Goal: Task Accomplishment & Management: Complete application form

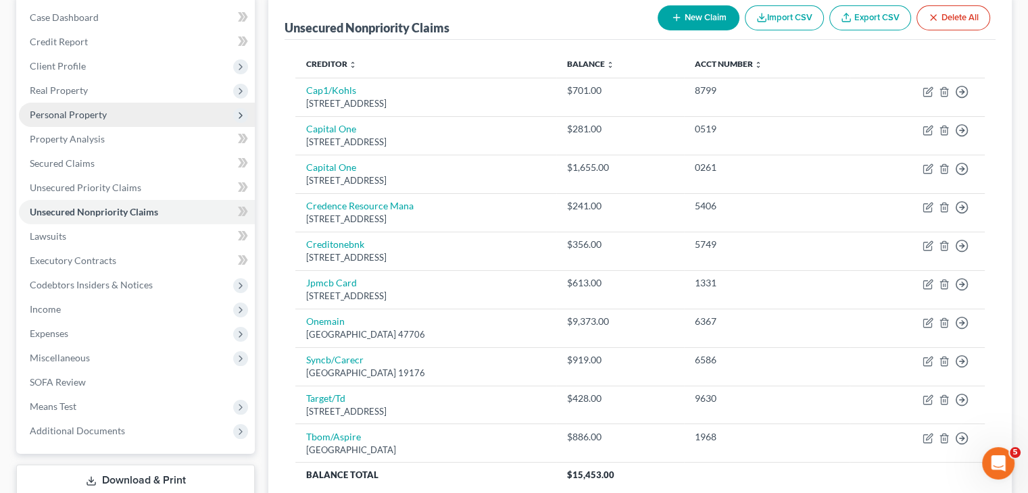
click at [68, 103] on span "Personal Property" at bounding box center [137, 115] width 236 height 24
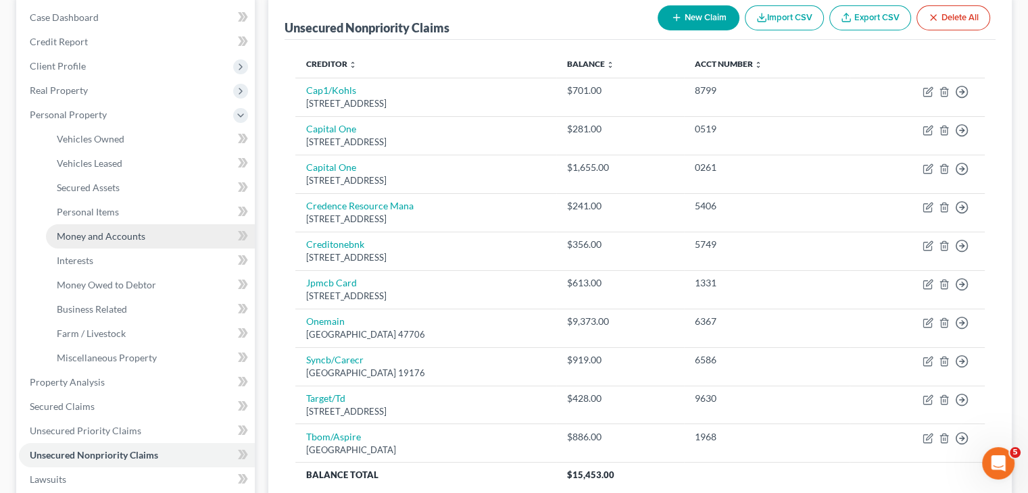
click at [106, 239] on span "Money and Accounts" at bounding box center [101, 235] width 89 height 11
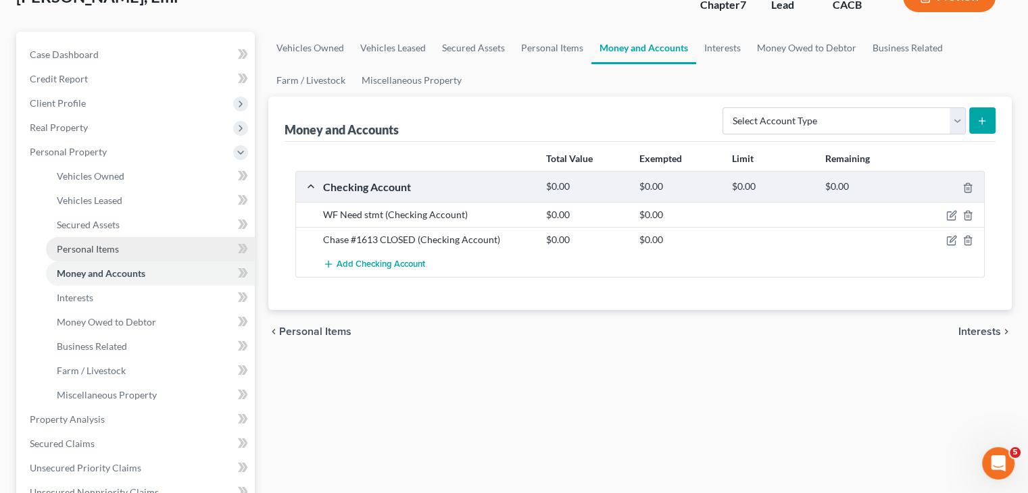
scroll to position [270, 0]
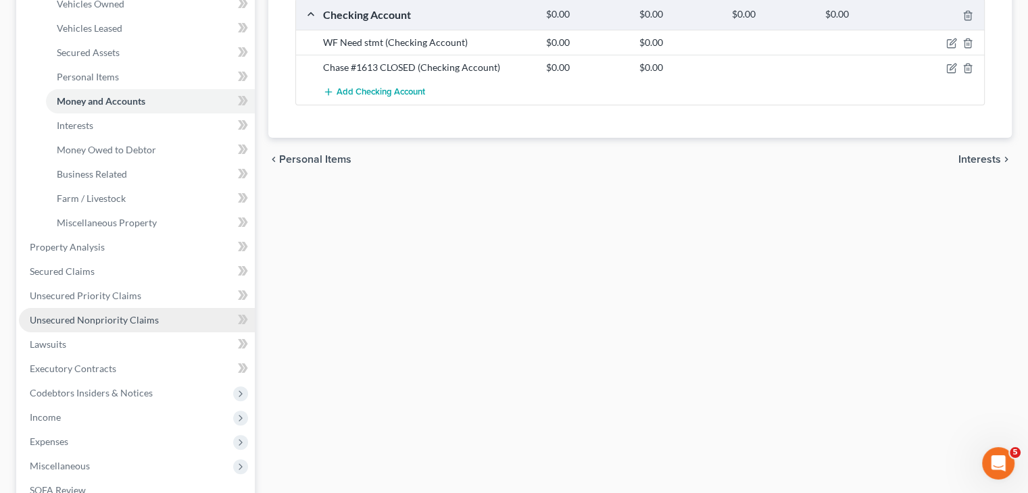
click at [149, 310] on link "Unsecured Nonpriority Claims" at bounding box center [137, 320] width 236 height 24
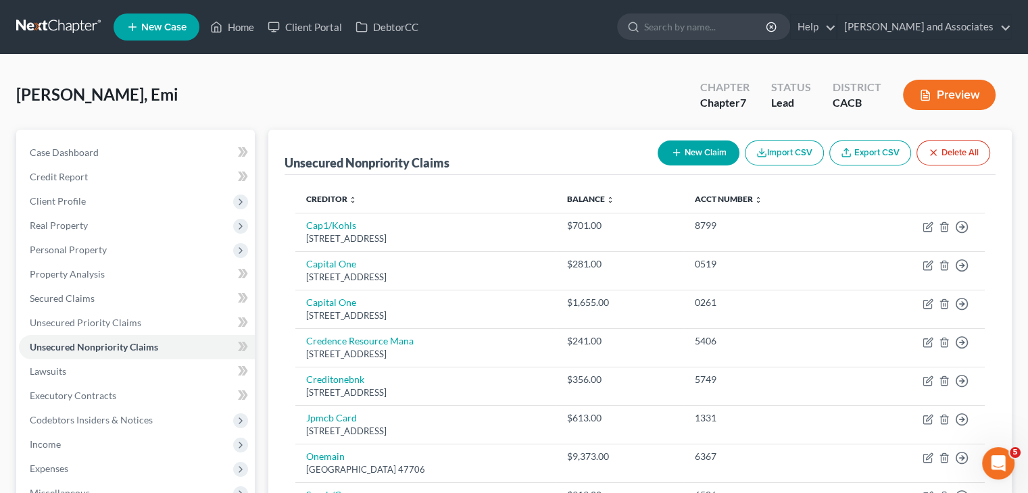
click at [711, 148] on button "New Claim" at bounding box center [699, 153] width 82 height 25
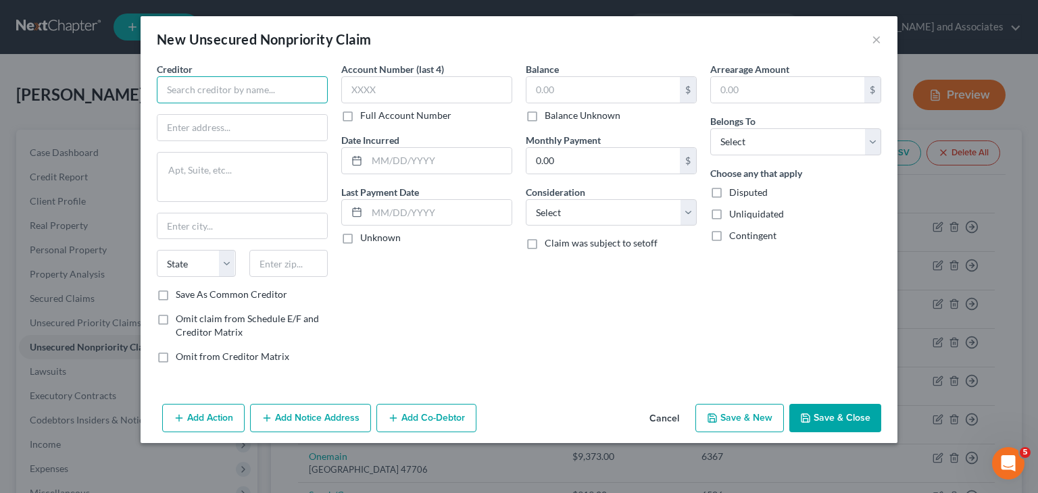
click at [262, 89] on input "text" at bounding box center [242, 89] width 171 height 27
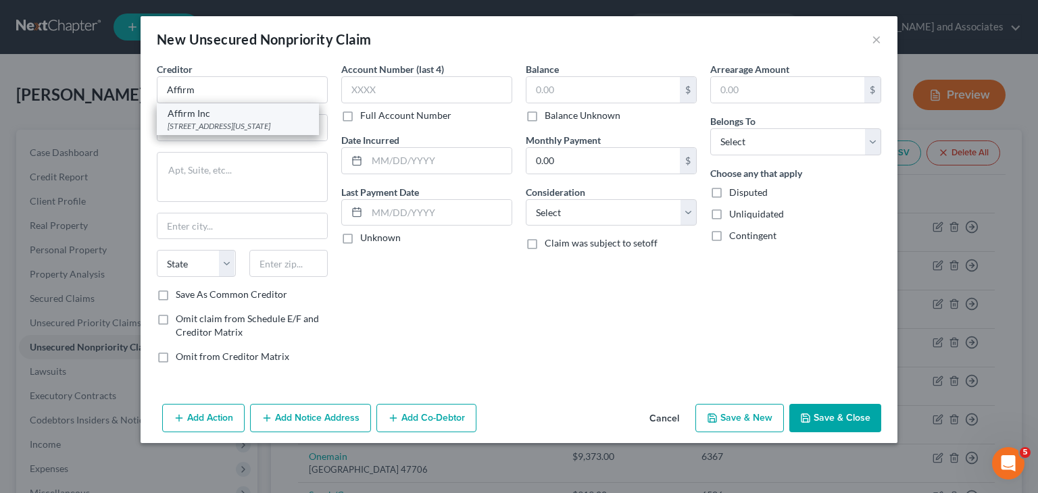
click at [287, 122] on div "650 California St Fl 12, San Francisco, CA 94108" at bounding box center [238, 125] width 141 height 11
type input "Affirm Inc"
type input "650 California St Fl 12"
type input "San Francisco"
select select "4"
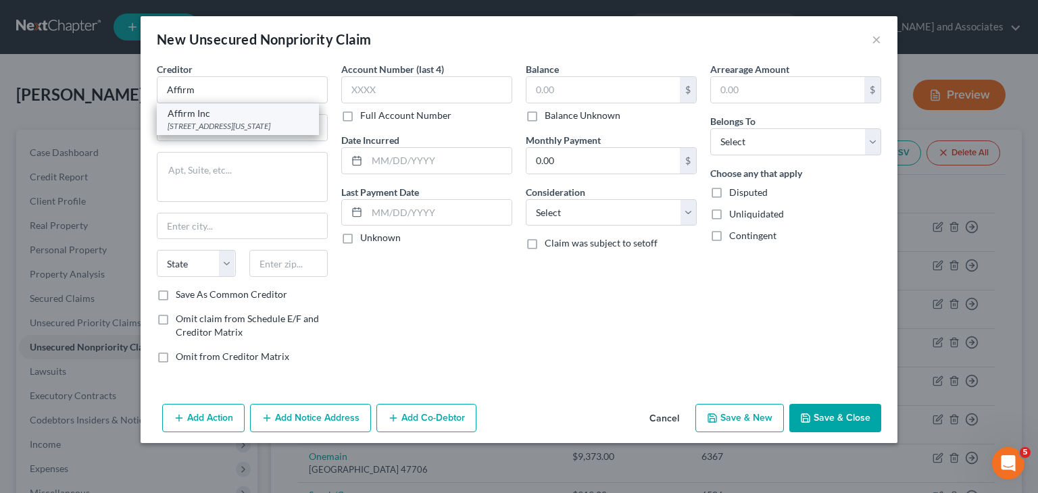
type input "94108"
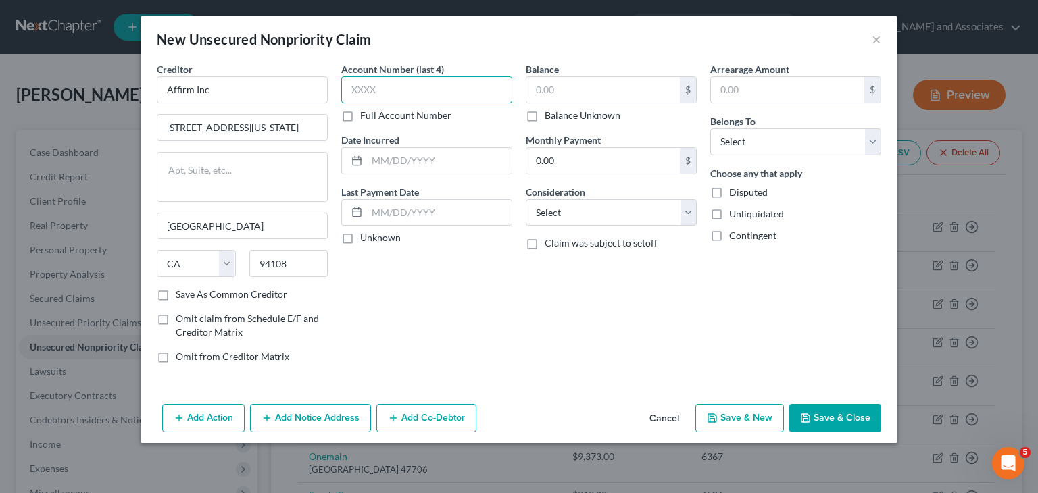
click at [430, 88] on input "text" at bounding box center [426, 89] width 171 height 27
type input "HQFH"
click at [555, 94] on input "text" at bounding box center [602, 90] width 153 height 26
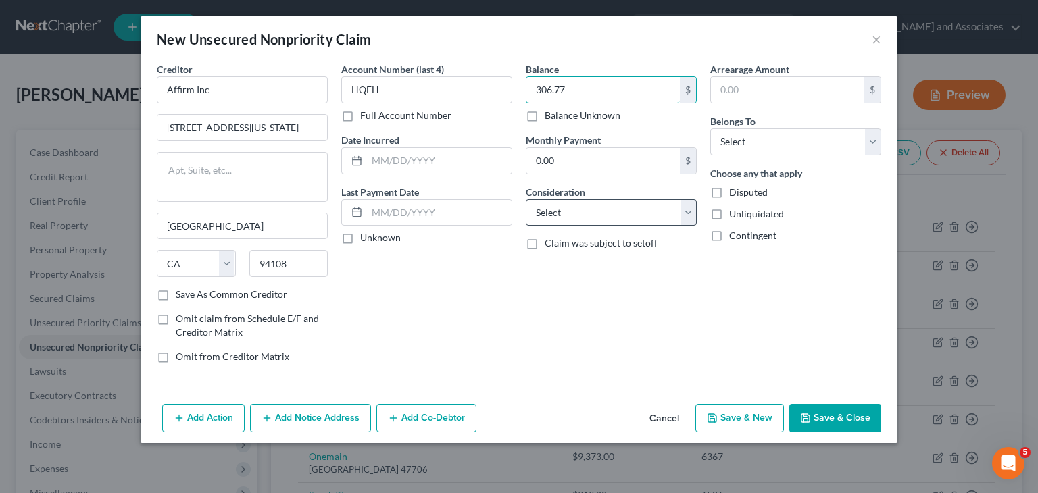
type input "306.77"
click at [580, 214] on select "Select Cable / Satellite Services Collection Agency Credit Card Debt Debt Couns…" at bounding box center [611, 212] width 171 height 27
select select "2"
click at [526, 199] on select "Select Cable / Satellite Services Collection Agency Credit Card Debt Debt Couns…" at bounding box center [611, 212] width 171 height 27
click at [775, 154] on select "Select Debtor 1 Only Debtor 2 Only Debtor 1 And Debtor 2 Only At Least One Of T…" at bounding box center [795, 141] width 171 height 27
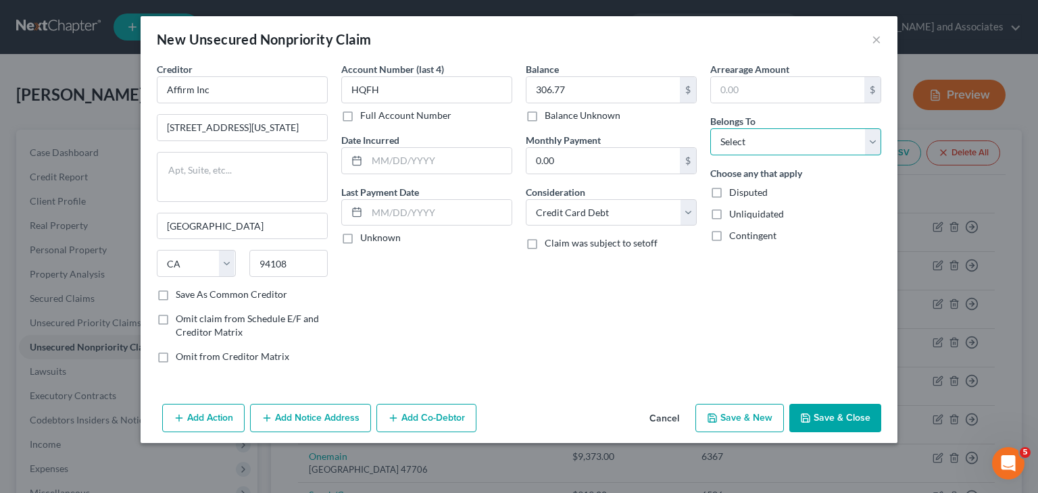
select select "0"
click at [710, 128] on select "Select Debtor 1 Only Debtor 2 Only Debtor 1 And Debtor 2 Only At Least One Of T…" at bounding box center [795, 141] width 171 height 27
click at [556, 324] on div "Balance 306.77 $ Balance Unknown Balance Undetermined 306.77 $ Balance Unknown …" at bounding box center [611, 218] width 184 height 312
click at [503, 345] on div "Account Number (last 4) HQFH Full Account Number Date Incurred Last Payment Dat…" at bounding box center [427, 218] width 184 height 312
click at [829, 405] on button "Save & Close" at bounding box center [835, 418] width 92 height 28
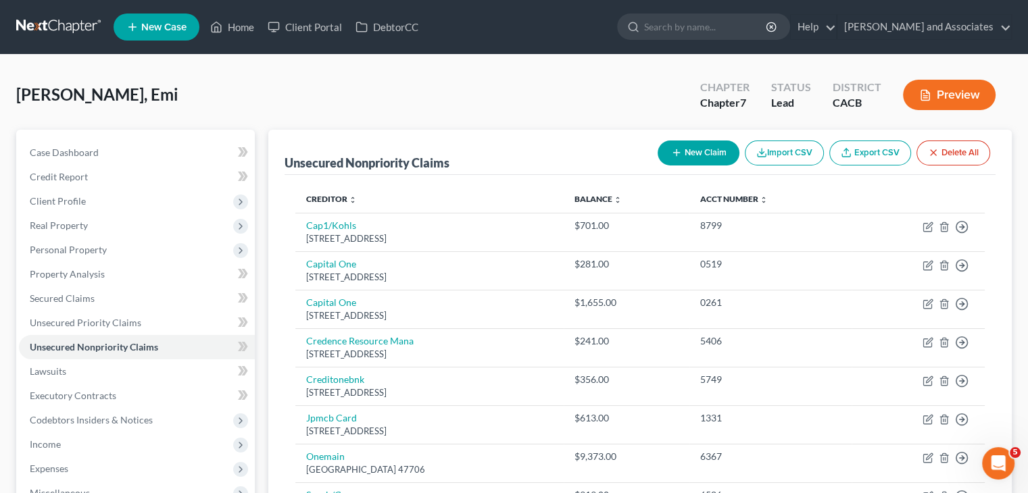
click at [715, 159] on button "New Claim" at bounding box center [699, 153] width 82 height 25
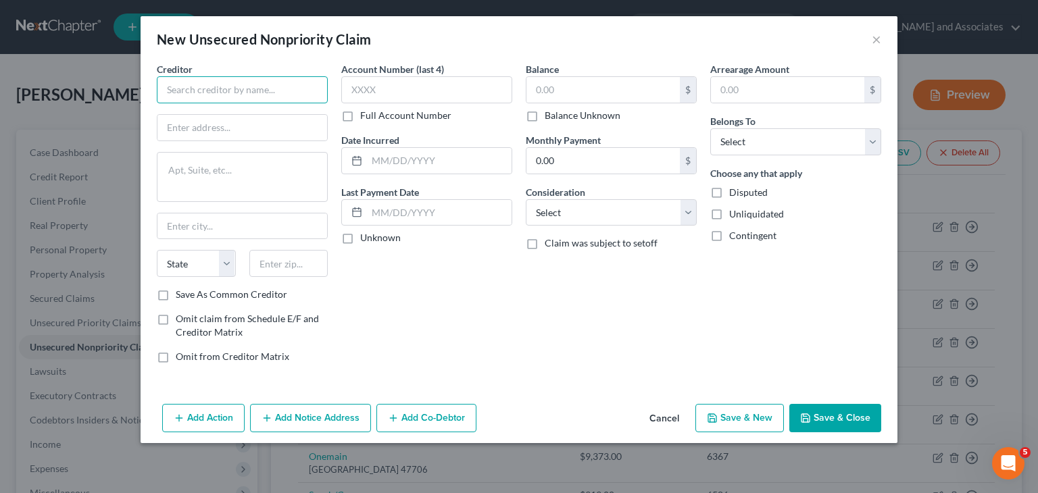
click at [242, 98] on input "text" at bounding box center [242, 89] width 171 height 27
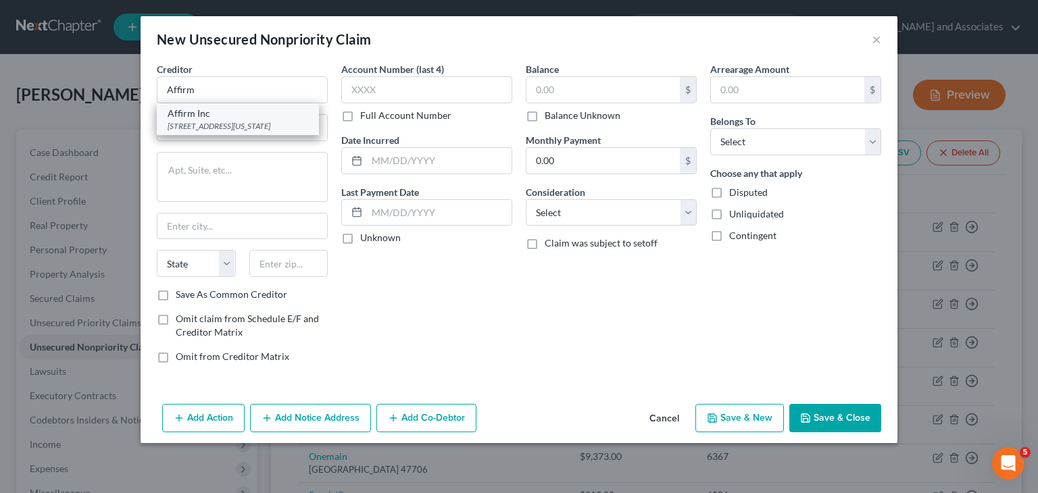
click at [273, 124] on div "650 California St Fl 12, San Francisco, CA 94108" at bounding box center [238, 125] width 141 height 11
type input "Affirm Inc"
type input "650 California St Fl 12"
type input "San Francisco"
select select "4"
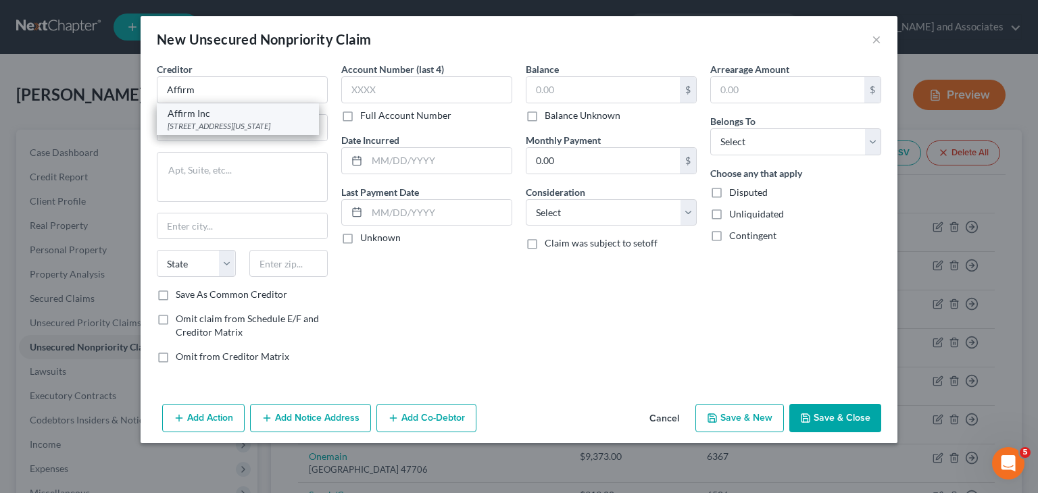
type input "94108"
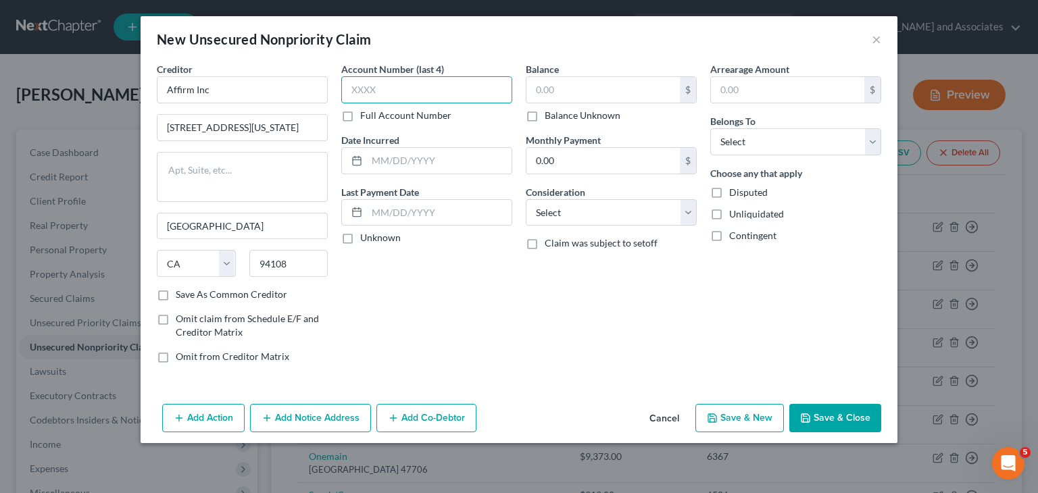
click at [412, 81] on input "text" at bounding box center [426, 89] width 171 height 27
type input "VUSY"
click at [560, 86] on input "text" at bounding box center [602, 90] width 153 height 26
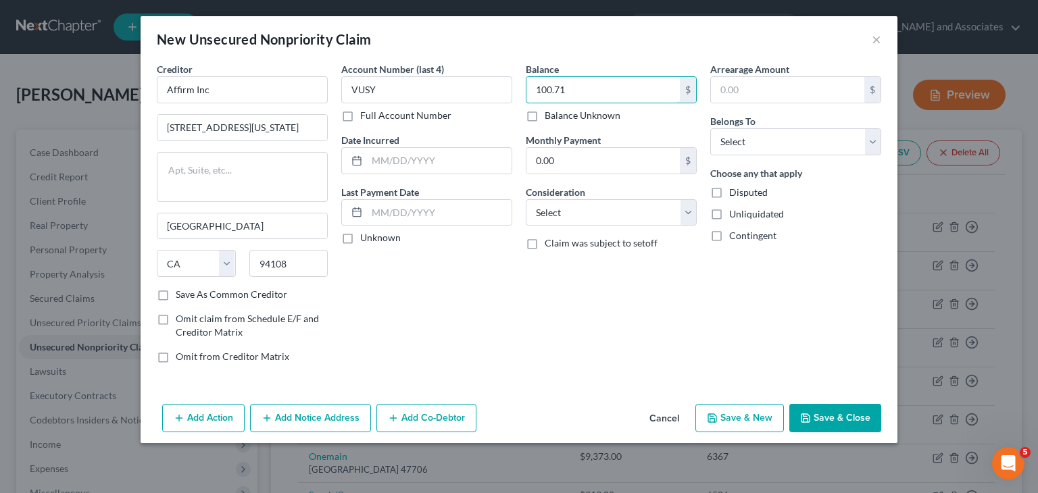
type input "100.71"
click at [724, 125] on span "Belongs To" at bounding box center [732, 121] width 45 height 11
click at [726, 137] on select "Select Debtor 1 Only Debtor 2 Only Debtor 1 And Debtor 2 Only At Least One Of T…" at bounding box center [795, 141] width 171 height 27
click at [710, 128] on select "Select Debtor 1 Only Debtor 2 Only Debtor 1 And Debtor 2 Only At Least One Of T…" at bounding box center [795, 141] width 171 height 27
click at [731, 179] on label "Choose any that apply" at bounding box center [756, 173] width 92 height 14
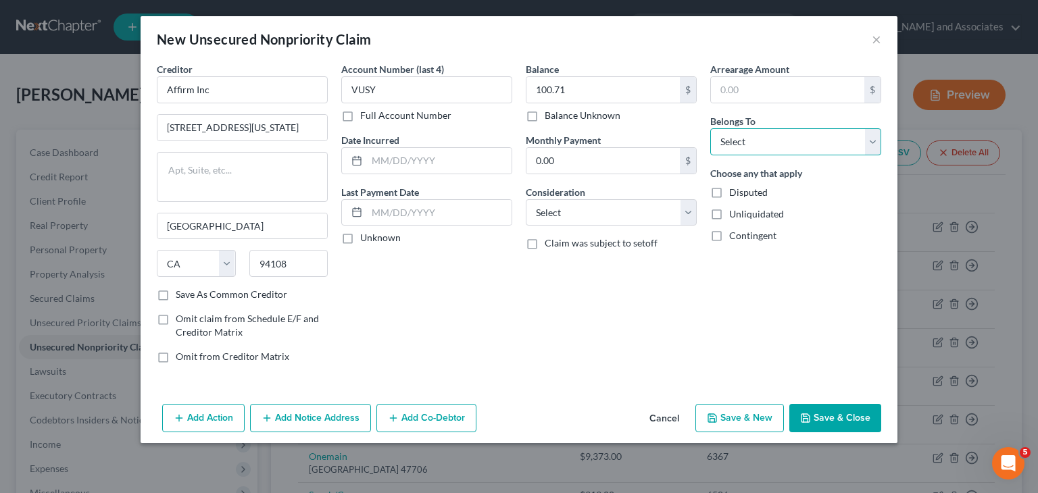
drag, startPoint x: 733, startPoint y: 143, endPoint x: 733, endPoint y: 152, distance: 9.5
click at [733, 142] on select "Select Debtor 1 Only Debtor 2 Only Debtor 1 And Debtor 2 Only At Least One Of T…" at bounding box center [795, 141] width 171 height 27
select select "0"
click at [710, 128] on select "Select Debtor 1 Only Debtor 2 Only Debtor 1 And Debtor 2 Only At Least One Of T…" at bounding box center [795, 141] width 171 height 27
click at [589, 222] on select "Select Cable / Satellite Services Collection Agency Credit Card Debt Debt Couns…" at bounding box center [611, 212] width 171 height 27
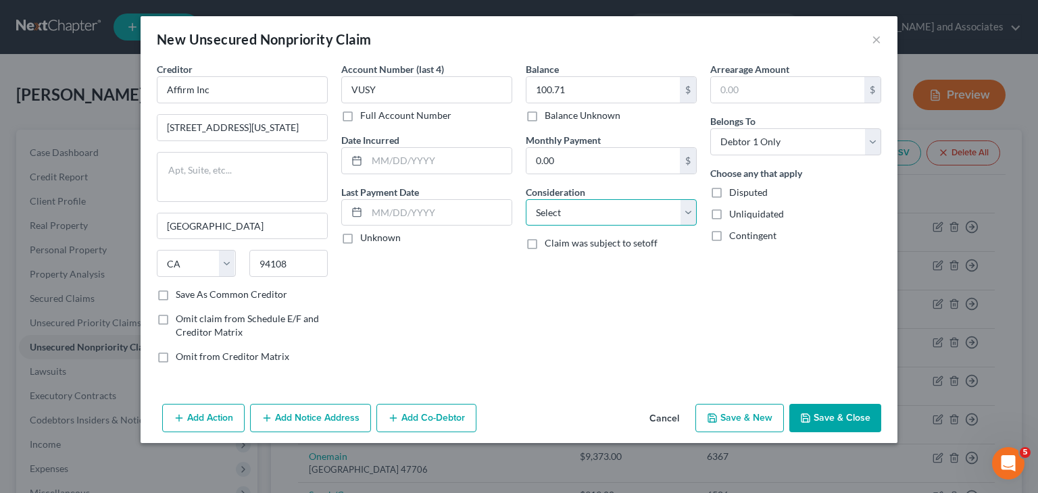
select select "2"
click at [526, 199] on select "Select Cable / Satellite Services Collection Agency Credit Card Debt Debt Couns…" at bounding box center [611, 212] width 171 height 27
click at [842, 399] on div "Add Action Add Notice Address Add Co-Debtor Cancel Save & New Save & Close" at bounding box center [519, 421] width 757 height 45
click at [838, 406] on button "Save & Close" at bounding box center [835, 418] width 92 height 28
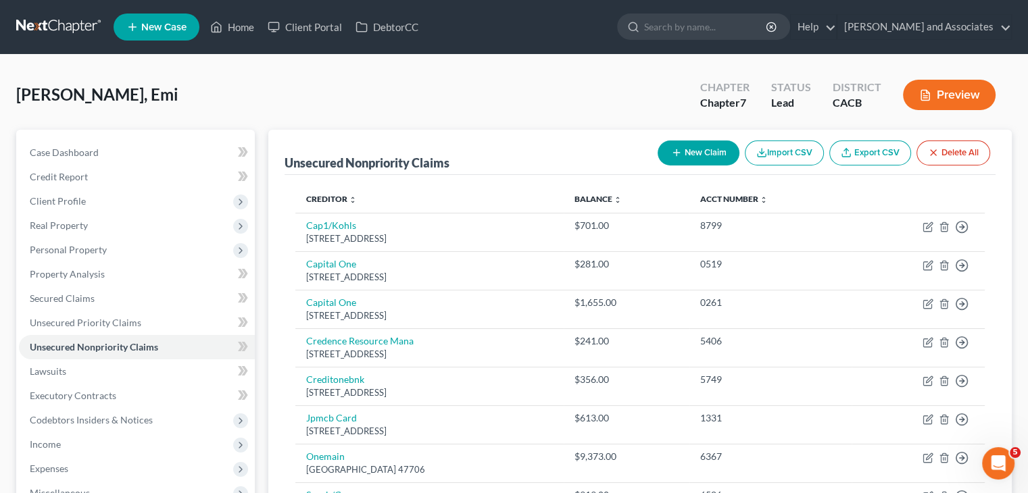
click at [698, 151] on button "New Claim" at bounding box center [699, 153] width 82 height 25
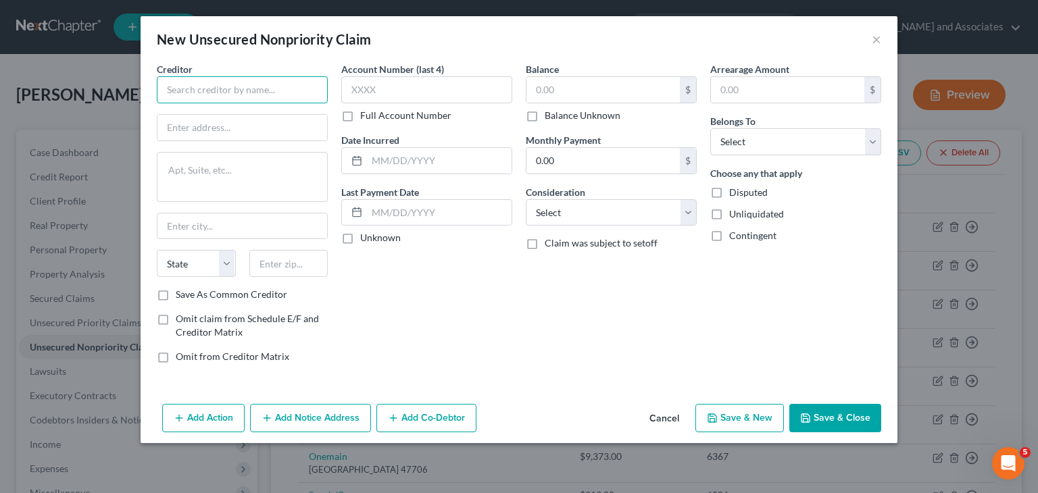
click at [249, 93] on input "text" at bounding box center [242, 89] width 171 height 27
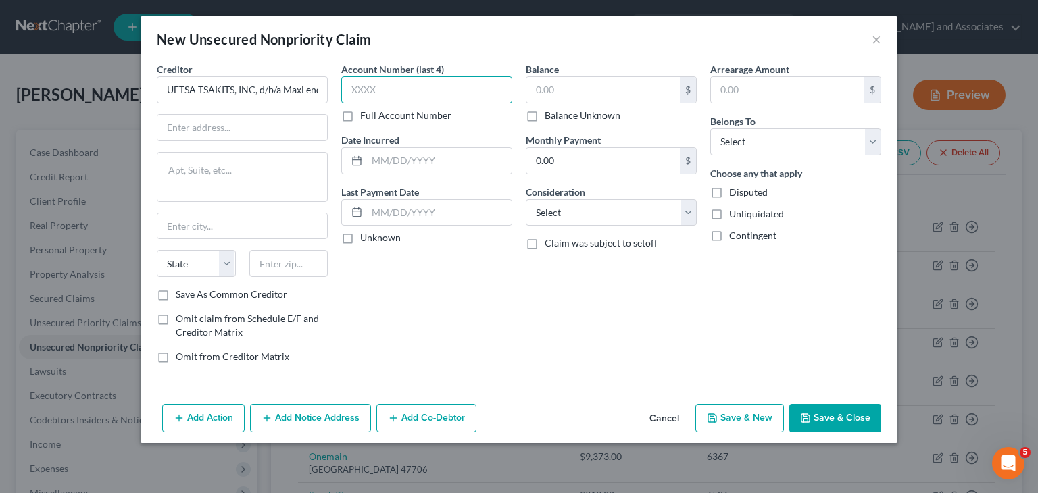
click at [435, 91] on input "text" at bounding box center [426, 89] width 171 height 27
click at [360, 113] on label "Full Account Number" at bounding box center [405, 116] width 91 height 14
click at [366, 113] on input "Full Account Number" at bounding box center [370, 113] width 9 height 9
click at [397, 94] on input "text" at bounding box center [426, 89] width 171 height 27
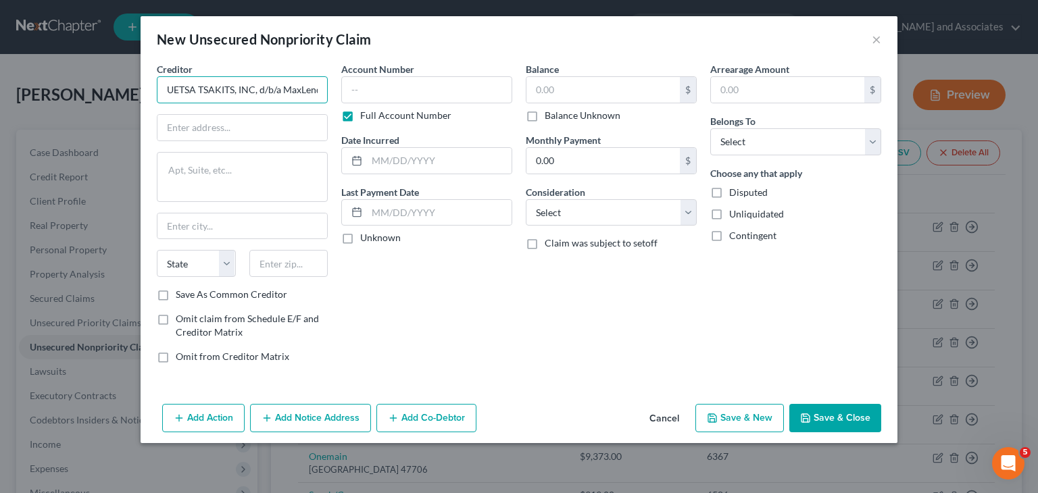
drag, startPoint x: 282, startPoint y: 88, endPoint x: 131, endPoint y: 95, distance: 150.9
click at [130, 96] on div "New Unsecured Nonpriority Claim × Creditor * UETSA TSAKITS, INC, d/b/a MaxLend …" at bounding box center [519, 246] width 1038 height 493
type input "MaxLend"
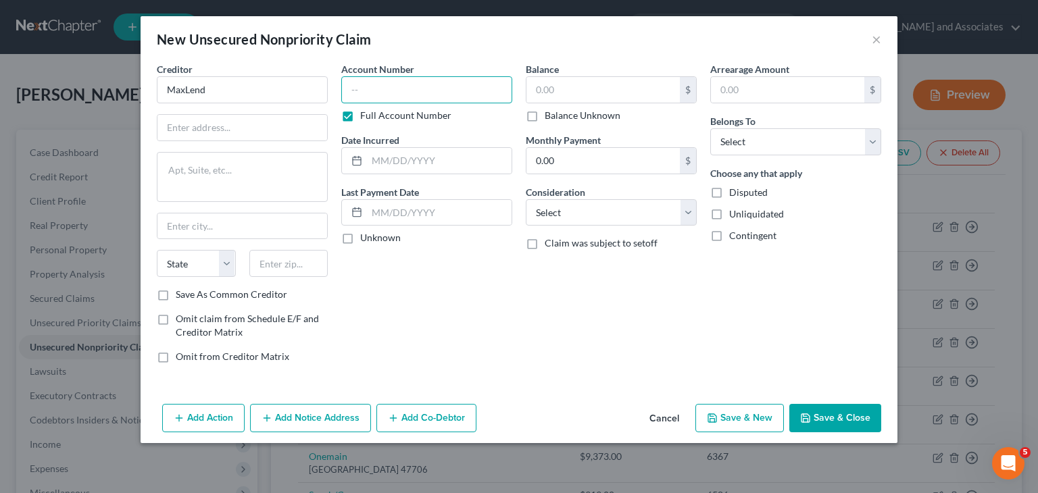
click at [370, 87] on input "text" at bounding box center [426, 89] width 171 height 27
type input "367412399"
click at [545, 111] on label "Balance Unknown" at bounding box center [583, 116] width 76 height 14
click at [550, 111] on input "Balance Unknown" at bounding box center [554, 113] width 9 height 9
checkbox input "true"
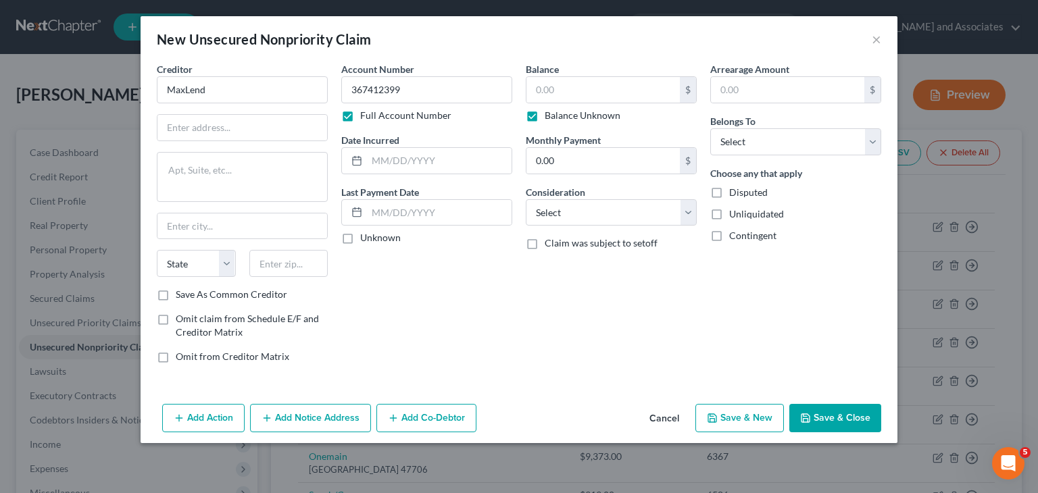
type input "0.00"
click at [211, 122] on input "text" at bounding box center [242, 128] width 170 height 26
paste input "PO Box 760"
type input "PO Box 760"
click at [273, 259] on input "text" at bounding box center [288, 263] width 79 height 27
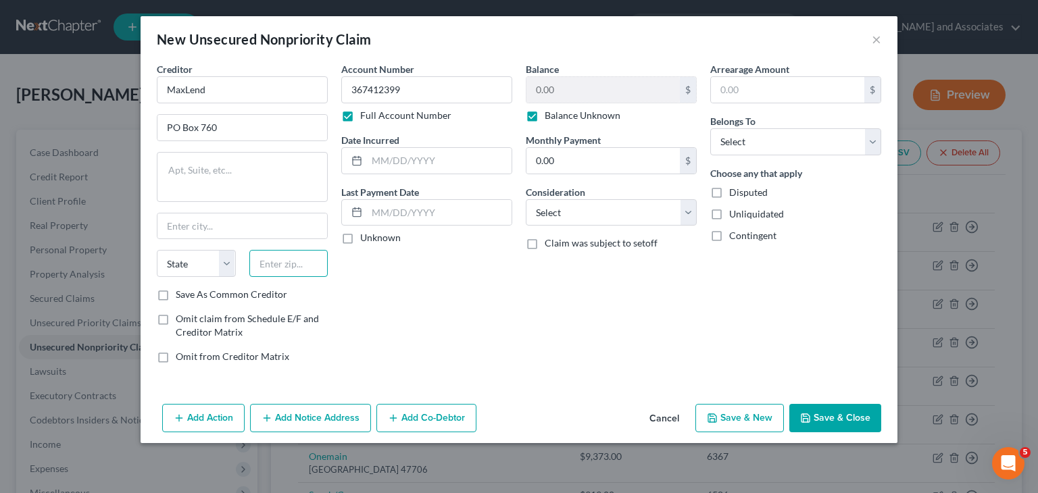
paste input "58770-0703"
click at [445, 301] on div "Account Number 367412399 Full Account Number Date Incurred Last Payment Date Un…" at bounding box center [427, 218] width 184 height 312
drag, startPoint x: 284, startPoint y: 260, endPoint x: 441, endPoint y: 281, distance: 157.5
click at [437, 281] on div "Creditor * MaxLend PO Box 760 State AL AK AR AZ CA CO CT DE DC FL GA GU HI ID I…" at bounding box center [519, 218] width 738 height 312
type input "58770"
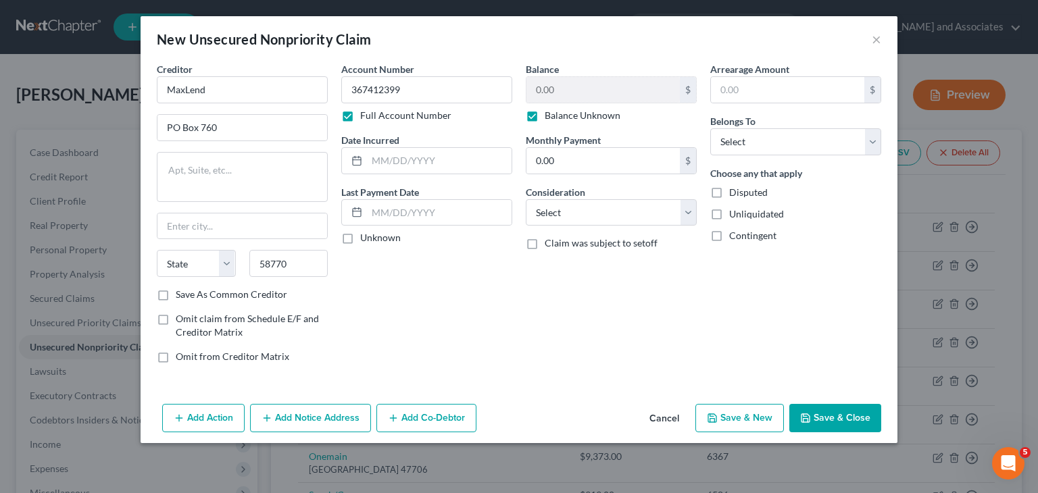
click at [441, 281] on div "Account Number 367412399 Full Account Number Date Incurred Last Payment Date Un…" at bounding box center [427, 218] width 184 height 312
type input "Parshall"
select select "29"
click at [678, 212] on select "Select Cable / Satellite Services Collection Agency Credit Card Debt Debt Couns…" at bounding box center [611, 212] width 171 height 27
select select "14"
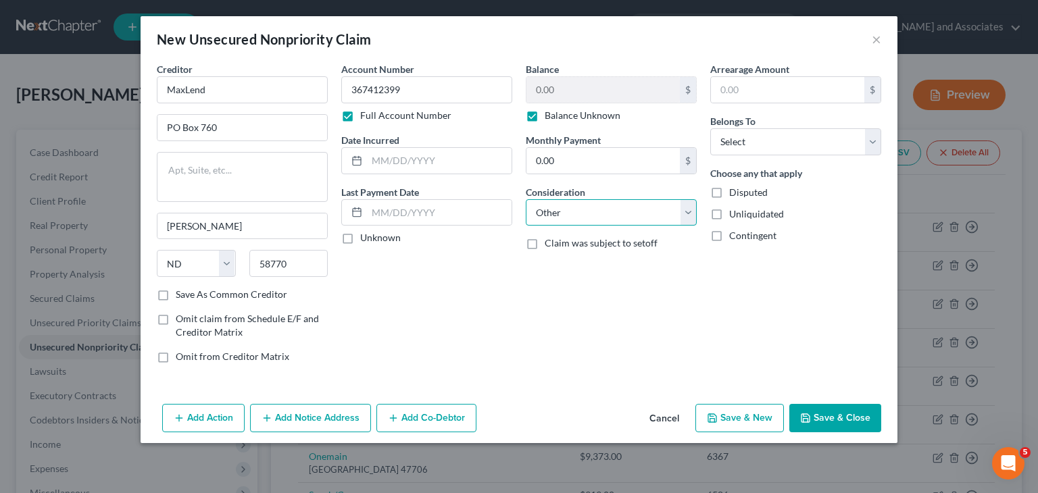
click at [526, 199] on select "Select Cable / Satellite Services Collection Agency Credit Card Debt Debt Couns…" at bounding box center [611, 212] width 171 height 27
click at [579, 257] on input "text" at bounding box center [611, 264] width 170 height 26
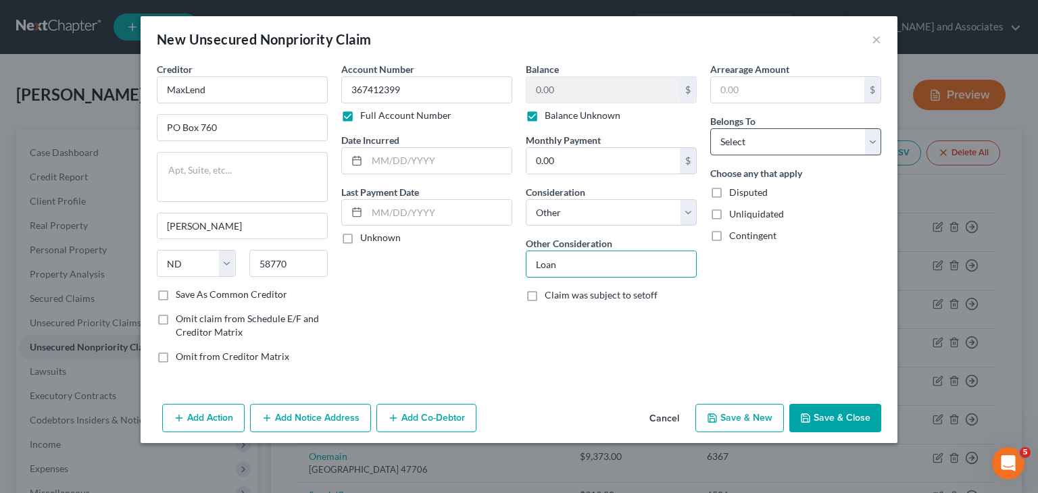
type input "Loan"
click at [743, 132] on select "Select Debtor 1 Only Debtor 2 Only Debtor 1 And Debtor 2 Only At Least One Of T…" at bounding box center [795, 141] width 171 height 27
select select "0"
click at [710, 128] on select "Select Debtor 1 Only Debtor 2 Only Debtor 1 And Debtor 2 Only At Least One Of T…" at bounding box center [795, 141] width 171 height 27
click at [637, 349] on div "Balance 0.00 $ Balance Unknown Balance Undetermined 0.00 $ Balance Unknown Mont…" at bounding box center [611, 218] width 184 height 312
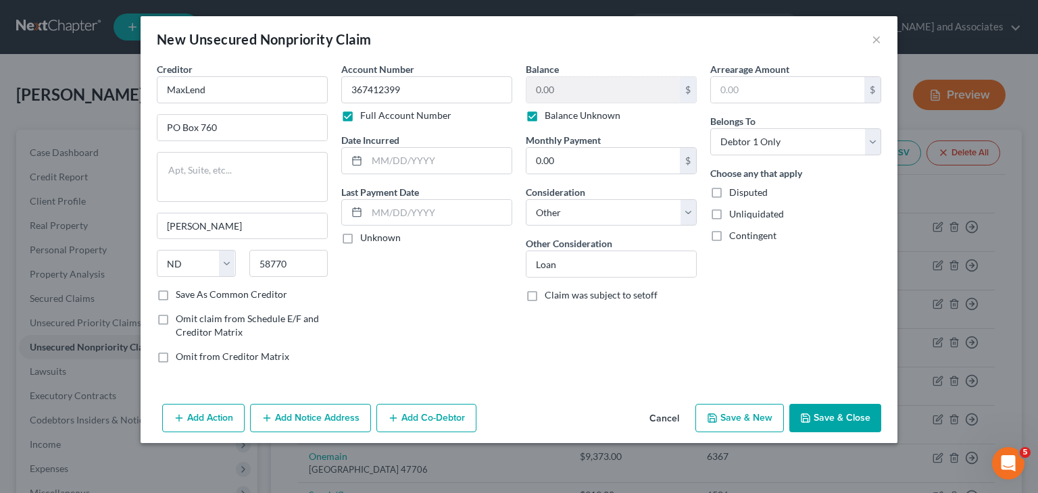
click at [841, 431] on div "Add Action Add Notice Address Add Co-Debtor Cancel Save & New Save & Close" at bounding box center [519, 421] width 757 height 45
click at [845, 412] on button "Save & Close" at bounding box center [835, 418] width 92 height 28
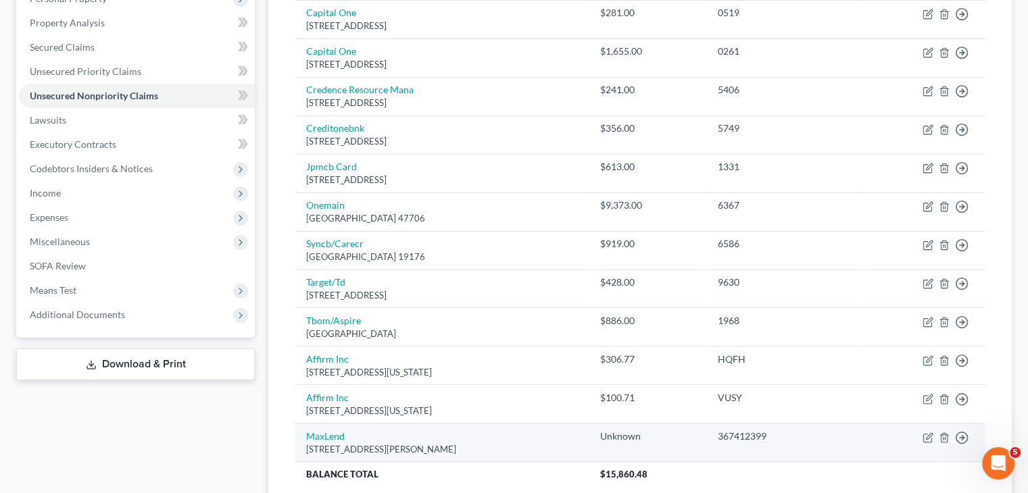
scroll to position [94, 0]
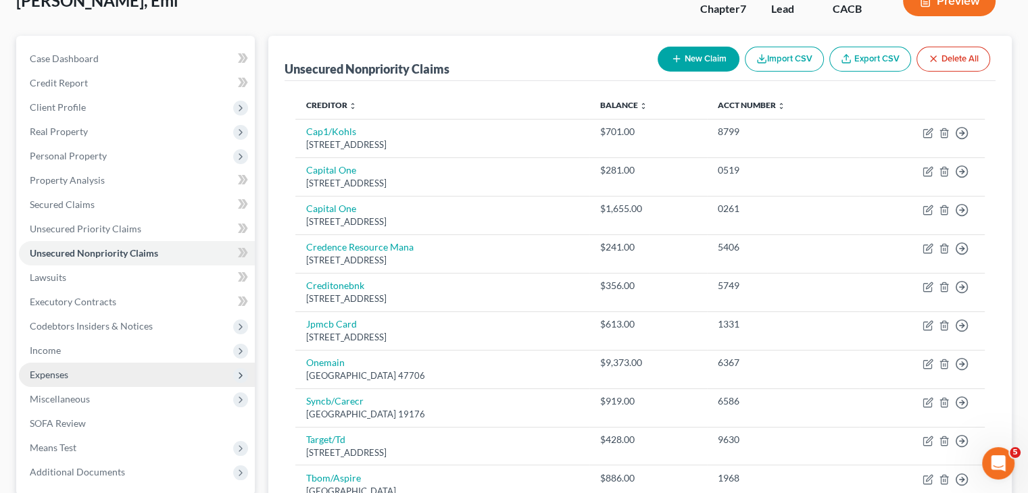
click at [141, 381] on span "Expenses" at bounding box center [137, 375] width 236 height 24
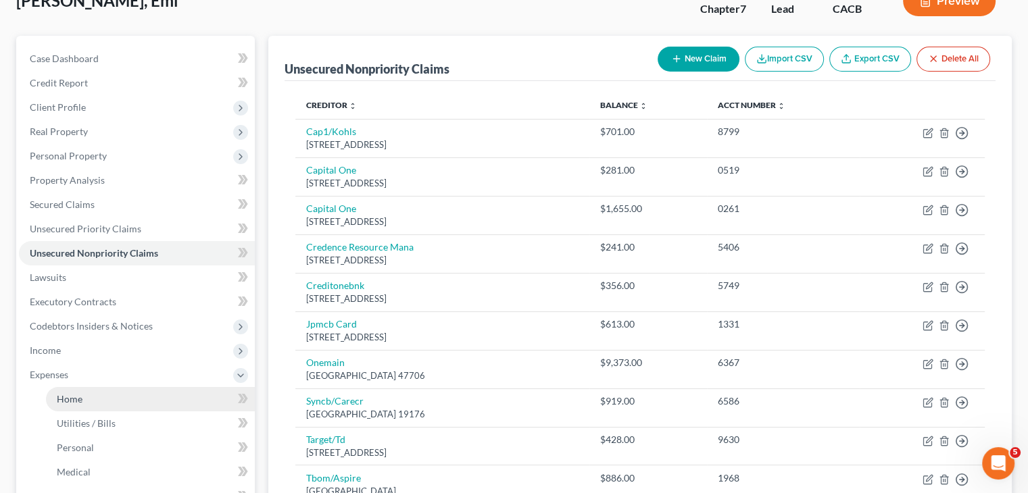
click at [139, 403] on link "Home" at bounding box center [150, 399] width 209 height 24
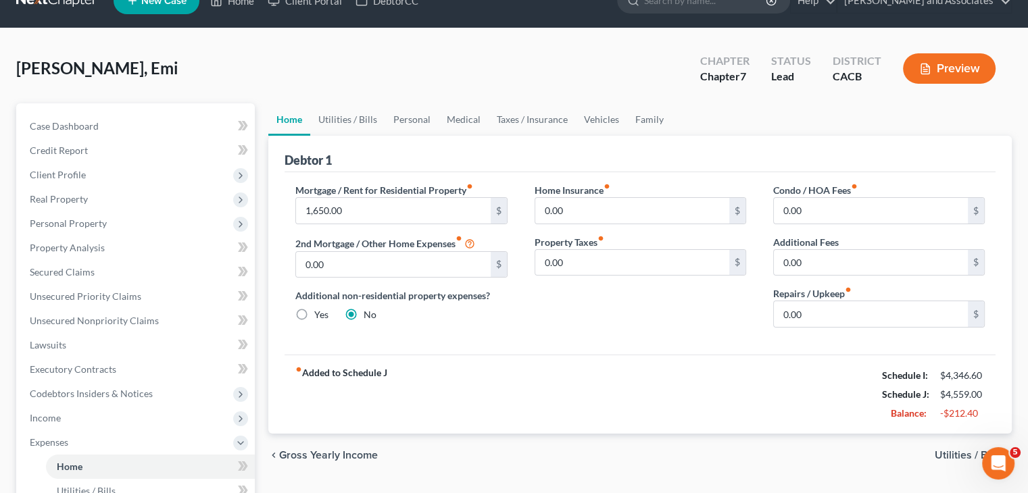
scroll to position [135, 0]
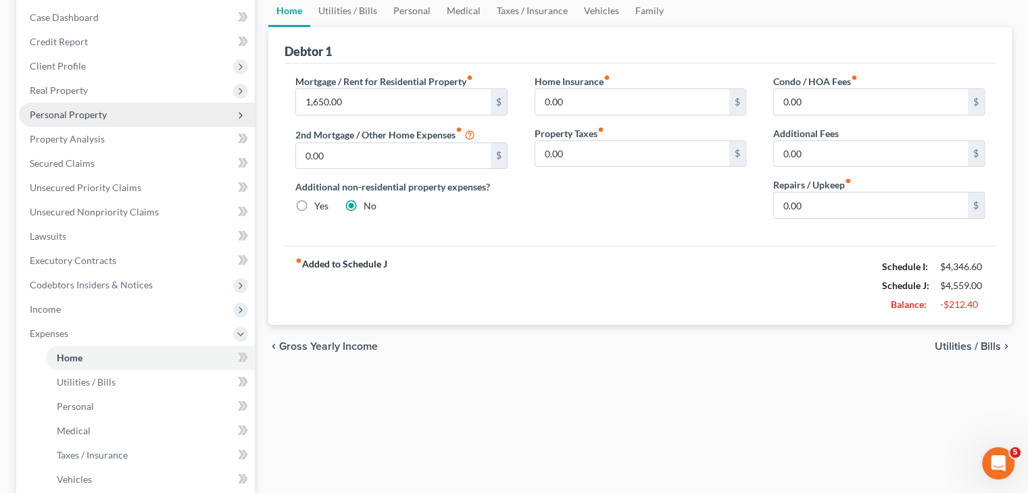
click at [151, 125] on span "Personal Property" at bounding box center [137, 115] width 236 height 24
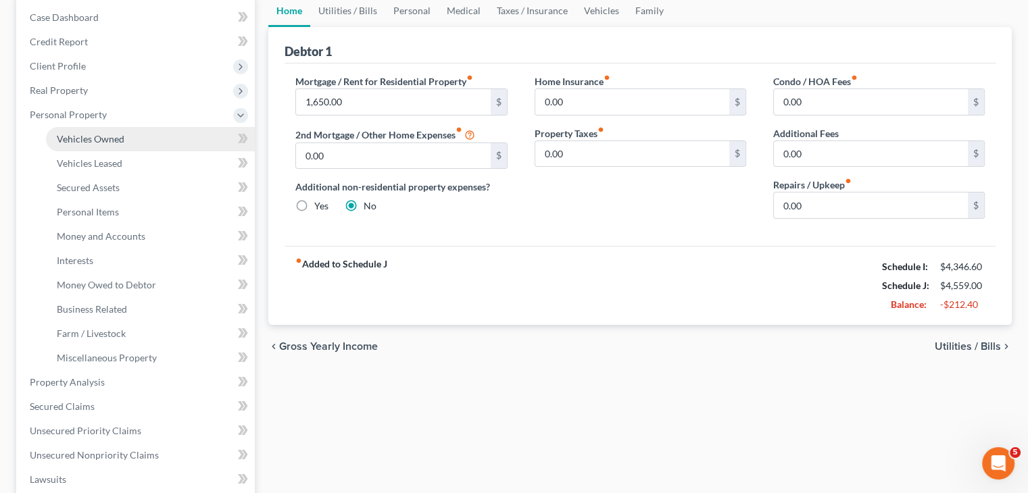
click at [143, 138] on link "Vehicles Owned" at bounding box center [150, 139] width 209 height 24
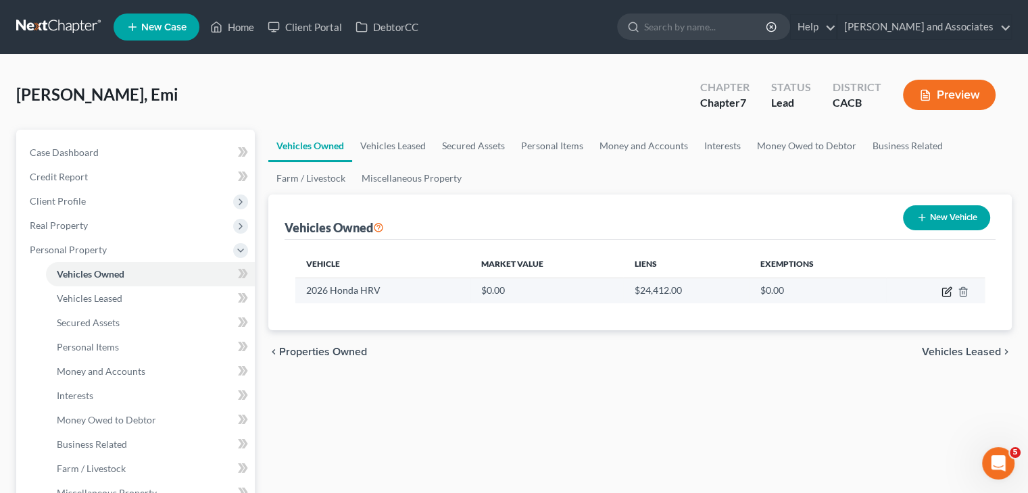
click at [945, 289] on icon "button" at bounding box center [946, 293] width 8 height 8
select select "0"
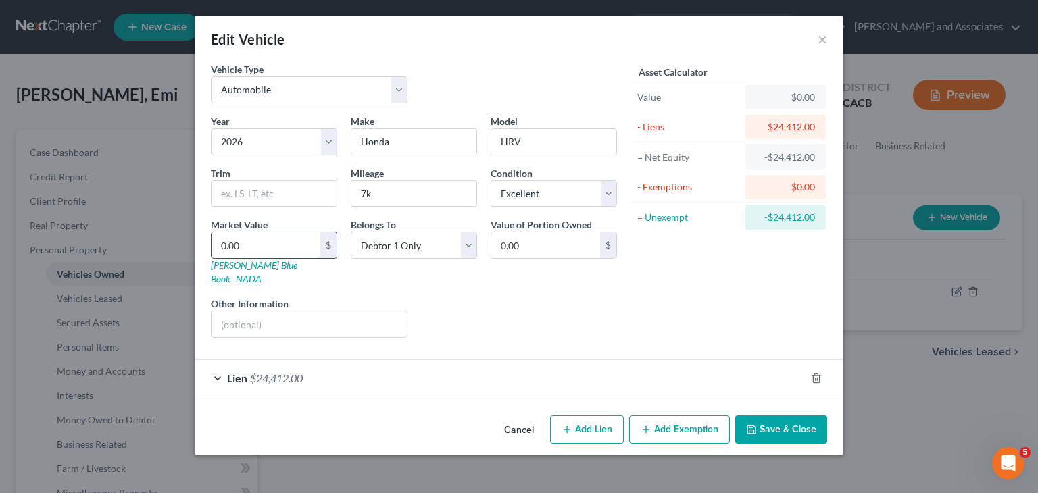
click at [278, 237] on input "0.00" at bounding box center [266, 245] width 109 height 26
type input "2"
type input "2.00"
type input "22"
type input "22.00"
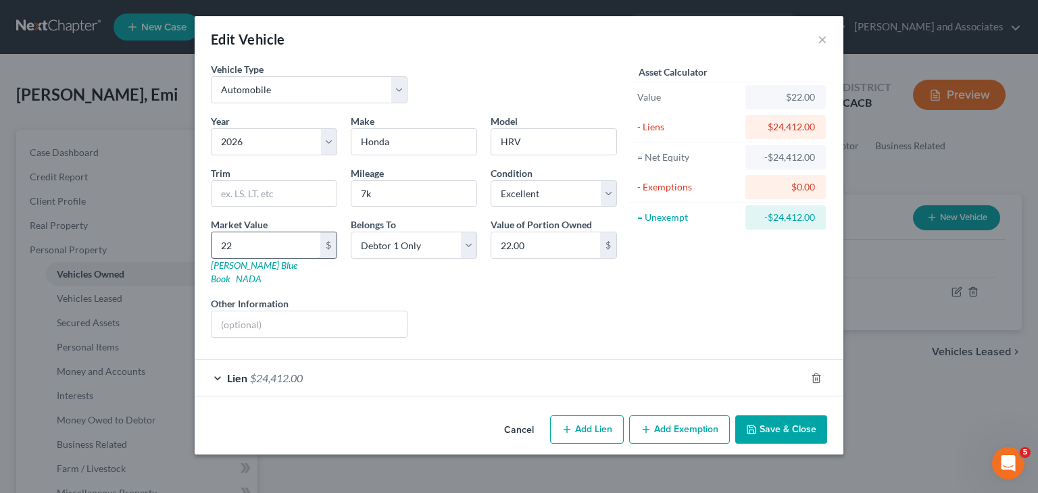
type input "224"
type input "224.00"
type input "2241"
type input "2,241.00"
type input "2,2419"
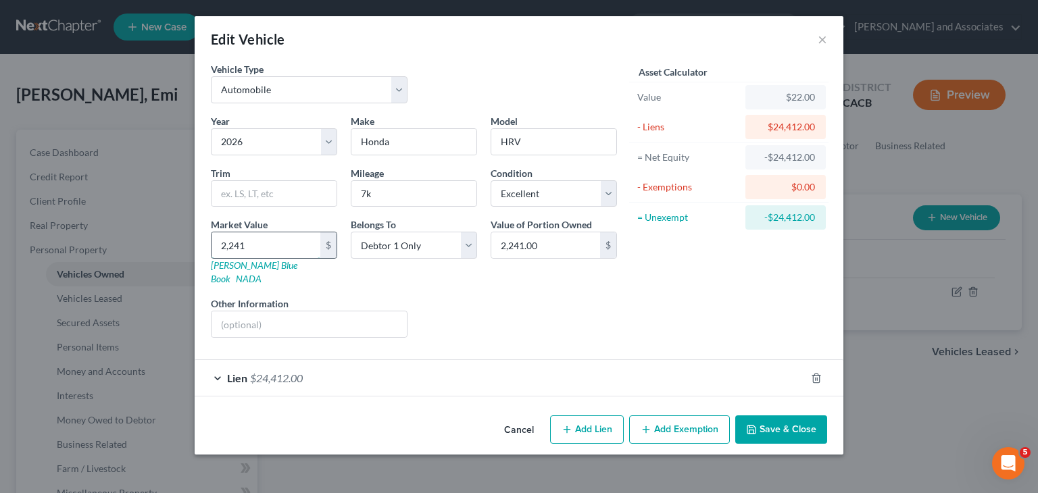
type input "22,419.00"
type input "22,419"
click at [785, 416] on button "Save & Close" at bounding box center [781, 430] width 92 height 28
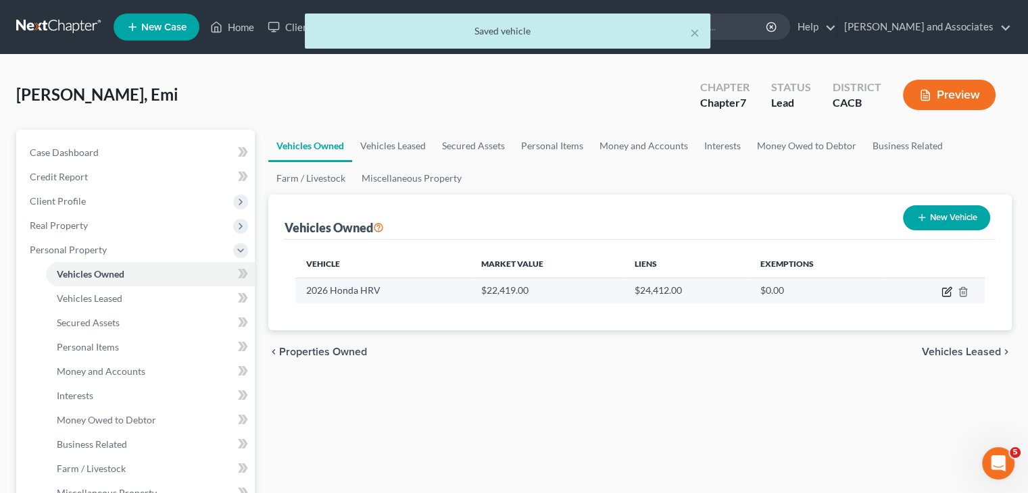
click at [947, 290] on icon "button" at bounding box center [948, 290] width 6 height 6
select select "0"
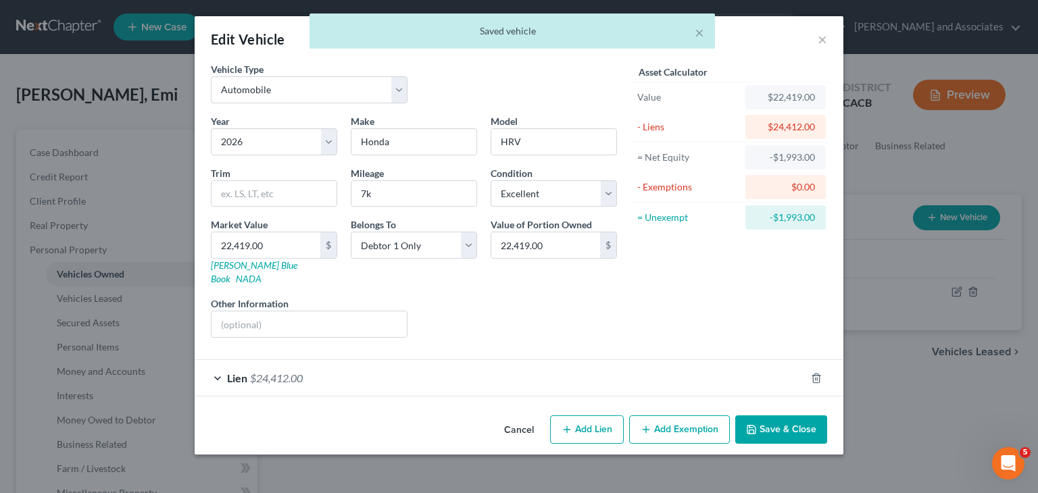
click at [799, 418] on button "Save & Close" at bounding box center [781, 430] width 92 height 28
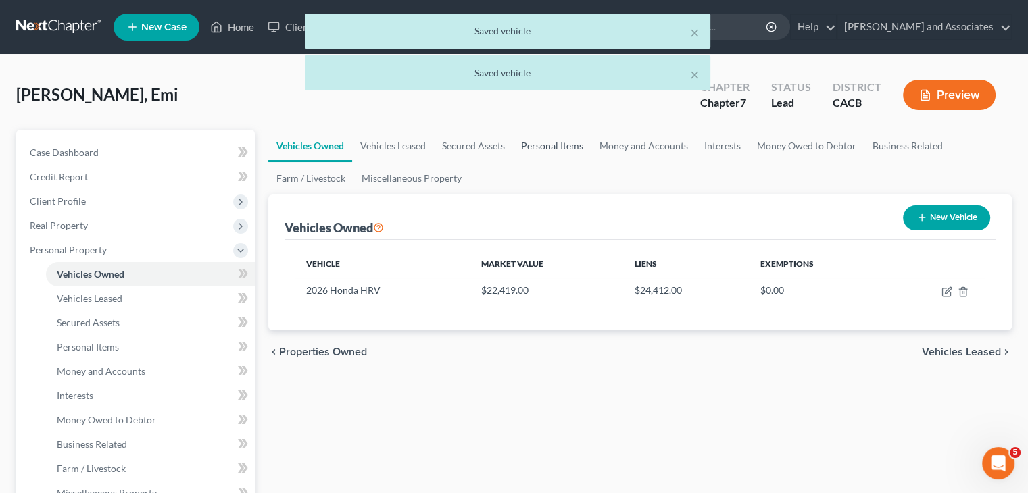
click at [552, 139] on link "Personal Items" at bounding box center [552, 146] width 78 height 32
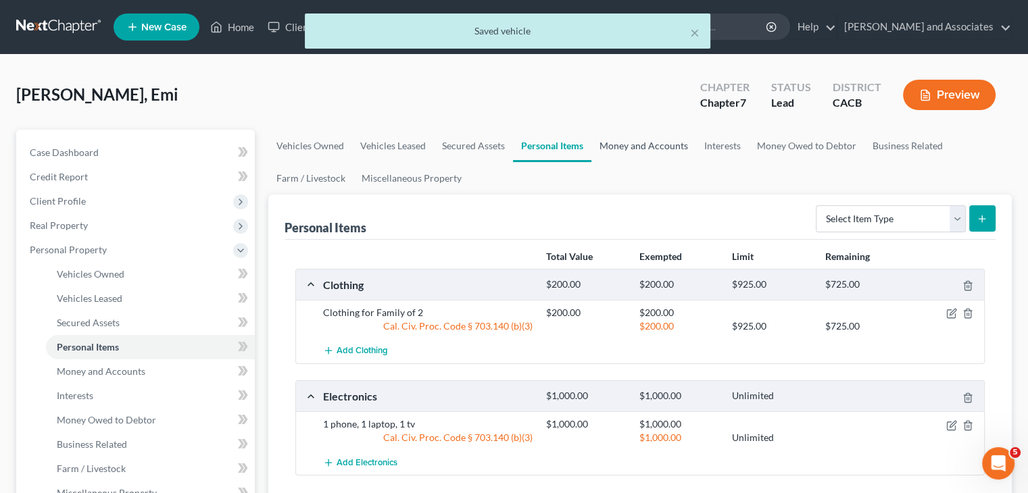
click at [660, 152] on link "Money and Accounts" at bounding box center [643, 146] width 105 height 32
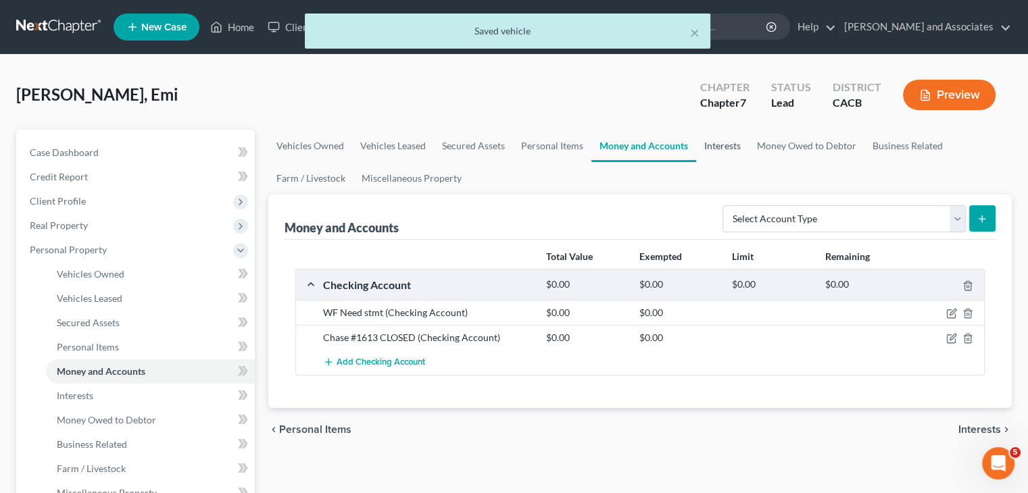
click at [711, 151] on link "Interests" at bounding box center [722, 146] width 53 height 32
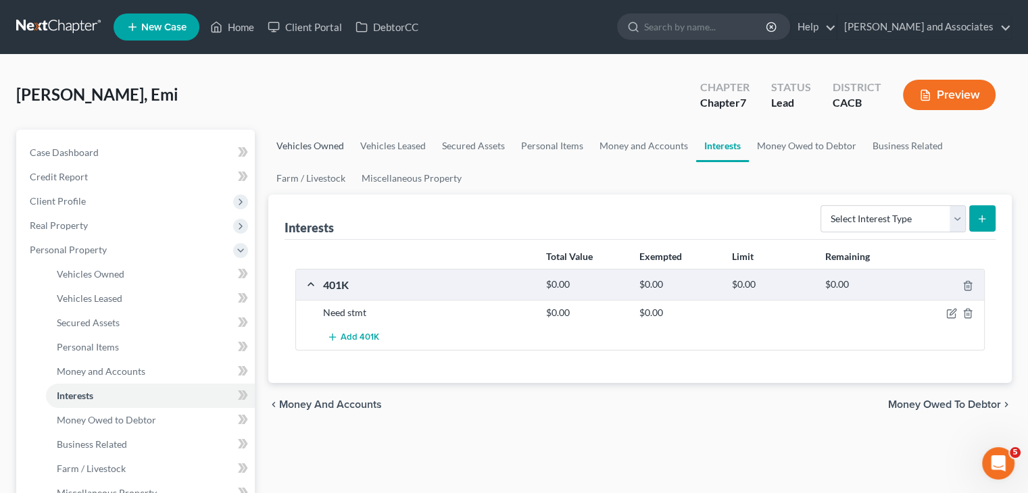
click at [318, 144] on link "Vehicles Owned" at bounding box center [310, 146] width 84 height 32
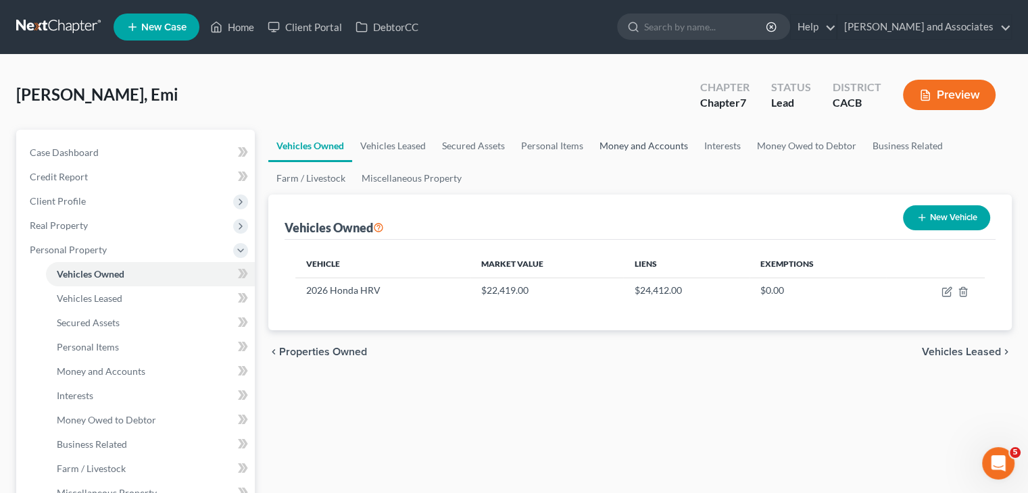
click at [628, 136] on link "Money and Accounts" at bounding box center [643, 146] width 105 height 32
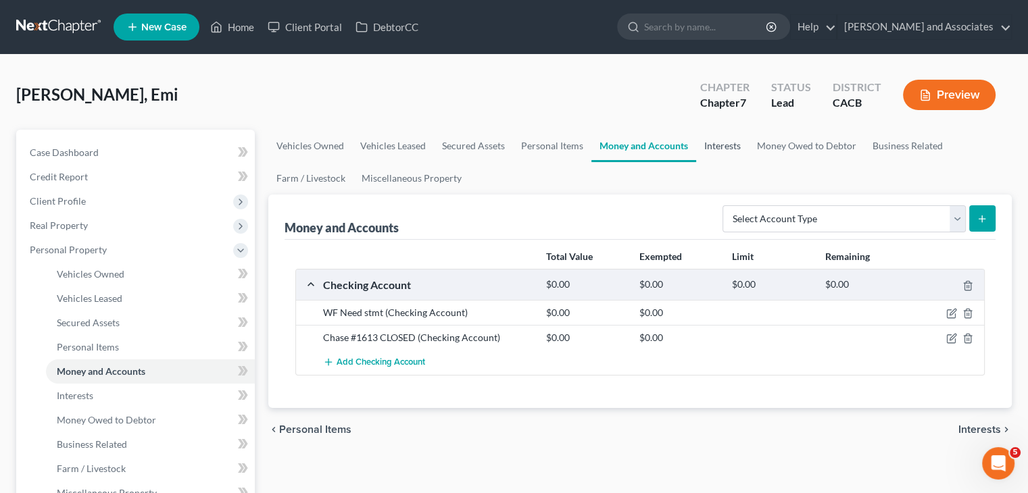
click at [741, 141] on link "Interests" at bounding box center [722, 146] width 53 height 32
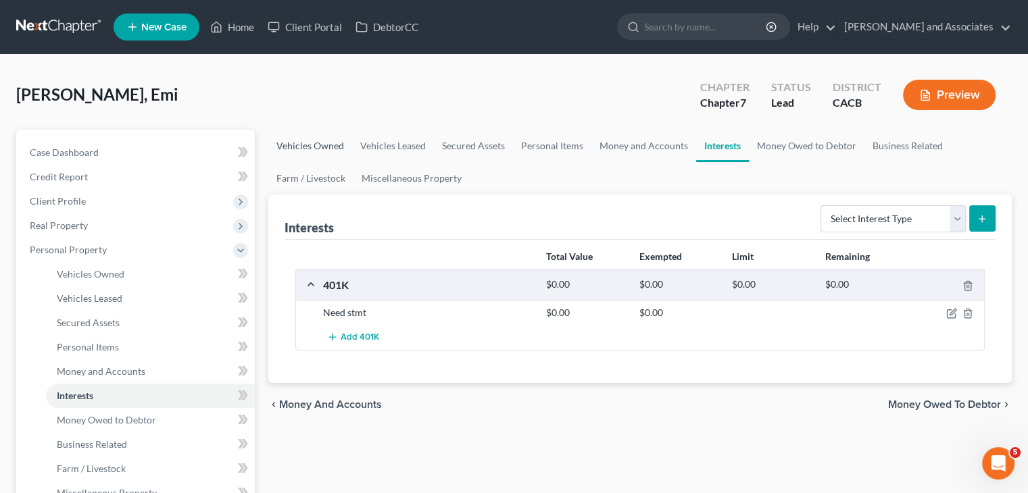
click at [326, 144] on link "Vehicles Owned" at bounding box center [310, 146] width 84 height 32
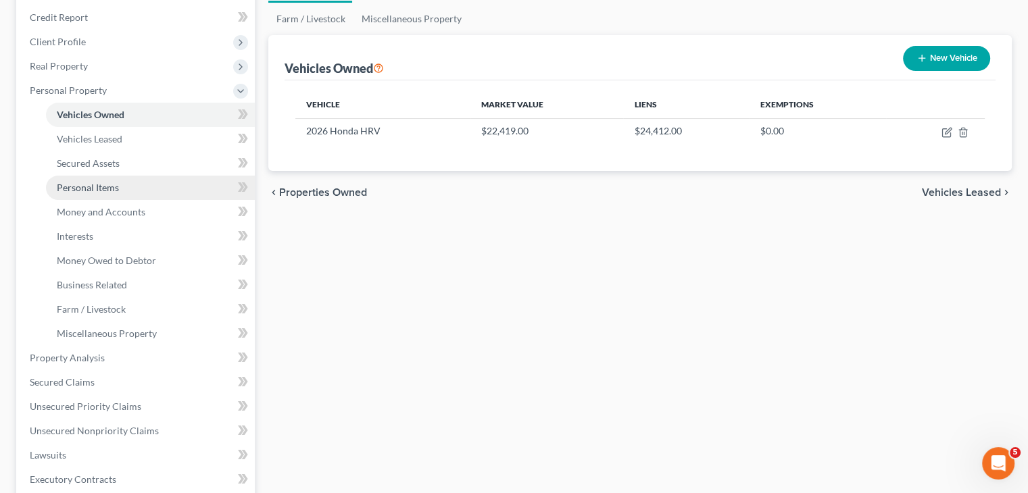
scroll to position [270, 0]
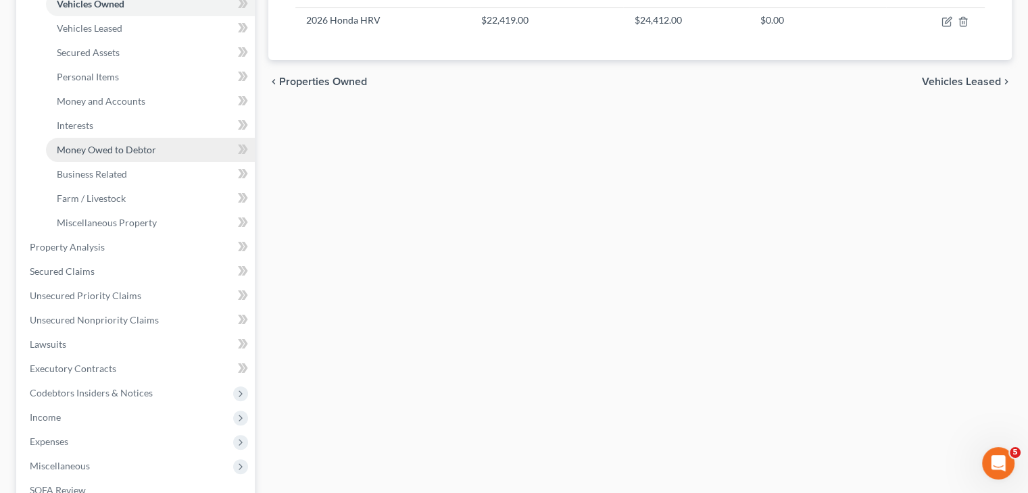
click at [153, 144] on span "Money Owed to Debtor" at bounding box center [106, 149] width 99 height 11
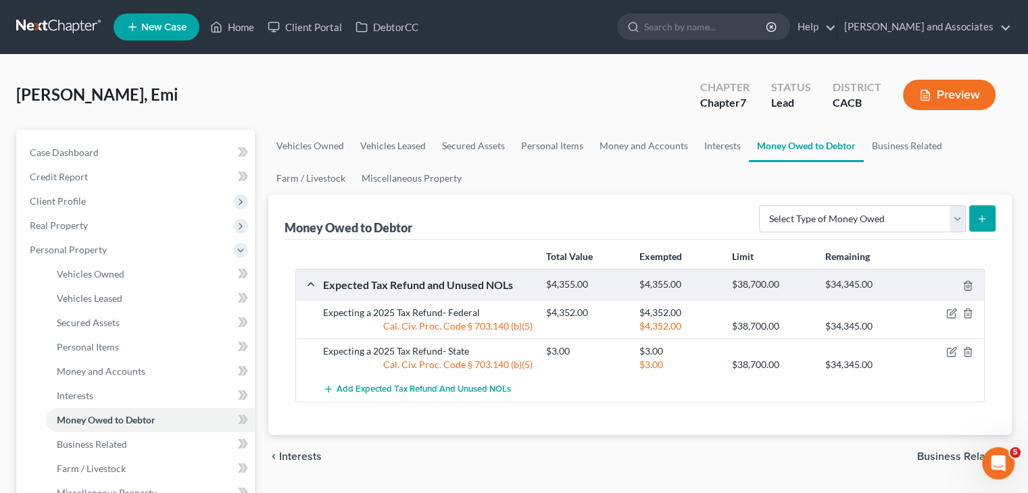
click at [57, 30] on link at bounding box center [59, 27] width 86 height 24
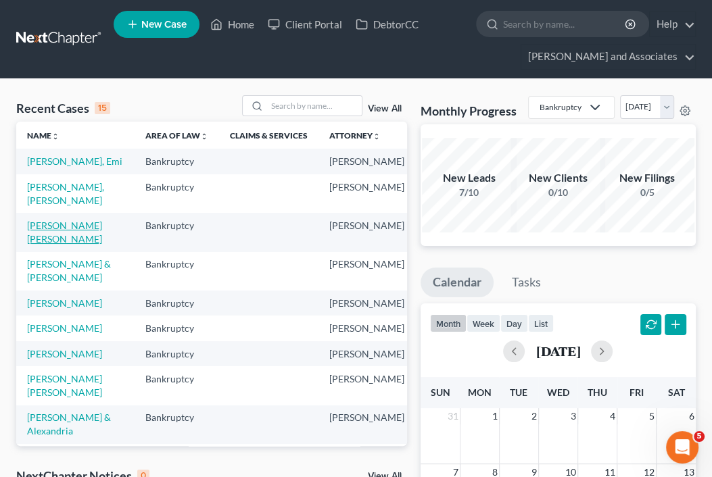
click at [49, 245] on link "[PERSON_NAME] [PERSON_NAME]" at bounding box center [64, 232] width 75 height 25
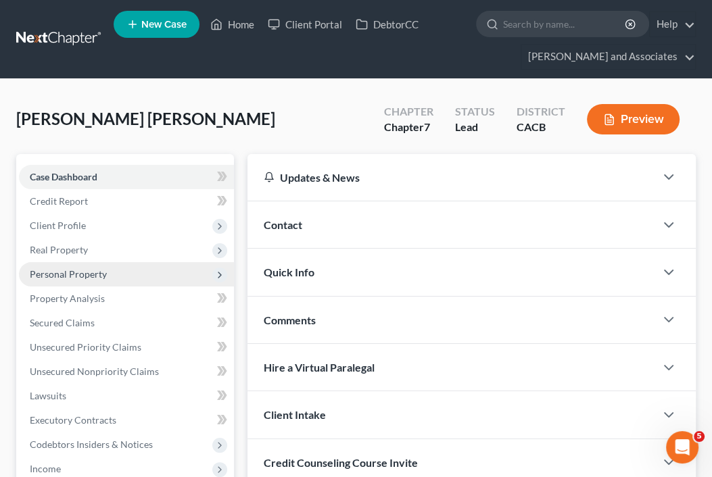
click at [79, 266] on span "Personal Property" at bounding box center [126, 274] width 215 height 24
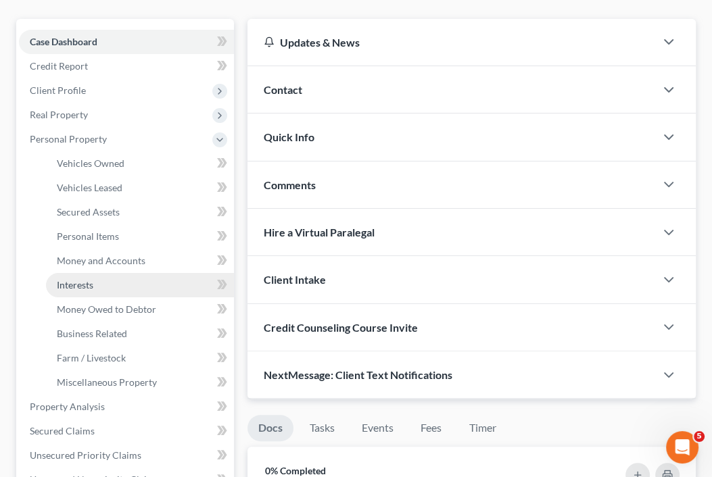
click at [102, 278] on link "Interests" at bounding box center [140, 285] width 188 height 24
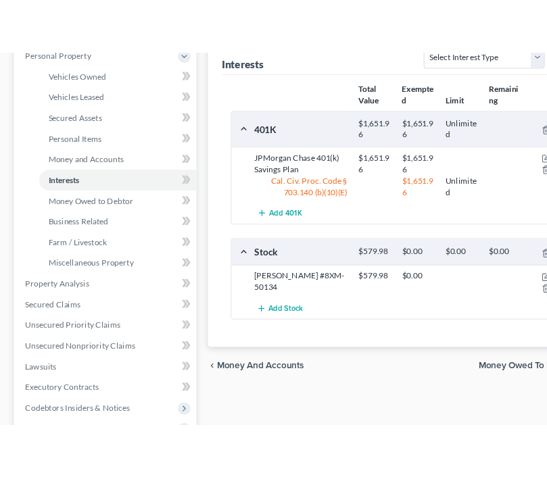
scroll to position [87, 0]
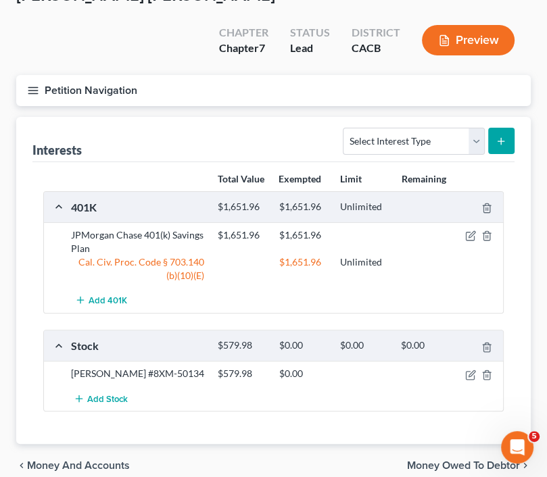
click at [424, 383] on div "Total Value Exempted Limit Remaining 401K $1,651.96 $1,651.96 Unlimited JPMorga…" at bounding box center [273, 303] width 482 height 282
click at [468, 367] on div at bounding box center [479, 374] width 49 height 14
click at [468, 370] on icon "button" at bounding box center [471, 373] width 6 height 6
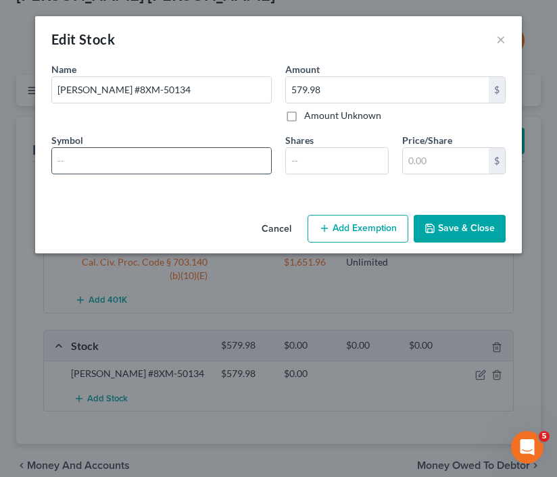
click at [170, 159] on input "text" at bounding box center [161, 161] width 219 height 26
click at [216, 207] on div "An exemption set must first be selected from the Filing Information section. Na…" at bounding box center [278, 135] width 487 height 147
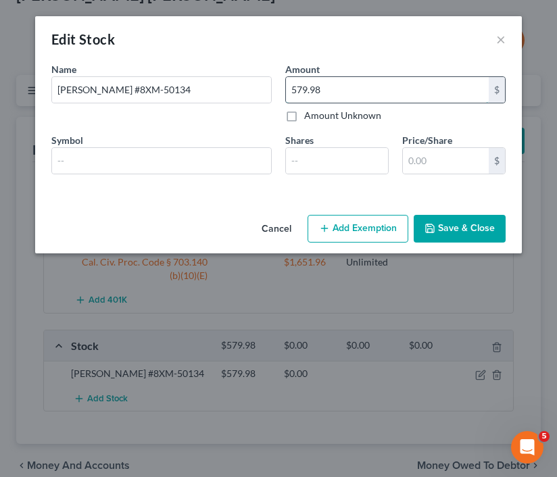
click at [372, 79] on input "579.98" at bounding box center [387, 90] width 203 height 26
type input "591.84"
click at [330, 235] on button "Add Exemption" at bounding box center [357, 229] width 101 height 28
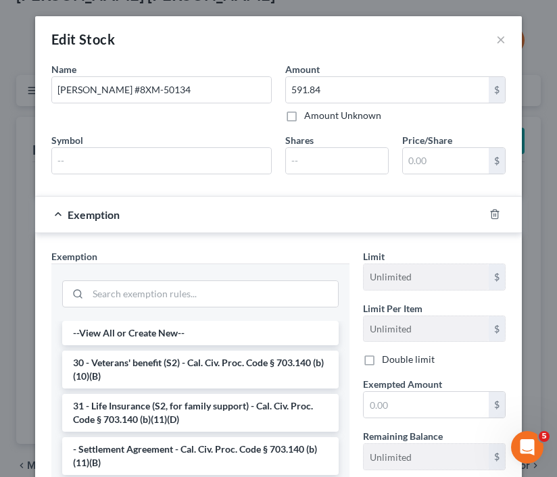
drag, startPoint x: 61, startPoint y: 206, endPoint x: 78, endPoint y: 202, distance: 18.0
click at [60, 205] on div "Exemption" at bounding box center [259, 215] width 449 height 36
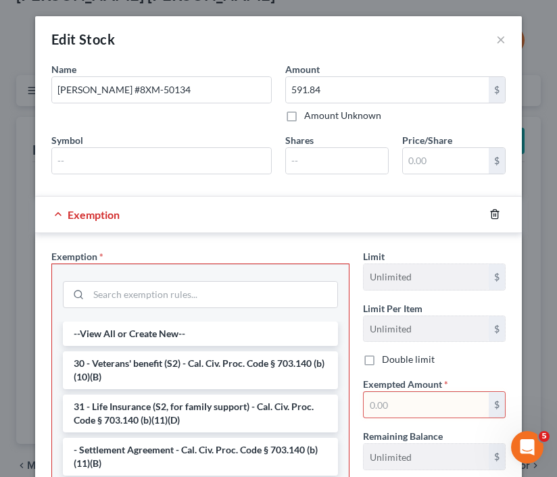
click at [493, 217] on icon "button" at bounding box center [494, 214] width 6 height 9
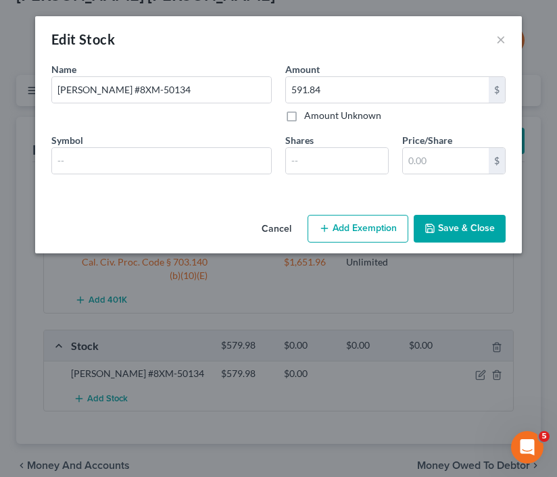
click at [485, 244] on div "Cancel Add Exemption Save & Close" at bounding box center [278, 231] width 487 height 45
click at [485, 235] on button "Save & Close" at bounding box center [460, 229] width 92 height 28
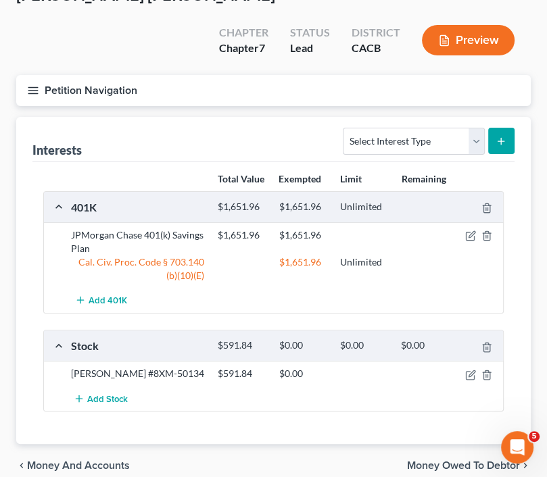
drag, startPoint x: 38, startPoint y: 54, endPoint x: 40, endPoint y: 63, distance: 9.0
click at [38, 84] on icon "button" at bounding box center [33, 90] width 12 height 12
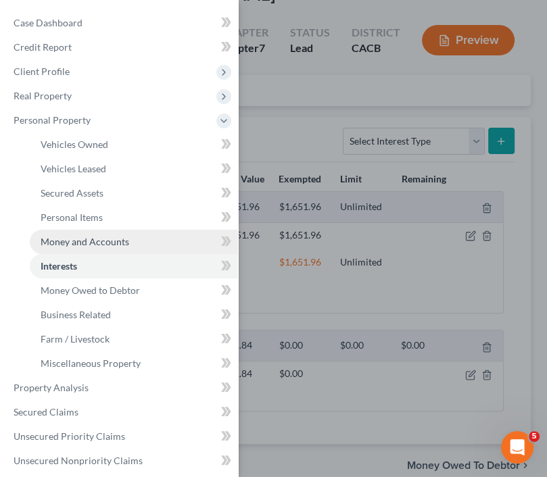
drag, startPoint x: 124, startPoint y: 241, endPoint x: 141, endPoint y: 237, distance: 16.7
click at [124, 241] on span "Money and Accounts" at bounding box center [85, 241] width 89 height 11
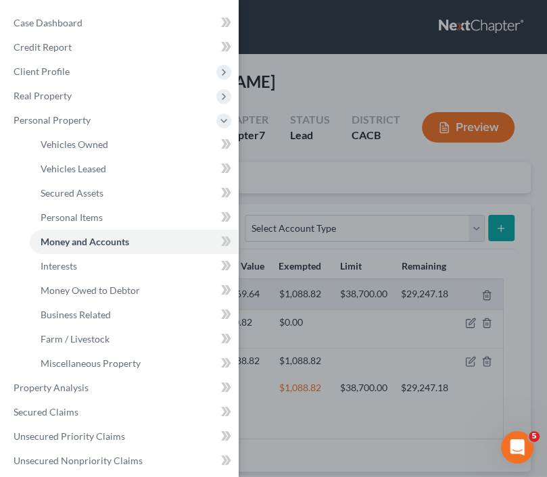
click at [292, 128] on div "Case Dashboard Payments Invoices Payments Payments Credit Report Client Profile" at bounding box center [273, 238] width 547 height 477
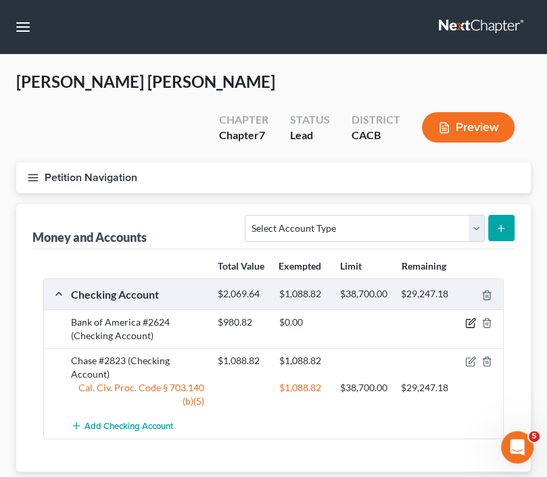
click at [468, 318] on icon "button" at bounding box center [470, 323] width 11 height 11
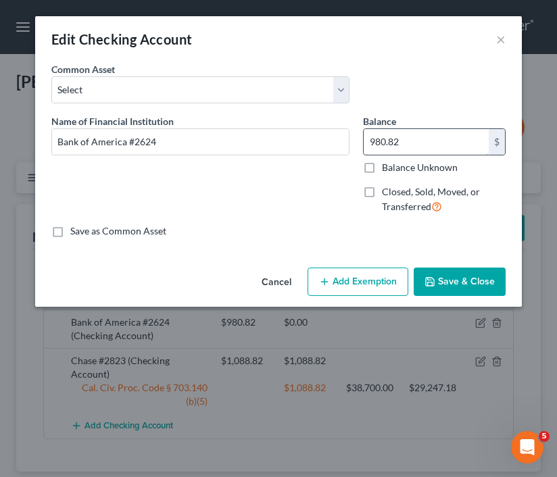
click at [437, 142] on input "980.82" at bounding box center [426, 142] width 125 height 26
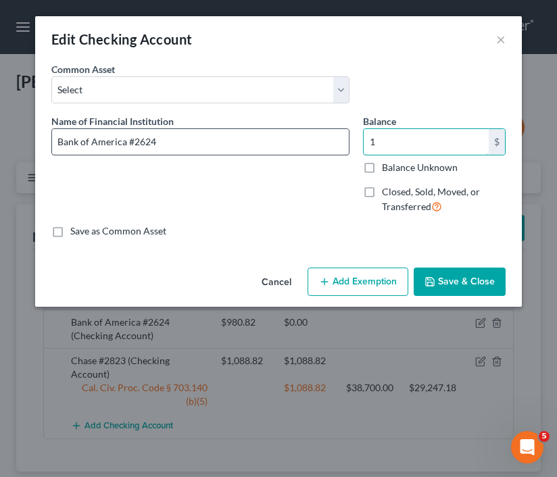
type input "1"
click at [255, 149] on input "Bank of America #2624" at bounding box center [200, 142] width 297 height 26
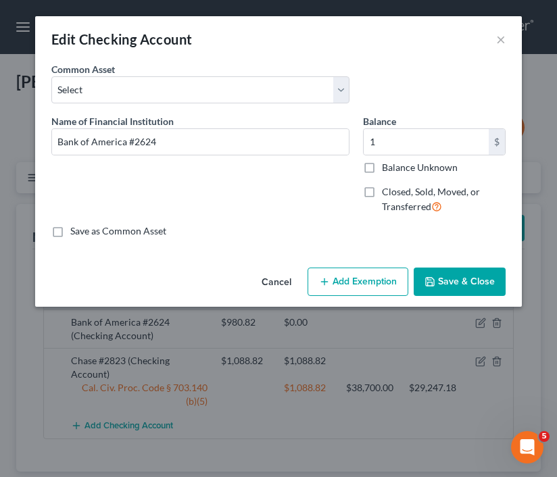
click at [362, 276] on button "Add Exemption" at bounding box center [357, 282] width 101 height 28
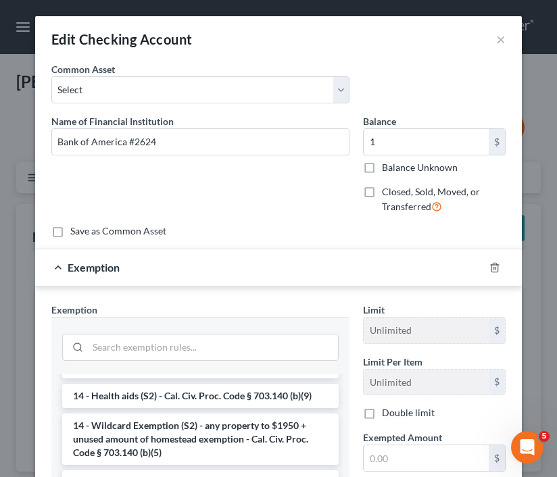
scroll to position [270, 0]
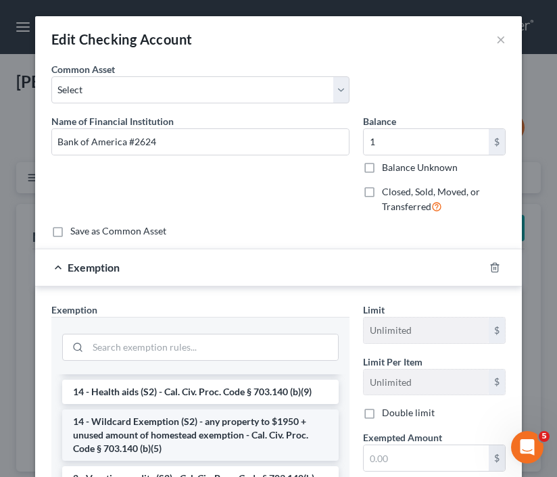
click at [230, 422] on li "14 - Wildcard Exemption (S2) - any property to $1950 + unused amount of homeste…" at bounding box center [200, 435] width 276 height 51
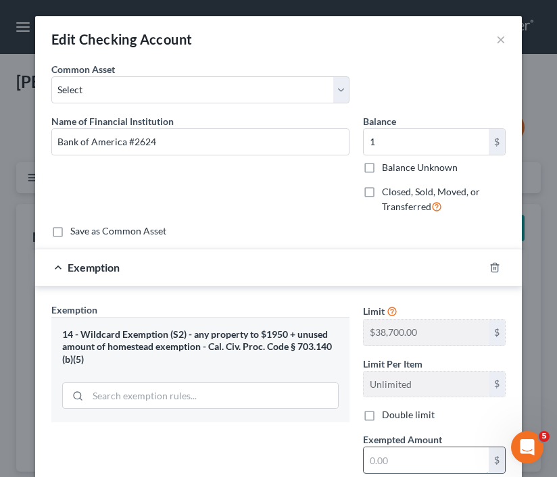
click at [403, 453] on input "text" at bounding box center [426, 460] width 125 height 26
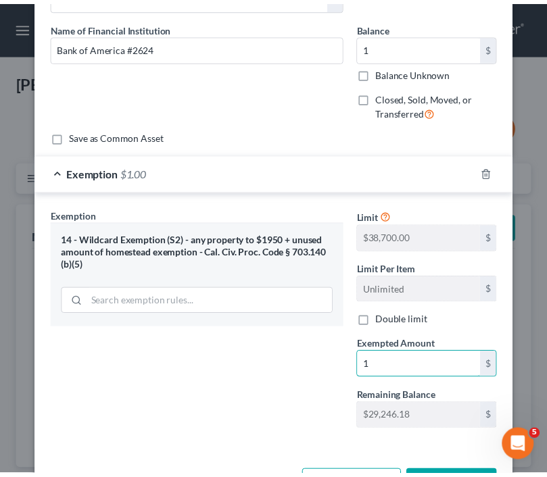
scroll to position [143, 0]
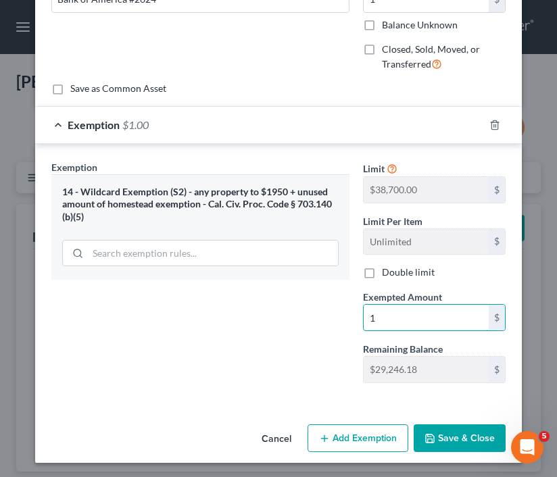
type input "1"
click at [466, 447] on button "Save & Close" at bounding box center [460, 438] width 92 height 28
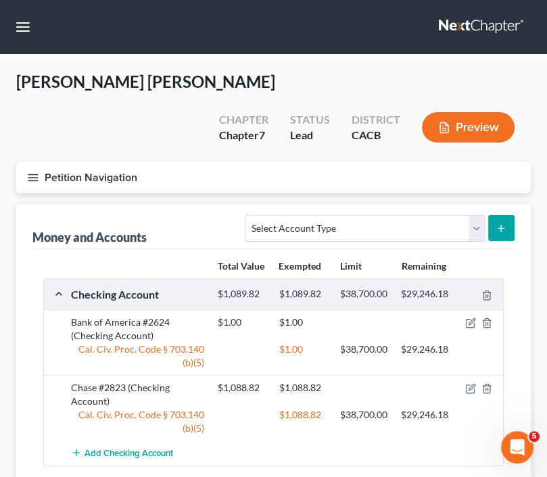
click at [35, 180] on line "button" at bounding box center [32, 180] width 9 height 0
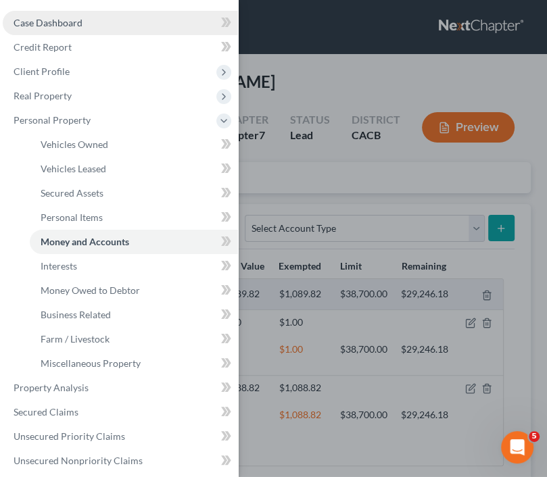
click at [88, 22] on link "Case Dashboard" at bounding box center [120, 23] width 235 height 24
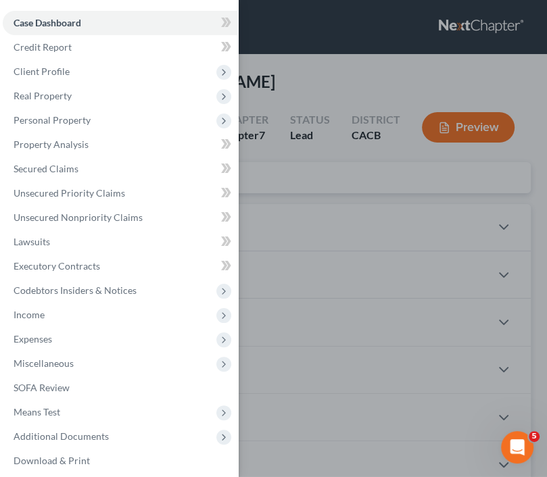
click at [281, 128] on div "Case Dashboard Payments Invoices Payments Payments Credit Report Client Profile" at bounding box center [273, 238] width 547 height 477
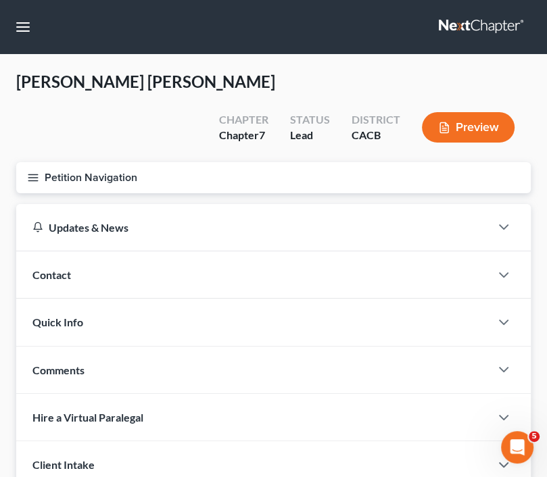
click at [12, 14] on nav "Home New Case Client Portal DebtorCC Michael B. Clayton and Associates daisy@we…" at bounding box center [273, 27] width 547 height 54
click at [21, 28] on button "button" at bounding box center [23, 27] width 24 height 24
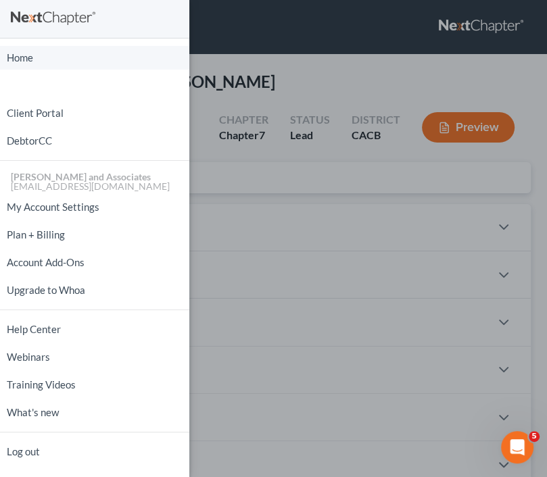
click at [46, 51] on link "Home" at bounding box center [94, 58] width 189 height 24
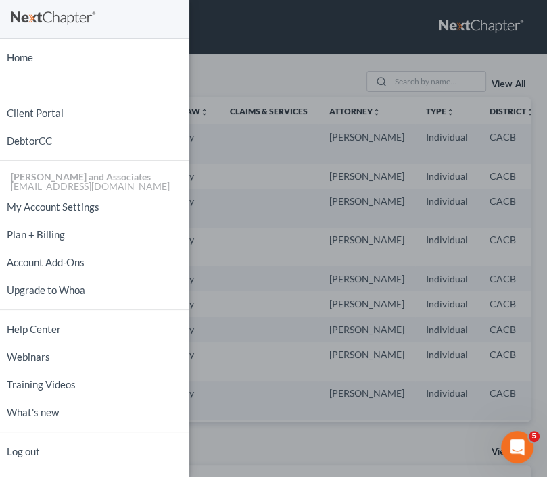
click at [289, 118] on div "Home New Case Client Portal DebtorCC [PERSON_NAME] and Associates [EMAIL_ADDRES…" at bounding box center [273, 238] width 547 height 477
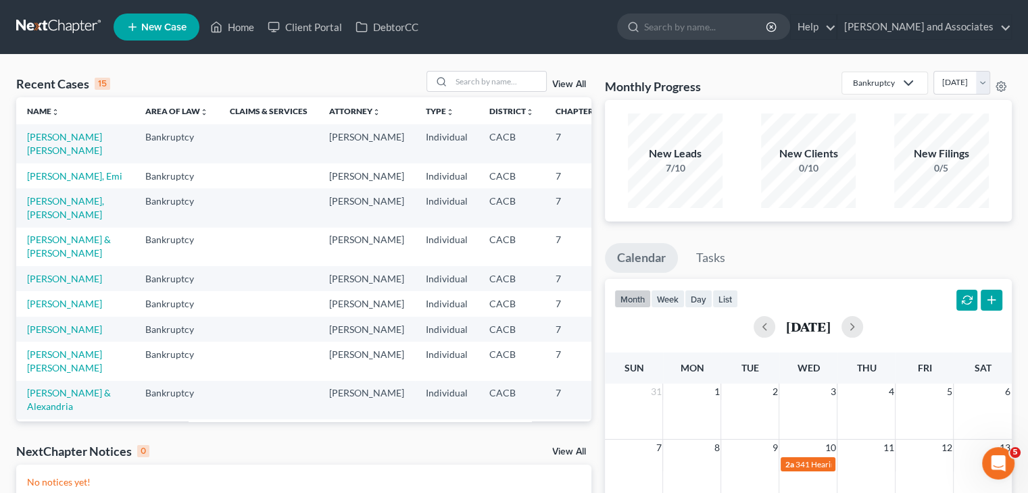
click at [160, 24] on span "New Case" at bounding box center [163, 27] width 45 height 10
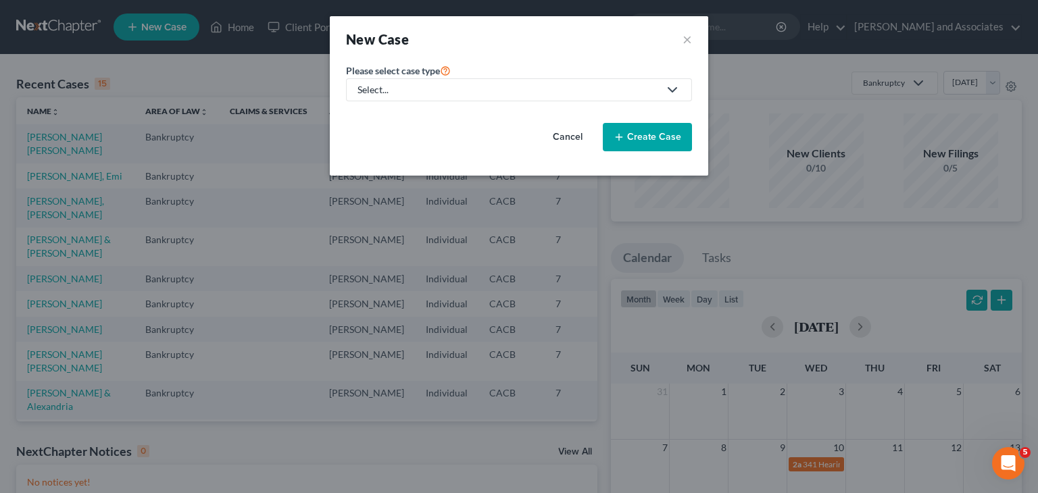
click at [451, 87] on div "Select..." at bounding box center [507, 90] width 301 height 14
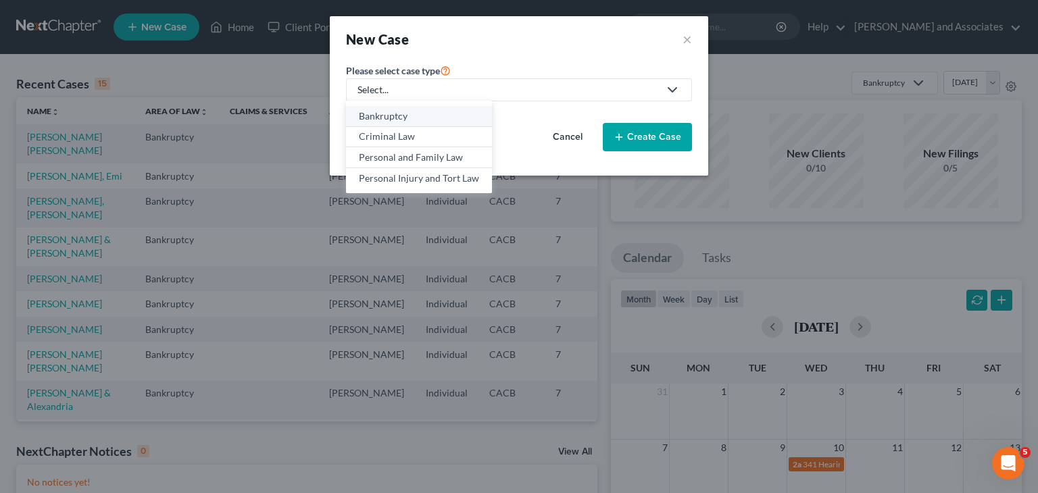
drag, startPoint x: 447, startPoint y: 114, endPoint x: 473, endPoint y: 116, distance: 26.4
click at [446, 114] on div "Bankruptcy" at bounding box center [419, 116] width 120 height 14
select select "7"
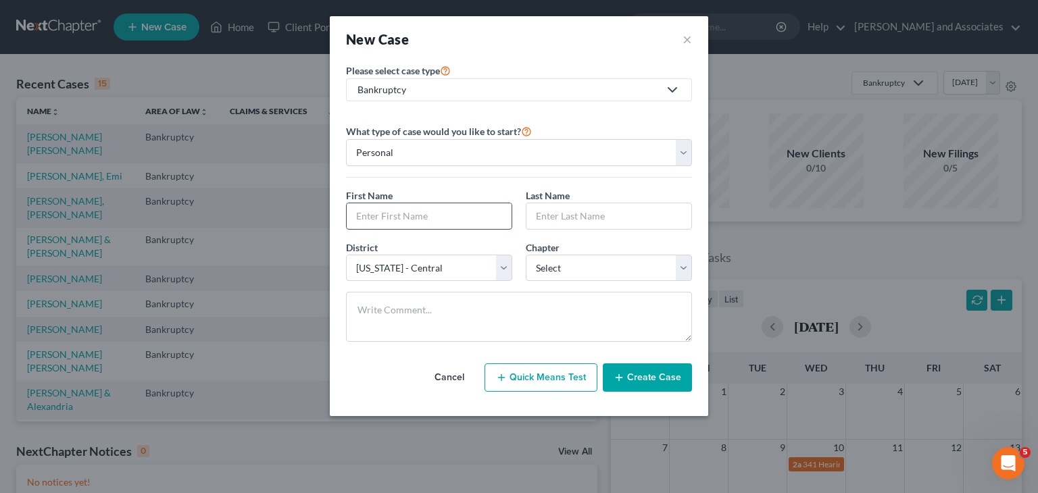
click at [468, 224] on input "text" at bounding box center [429, 216] width 165 height 26
type input "Cynthia"
click at [608, 213] on input "text" at bounding box center [608, 216] width 165 height 26
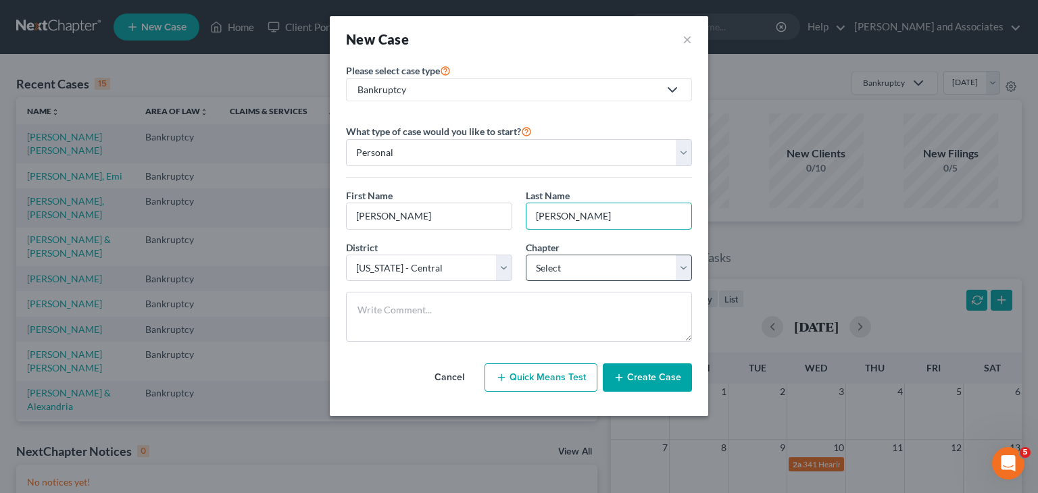
type input "Morales"
click at [578, 264] on select "Select 7 11 12 13" at bounding box center [609, 268] width 166 height 27
select select "0"
click at [526, 255] on select "Select 7 11 12 13" at bounding box center [609, 268] width 166 height 27
click at [657, 387] on button "Create Case" at bounding box center [647, 378] width 89 height 28
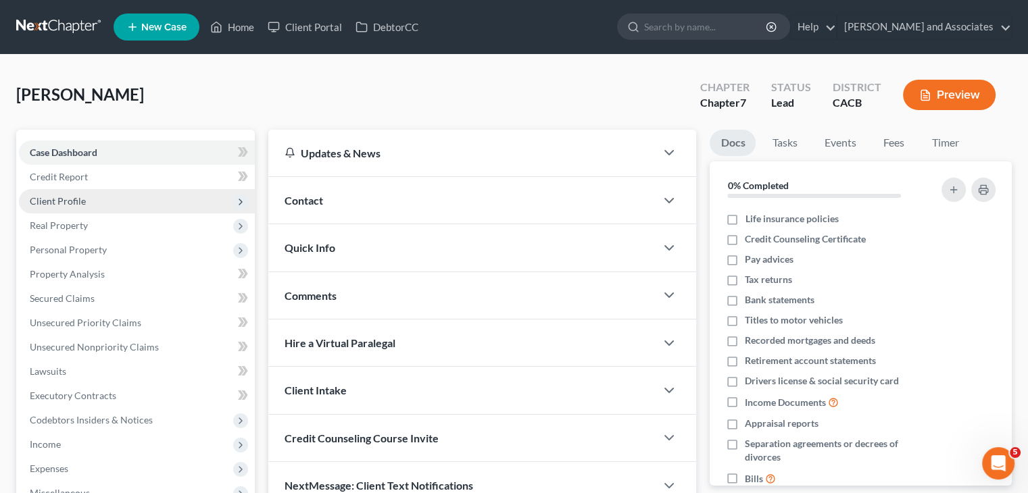
click at [78, 195] on span "Client Profile" at bounding box center [58, 200] width 56 height 11
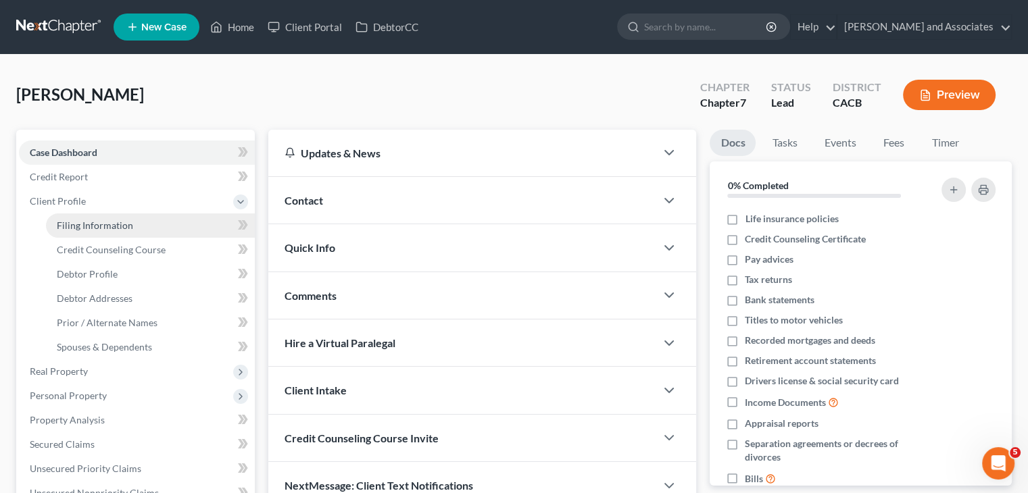
click at [131, 225] on link "Filing Information" at bounding box center [150, 226] width 209 height 24
select select "1"
select select "0"
select select "7"
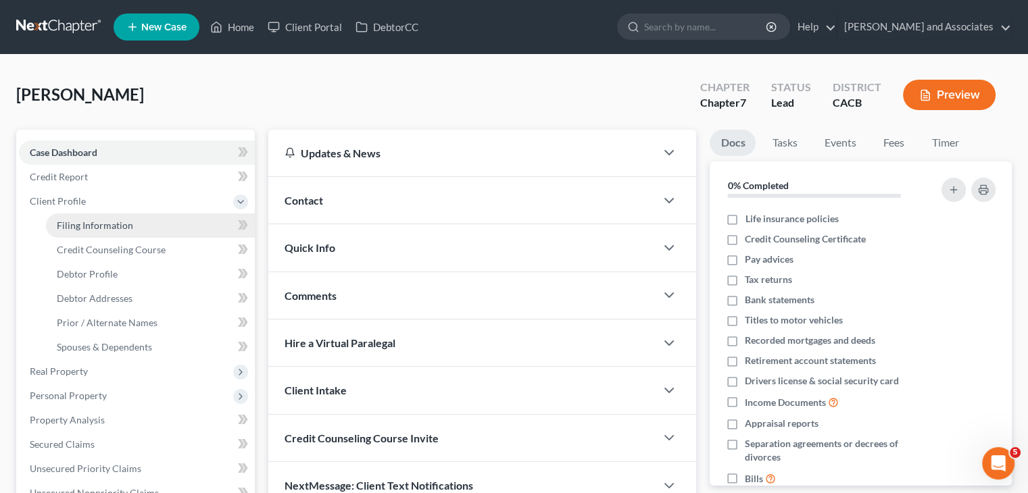
select select "4"
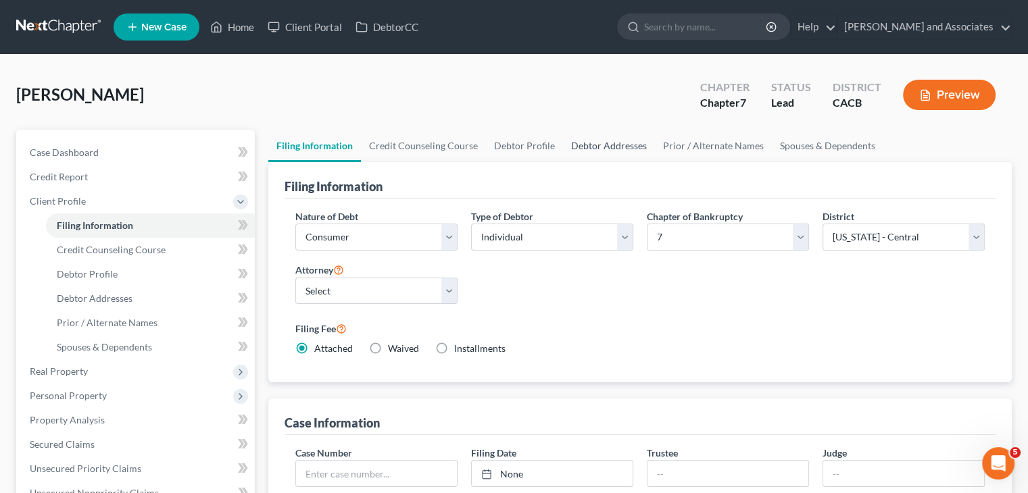
click at [625, 150] on link "Debtor Addresses" at bounding box center [609, 146] width 92 height 32
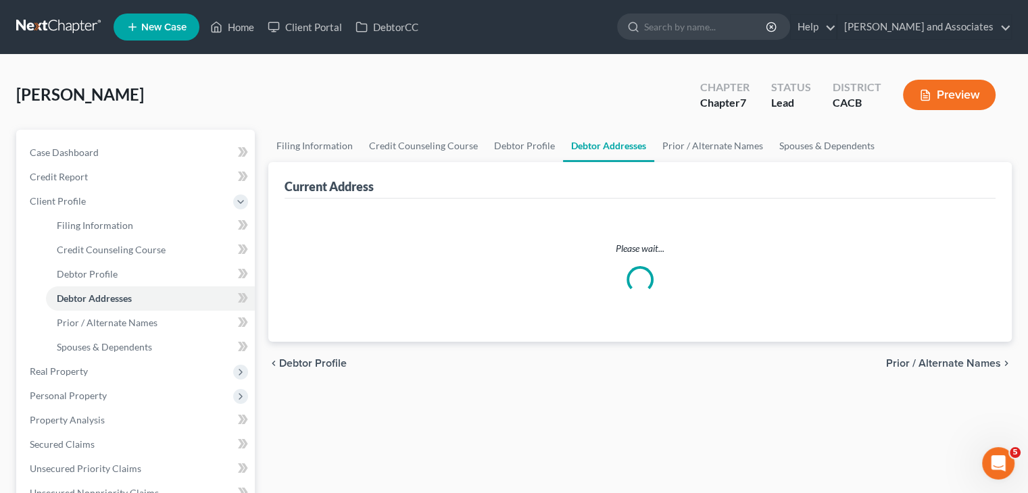
select select "0"
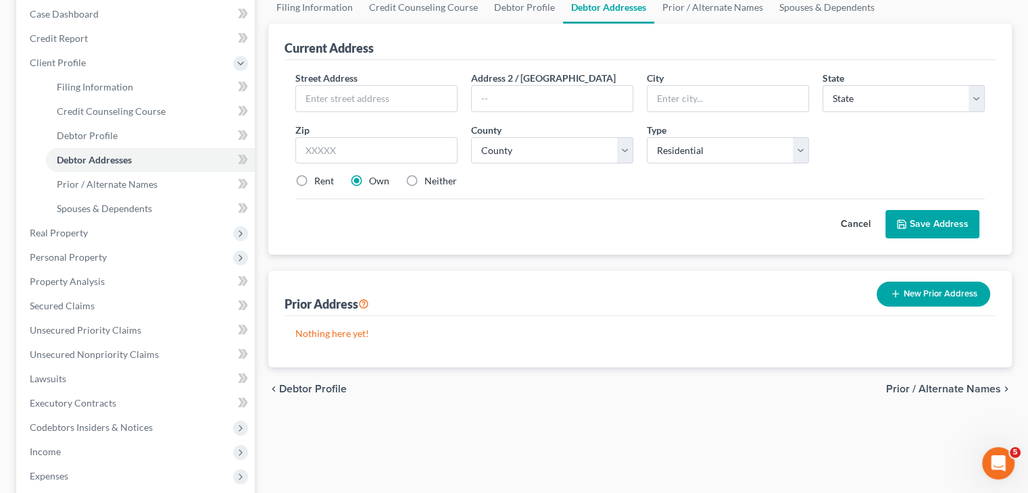
scroll to position [270, 0]
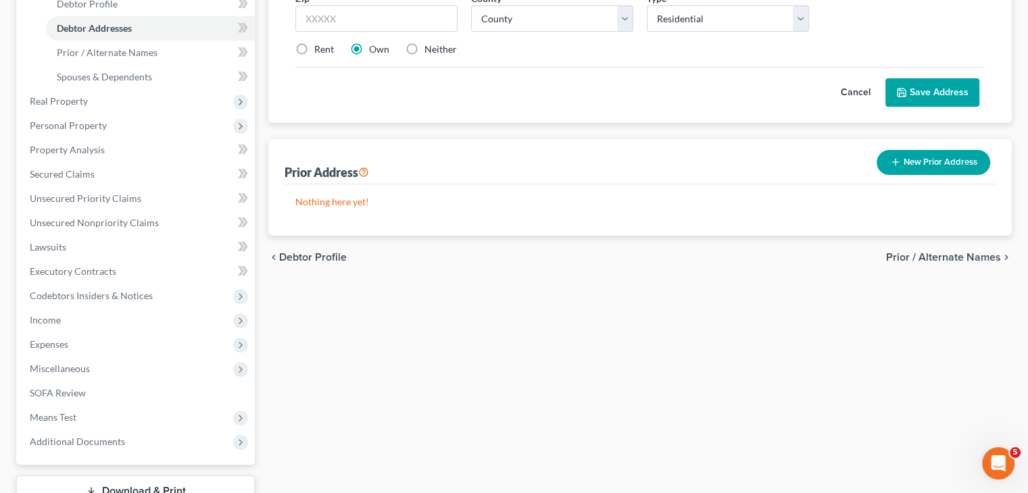
click at [721, 163] on button "New Prior Address" at bounding box center [933, 162] width 114 height 25
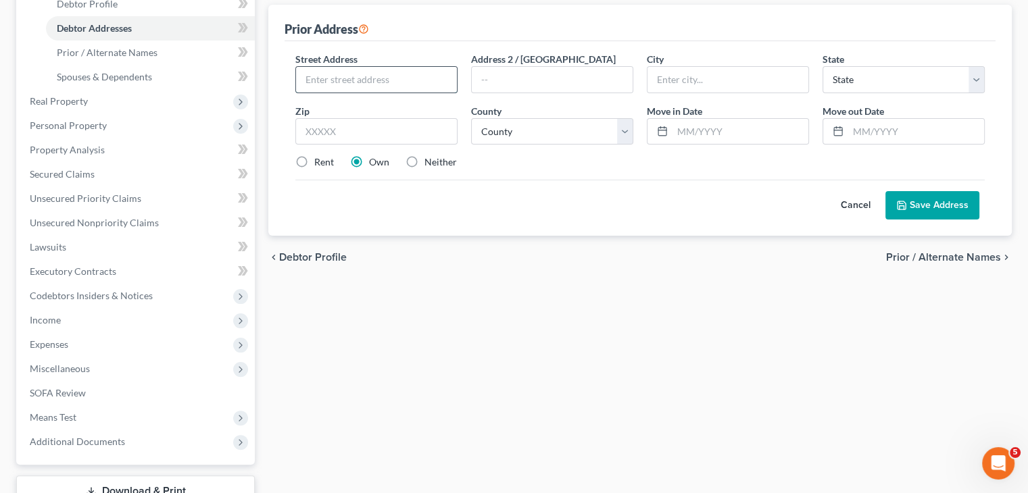
click at [338, 76] on input "text" at bounding box center [376, 80] width 161 height 26
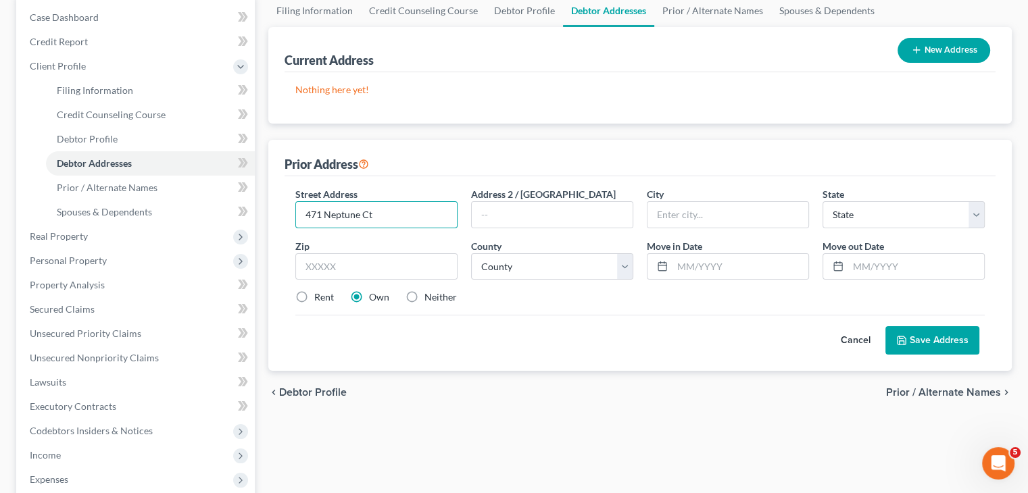
type input "471 Neptune Ct"
drag, startPoint x: 461, startPoint y: 272, endPoint x: 439, endPoint y: 272, distance: 21.6
click at [460, 272] on div "Zip *" at bounding box center [377, 259] width 176 height 41
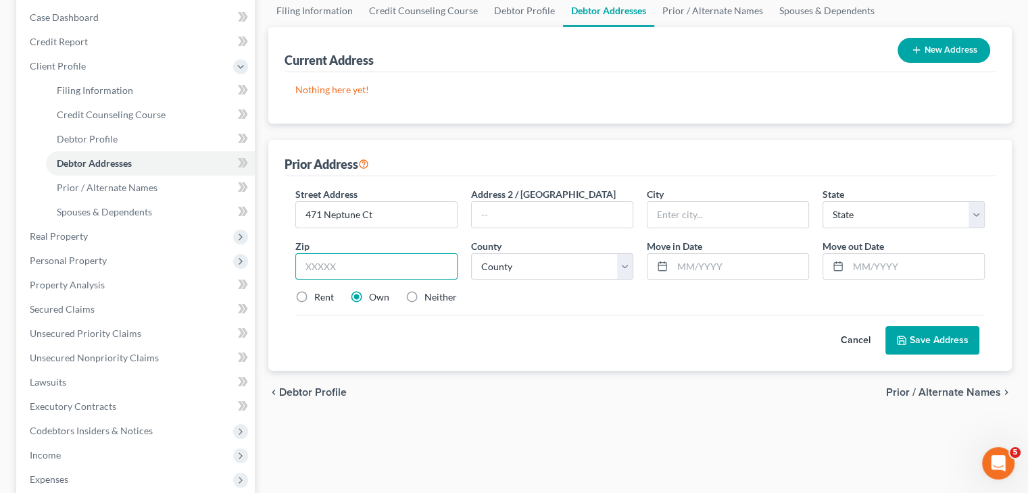
click at [414, 270] on input "text" at bounding box center [376, 266] width 162 height 27
type input "93444"
click at [591, 315] on div "Cancel Save Address" at bounding box center [639, 335] width 689 height 40
type input "Nipomo"
select select "4"
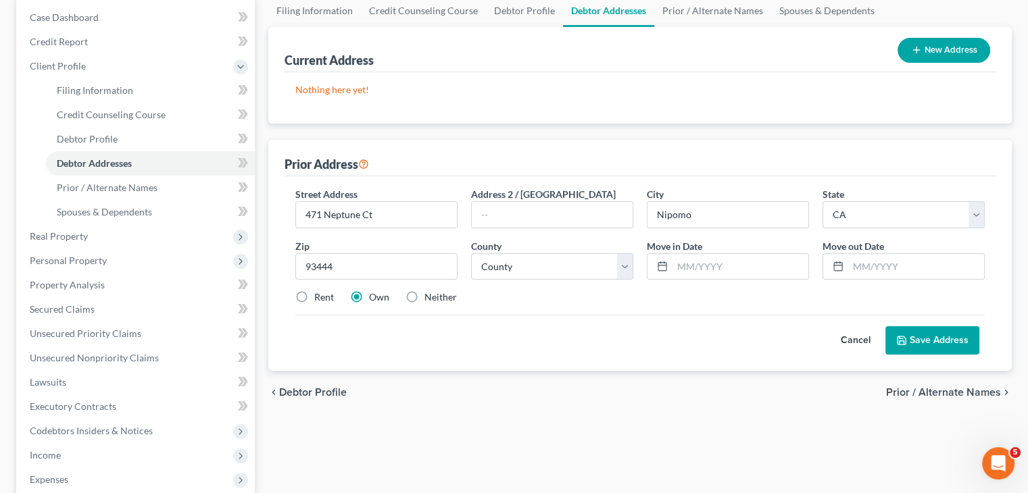
click at [580, 279] on div "Street Address * 471 Neptune Ct Address 2 / PO Box City * Nipomo State * State …" at bounding box center [640, 251] width 703 height 128
click at [591, 266] on select "County" at bounding box center [552, 266] width 162 height 27
select select "41"
click at [471, 253] on select "County Alameda County Alpine County Amador County Butte County Calaveras County…" at bounding box center [552, 266] width 162 height 27
click at [669, 315] on div "Cancel Save Address" at bounding box center [639, 335] width 689 height 40
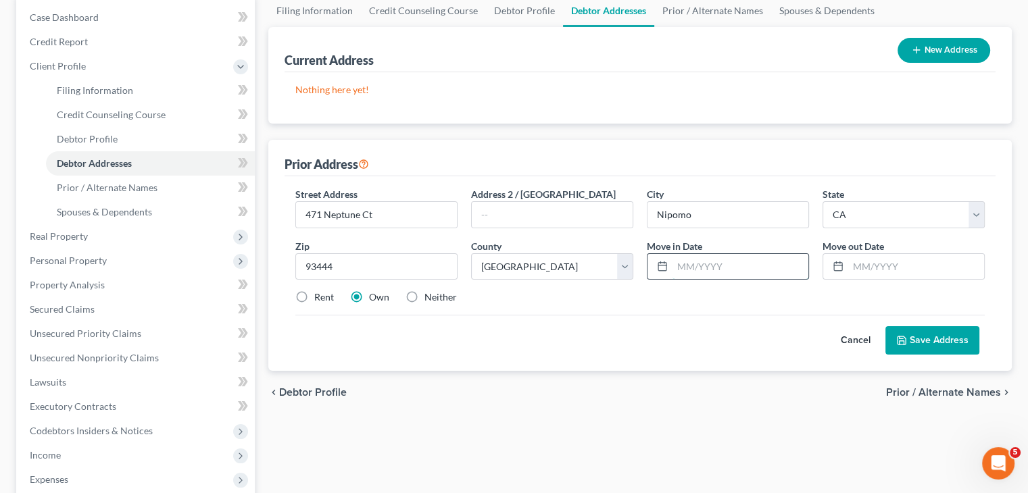
click at [697, 260] on input "text" at bounding box center [740, 267] width 136 height 26
type input "12/01/2021"
click at [721, 259] on input "text" at bounding box center [916, 267] width 136 height 26
type input "0"
type input "12/01/2024"
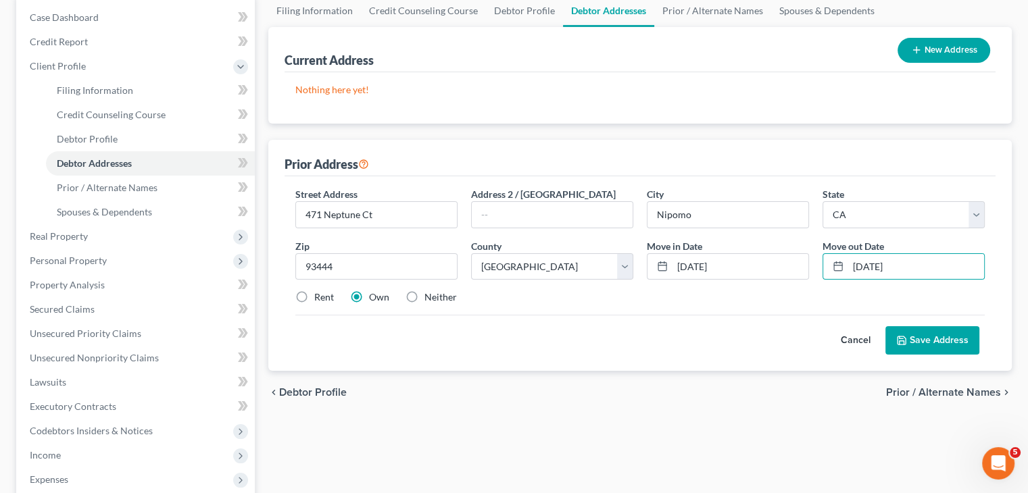
click at [682, 326] on div "Cancel Save Address" at bounding box center [639, 335] width 689 height 40
click at [318, 295] on label "Rent" at bounding box center [324, 298] width 20 height 14
click at [320, 295] on input "Rent" at bounding box center [324, 295] width 9 height 9
radio input "true"
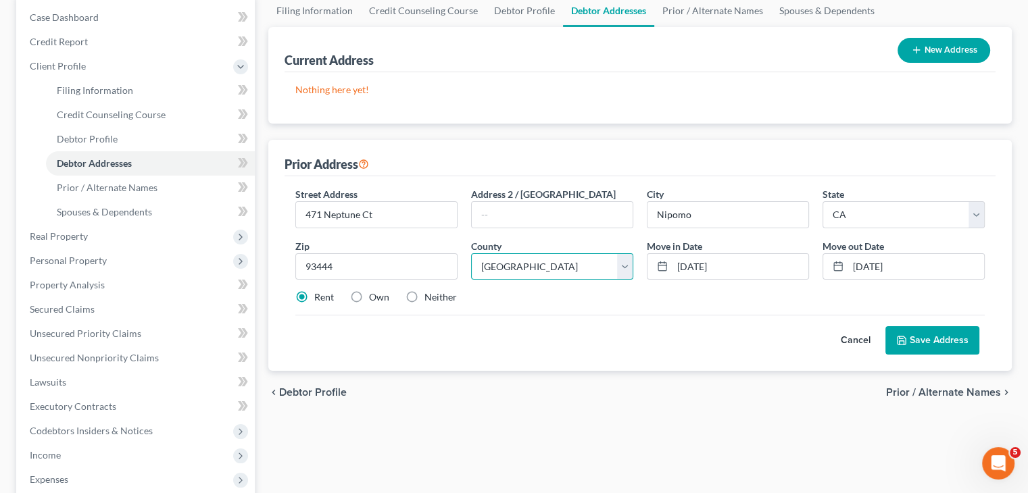
click at [574, 272] on select "County Alameda County Alpine County Amador County Butte County Calaveras County…" at bounding box center [552, 266] width 162 height 27
select select "39"
click at [471, 253] on select "County Alameda County Alpine County Amador County Butte County Calaveras County…" at bounding box center [552, 266] width 162 height 27
click at [721, 330] on button "Save Address" at bounding box center [932, 340] width 94 height 28
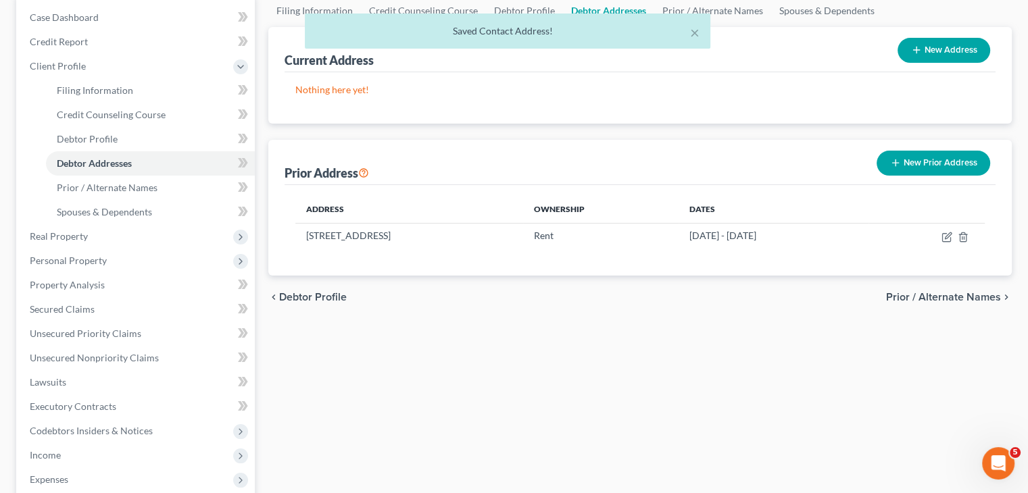
click at [721, 161] on button "New Prior Address" at bounding box center [933, 163] width 114 height 25
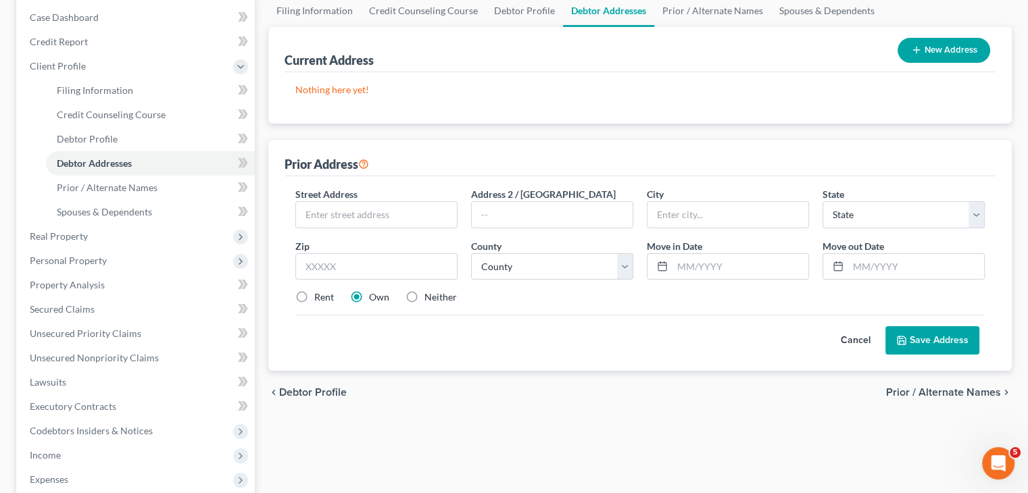
click at [721, 335] on button "Cancel" at bounding box center [855, 340] width 59 height 27
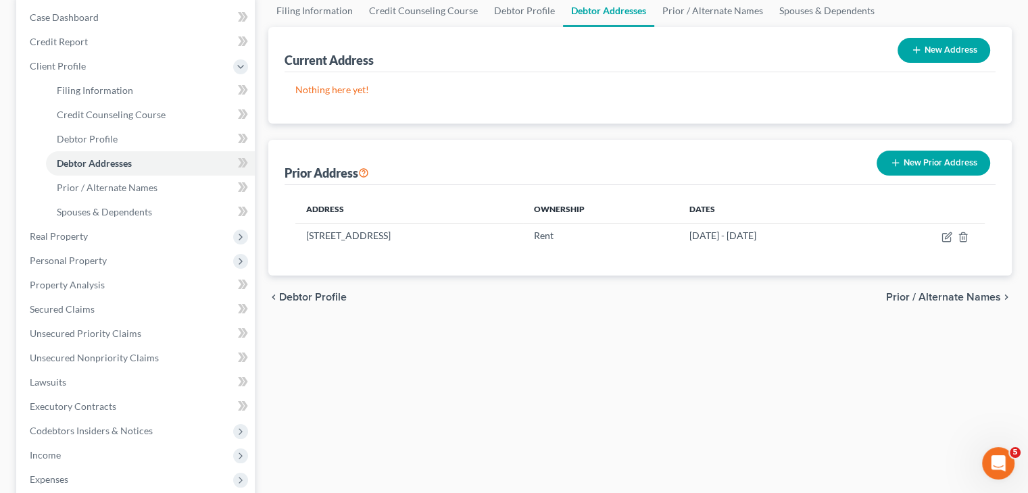
scroll to position [0, 0]
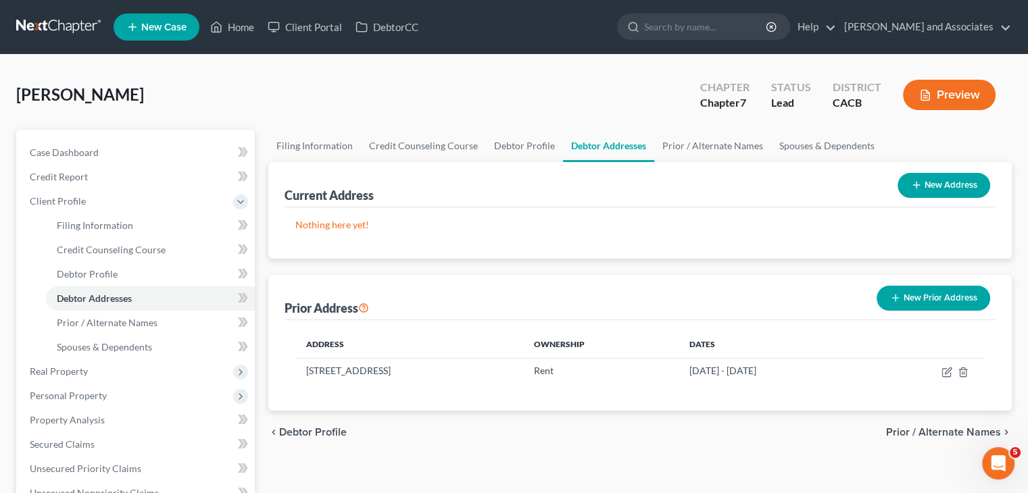
click at [721, 171] on div "New Address" at bounding box center [943, 186] width 103 height 36
click at [721, 182] on button "New Address" at bounding box center [943, 185] width 93 height 25
select select "0"
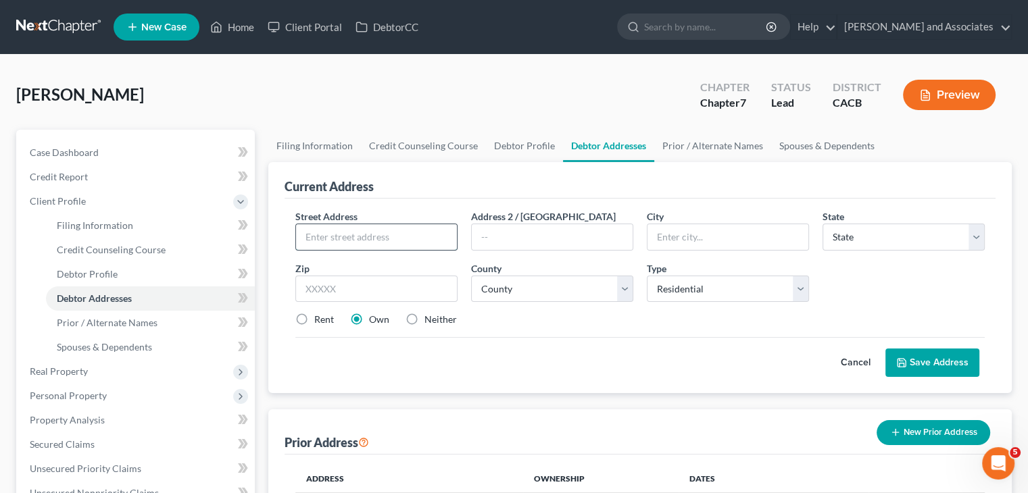
click at [387, 237] on input "text" at bounding box center [376, 237] width 161 height 26
type input "1715 N Pine St A"
click at [374, 287] on input "text" at bounding box center [376, 289] width 162 height 27
type input "93458"
click at [324, 349] on div "Cancel Save Address" at bounding box center [639, 357] width 689 height 40
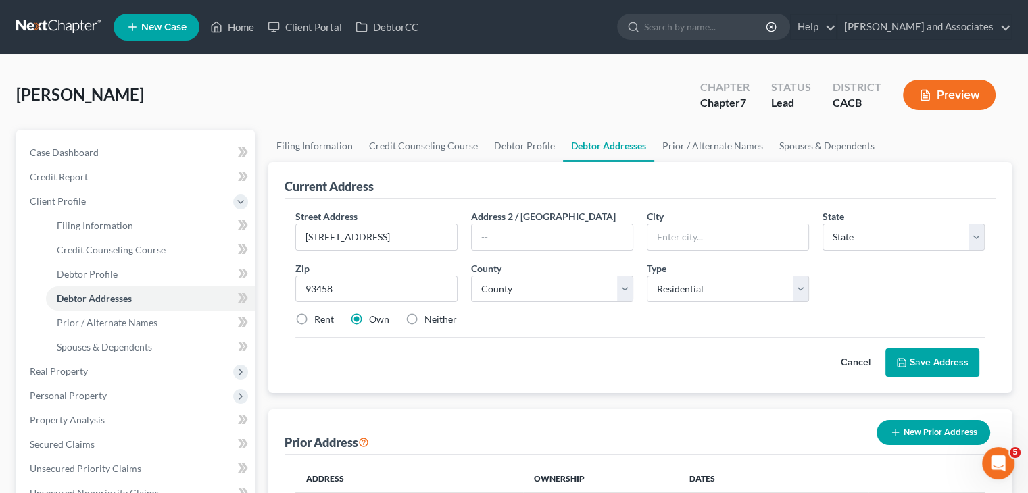
type input "Santa [PERSON_NAME]"
select select "4"
click at [314, 317] on label "Rent" at bounding box center [324, 320] width 20 height 14
click at [320, 317] on input "Rent" at bounding box center [324, 317] width 9 height 9
radio input "true"
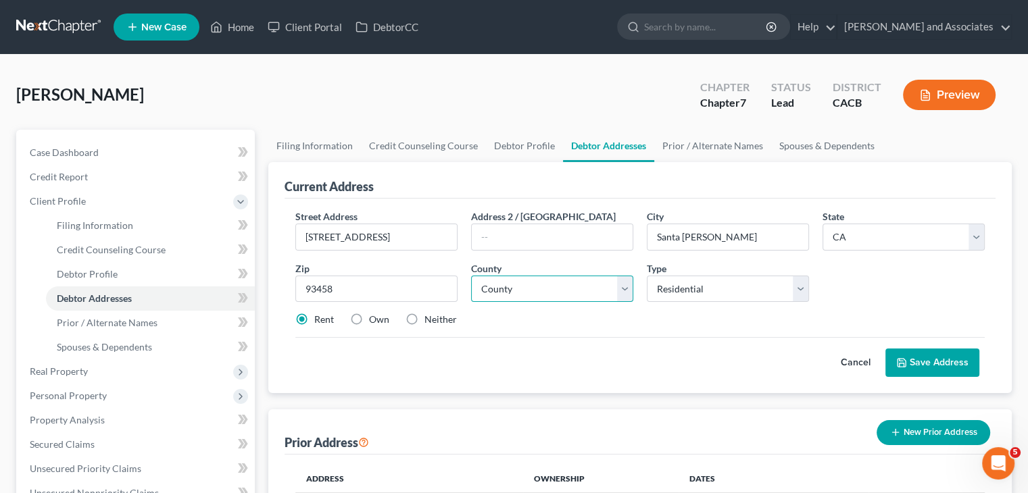
click at [561, 284] on select "County Alameda County Alpine County Amador County Butte County Calaveras County…" at bounding box center [552, 289] width 162 height 27
select select "41"
click at [471, 276] on select "County Alameda County Alpine County Amador County Butte County Calaveras County…" at bounding box center [552, 289] width 162 height 27
click at [685, 347] on div "Cancel Save Address" at bounding box center [639, 357] width 689 height 40
click at [721, 353] on button "Save Address" at bounding box center [932, 363] width 94 height 28
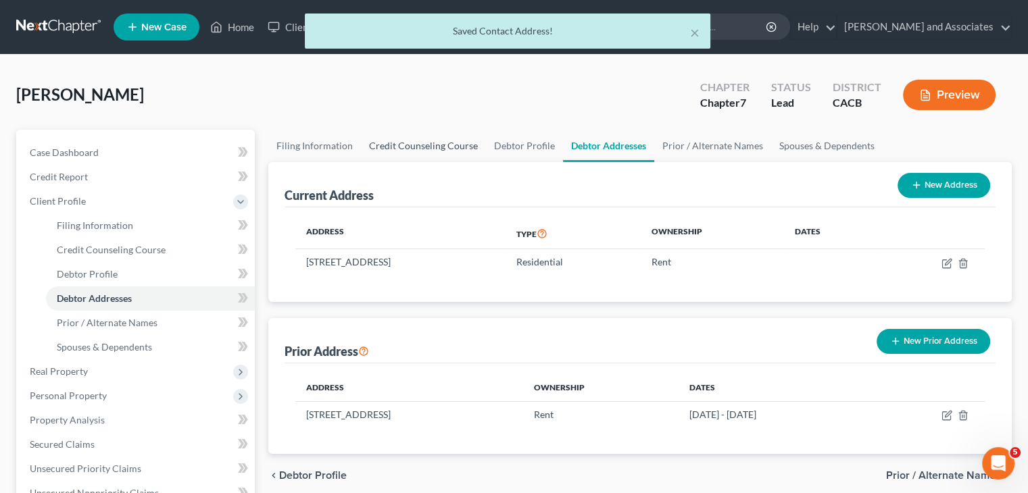
click at [418, 145] on link "Credit Counseling Course" at bounding box center [423, 146] width 125 height 32
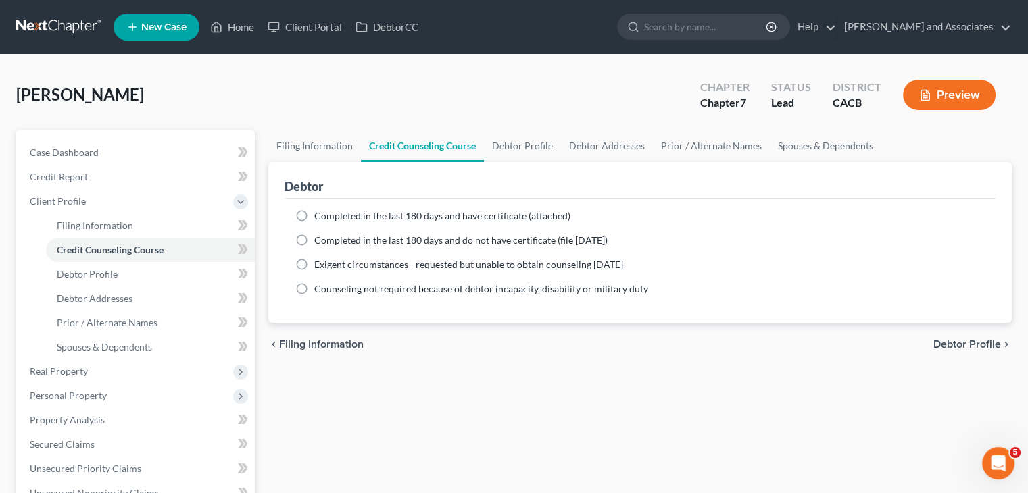
click at [399, 203] on div "Completed in the last 180 days and have certificate (attached) Date Completed N…" at bounding box center [639, 261] width 711 height 124
click at [399, 204] on div "Completed in the last 180 days and have certificate (attached) Date Completed N…" at bounding box center [639, 261] width 711 height 124
click at [408, 222] on ng-include "Completed in the last 180 days and have certificate (attached) Date Completed N…" at bounding box center [639, 252] width 689 height 86
click at [432, 216] on span "Completed in the last 180 days and have certificate (attached)" at bounding box center [442, 215] width 256 height 11
click at [328, 216] on input "Completed in the last 180 days and have certificate (attached)" at bounding box center [324, 213] width 9 height 9
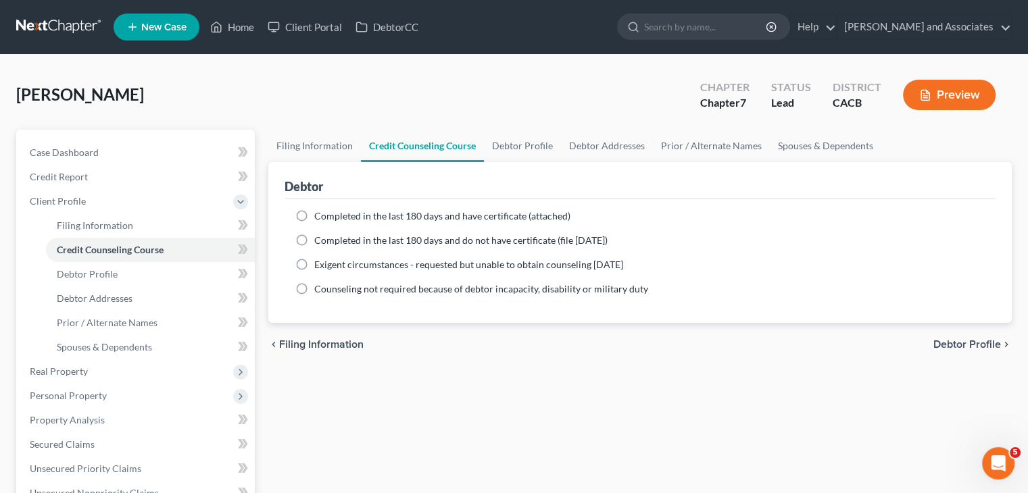
radio input "true"
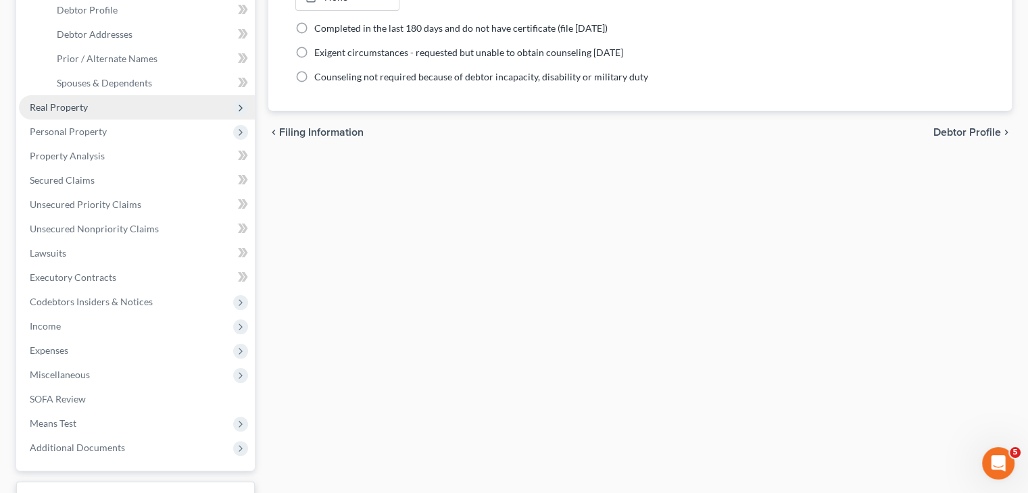
scroll to position [335, 0]
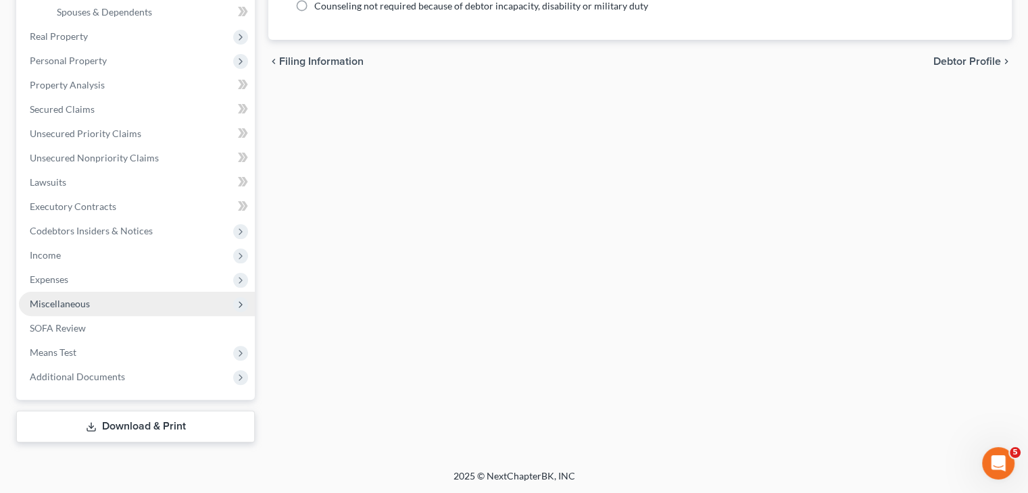
click at [117, 311] on span "Miscellaneous" at bounding box center [137, 304] width 236 height 24
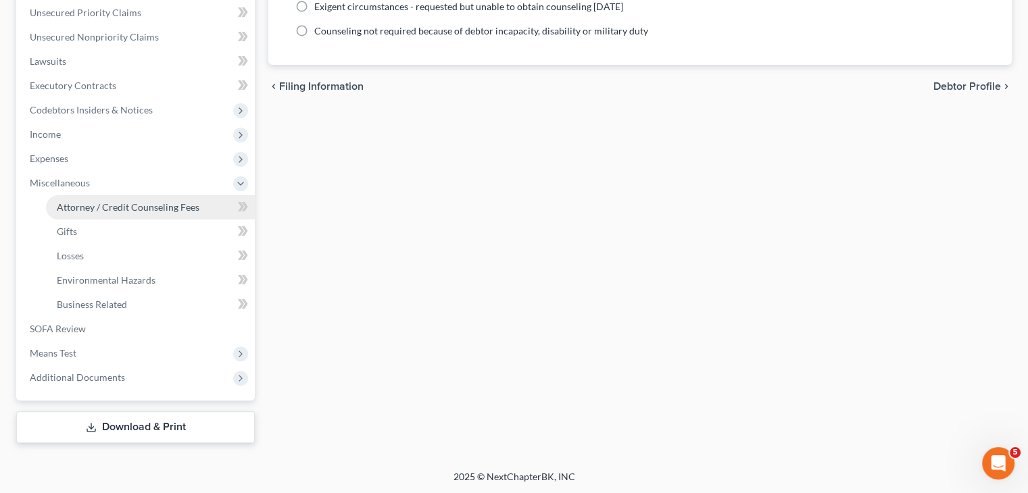
click at [164, 208] on span "Attorney / Credit Counseling Fees" at bounding box center [128, 206] width 143 height 11
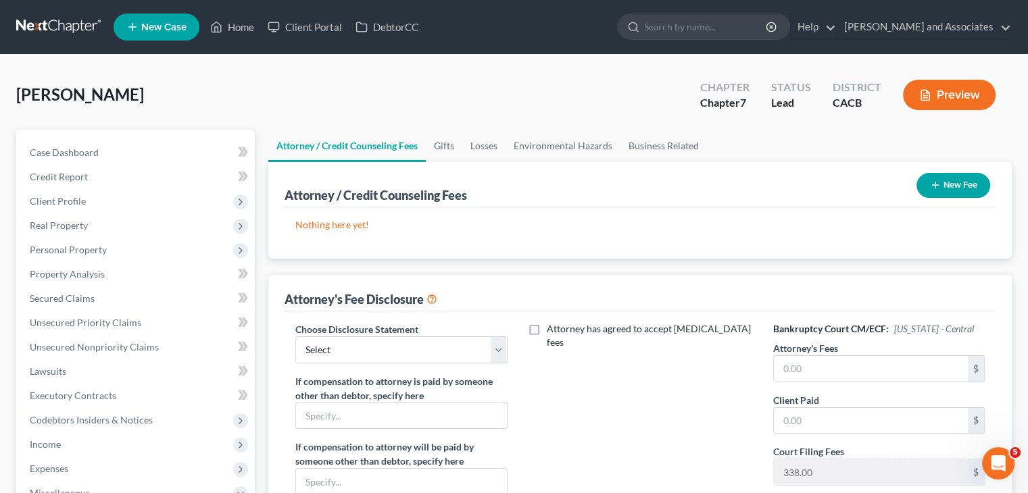
click at [721, 440] on div "Bankruptcy Court CM/ECF: California - Central Attorney's Fees $ Client Paid $ C…" at bounding box center [879, 447] width 239 height 251
click at [721, 370] on input "text" at bounding box center [871, 369] width 194 height 26
type input "2,000"
click at [721, 423] on input "text" at bounding box center [871, 421] width 194 height 26
type input "2,000"
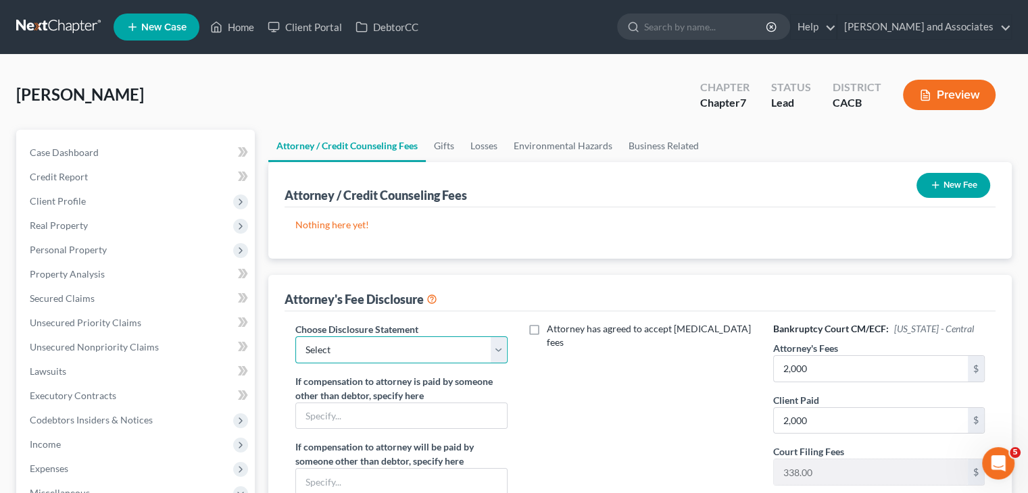
click at [415, 343] on select "Select Disclosure" at bounding box center [401, 350] width 212 height 27
select select "0"
click at [295, 337] on select "Select Disclosure" at bounding box center [401, 350] width 212 height 27
click at [721, 186] on icon "button" at bounding box center [935, 185] width 11 height 11
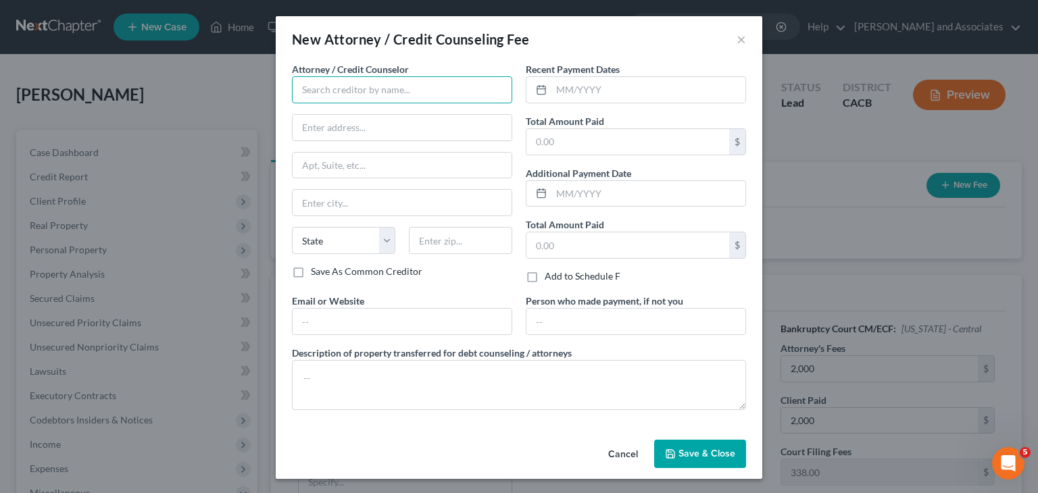
click at [330, 101] on input "text" at bounding box center [402, 89] width 220 height 27
type input "[PERSON_NAME] and Associates"
click at [351, 128] on input "text" at bounding box center [402, 128] width 219 height 26
type input "400 East Orange Street"
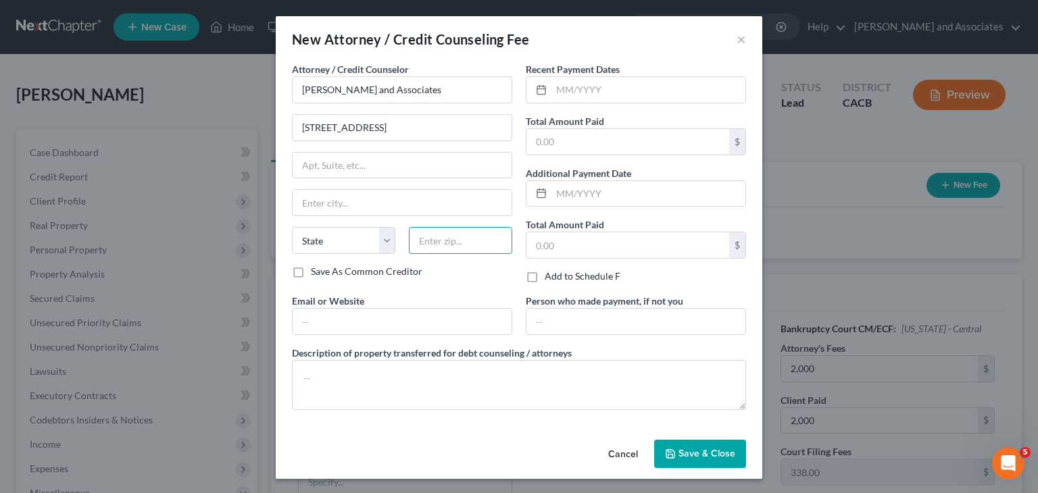
click at [480, 250] on input "text" at bounding box center [460, 240] width 103 height 27
type input "93454"
click at [605, 152] on input "text" at bounding box center [627, 142] width 203 height 26
type input "Santa [PERSON_NAME]"
select select "4"
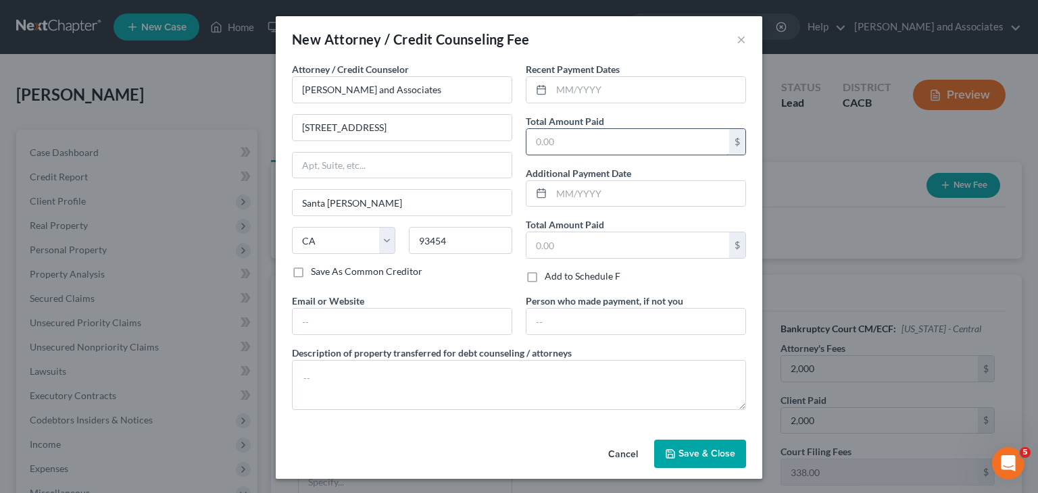
type input "2,000"
click at [375, 382] on textarea at bounding box center [519, 385] width 454 height 50
type textarea "Attorney Fees"
click at [670, 441] on button "Save & Close" at bounding box center [700, 454] width 92 height 28
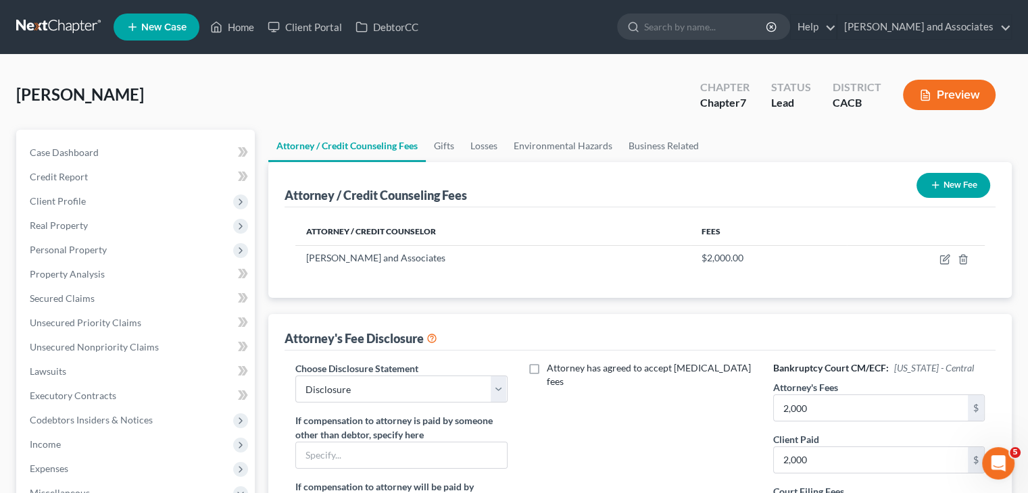
click at [721, 190] on button "New Fee" at bounding box center [953, 185] width 74 height 25
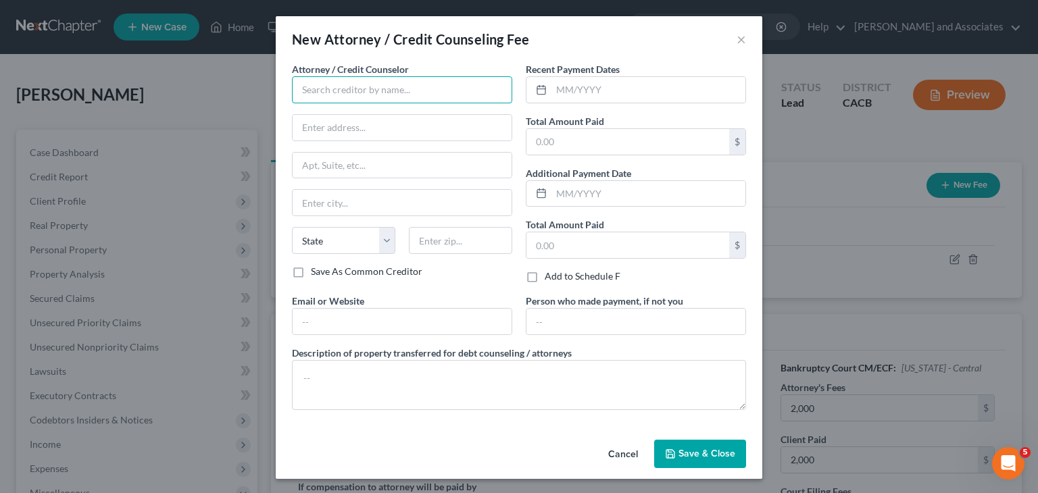
click at [391, 86] on input "text" at bounding box center [402, 89] width 220 height 27
type input "C"
click at [347, 328] on input "text" at bounding box center [402, 322] width 219 height 26
type input "Access Counseling"
type input "[URL][DOMAIN_NAME]"
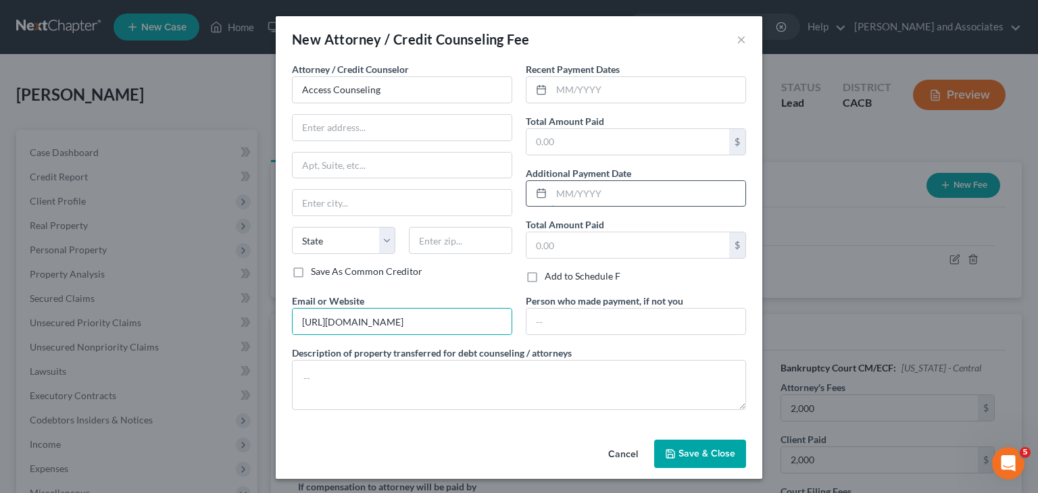
click at [628, 191] on input "text" at bounding box center [648, 194] width 194 height 26
click at [601, 131] on input "text" at bounding box center [627, 142] width 203 height 26
type input "30"
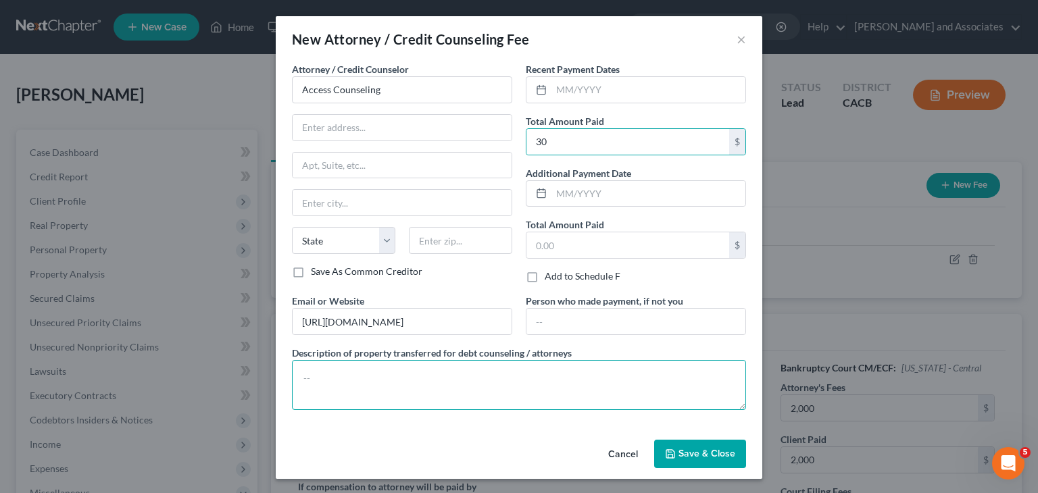
click at [407, 379] on textarea at bounding box center [519, 385] width 454 height 50
type textarea "Credit Counseling"
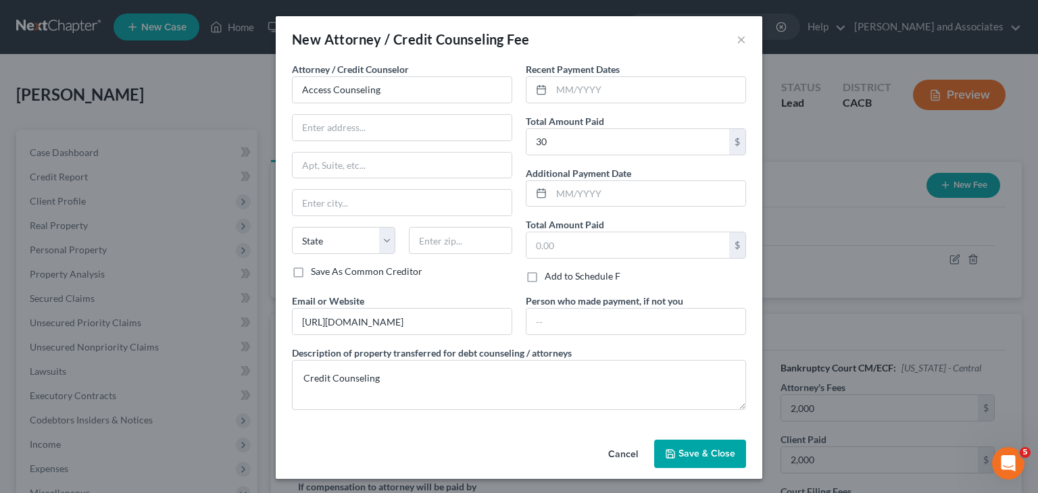
click at [675, 460] on button "Save & Close" at bounding box center [700, 454] width 92 height 28
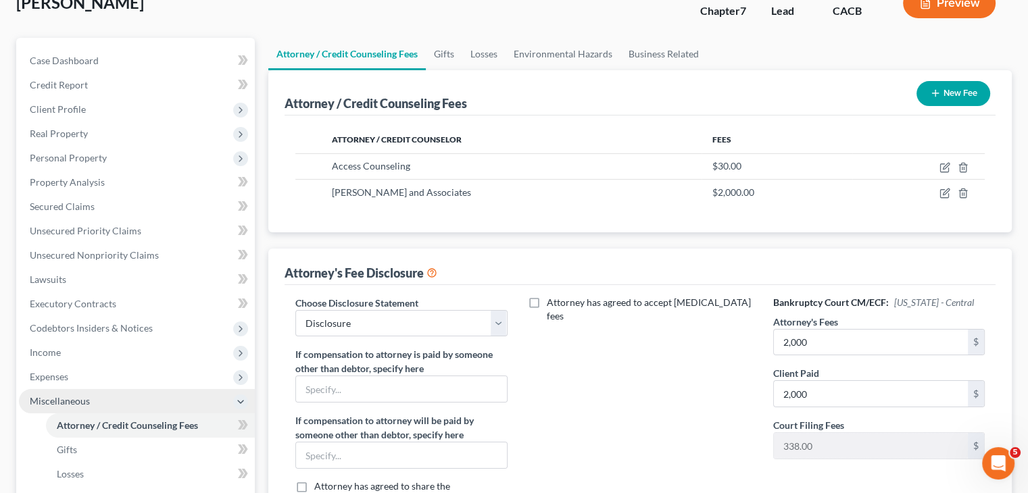
scroll to position [135, 0]
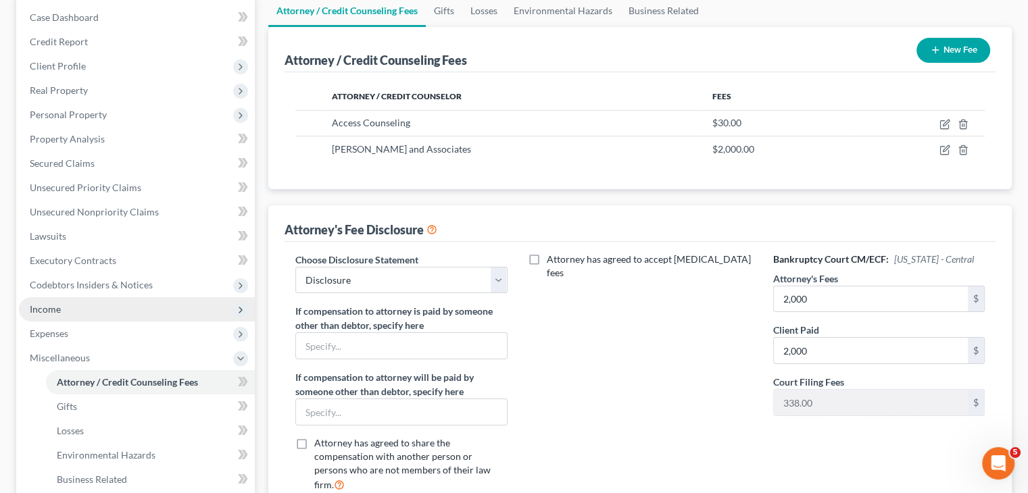
click at [100, 314] on span "Income" at bounding box center [137, 309] width 236 height 24
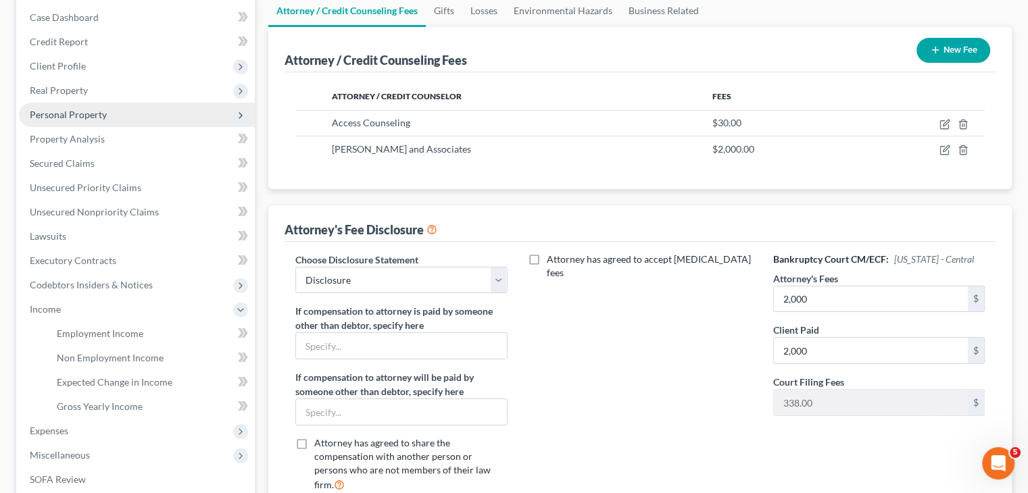
click at [157, 124] on span "Personal Property" at bounding box center [137, 115] width 236 height 24
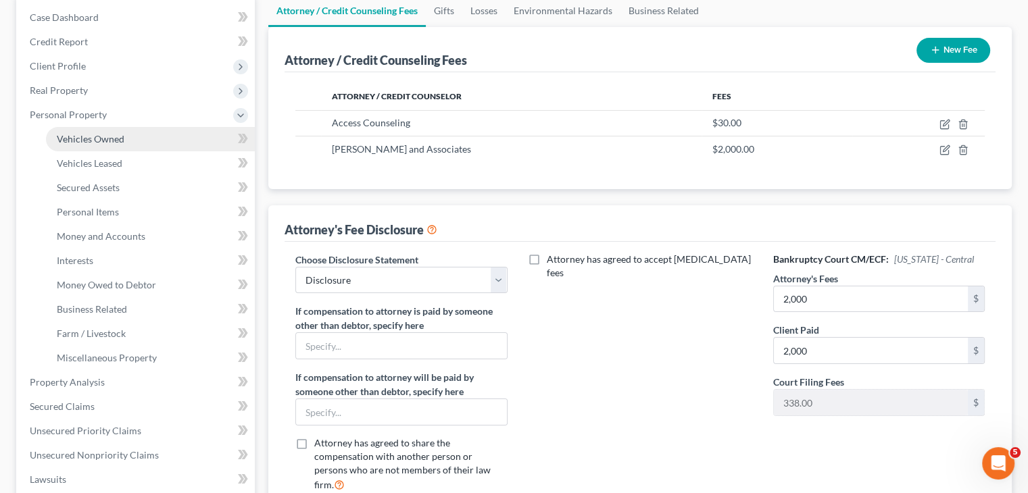
click at [118, 133] on span "Vehicles Owned" at bounding box center [91, 138] width 68 height 11
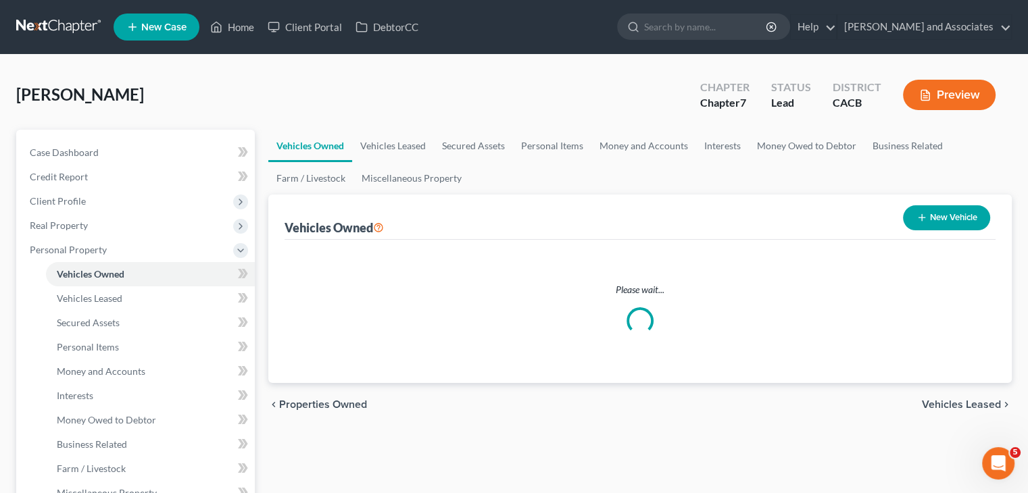
click at [132, 118] on div "Morales, Cynthia Upgraded Chapter Chapter 7 Status Lead District CACB Preview" at bounding box center [513, 100] width 995 height 59
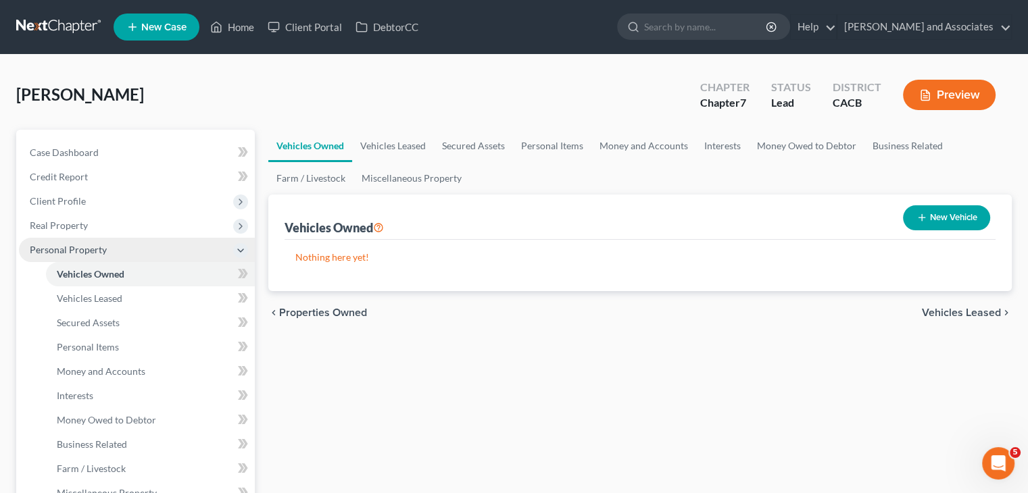
click at [141, 255] on span "Personal Property" at bounding box center [137, 250] width 236 height 24
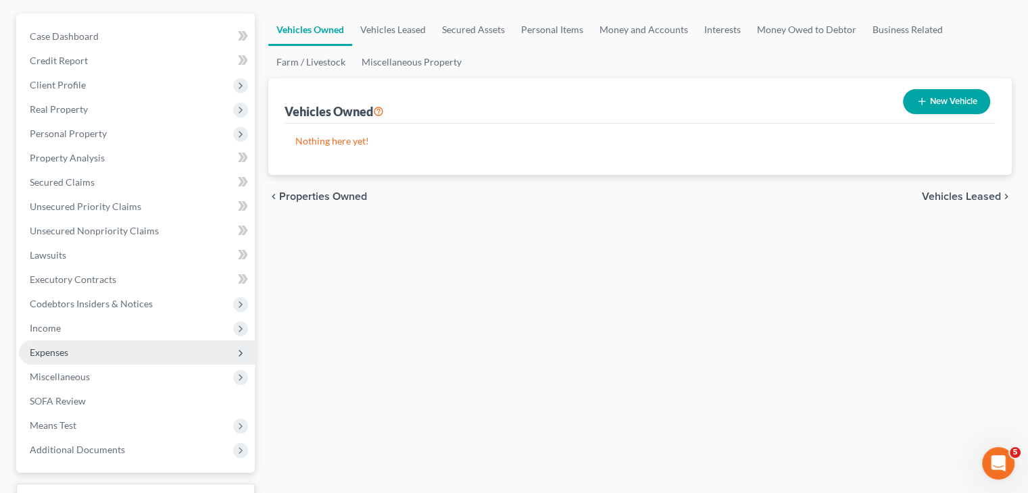
scroll to position [135, 0]
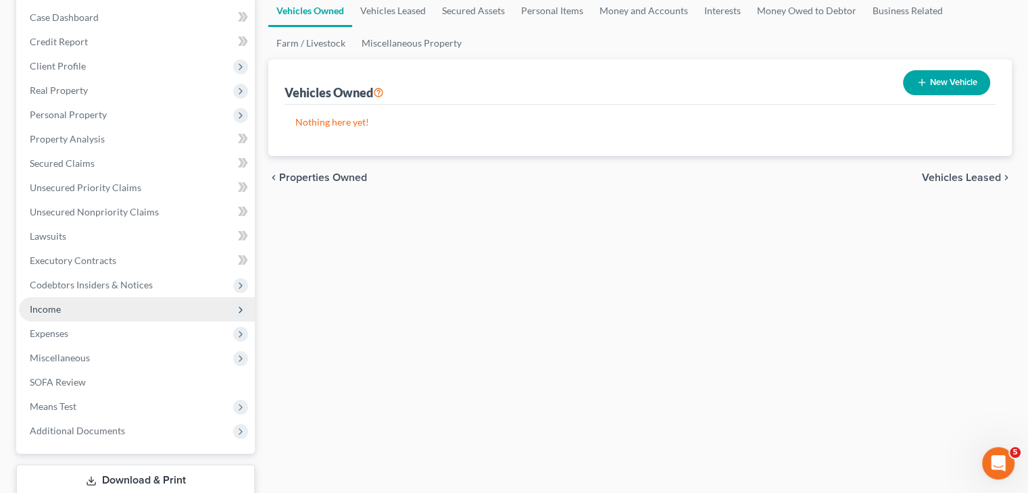
click at [86, 301] on span "Income" at bounding box center [137, 309] width 236 height 24
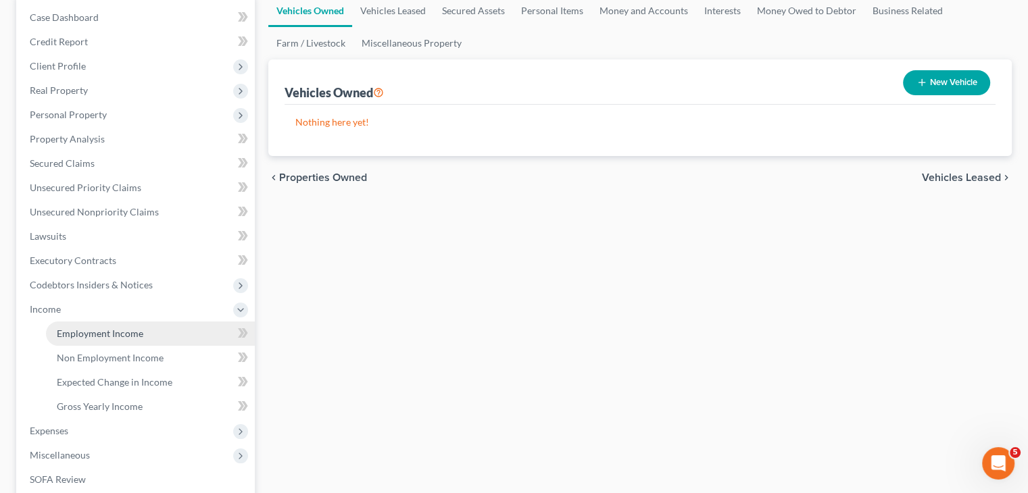
click at [108, 330] on span "Employment Income" at bounding box center [100, 333] width 86 height 11
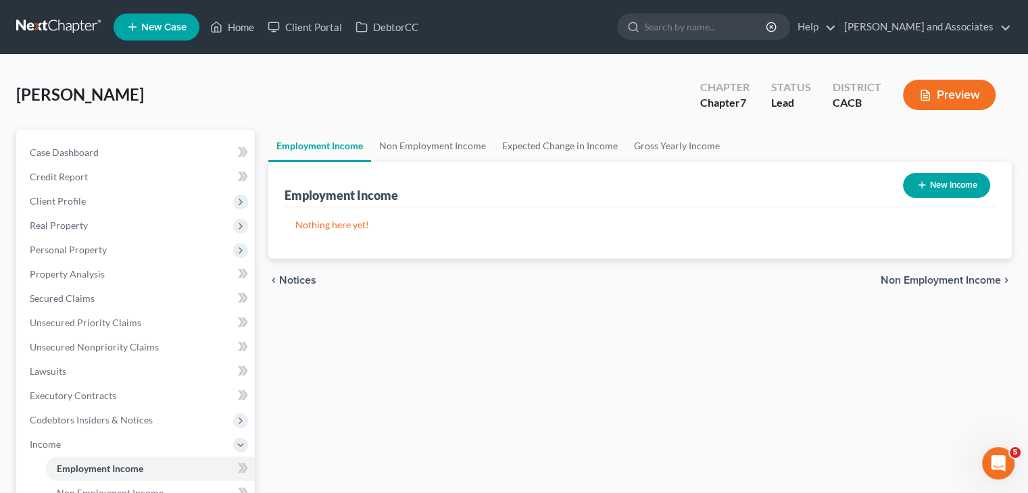
click at [721, 180] on button "New Income" at bounding box center [946, 185] width 87 height 25
select select "0"
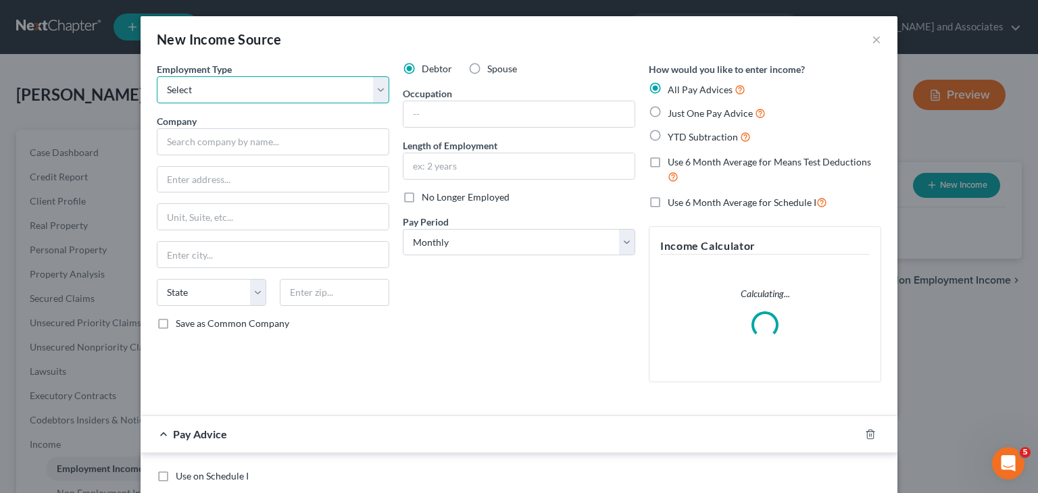
drag, startPoint x: 230, startPoint y: 85, endPoint x: 234, endPoint y: 99, distance: 15.0
click at [230, 85] on select "Select Full or Part Time Employment Self Employment" at bounding box center [273, 89] width 232 height 27
select select "1"
click at [157, 76] on select "Select Full or Part Time Employment Self Employment" at bounding box center [273, 89] width 232 height 27
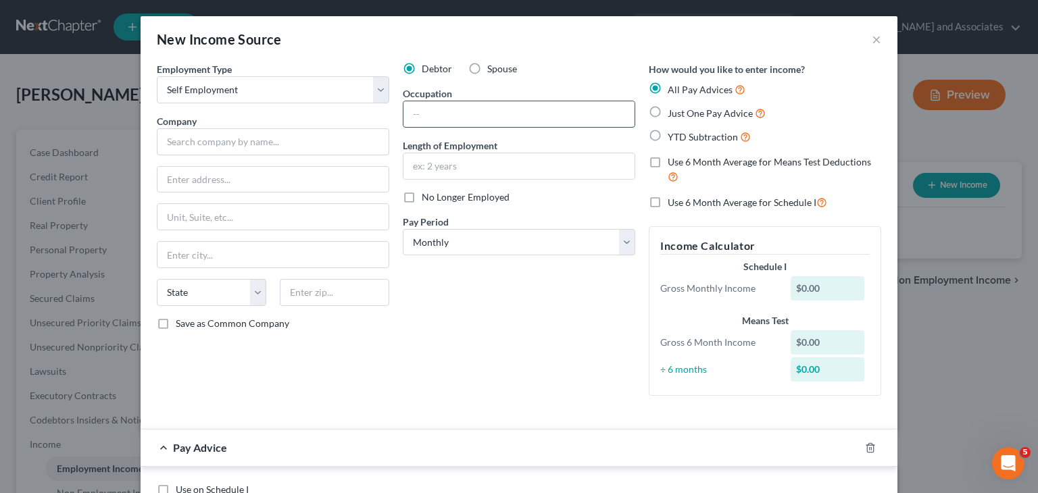
click at [539, 121] on input "text" at bounding box center [518, 114] width 231 height 26
type input "Office Admin"
click at [533, 162] on input "text" at bounding box center [518, 166] width 231 height 26
type input "4 months"
click at [268, 141] on input "text" at bounding box center [273, 141] width 232 height 27
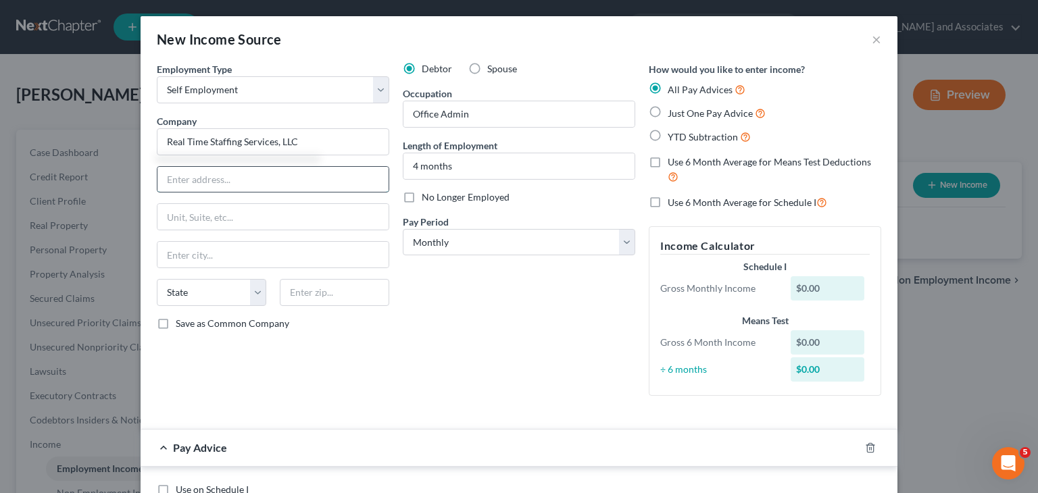
click at [276, 174] on input "text" at bounding box center [272, 180] width 231 height 26
type input "Real Time Staffing Services, LLC"
type input "1845 Satellite Blvd #300"
click at [330, 280] on input "text" at bounding box center [334, 292] width 109 height 27
type input "30097"
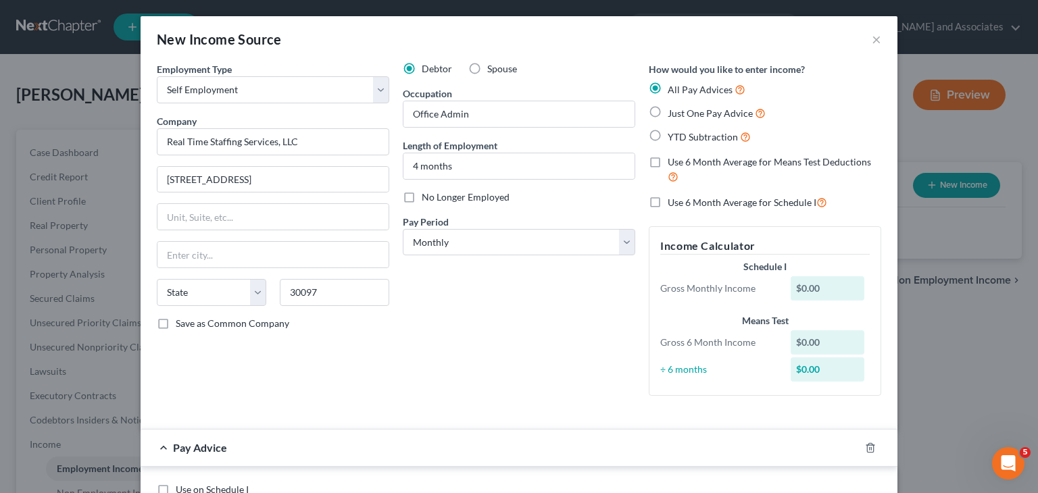
click at [520, 284] on div "Debtor Spouse Occupation Office Admin Length of Employment 4 months No Longer E…" at bounding box center [519, 234] width 246 height 345
type input "Duluth"
select select "10"
click at [348, 89] on select "Select Full or Part Time Employment Self Employment" at bounding box center [273, 89] width 232 height 27
select select "0"
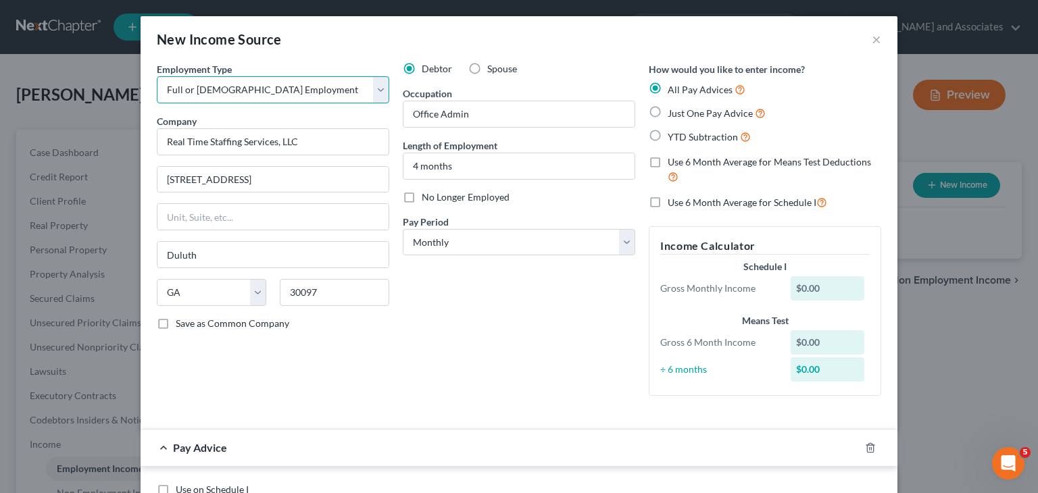
click at [157, 76] on select "Select Full or Part Time Employment Self Employment" at bounding box center [273, 89] width 232 height 27
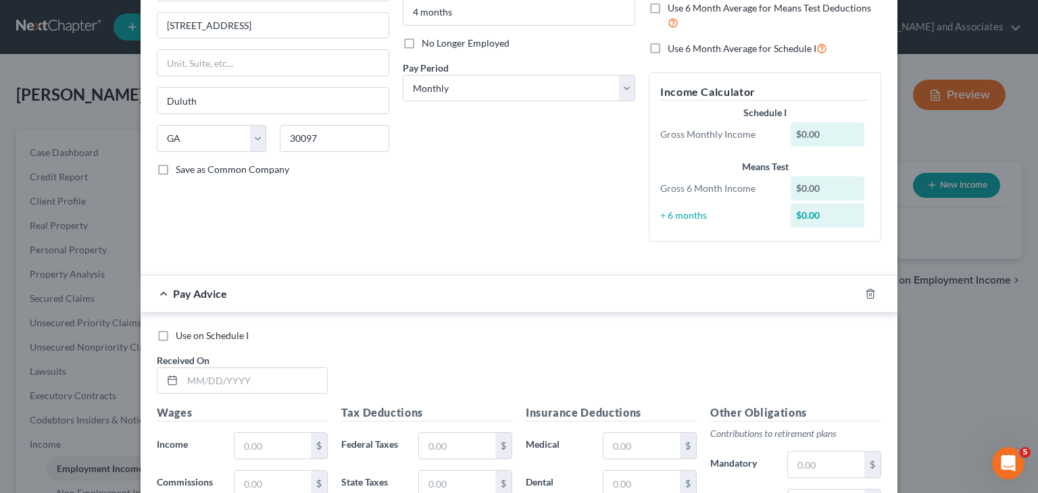
scroll to position [405, 0]
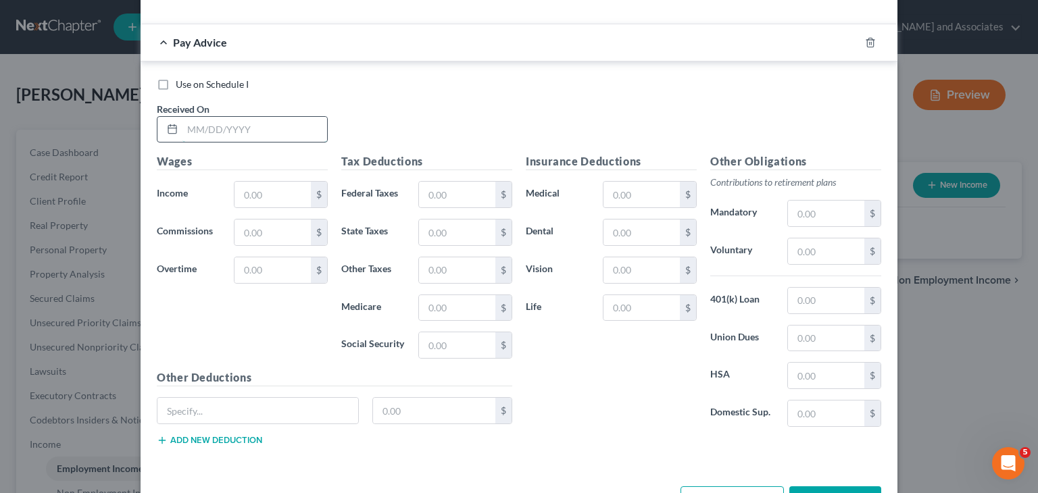
click at [273, 128] on input "text" at bounding box center [254, 130] width 145 height 26
type input "04/04/2025"
click at [252, 190] on input "text" at bounding box center [272, 195] width 76 height 26
type input "337.10"
click at [457, 274] on input "text" at bounding box center [457, 270] width 76 height 26
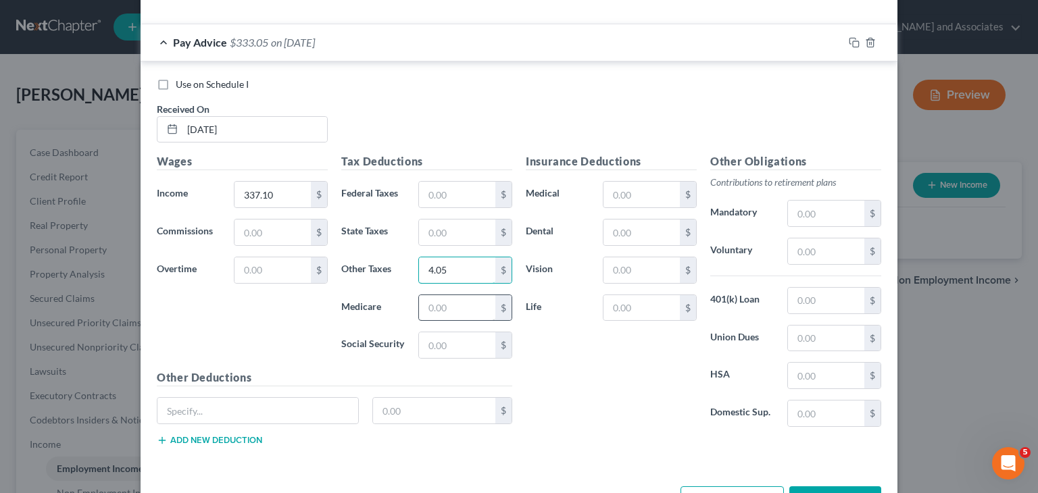
type input "4.05"
click at [428, 311] on input "text" at bounding box center [457, 308] width 76 height 26
type input "4.89"
click at [474, 351] on input "text" at bounding box center [457, 345] width 76 height 26
type input "20.90"
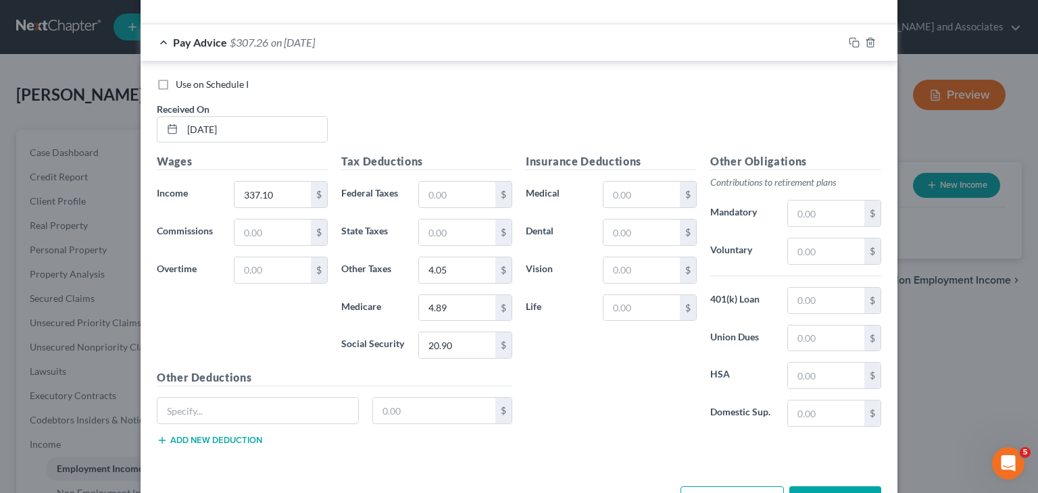
click at [237, 49] on div "Pay Advice $307.26 on 04/04/2025" at bounding box center [492, 42] width 703 height 36
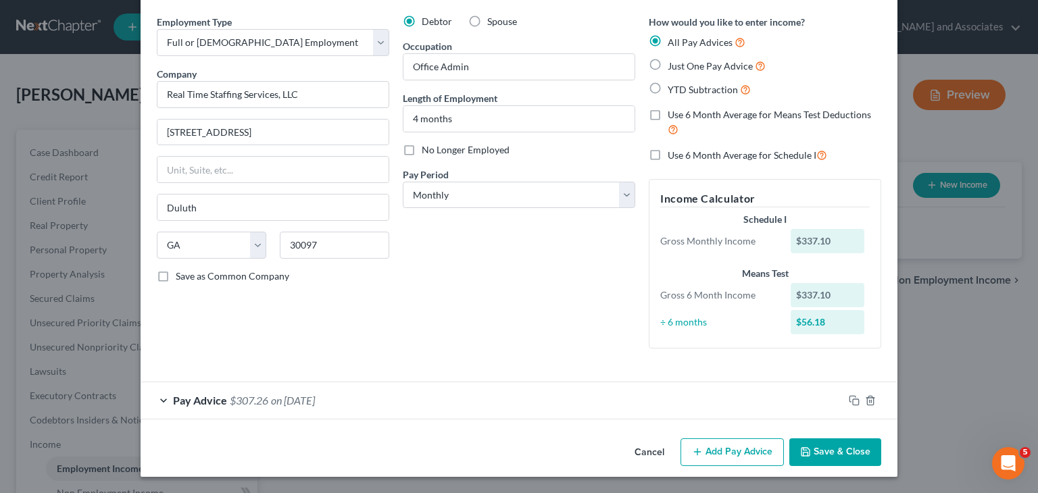
scroll to position [47, 0]
click at [721, 438] on div "Cancel Add Pay Advice Save & Close" at bounding box center [519, 456] width 757 height 45
click at [716, 446] on button "Add Pay Advice" at bounding box center [732, 453] width 103 height 28
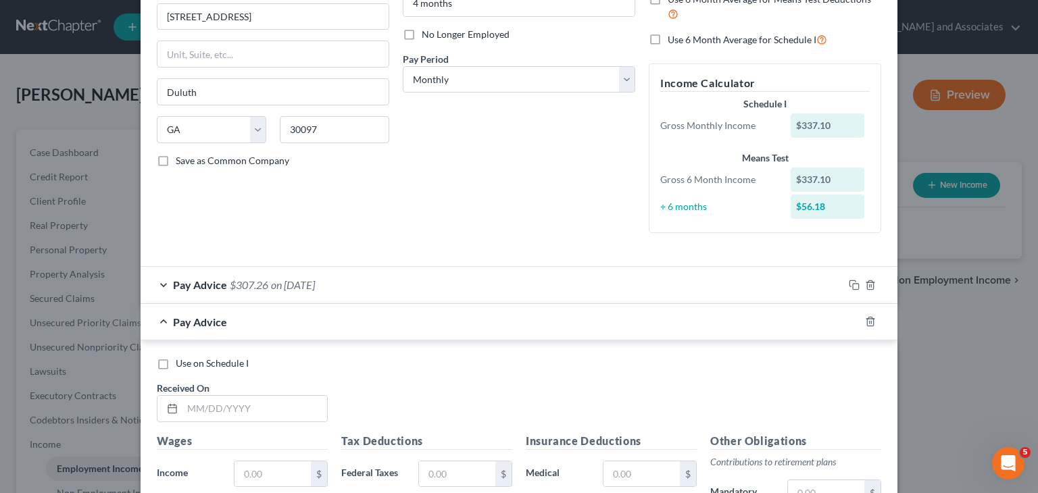
scroll to position [182, 0]
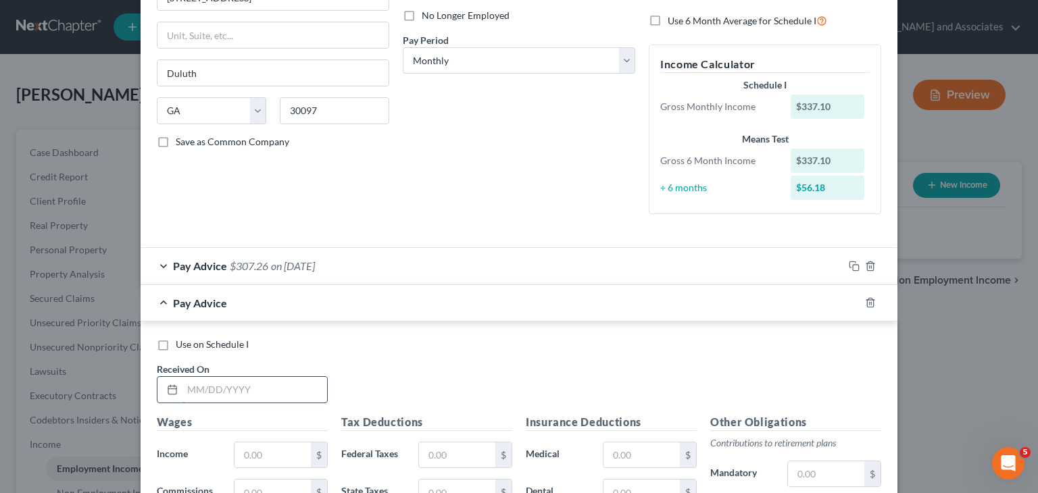
click at [278, 391] on input "text" at bounding box center [254, 390] width 145 height 26
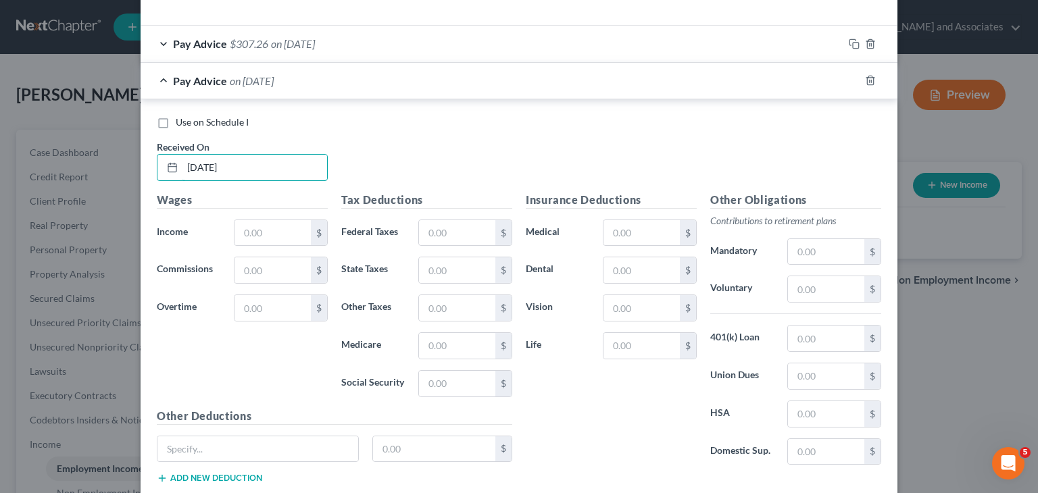
scroll to position [488, 0]
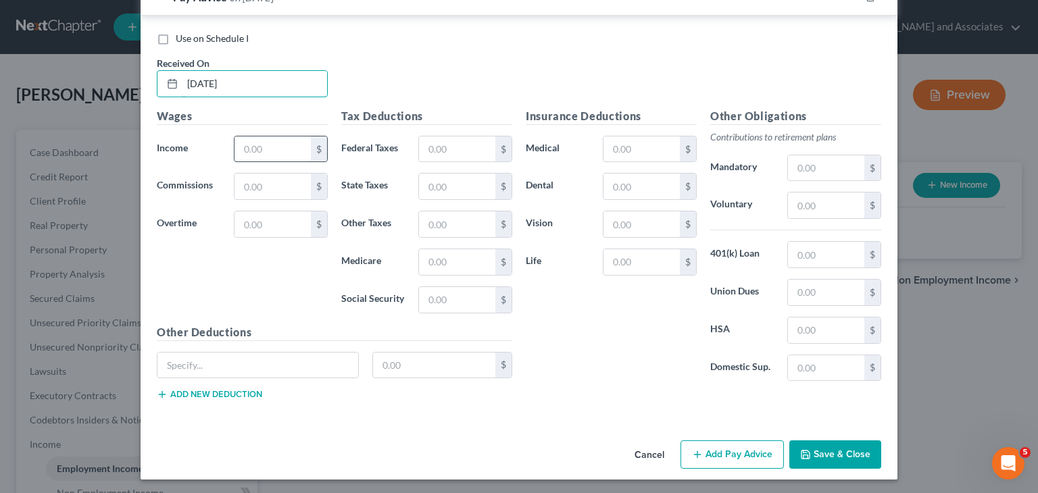
type input "04/18/2025"
click at [266, 156] on input "text" at bounding box center [272, 150] width 76 height 26
type input "584.24"
click at [441, 218] on input "text" at bounding box center [457, 225] width 76 height 26
type input "7.01"
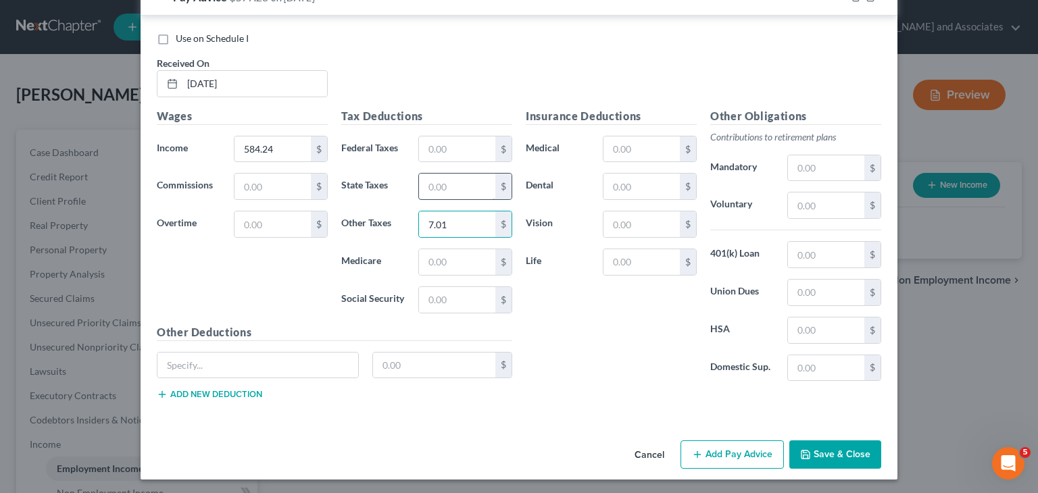
click at [445, 189] on input "text" at bounding box center [457, 187] width 76 height 26
type input "1.93"
click at [486, 257] on input "text" at bounding box center [457, 262] width 76 height 26
type input "8.47"
click at [447, 295] on input "text" at bounding box center [457, 300] width 76 height 26
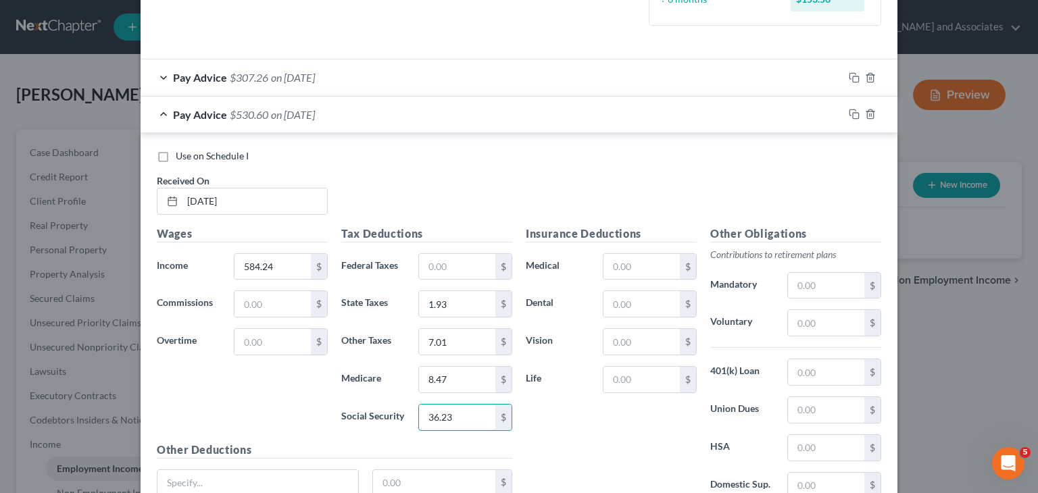
scroll to position [353, 0]
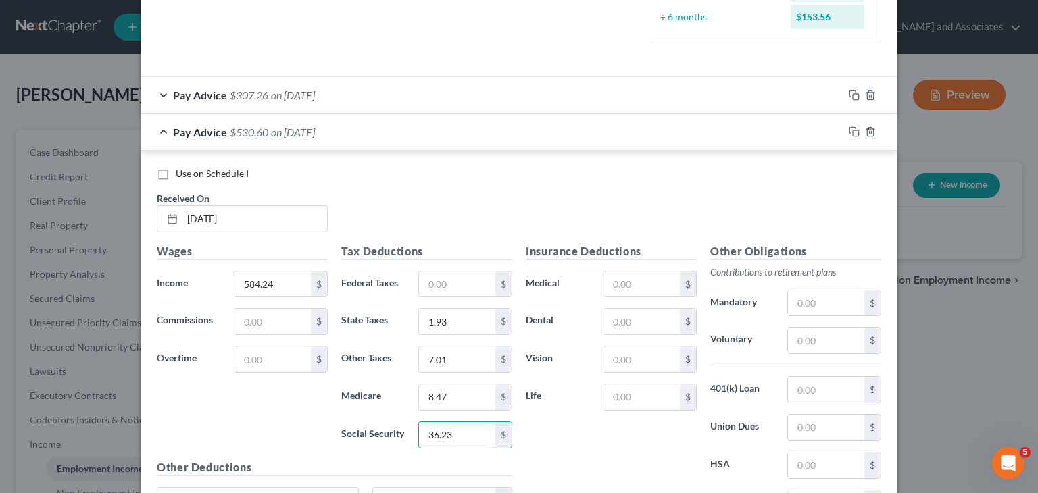
type input "36.23"
click at [199, 127] on span "Pay Advice" at bounding box center [200, 132] width 54 height 13
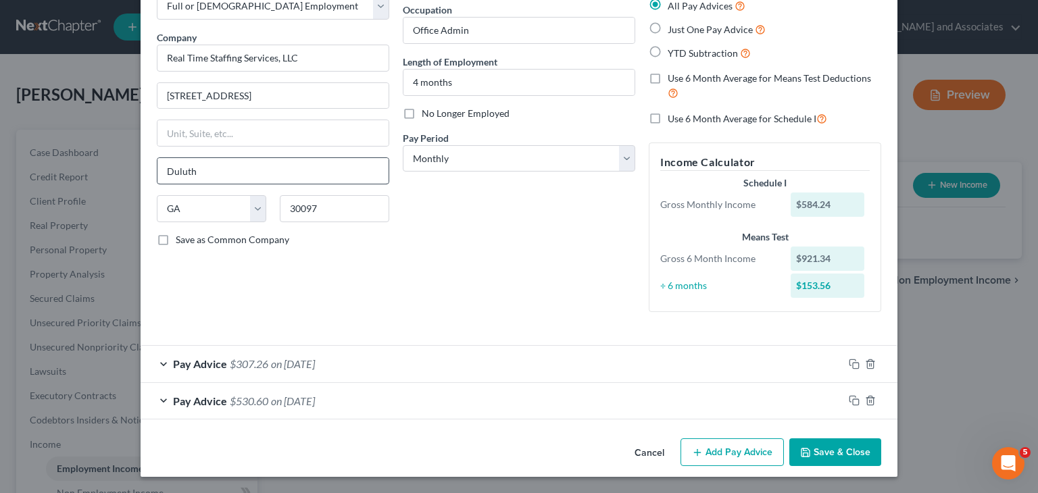
scroll to position [84, 0]
click at [721, 446] on button "Add Pay Advice" at bounding box center [732, 453] width 103 height 28
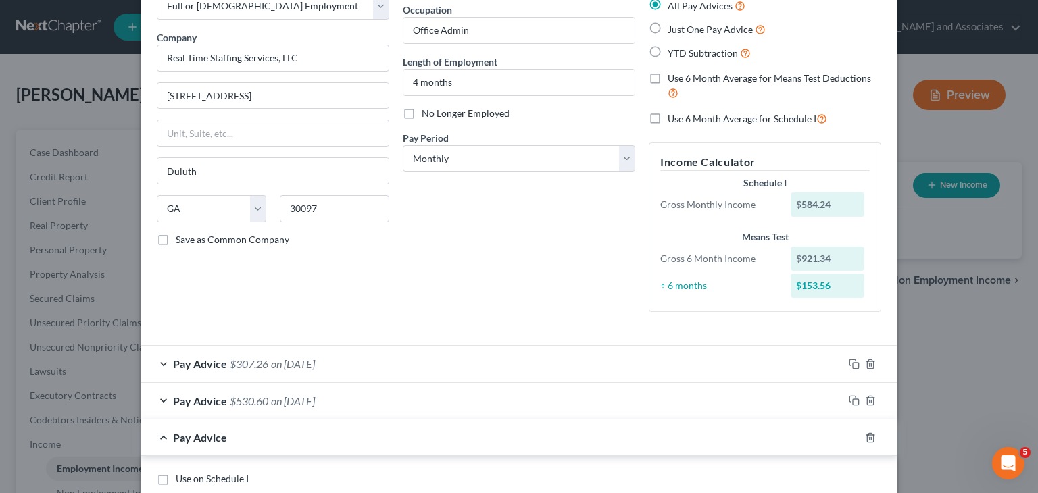
scroll to position [354, 0]
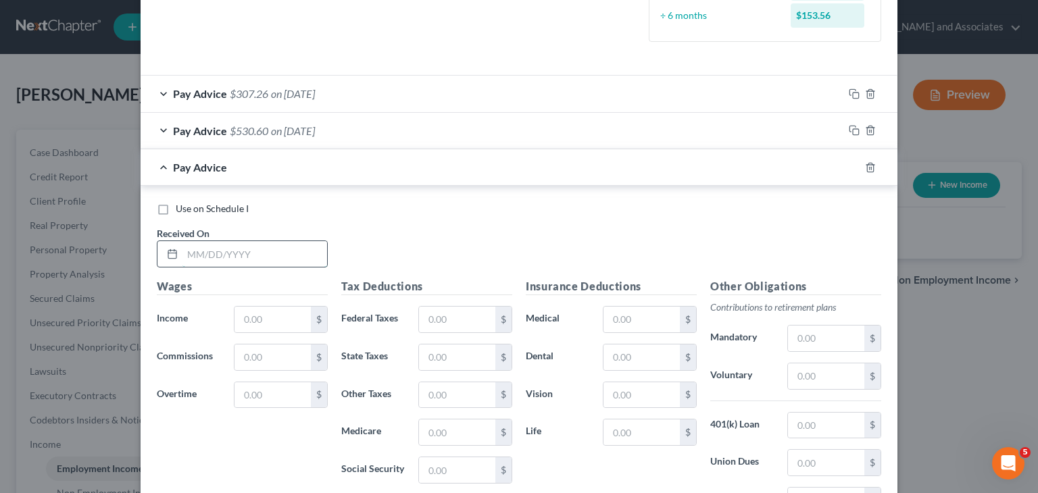
click at [278, 255] on input "text" at bounding box center [254, 254] width 145 height 26
type input "04/25/2025"
click at [284, 313] on input "text" at bounding box center [272, 320] width 76 height 26
type input "616.98"
click at [473, 389] on input "text" at bounding box center [457, 395] width 76 height 26
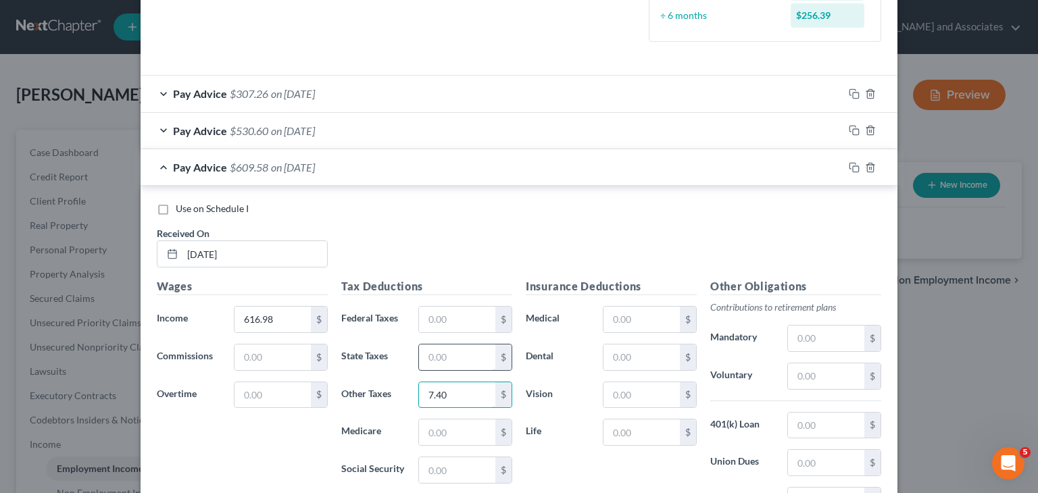
type input "7.40"
click at [473, 361] on input "text" at bounding box center [457, 358] width 76 height 26
type input "3.09"
click at [482, 424] on input "text" at bounding box center [457, 433] width 76 height 26
type input "8.95"
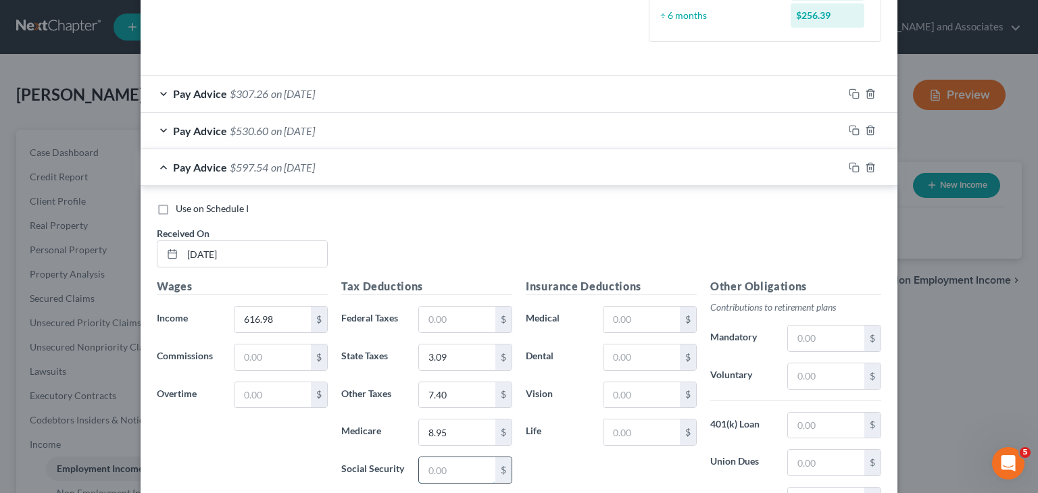
click at [476, 468] on input "text" at bounding box center [457, 470] width 76 height 26
type input "38.25"
click at [232, 178] on div "Pay Advice $559.29 on 04/25/2025" at bounding box center [492, 167] width 703 height 36
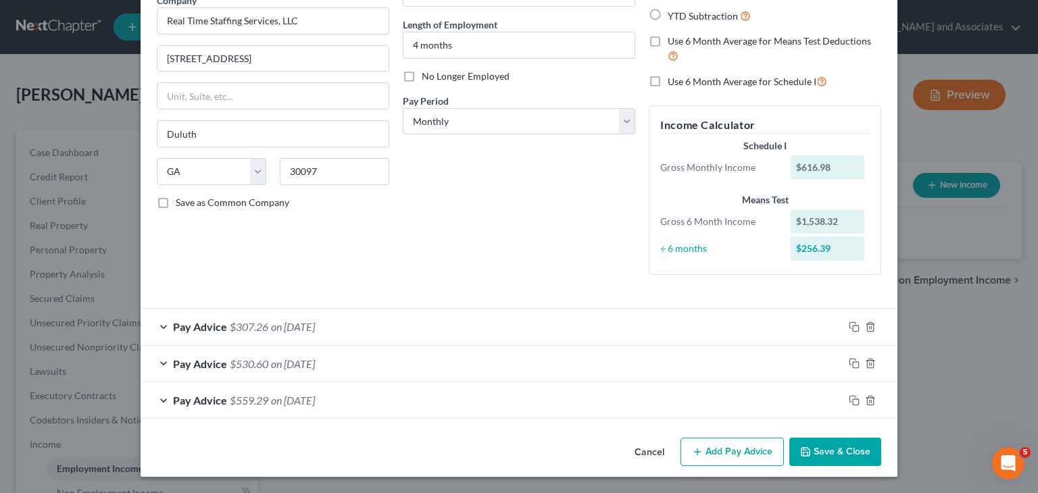
scroll to position [120, 0]
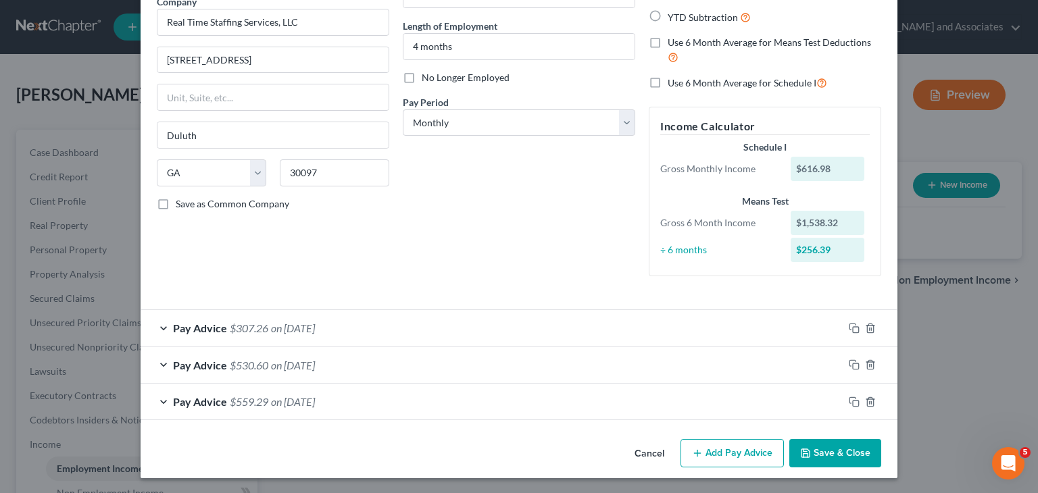
click at [705, 441] on button "Add Pay Advice" at bounding box center [732, 453] width 103 height 28
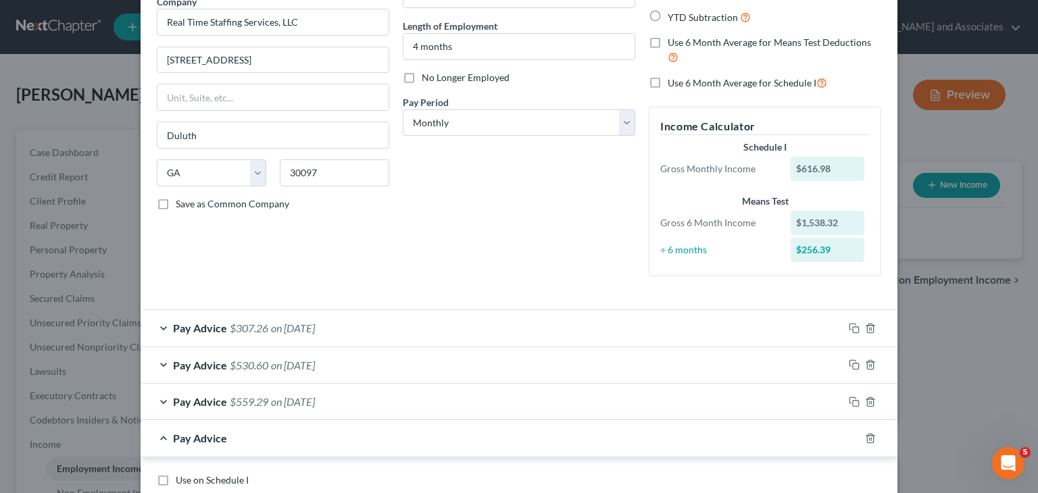
scroll to position [255, 0]
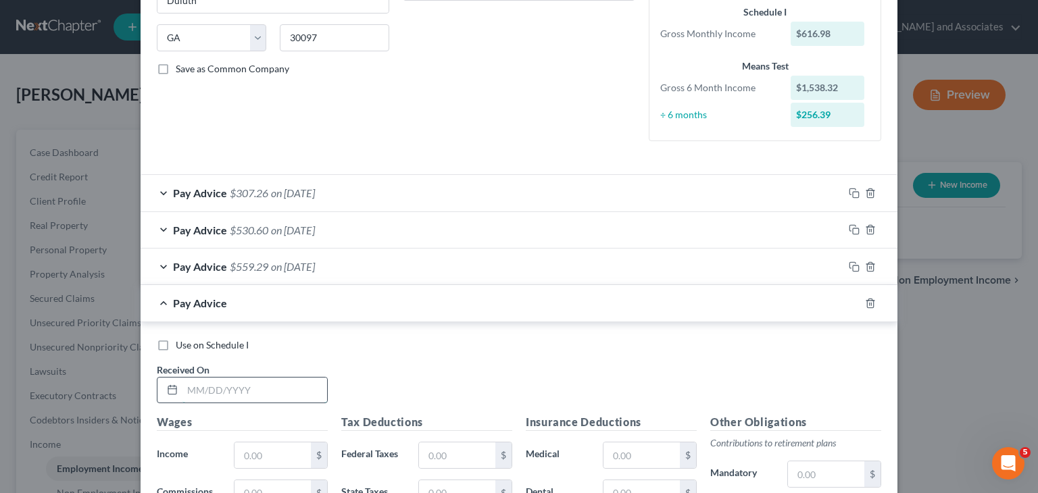
click at [284, 390] on input "text" at bounding box center [254, 391] width 145 height 26
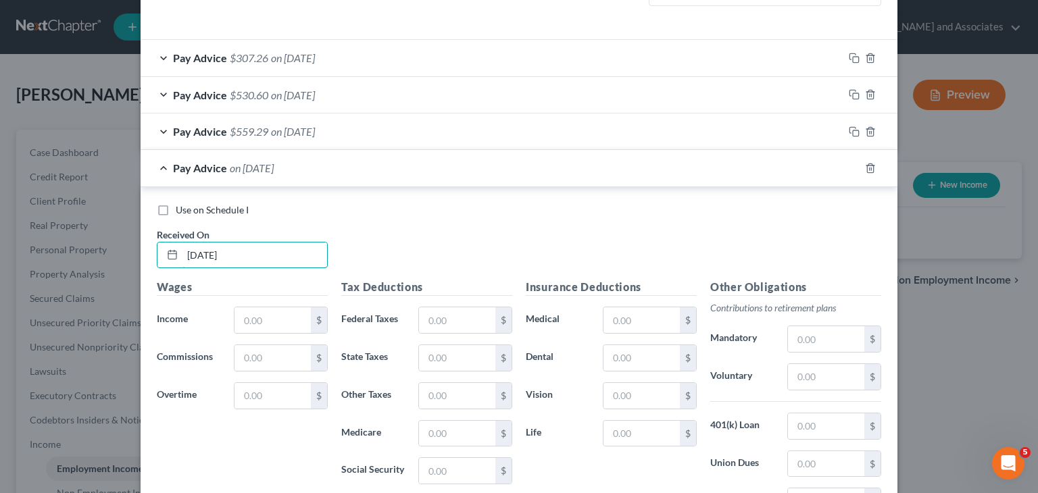
type input "07/25/2025"
click at [275, 336] on div "Wages Income * $ Commissions $ Overtime $" at bounding box center [242, 387] width 184 height 216
click at [289, 328] on input "text" at bounding box center [272, 320] width 76 height 26
type input "585"
click at [457, 387] on input "text" at bounding box center [457, 396] width 76 height 26
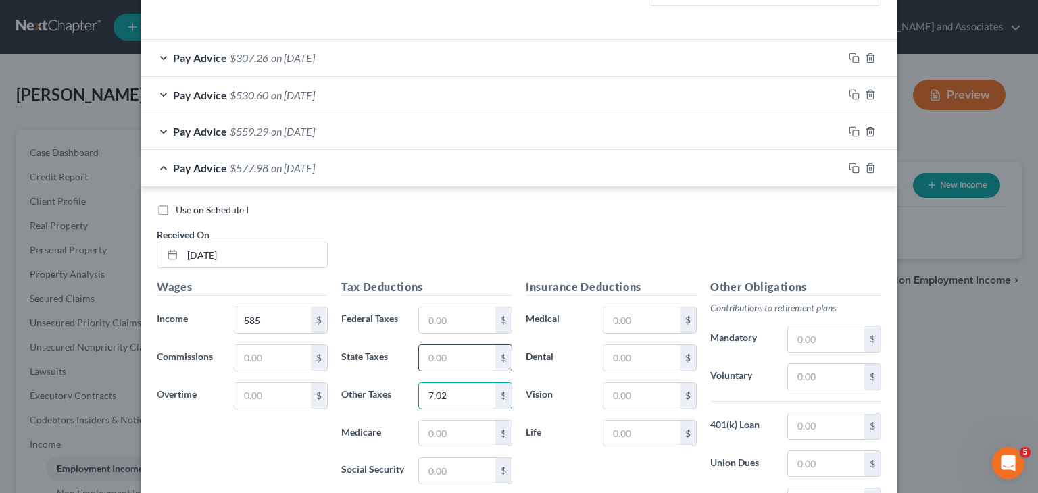
type input "7.02"
click at [461, 357] on input "text" at bounding box center [457, 358] width 76 height 26
type input "1.95"
click at [445, 428] on input "text" at bounding box center [457, 434] width 76 height 26
type input "8.48"
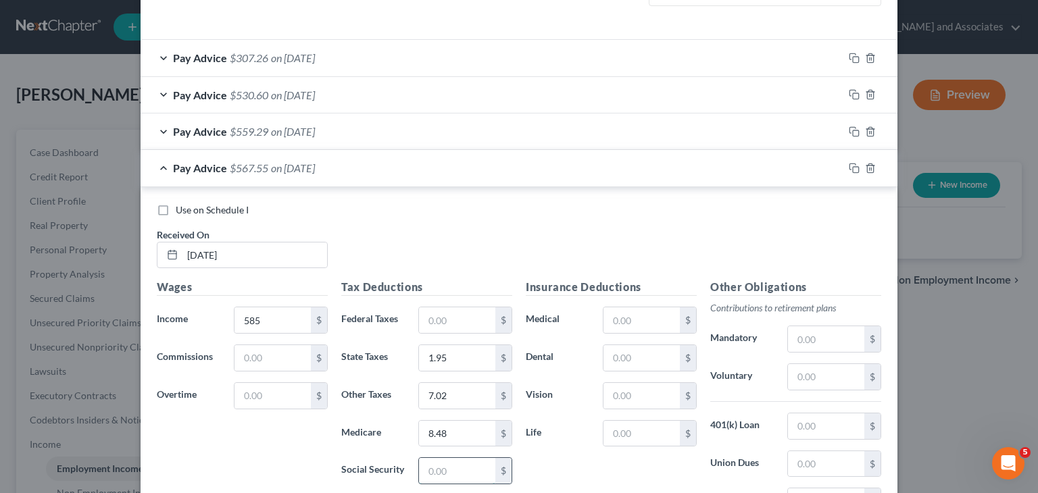
click at [462, 466] on input "text" at bounding box center [457, 471] width 76 height 26
type input "36.27"
click at [203, 176] on div "Pay Advice $531.28 on 07/25/2025" at bounding box center [492, 168] width 703 height 36
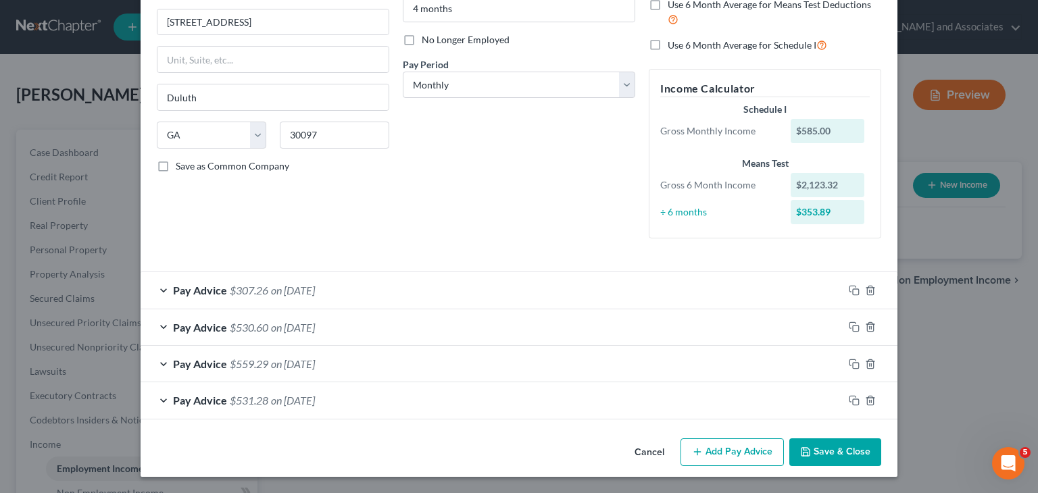
scroll to position [157, 0]
click at [721, 445] on button "Add Pay Advice" at bounding box center [732, 453] width 103 height 28
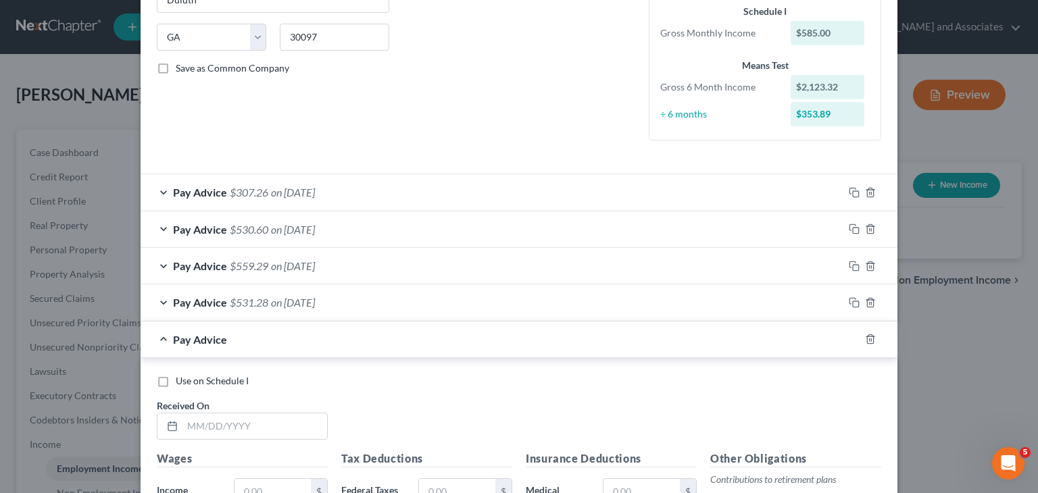
scroll to position [427, 0]
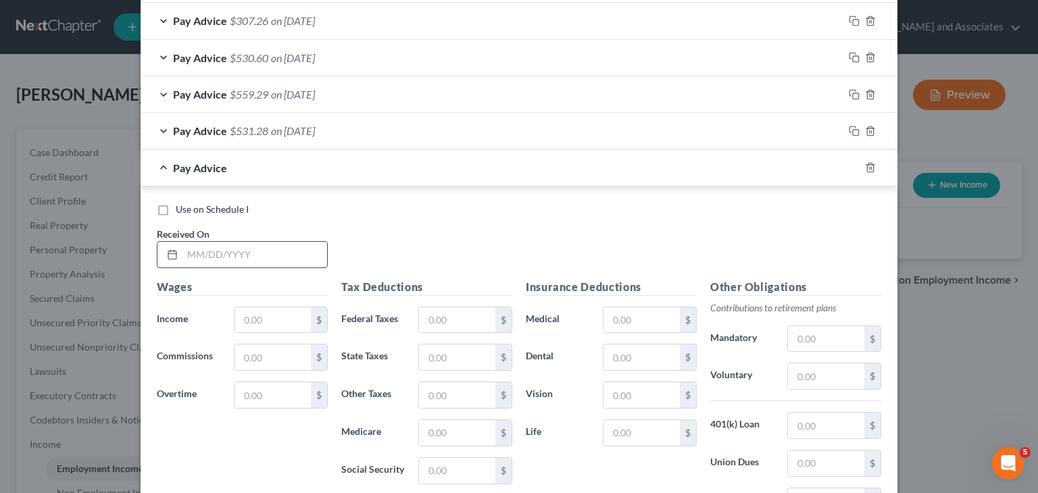
click at [254, 253] on input "text" at bounding box center [254, 255] width 145 height 26
type input "08/01/2025"
click at [270, 314] on input "text" at bounding box center [272, 320] width 76 height 26
type input "612"
click at [457, 396] on input "text" at bounding box center [457, 395] width 76 height 26
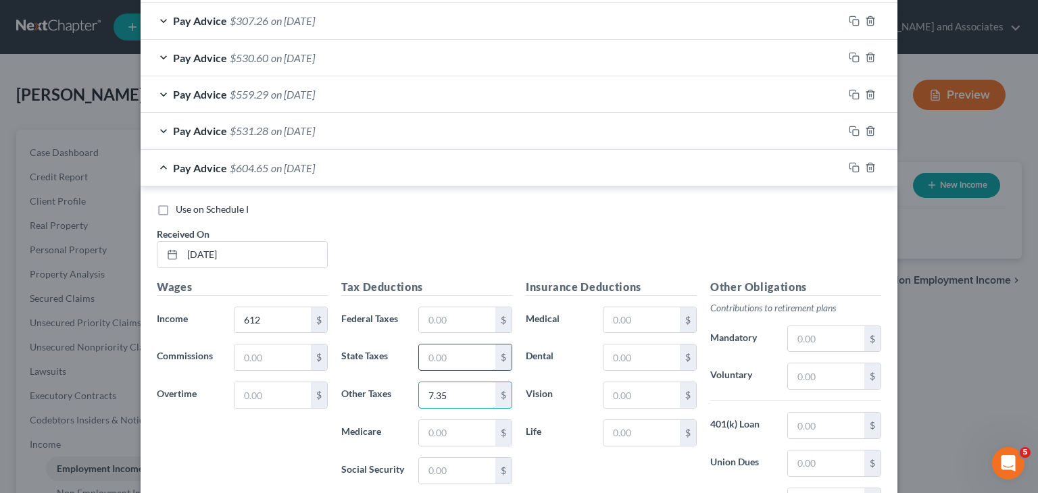
type input "7.35"
click at [469, 358] on input "text" at bounding box center [457, 358] width 76 height 26
type input "2.87"
click at [464, 424] on input "text" at bounding box center [457, 433] width 76 height 26
type input "8.87"
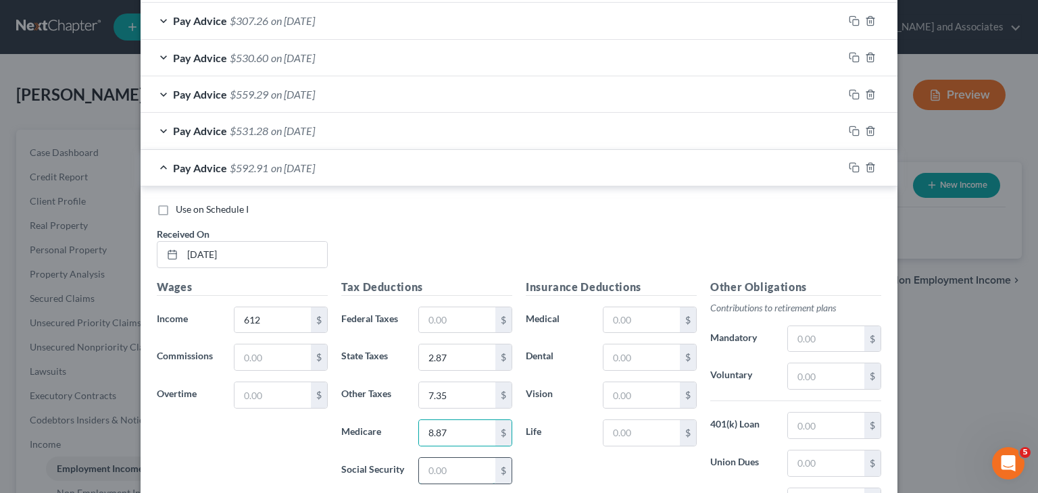
click at [465, 467] on input "text" at bounding box center [457, 471] width 76 height 26
type input "37.94"
click at [230, 170] on span "$554.97" at bounding box center [249, 168] width 39 height 13
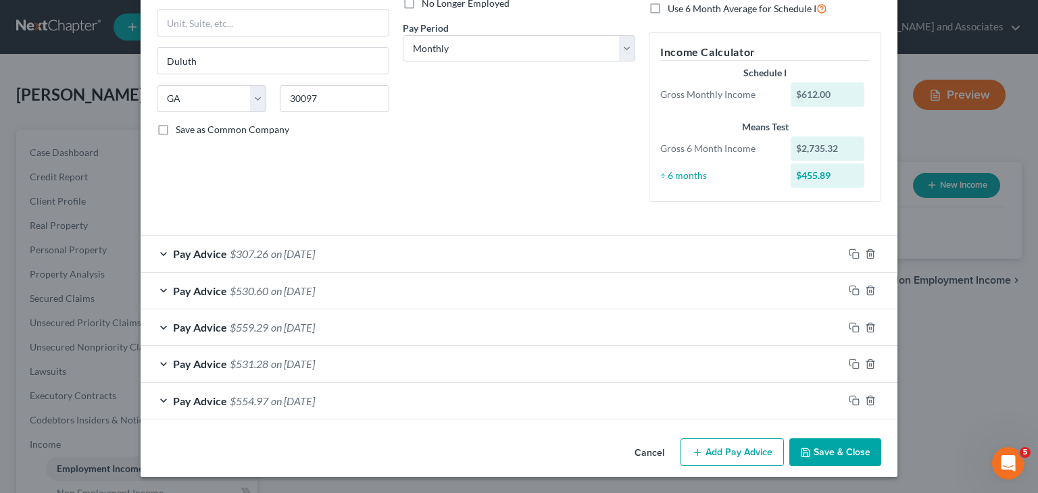
scroll to position [193, 0]
click at [708, 436] on div "Cancel Add Pay Advice Save & Close" at bounding box center [519, 456] width 757 height 45
click at [721, 439] on button "Add Pay Advice" at bounding box center [732, 453] width 103 height 28
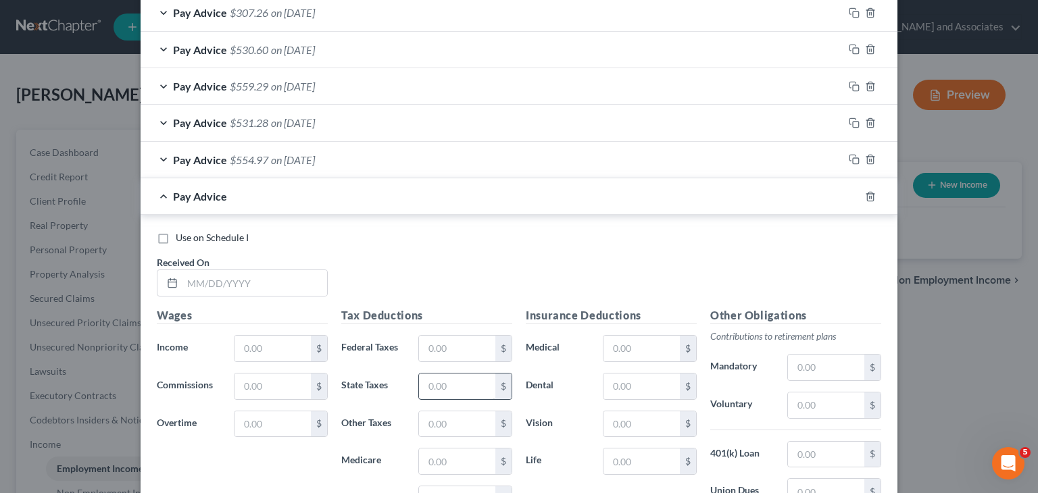
scroll to position [464, 0]
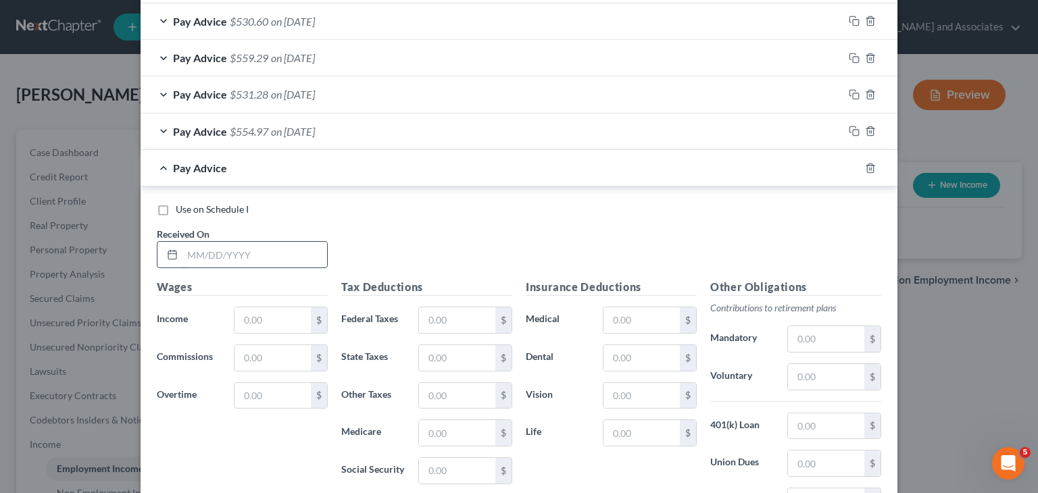
click at [305, 255] on input "text" at bounding box center [254, 255] width 145 height 26
type input "08/08/2025"
click at [296, 320] on input "text" at bounding box center [272, 320] width 76 height 26
type input "504"
click at [454, 311] on input "text" at bounding box center [457, 320] width 76 height 26
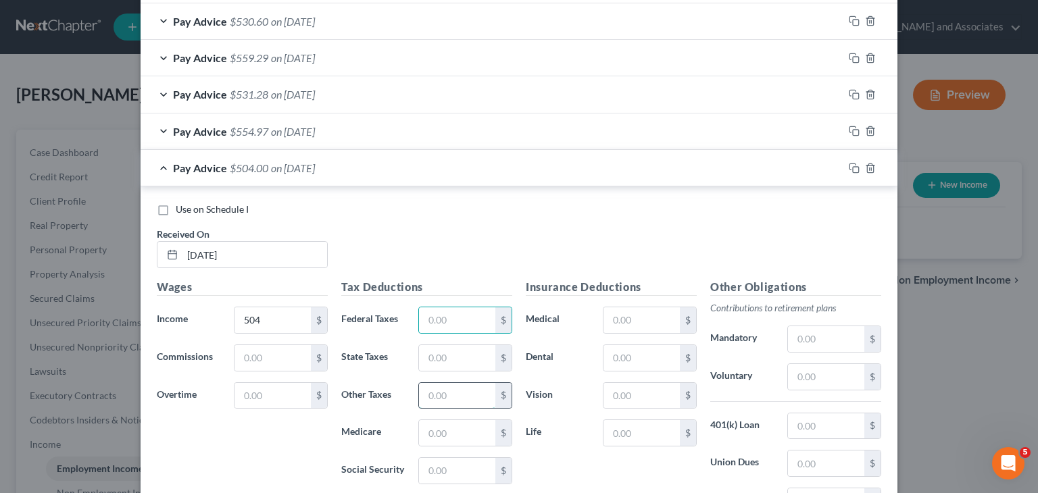
click at [466, 392] on input "text" at bounding box center [457, 396] width 76 height 26
type input "6.05"
click at [468, 349] on input "text" at bounding box center [457, 358] width 76 height 26
type input "0.17"
click at [465, 432] on input "text" at bounding box center [457, 433] width 76 height 26
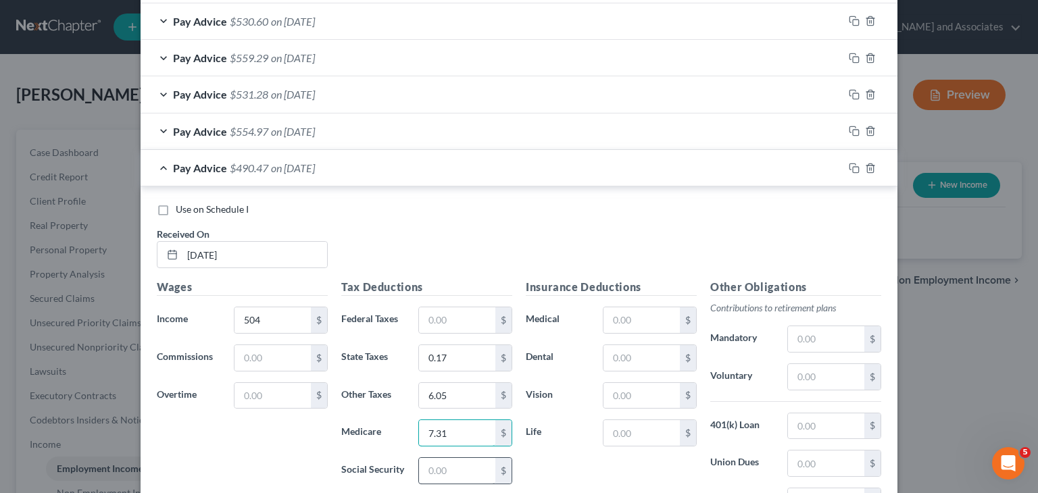
type input "7.31"
click at [471, 458] on input "text" at bounding box center [457, 471] width 76 height 26
type input "31.25"
click at [240, 163] on span "$459.22" at bounding box center [249, 168] width 39 height 13
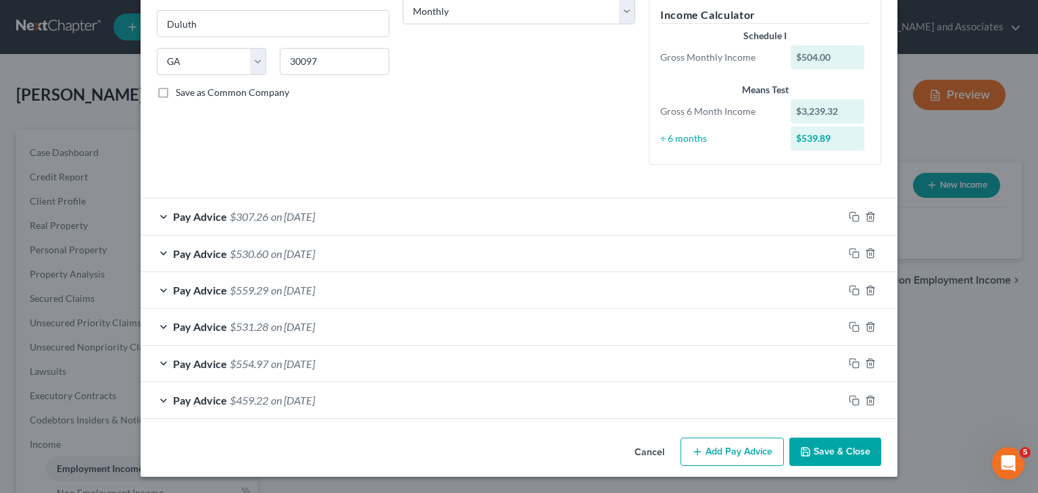
scroll to position [230, 0]
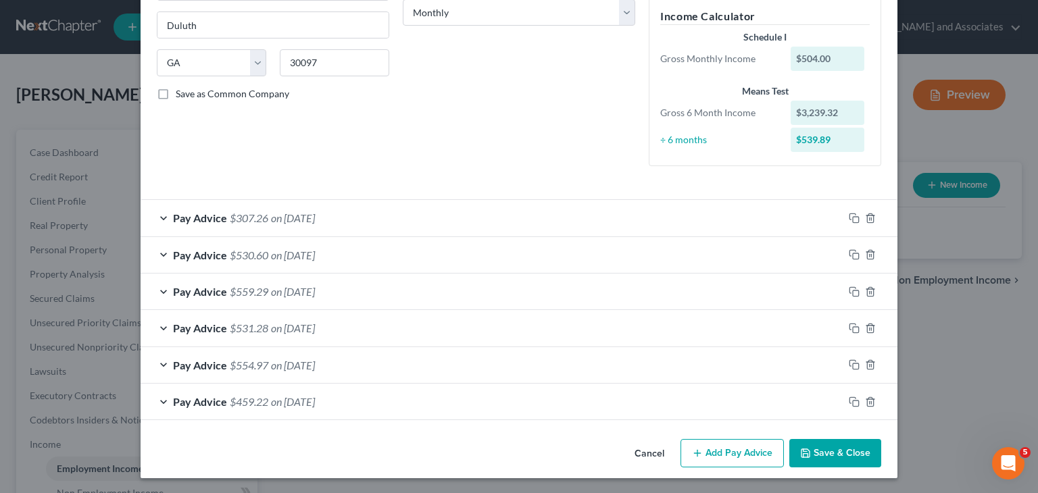
click at [721, 448] on button "Add Pay Advice" at bounding box center [732, 453] width 103 height 28
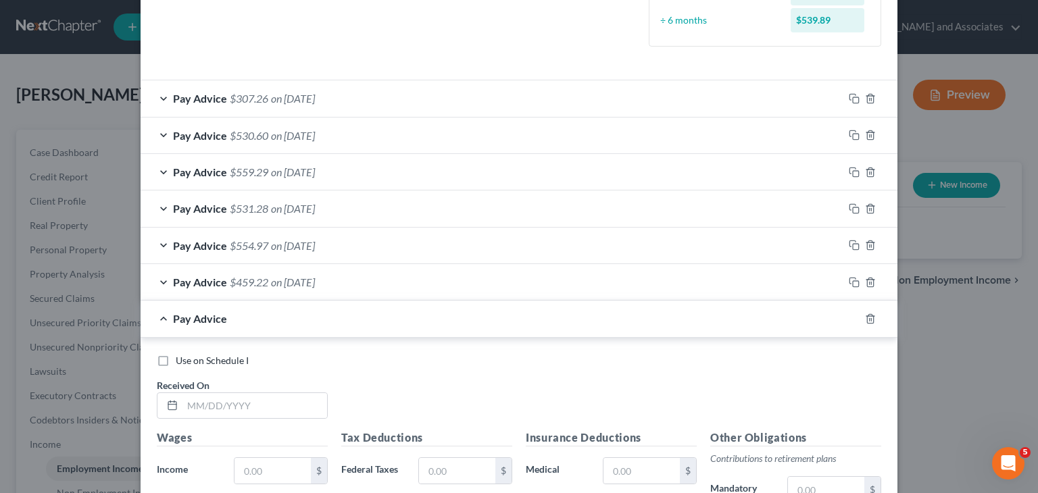
scroll to position [365, 0]
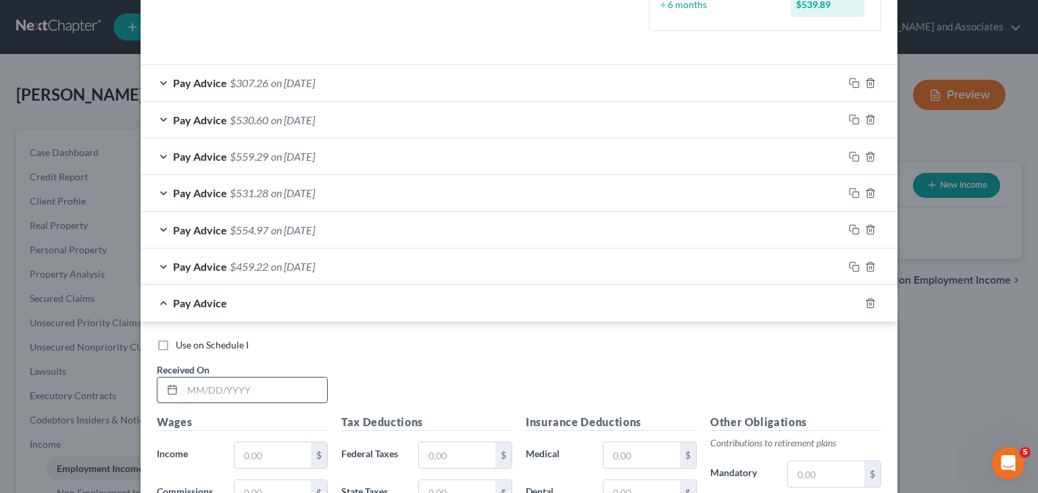
click at [296, 393] on input "text" at bounding box center [254, 391] width 145 height 26
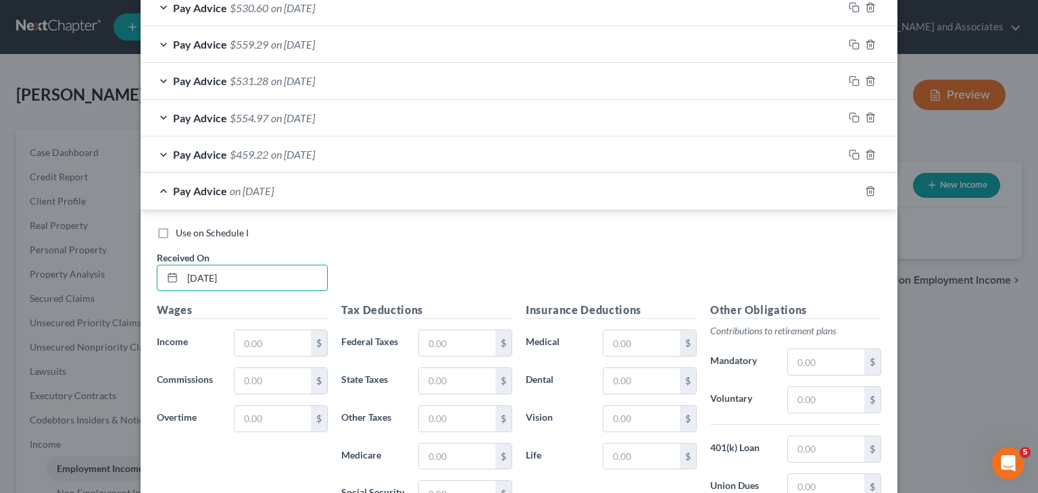
scroll to position [500, 0]
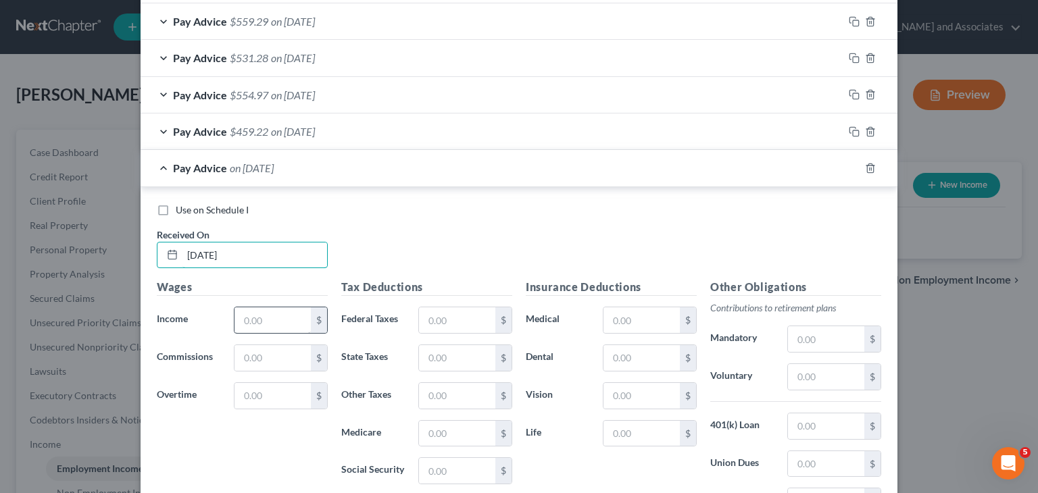
type input "08/15/2025"
click at [281, 316] on input "text" at bounding box center [272, 320] width 76 height 26
type input "2"
type input "558"
click at [430, 392] on input "text" at bounding box center [457, 396] width 76 height 26
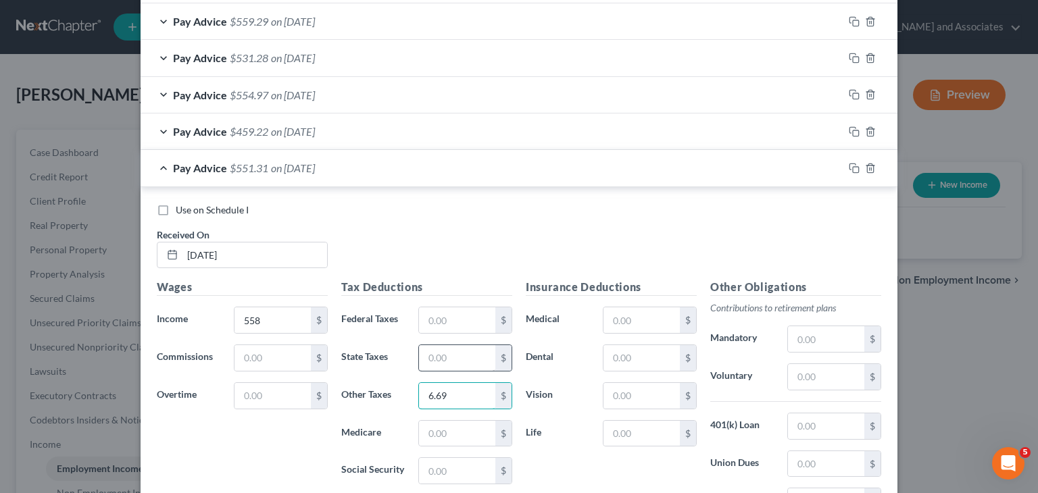
type input "6.69"
click at [455, 351] on input "text" at bounding box center [457, 358] width 76 height 26
type input "1.35"
click at [476, 437] on input "text" at bounding box center [457, 434] width 76 height 26
type input "8.09"
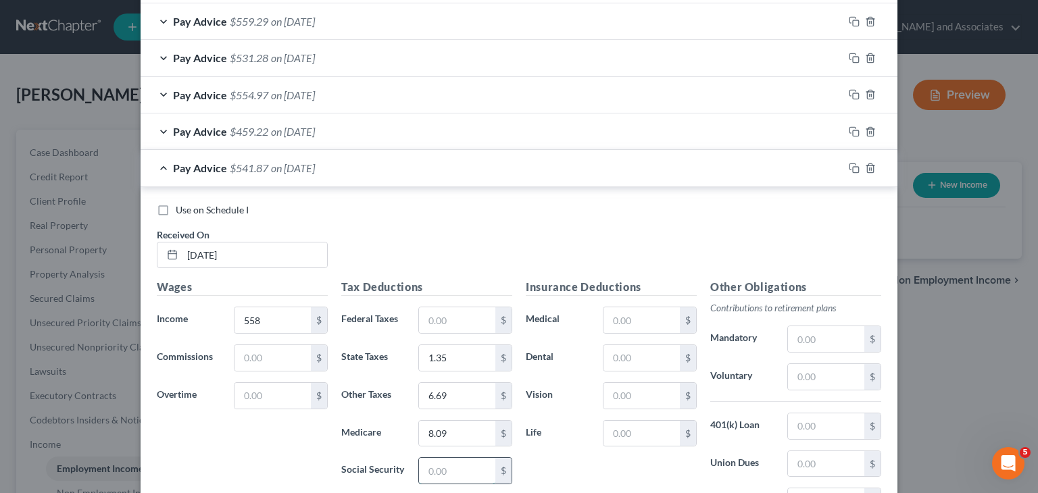
click at [469, 458] on input "text" at bounding box center [457, 471] width 76 height 26
type input "34.60"
click at [230, 174] on div "Pay Advice $507.27 on 08/15/2025" at bounding box center [492, 168] width 703 height 36
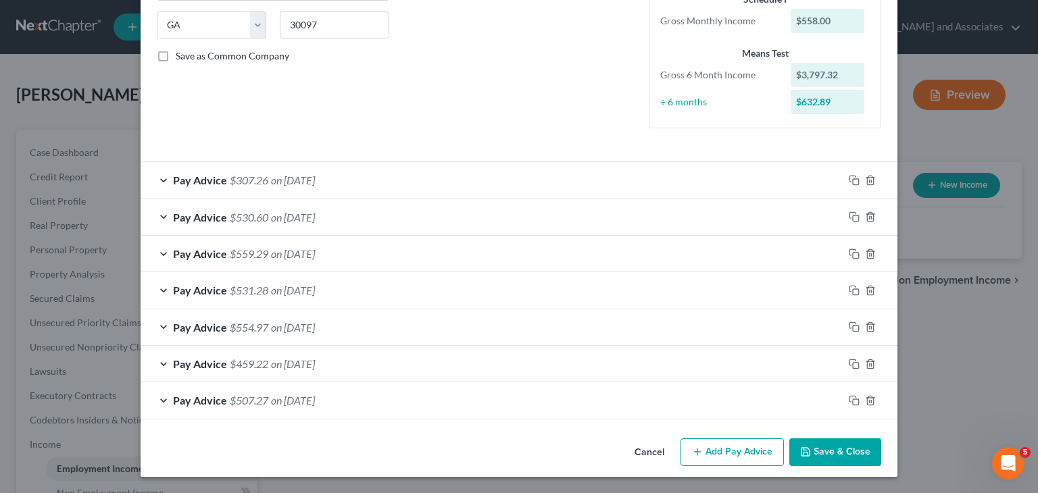
scroll to position [266, 0]
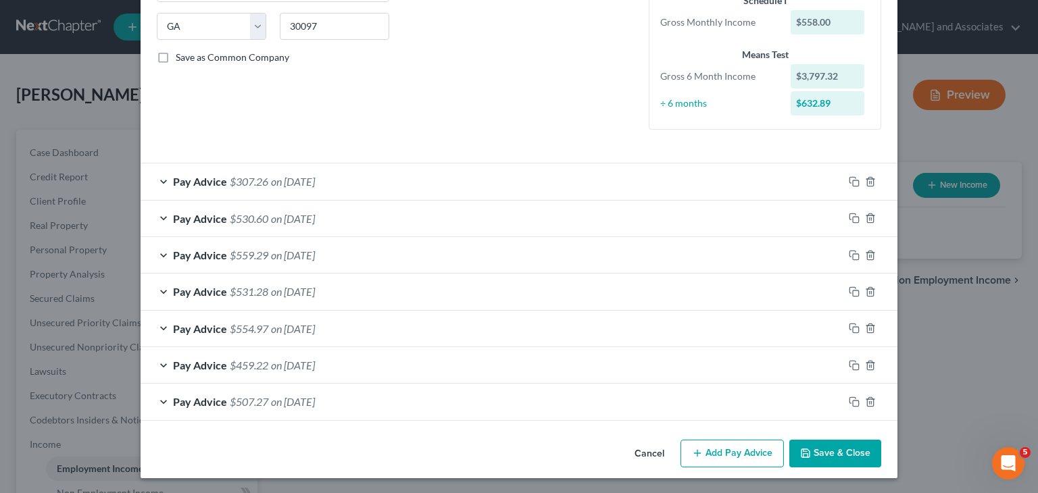
click at [710, 453] on button "Add Pay Advice" at bounding box center [732, 454] width 103 height 28
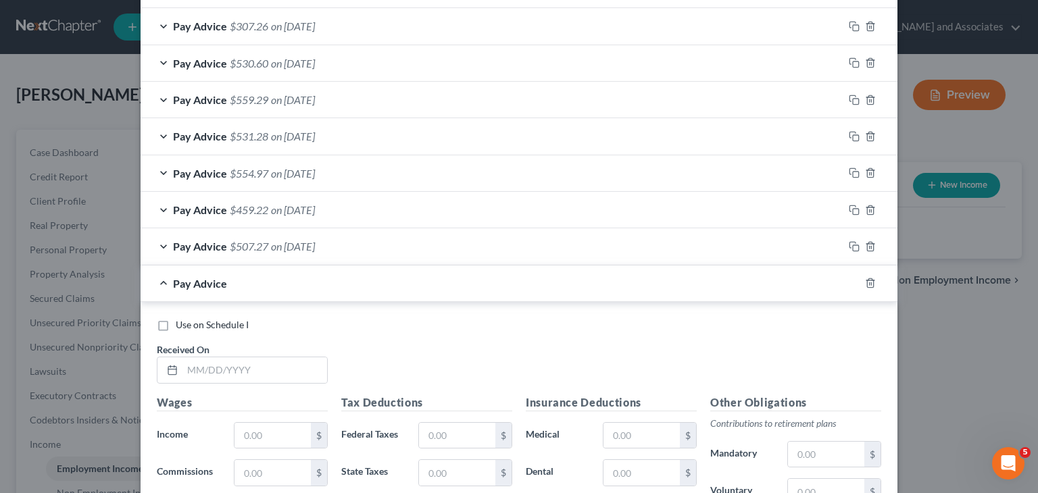
scroll to position [537, 0]
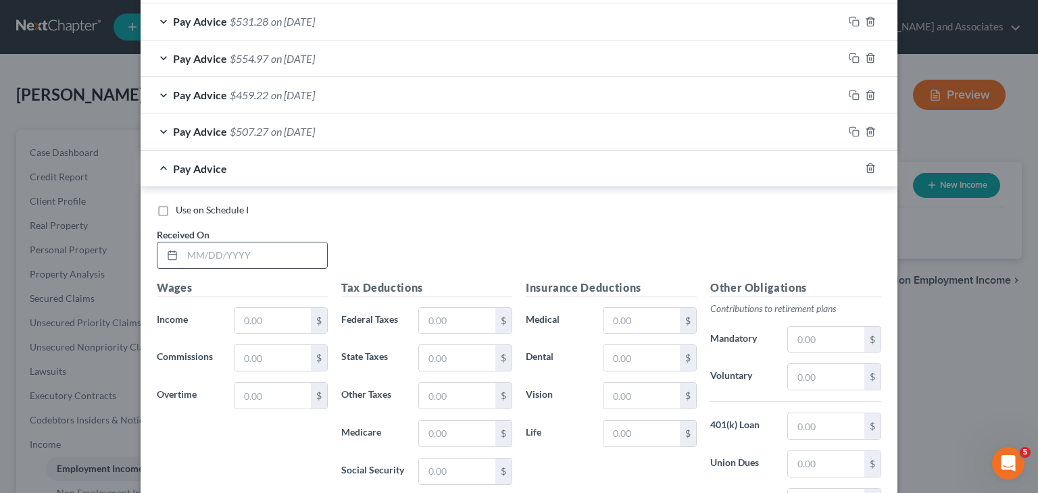
click at [285, 255] on input "text" at bounding box center [254, 256] width 145 height 26
type input "08/18/2025"
click at [246, 322] on input "text" at bounding box center [272, 321] width 76 height 26
type input "28.80"
click at [458, 386] on input "text" at bounding box center [457, 396] width 76 height 26
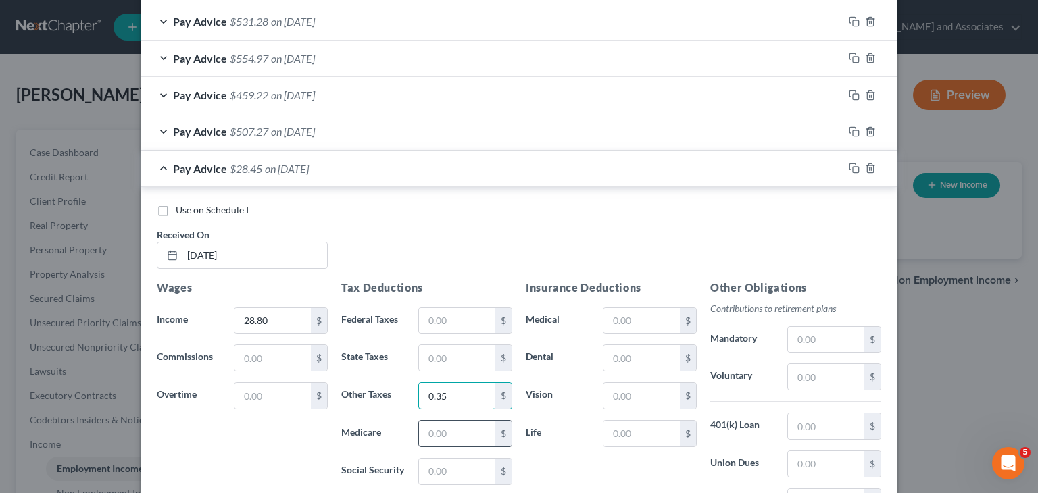
type input "0.35"
click at [485, 429] on input "text" at bounding box center [457, 434] width 76 height 26
type input "0.42"
click at [467, 469] on input "text" at bounding box center [457, 472] width 76 height 26
type input "1.78"
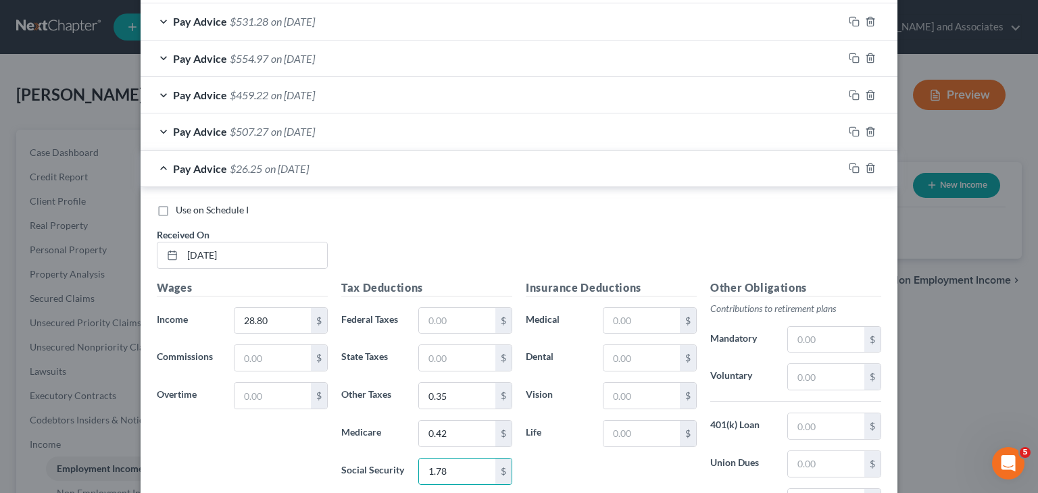
click at [218, 173] on div "Pay Advice $26.25 on 08/18/2025" at bounding box center [492, 169] width 703 height 36
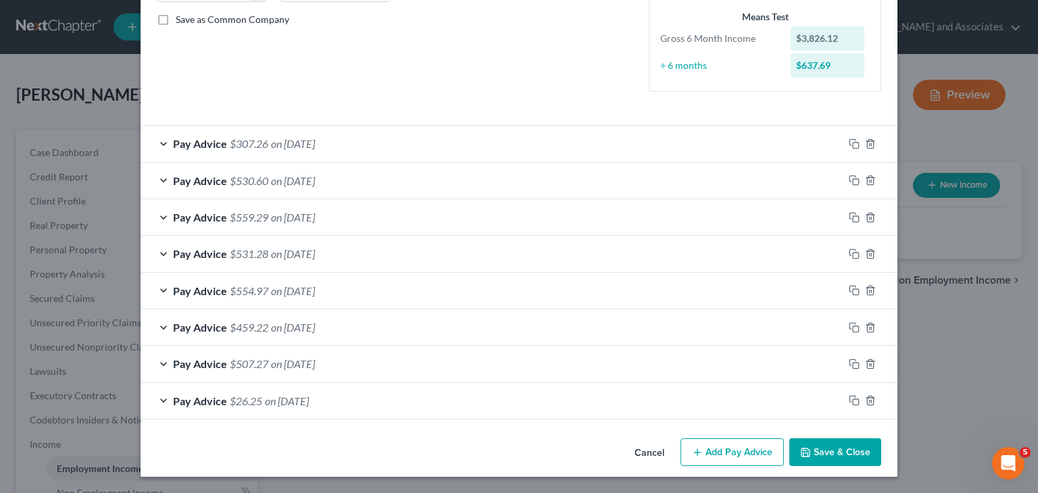
scroll to position [303, 0]
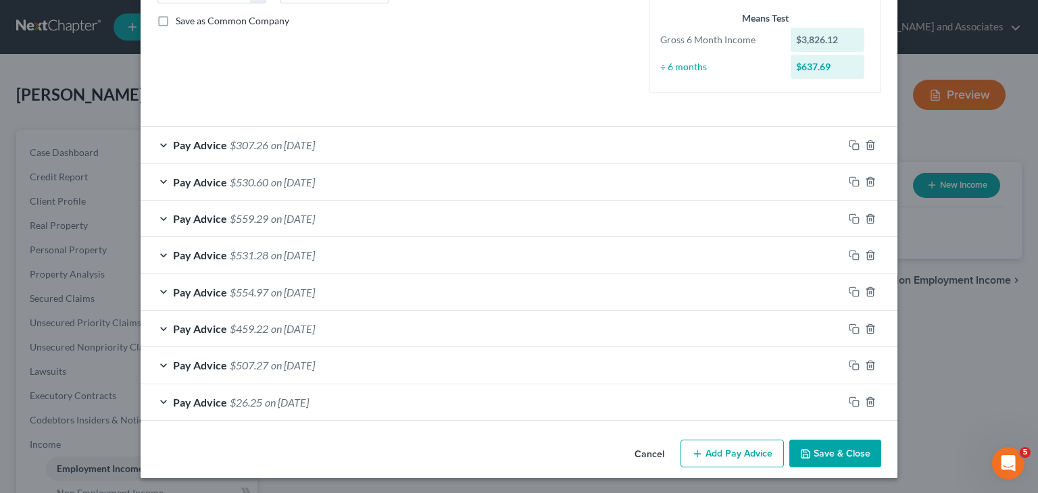
click at [721, 451] on button "Add Pay Advice" at bounding box center [732, 454] width 103 height 28
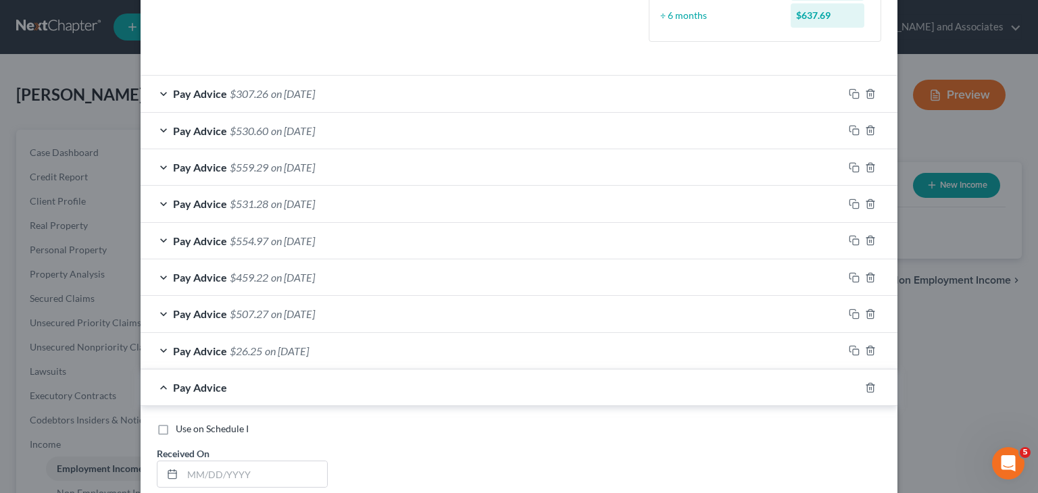
scroll to position [438, 0]
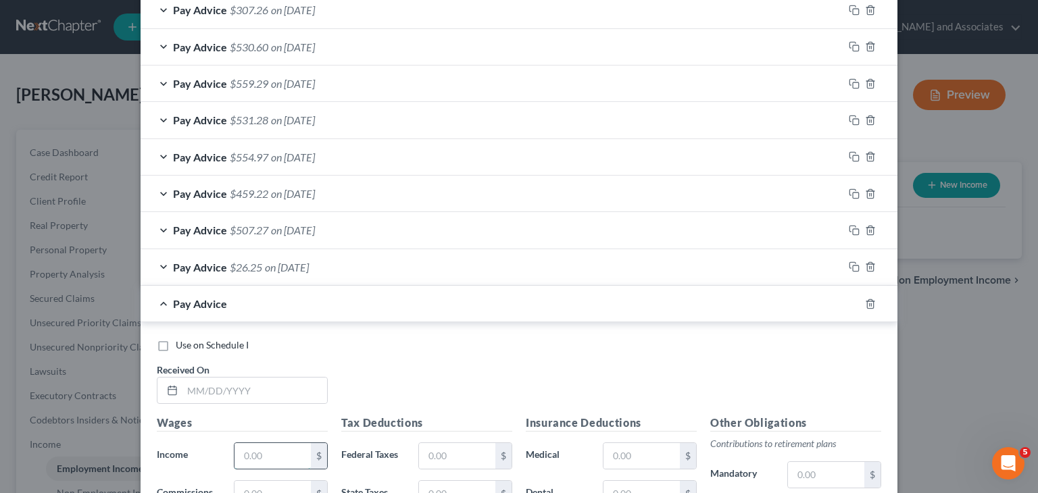
click at [279, 446] on input "text" at bounding box center [272, 456] width 76 height 26
click at [211, 391] on input "text" at bounding box center [254, 391] width 145 height 26
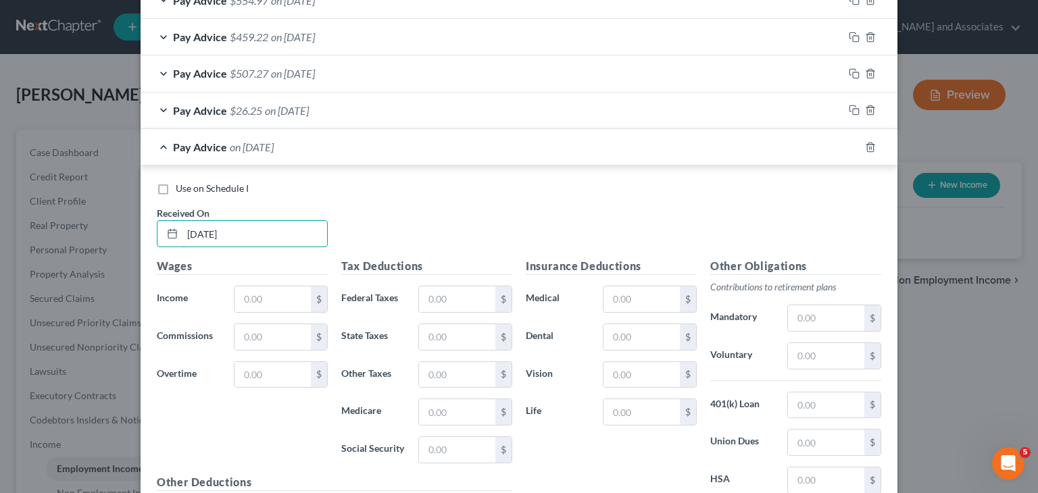
scroll to position [708, 0]
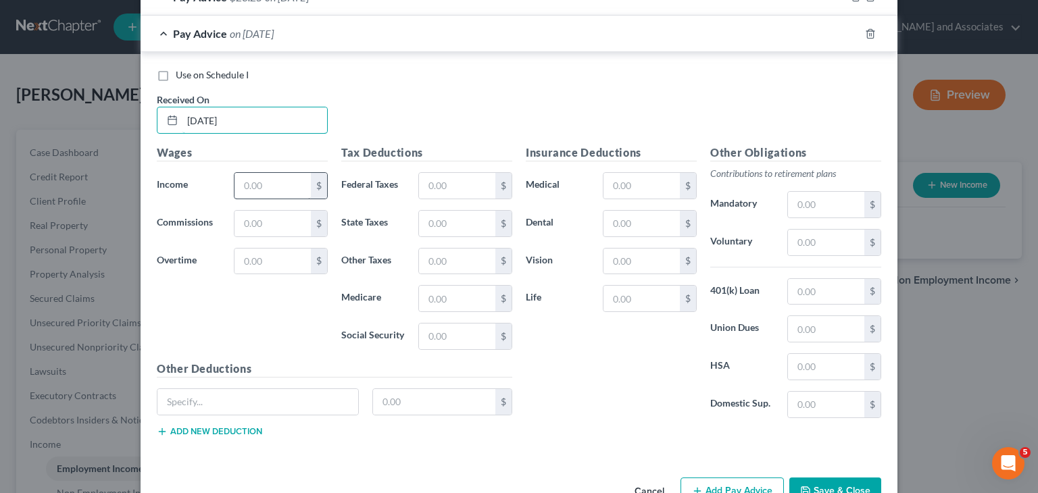
type input "08/22/2025"
click at [287, 195] on div "$" at bounding box center [281, 185] width 94 height 27
click at [281, 185] on input "text" at bounding box center [272, 186] width 76 height 26
type input "630"
click at [472, 257] on input "text" at bounding box center [457, 262] width 76 height 26
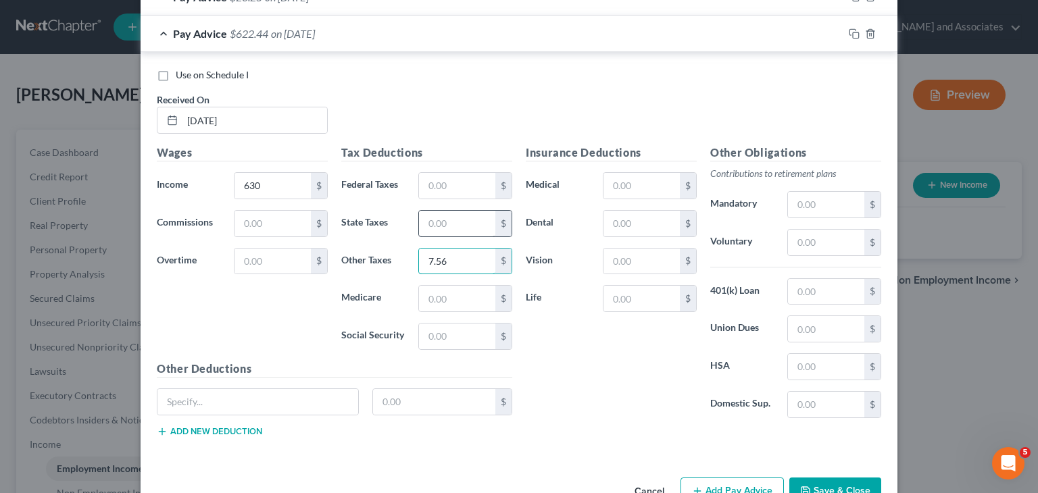
type input "7.56"
click at [462, 216] on input "text" at bounding box center [457, 224] width 76 height 26
type input "3.67"
click at [439, 293] on input "text" at bounding box center [457, 299] width 76 height 26
type input "9.13"
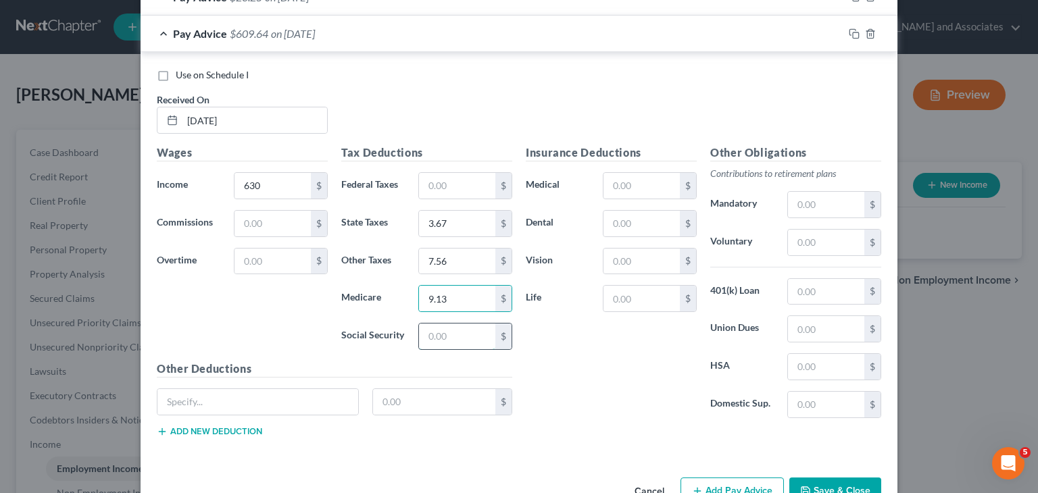
click at [476, 339] on input "text" at bounding box center [457, 337] width 76 height 26
type input "39.06"
click at [227, 44] on div "Pay Advice $570.58 on 08/22/2025" at bounding box center [492, 34] width 703 height 36
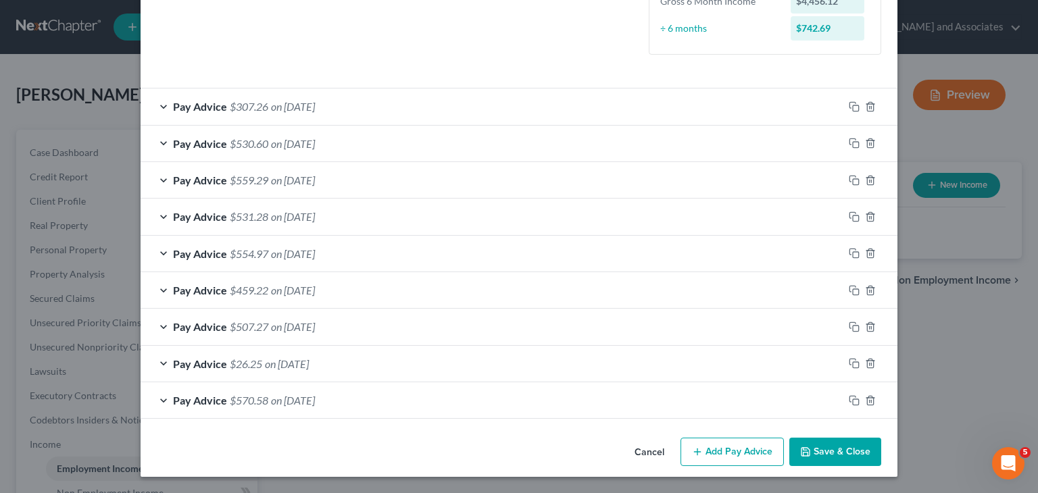
scroll to position [339, 0]
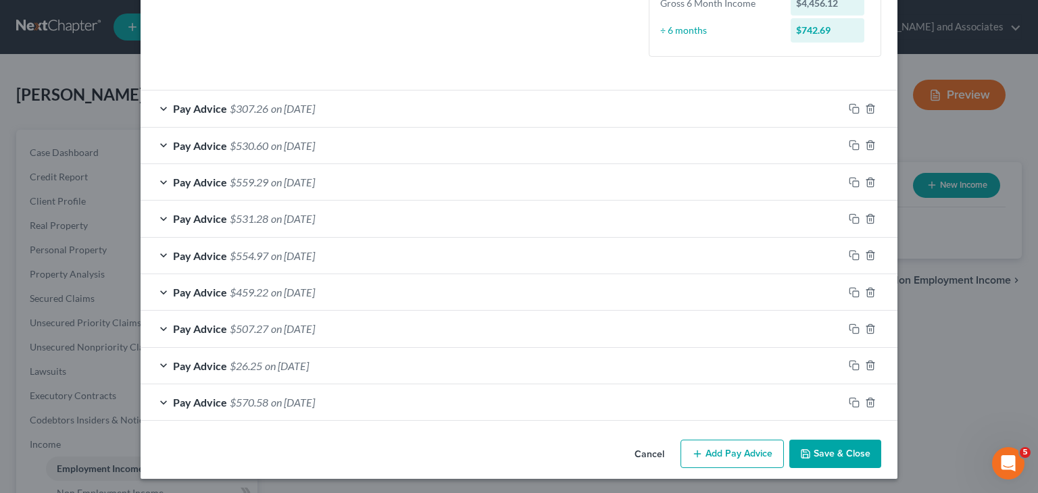
click at [721, 449] on button "Add Pay Advice" at bounding box center [732, 454] width 103 height 28
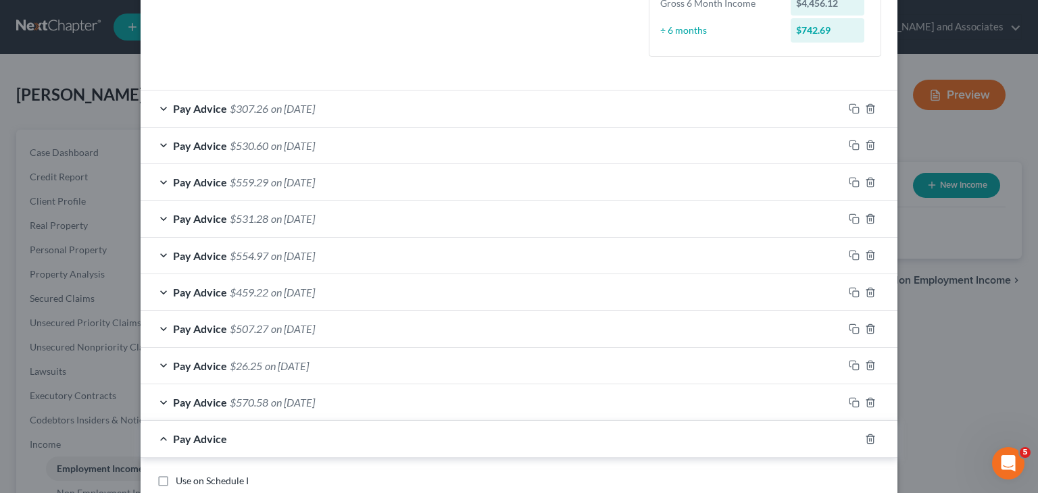
scroll to position [474, 0]
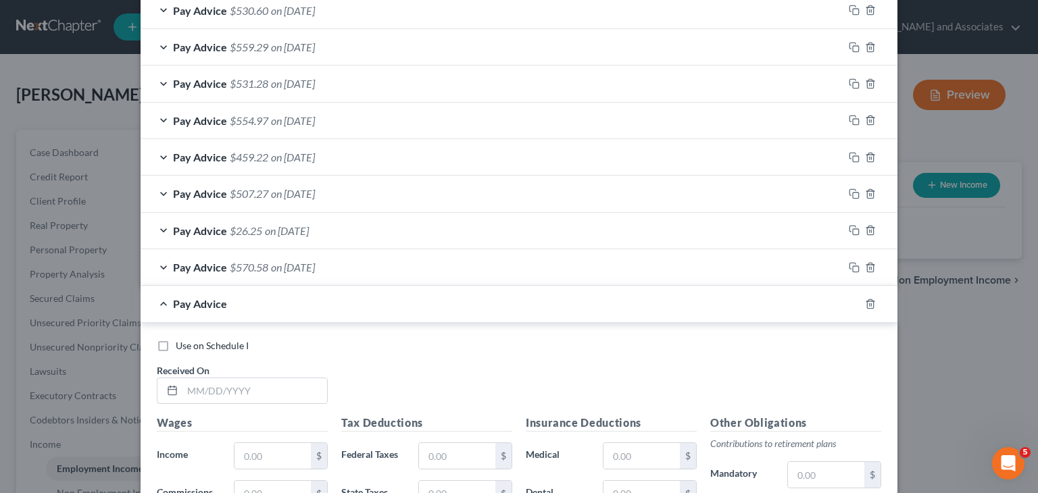
click at [274, 372] on div "Received On *" at bounding box center [242, 384] width 184 height 41
click at [274, 385] on input "text" at bounding box center [254, 391] width 145 height 26
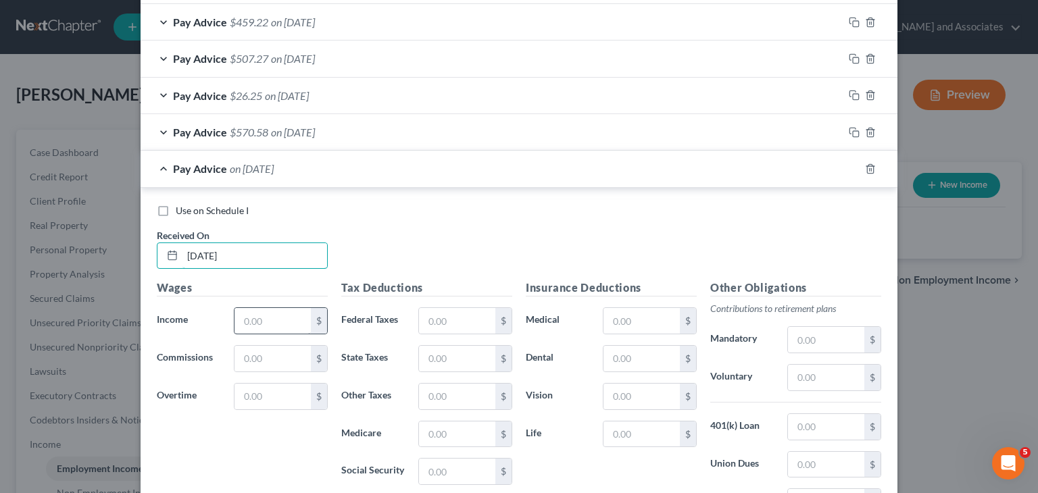
type input "08/29/2025"
click at [288, 323] on input "text" at bounding box center [272, 321] width 76 height 26
type input "522"
click at [435, 391] on input "text" at bounding box center [457, 397] width 76 height 26
type input "6.26"
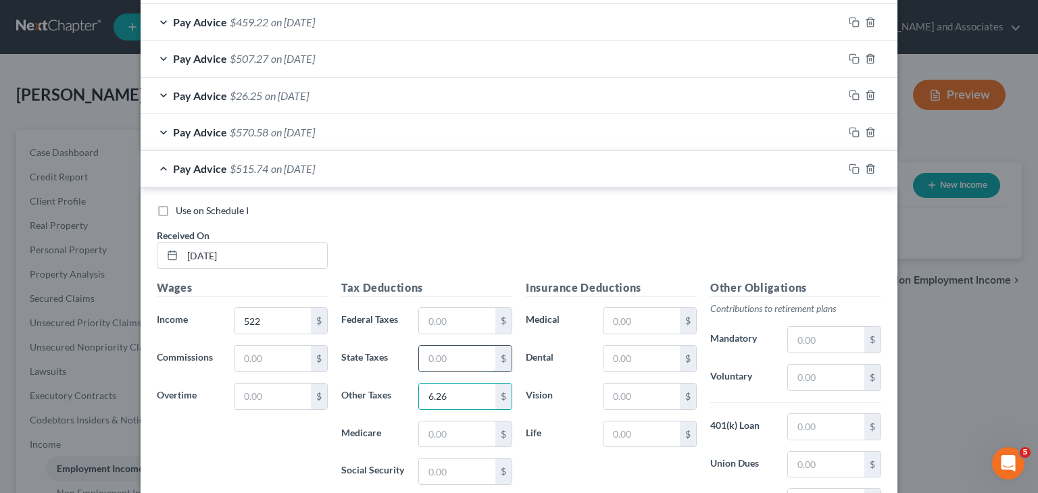
click at [449, 366] on input "text" at bounding box center [457, 359] width 76 height 26
type input "0.56"
click at [464, 426] on input "text" at bounding box center [457, 435] width 76 height 26
type input "7.57"
click at [452, 470] on input "text" at bounding box center [457, 472] width 76 height 26
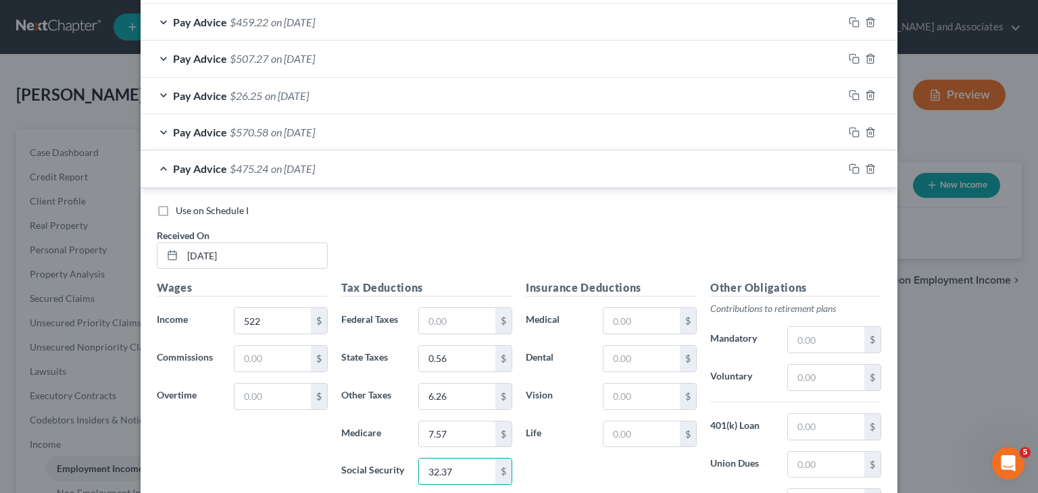
type input "32.37"
click at [218, 164] on span "Pay Advice" at bounding box center [200, 168] width 54 height 13
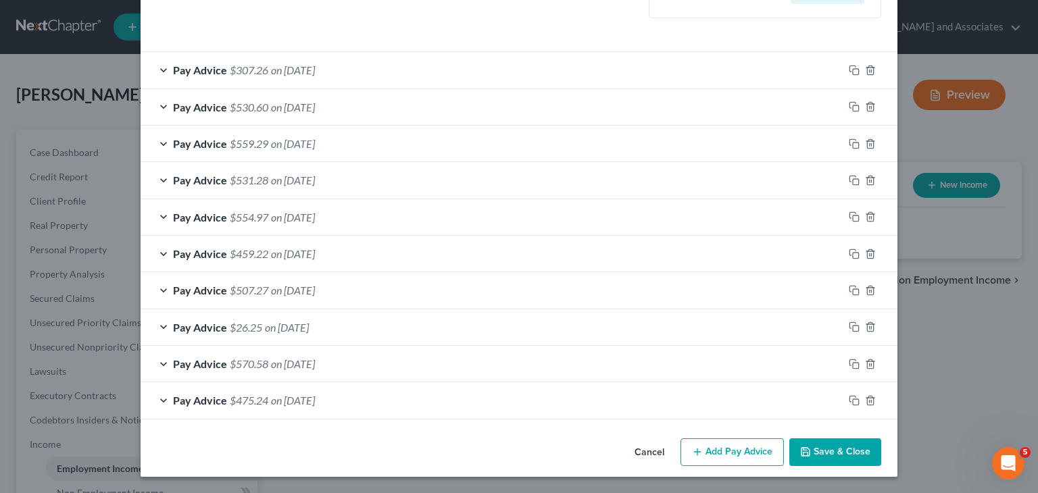
scroll to position [376, 0]
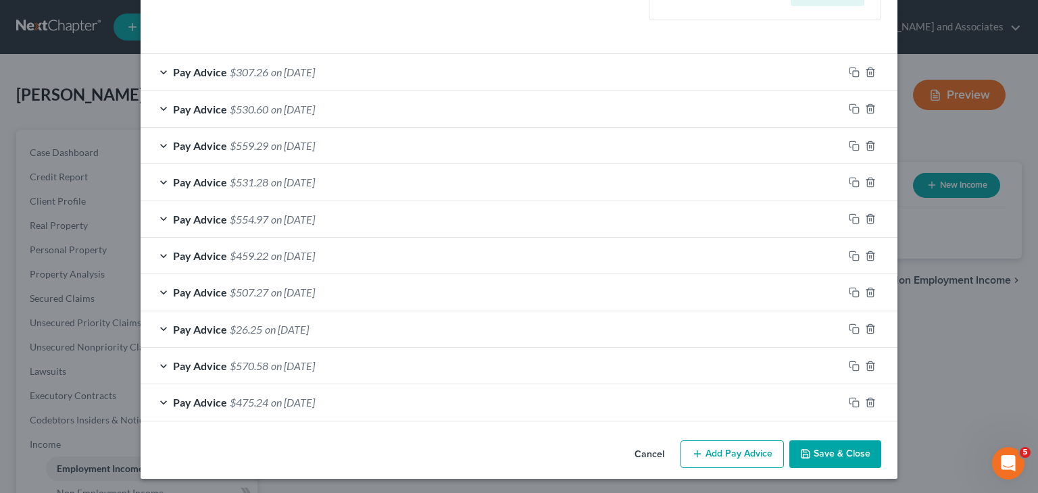
click at [721, 449] on button "Save & Close" at bounding box center [835, 455] width 92 height 28
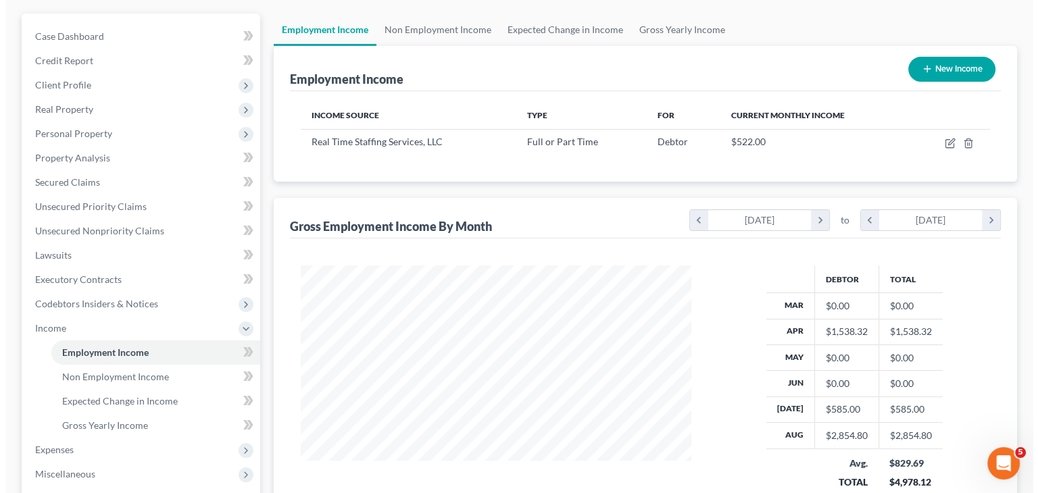
scroll to position [135, 0]
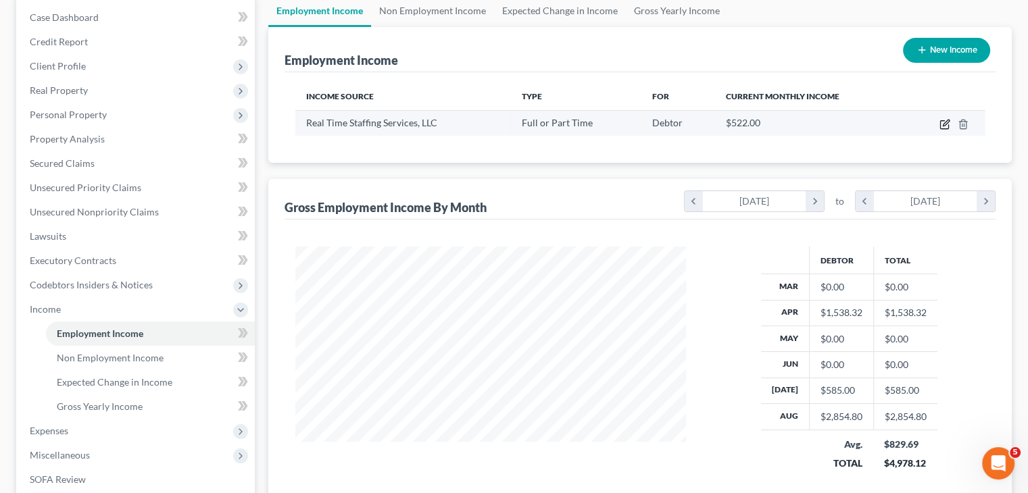
click at [721, 119] on icon "button" at bounding box center [944, 124] width 11 height 11
select select "0"
select select "10"
select select "0"
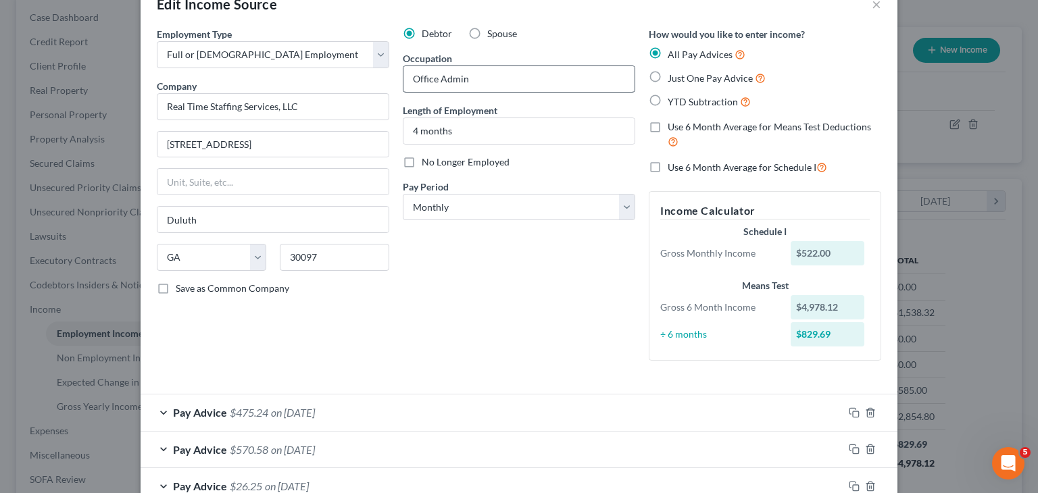
scroll to position [0, 0]
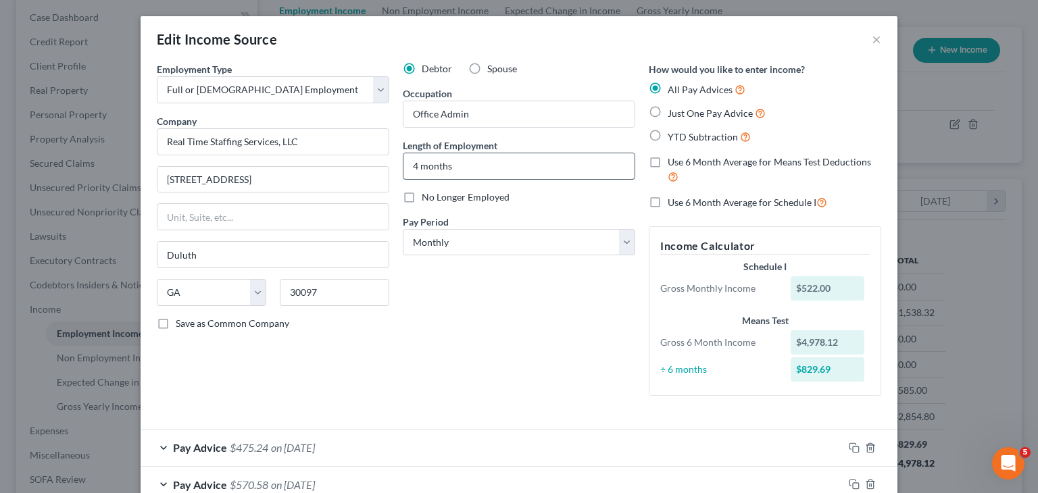
drag, startPoint x: 481, startPoint y: 167, endPoint x: 399, endPoint y: 168, distance: 81.8
click at [403, 168] on input "4 months" at bounding box center [518, 166] width 231 height 26
click at [505, 282] on div "Debtor Spouse Occupation Office Admin Length of Employment 4 months No Longer E…" at bounding box center [519, 234] width 246 height 345
click at [721, 42] on button "×" at bounding box center [876, 39] width 9 height 16
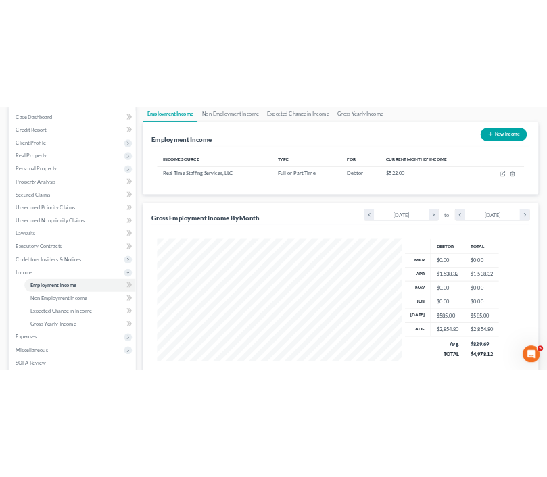
scroll to position [230, 487]
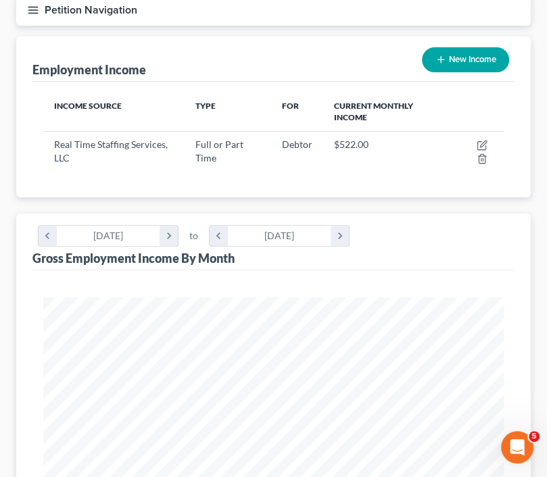
click at [47, 14] on button "Petition Navigation" at bounding box center [273, 10] width 514 height 31
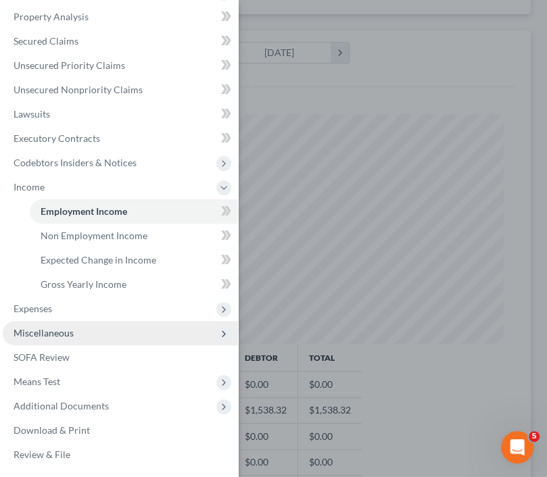
scroll to position [541, 0]
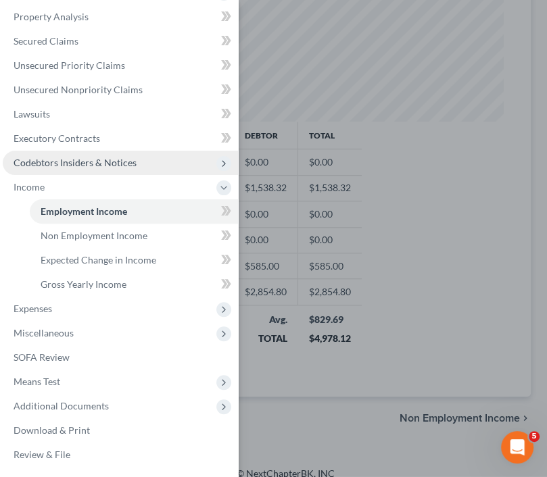
click at [122, 166] on span "Codebtors Insiders & Notices" at bounding box center [75, 162] width 123 height 11
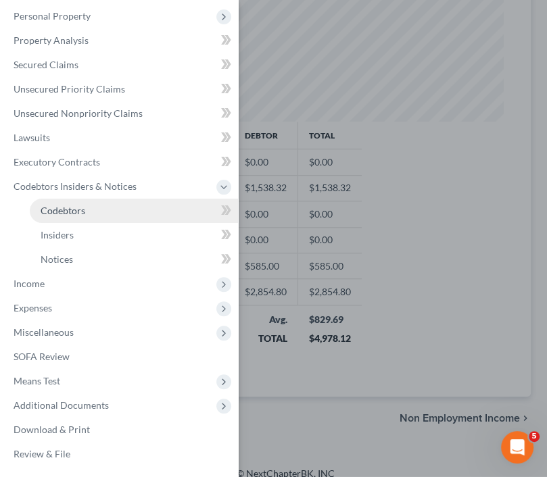
scroll to position [103, 0]
click at [137, 210] on link "Codebtors" at bounding box center [134, 211] width 208 height 24
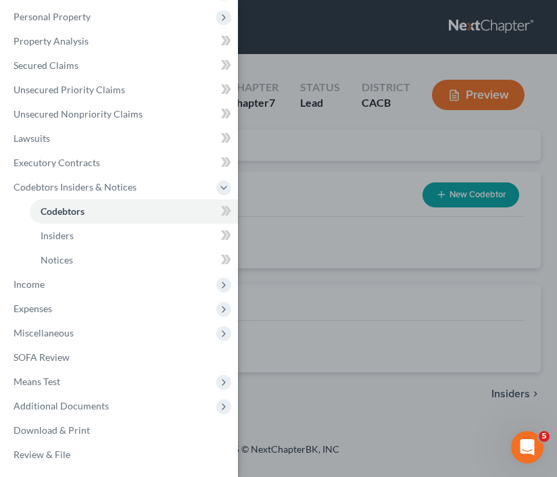
click at [373, 193] on div "Case Dashboard Payments Invoices Payments Payments Credit Report Client Profile" at bounding box center [278, 238] width 557 height 477
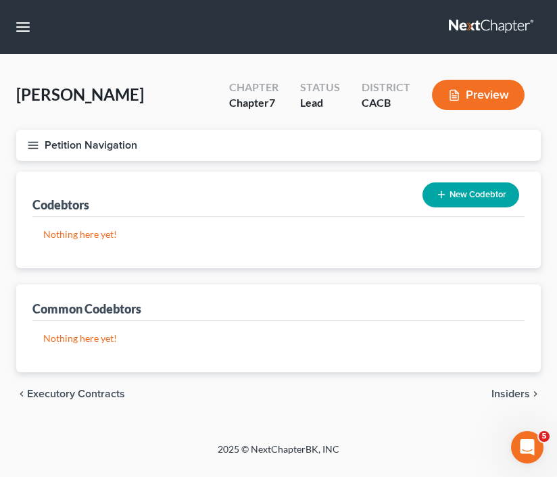
click at [495, 196] on button "New Codebtor" at bounding box center [470, 194] width 97 height 25
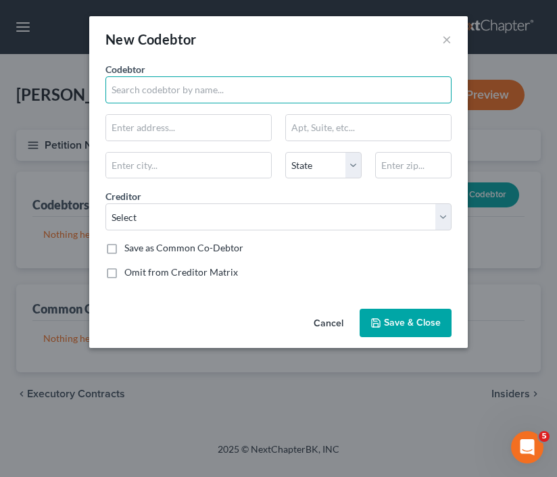
click at [205, 95] on input "text" at bounding box center [278, 89] width 346 height 27
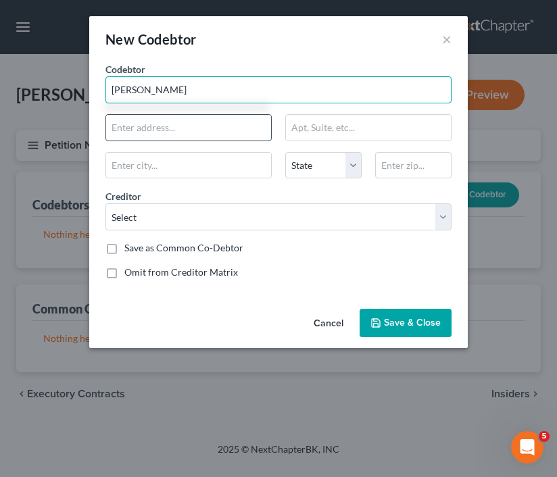
type input "Rufino Zurita Jimenez"
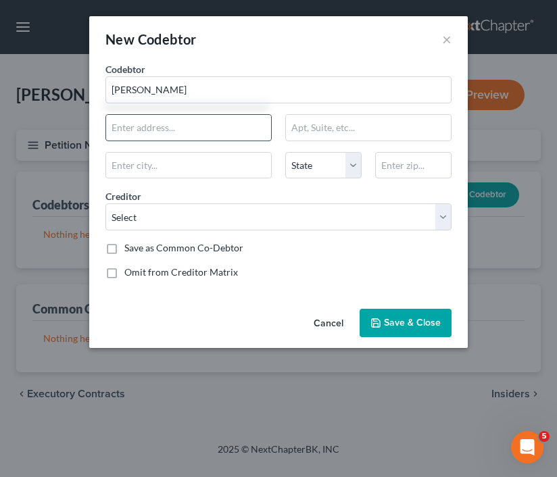
click at [195, 121] on input "text" at bounding box center [188, 128] width 165 height 26
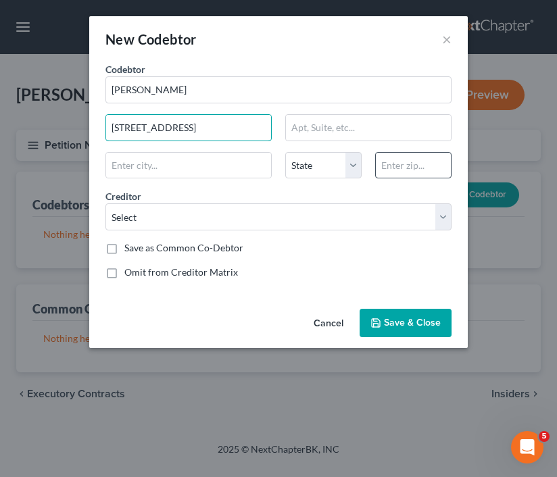
type input "2333 Larryton Ave"
click at [414, 164] on input "text" at bounding box center [413, 165] width 76 height 27
type input "93458"
click at [266, 184] on div "Codebtor * Rufino Zurita Jimenez Codebtor * Rufino Zurita Jimenez 2333 Larryton…" at bounding box center [279, 176] width 360 height 228
type input "Santa [PERSON_NAME]"
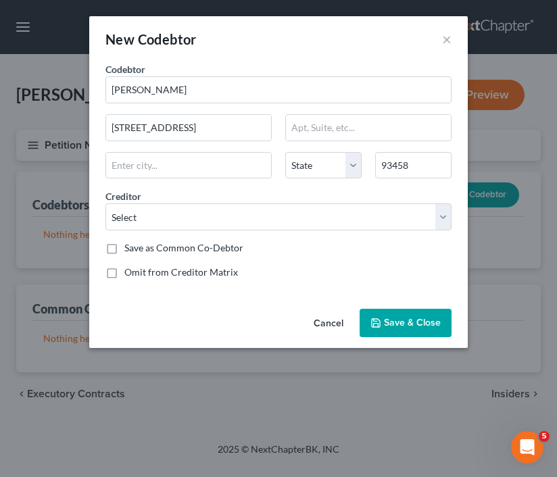
select select "4"
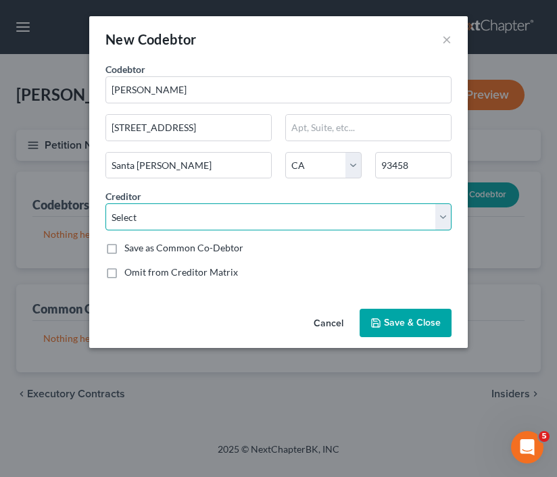
click at [268, 216] on select "Select Access Counseling Michael B Clayton and Associates" at bounding box center [278, 216] width 346 height 27
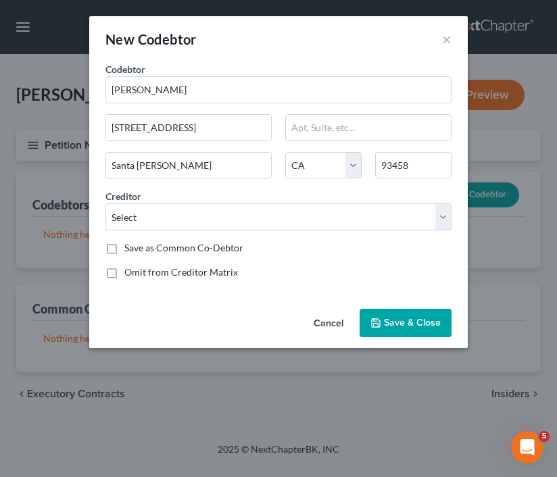
click at [194, 192] on div "Creditor * Select Access Counseling Michael B Clayton and Associates" at bounding box center [279, 209] width 360 height 41
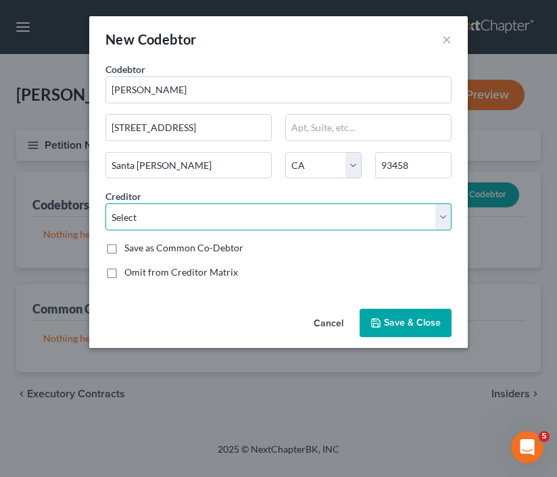
click at [259, 217] on select "Select Access Counseling Michael B Clayton and Associates" at bounding box center [278, 216] width 346 height 27
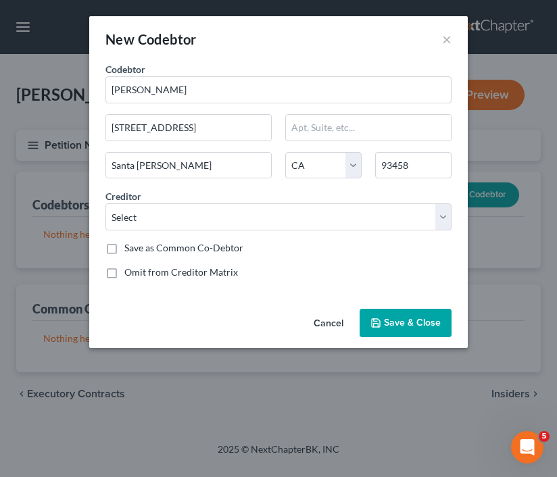
click at [197, 193] on div "Creditor * Select Access Counseling Michael B Clayton and Associates" at bounding box center [279, 209] width 360 height 41
click at [341, 318] on button "Cancel" at bounding box center [328, 323] width 51 height 27
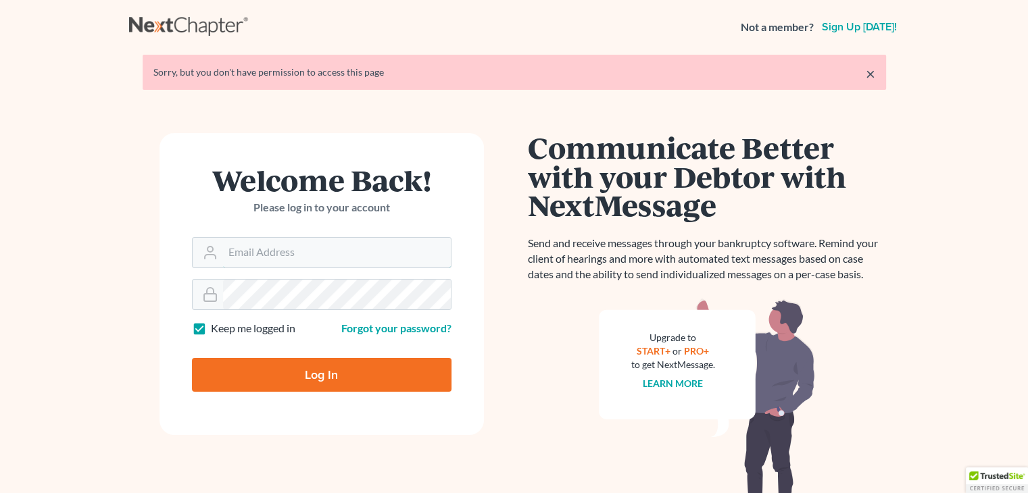
type input "[EMAIL_ADDRESS][DOMAIN_NAME]"
click at [290, 370] on input "Log In" at bounding box center [321, 375] width 259 height 34
type input "Thinking..."
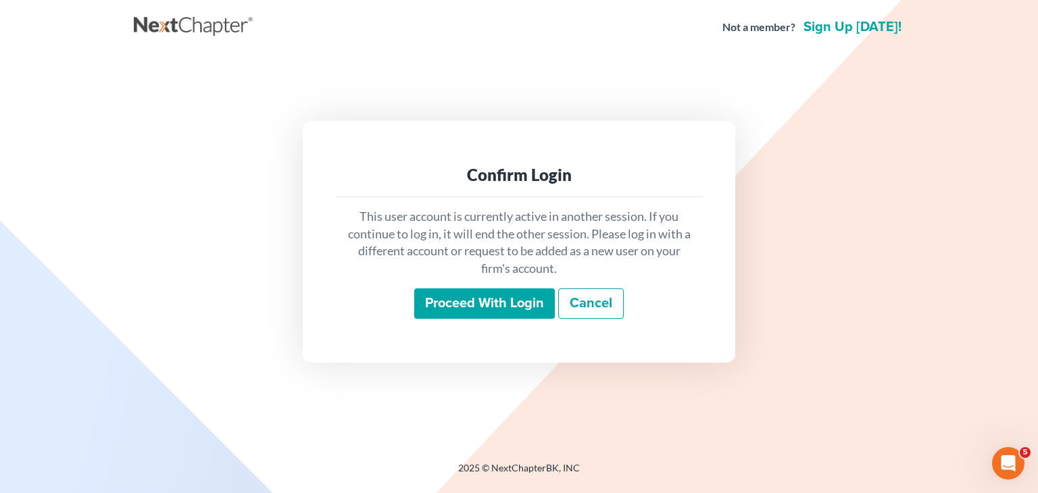
click at [478, 307] on input "Proceed with login" at bounding box center [484, 304] width 141 height 31
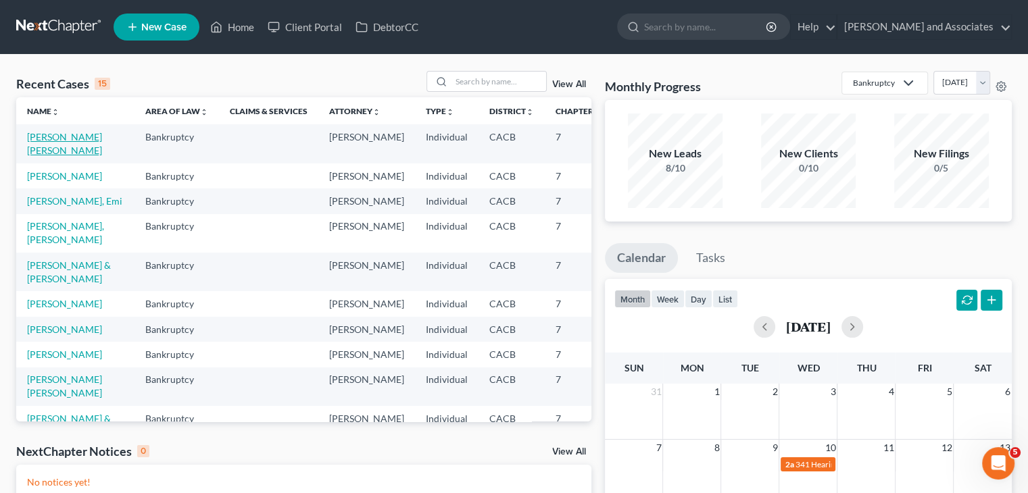
click at [32, 156] on link "[PERSON_NAME] [PERSON_NAME]" at bounding box center [64, 143] width 75 height 25
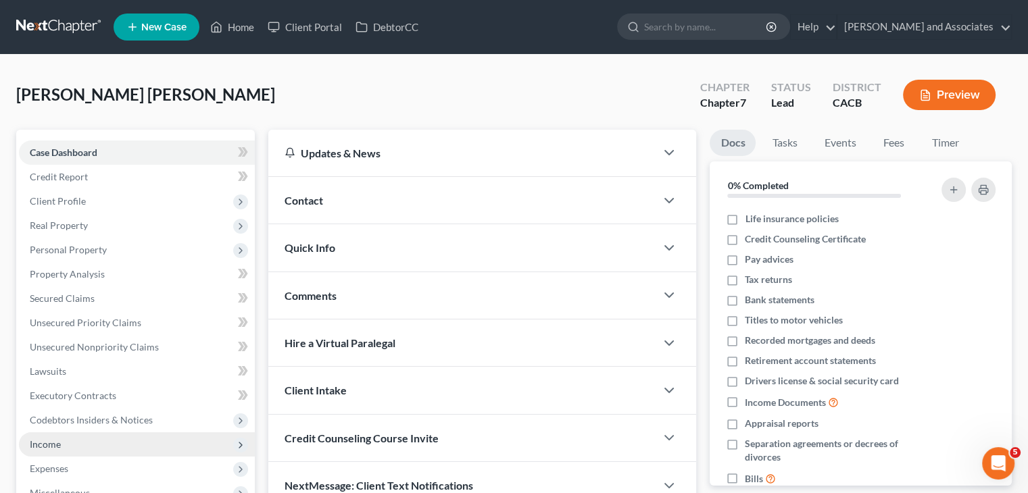
click at [103, 444] on span "Income" at bounding box center [137, 444] width 236 height 24
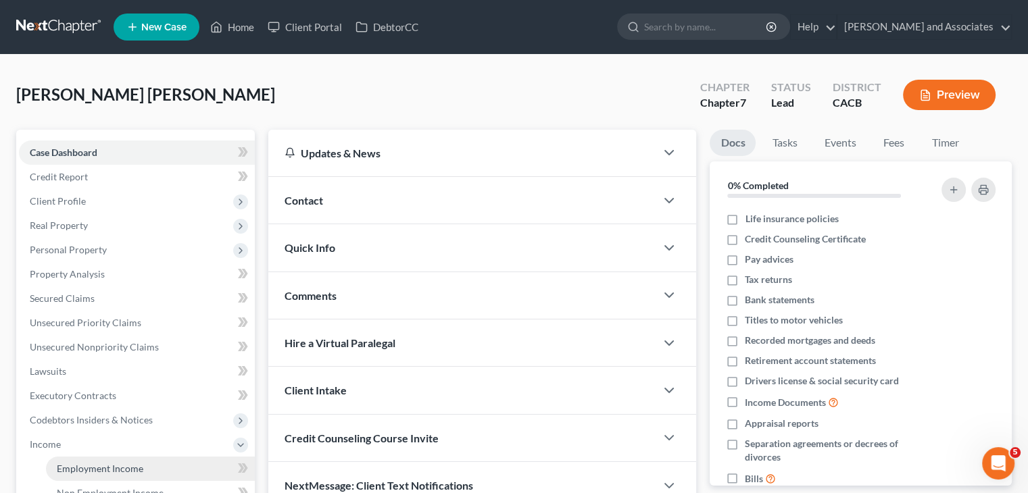
click at [124, 473] on span "Employment Income" at bounding box center [100, 468] width 86 height 11
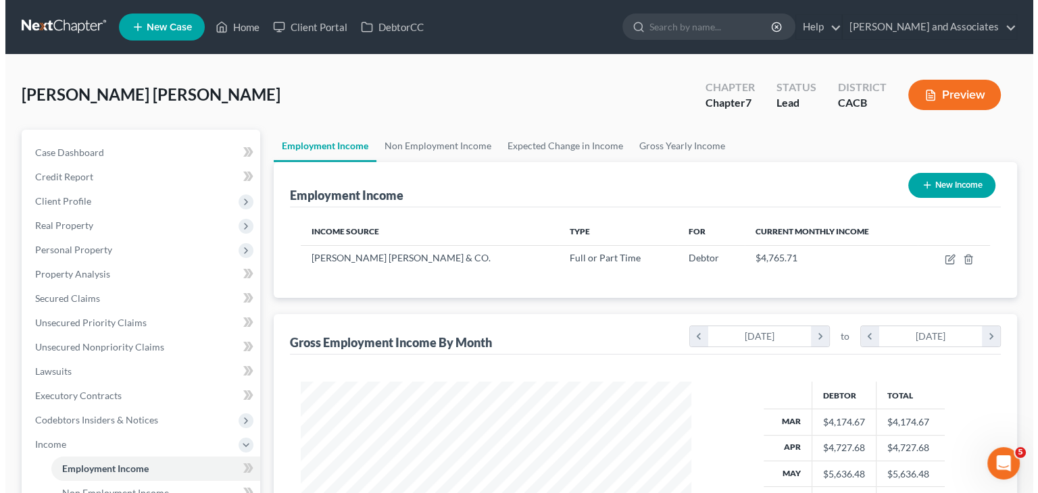
scroll to position [241, 417]
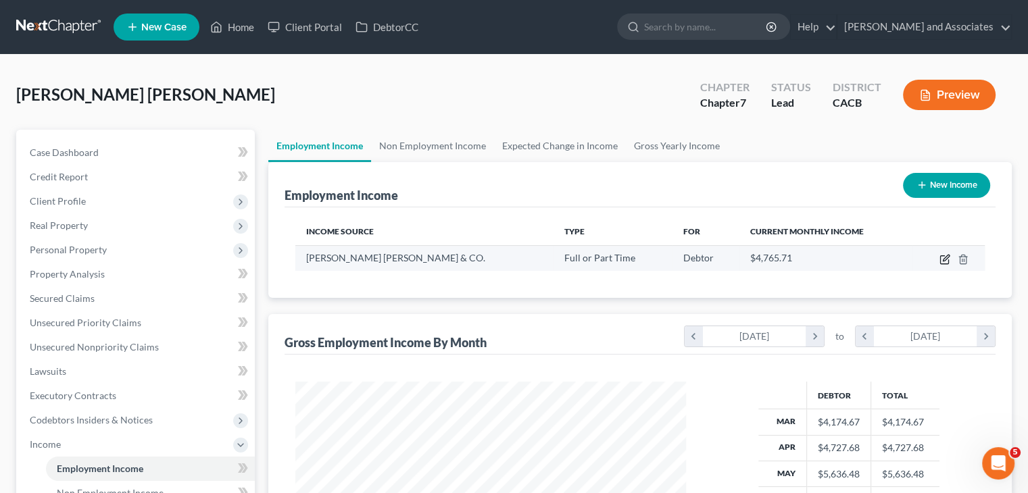
click at [939, 258] on icon "button" at bounding box center [944, 259] width 11 height 11
select select "0"
select select "36"
select select "2"
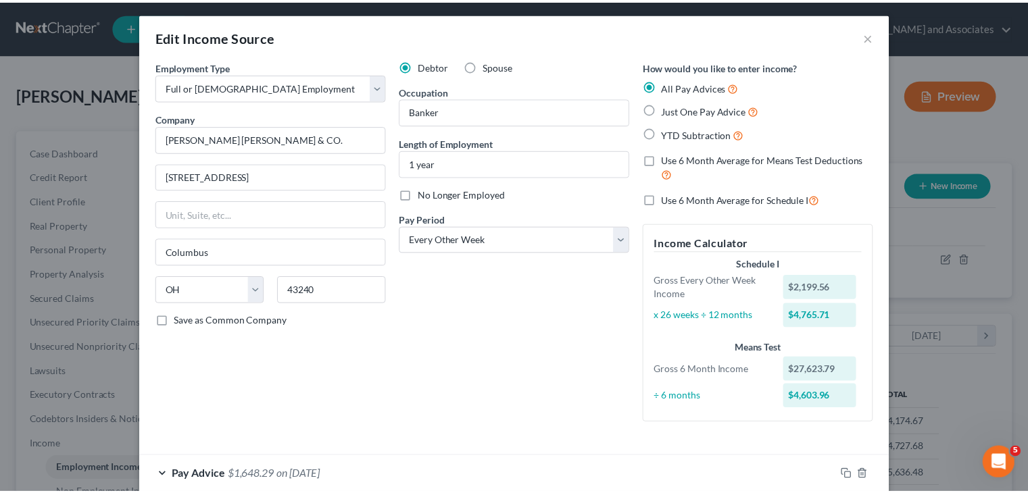
scroll to position [0, 0]
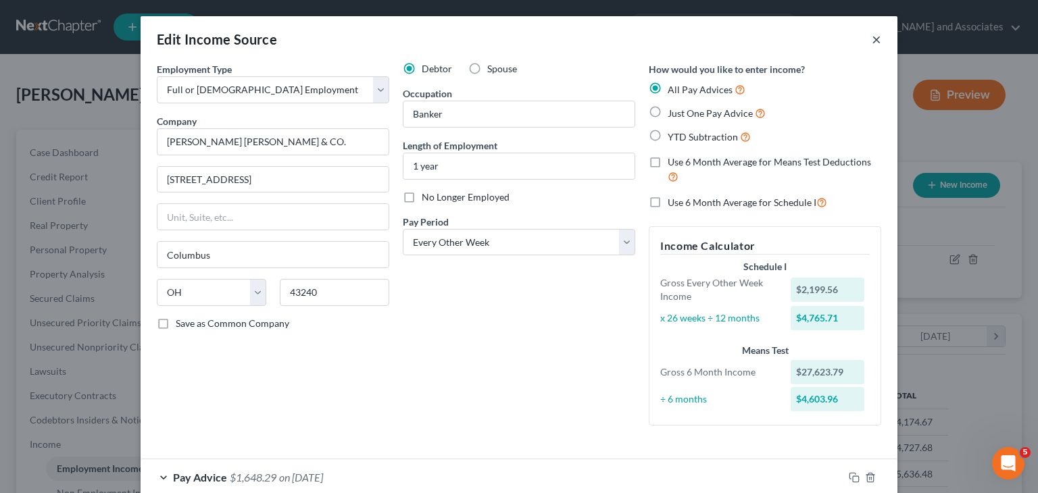
click at [872, 31] on button "×" at bounding box center [876, 39] width 9 height 16
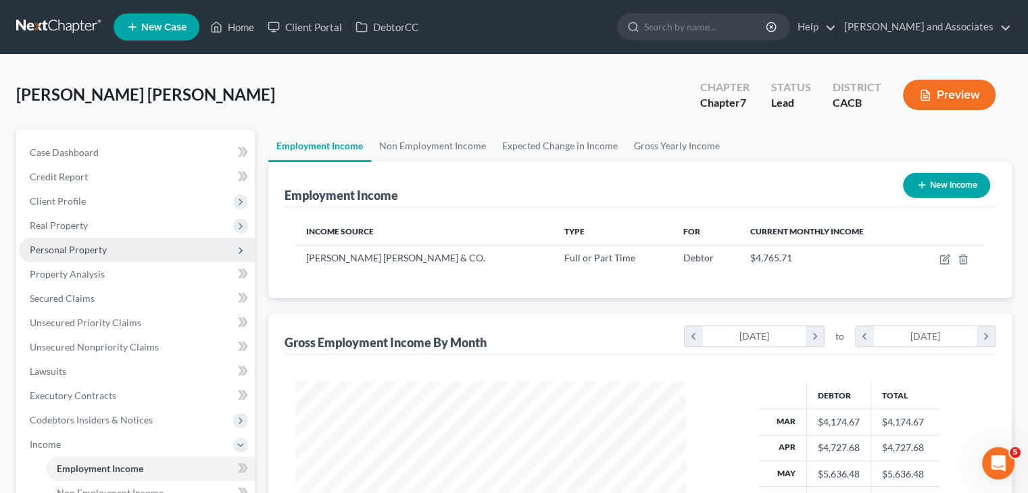
click at [107, 249] on span "Personal Property" at bounding box center [137, 250] width 236 height 24
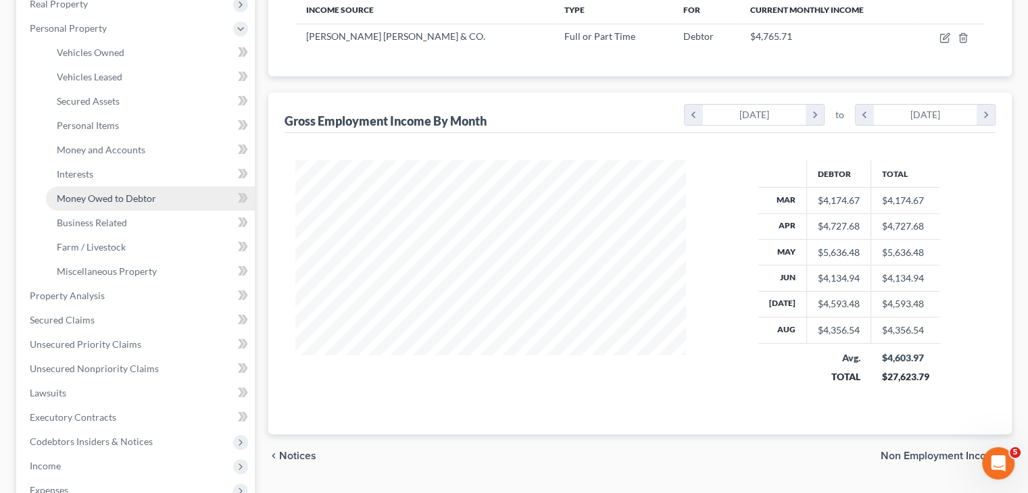
scroll to position [270, 0]
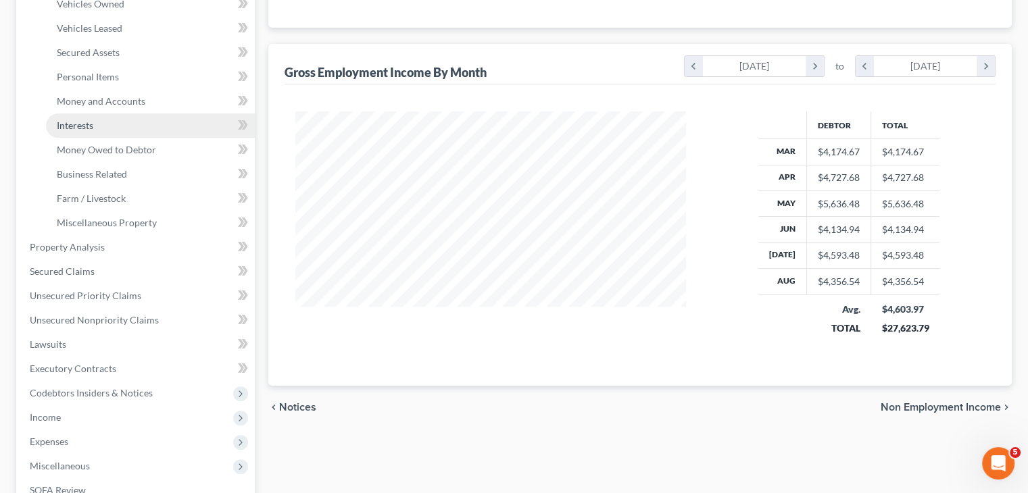
click at [126, 129] on link "Interests" at bounding box center [150, 126] width 209 height 24
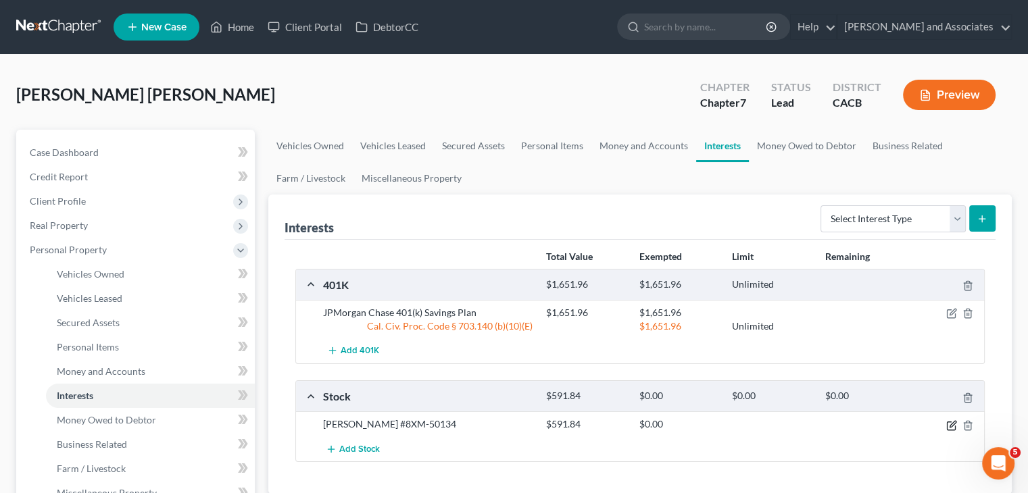
click at [946, 422] on icon "button" at bounding box center [951, 425] width 11 height 11
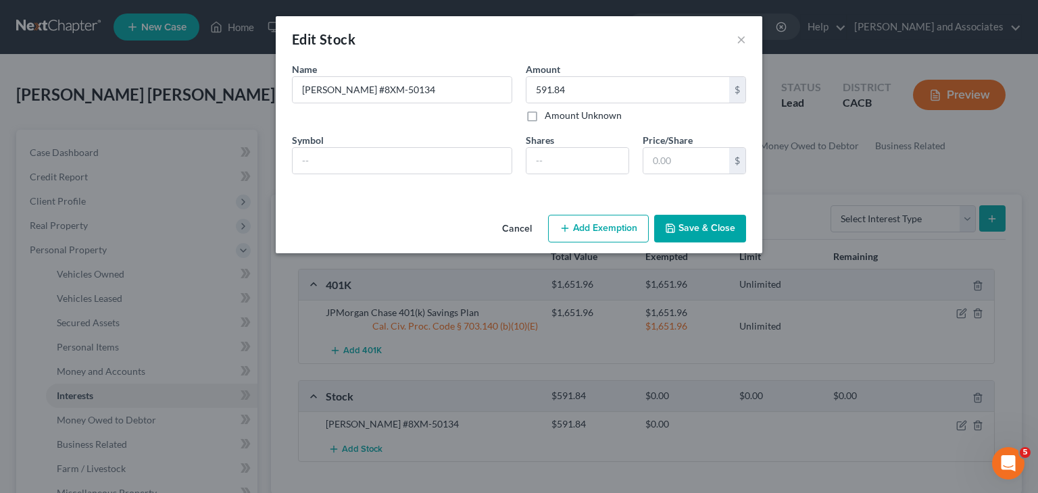
click at [575, 234] on button "Add Exemption" at bounding box center [598, 229] width 101 height 28
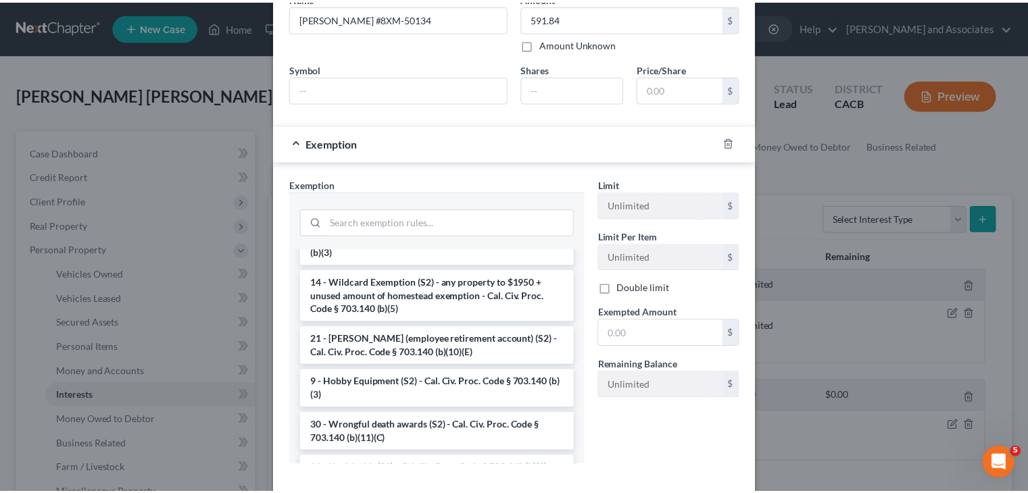
scroll to position [811, 0]
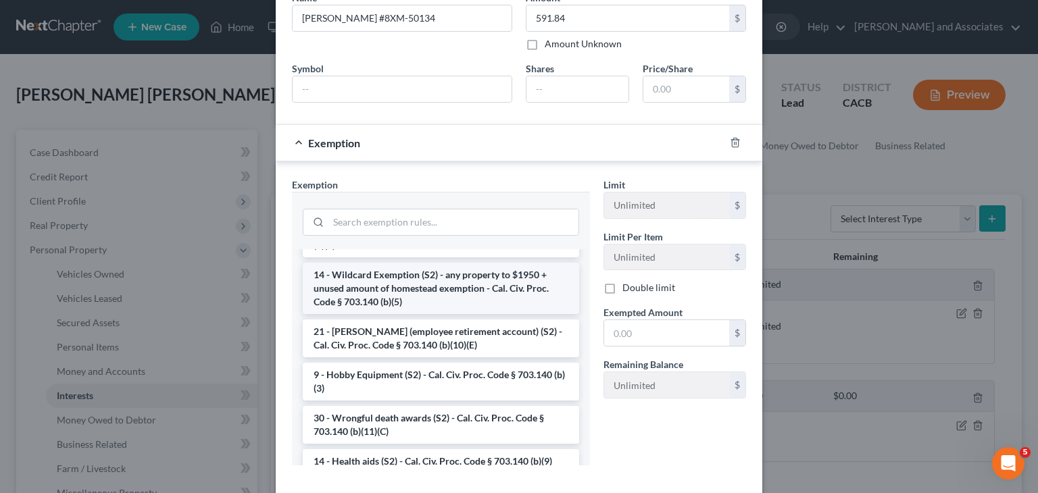
click at [392, 313] on li "14 - Wildcard Exemption (S2) - any property to $1950 + unused amount of homeste…" at bounding box center [441, 288] width 276 height 51
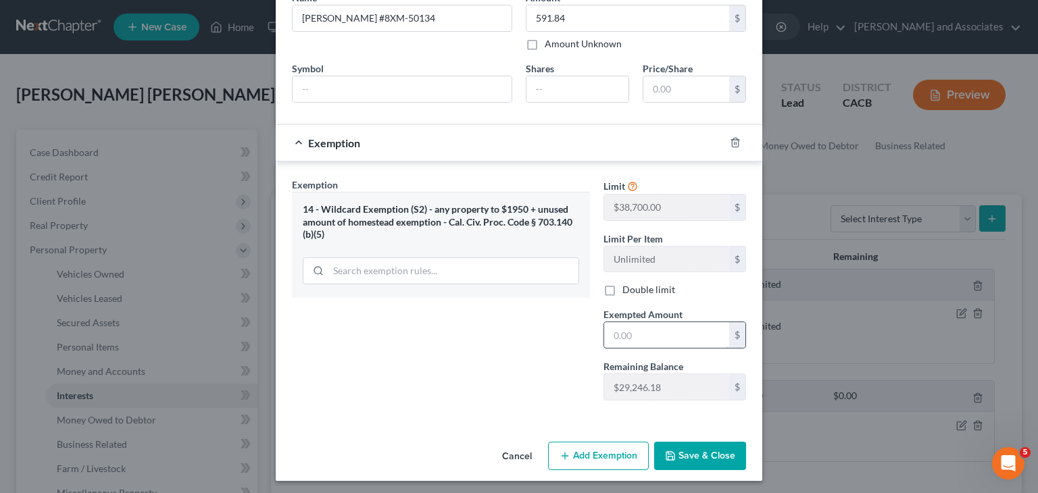
click at [660, 345] on input "text" at bounding box center [666, 335] width 125 height 26
type input "591.84"
click at [697, 455] on button "Save & Close" at bounding box center [700, 456] width 92 height 28
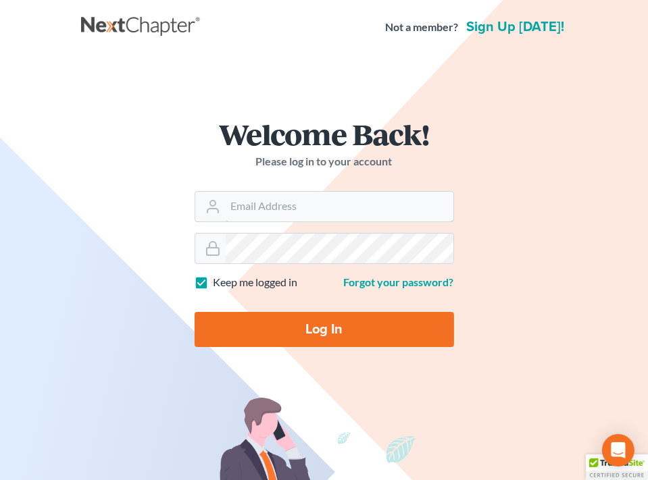
type input "[EMAIL_ADDRESS][DOMAIN_NAME]"
click at [300, 333] on input "Log In" at bounding box center [324, 329] width 259 height 35
type input "Thinking..."
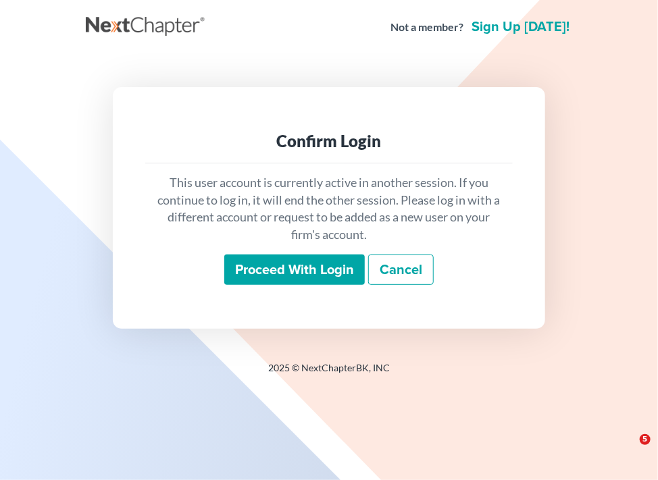
click at [312, 274] on input "Proceed with login" at bounding box center [294, 270] width 141 height 31
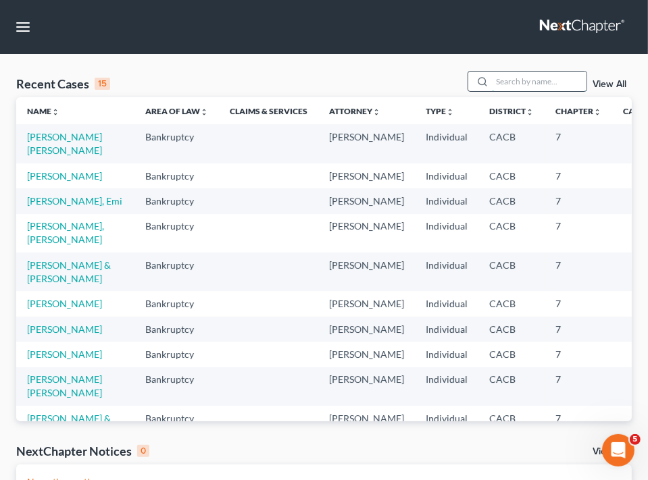
click at [510, 78] on input "search" at bounding box center [539, 82] width 95 height 20
type input "israel"
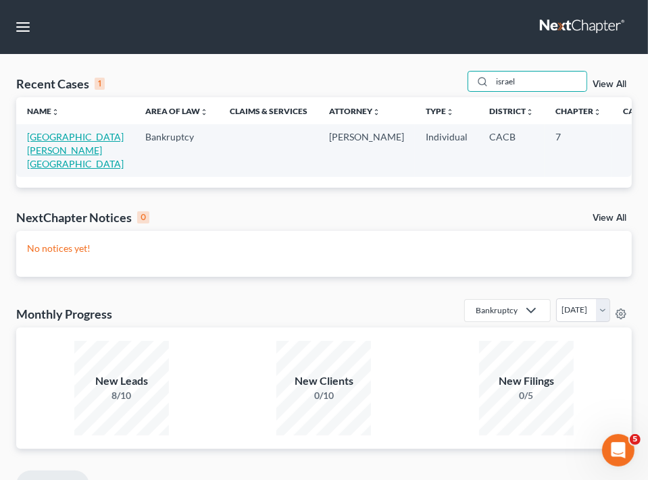
click at [32, 145] on link "[GEOGRAPHIC_DATA][PERSON_NAME][GEOGRAPHIC_DATA]" at bounding box center [75, 150] width 97 height 39
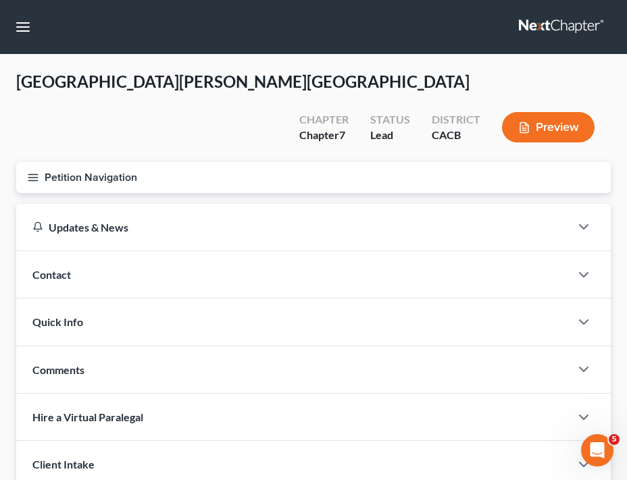
click at [30, 172] on icon "button" at bounding box center [33, 178] width 12 height 12
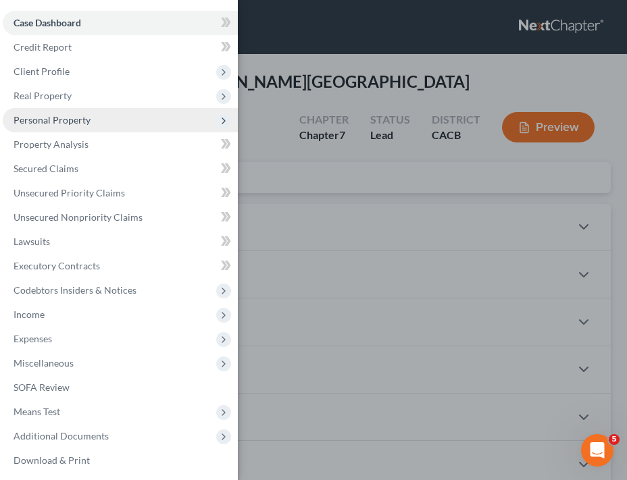
click at [99, 120] on span "Personal Property" at bounding box center [120, 120] width 235 height 24
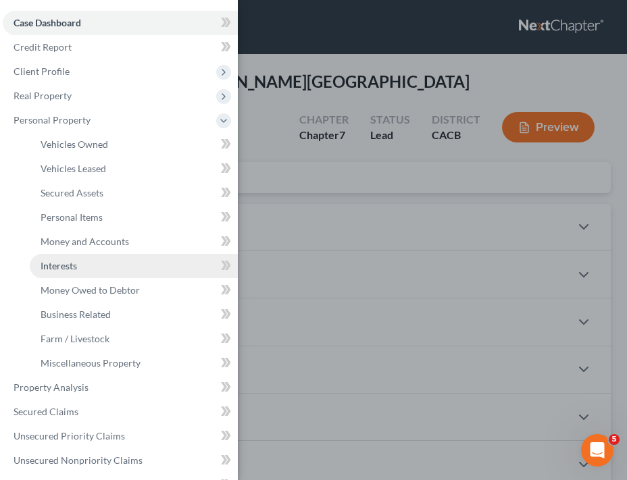
click at [91, 263] on link "Interests" at bounding box center [134, 266] width 208 height 24
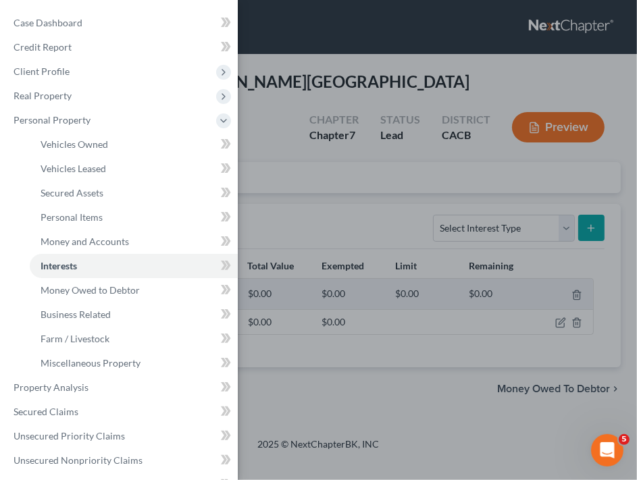
click at [507, 189] on div "Case Dashboard Payments Invoices Payments Payments Credit Report Client Profile" at bounding box center [318, 240] width 637 height 480
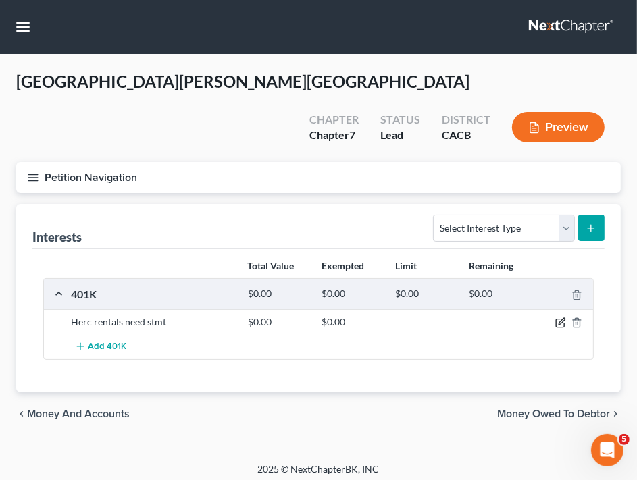
click at [557, 320] on icon "button" at bounding box center [560, 324] width 8 height 8
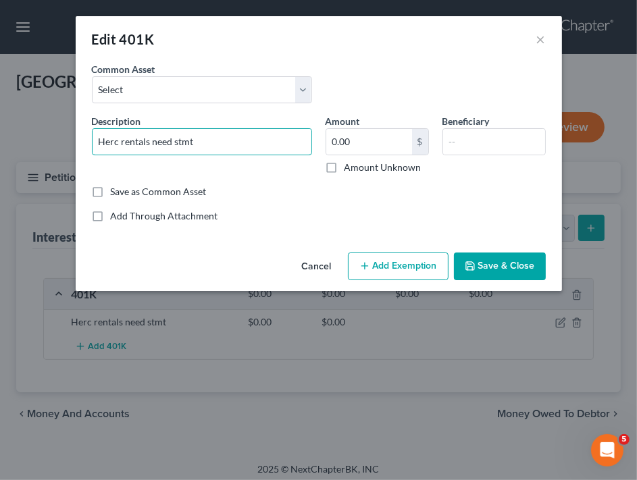
drag, startPoint x: 241, startPoint y: 144, endPoint x: 116, endPoint y: 157, distance: 125.1
click at [116, 157] on div "Description * Herc rentals need stmt" at bounding box center [202, 144] width 234 height 60
click at [189, 140] on input "Herc Rentals Incoming Savings Plan 401k" at bounding box center [202, 142] width 219 height 26
type input "Herc Rentals Income Savings Plan 401k"
click at [364, 136] on input "0.00" at bounding box center [369, 142] width 86 height 26
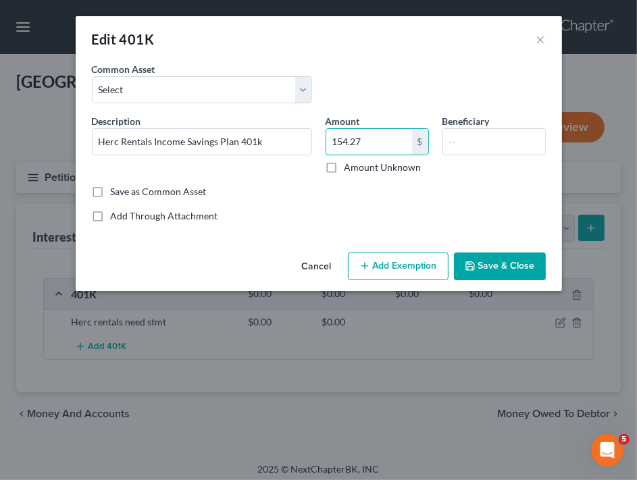
type input "154.27"
click at [374, 256] on button "Add Exemption" at bounding box center [398, 267] width 101 height 28
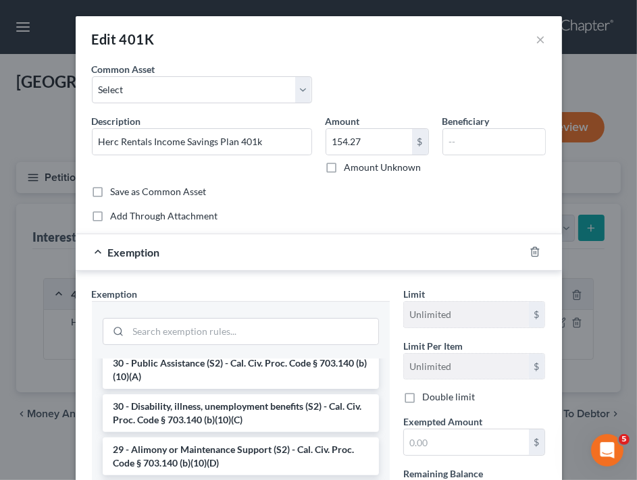
scroll to position [405, 0]
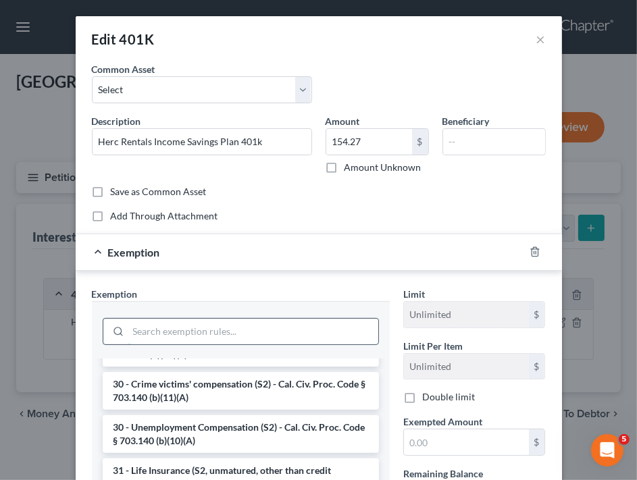
click at [266, 319] on input "search" at bounding box center [253, 332] width 250 height 26
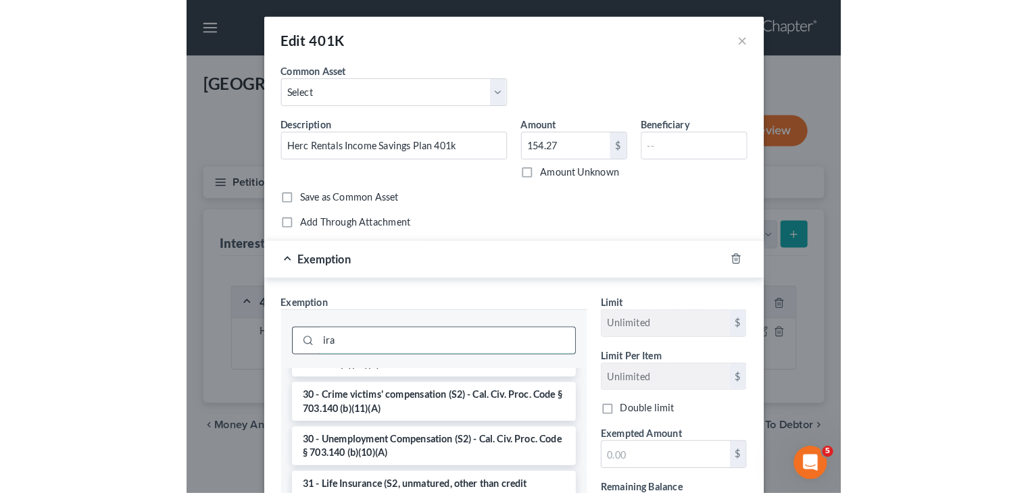
scroll to position [0, 0]
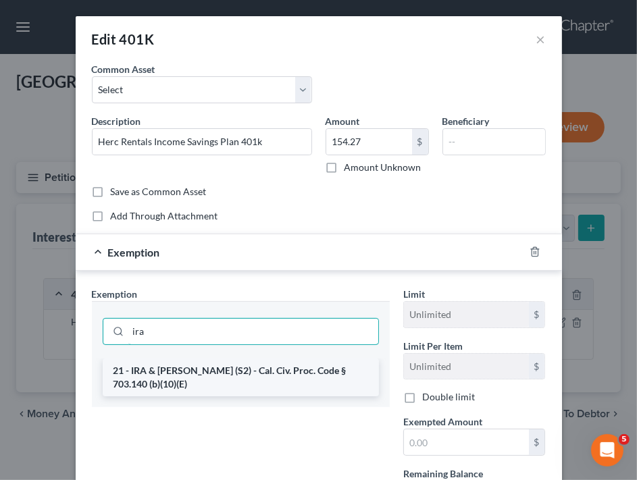
type input "ira"
click at [249, 368] on li "21 - IRA & [PERSON_NAME] (S2) - Cal. Civ. Proc. Code § 703.140 (b)(10)(E)" at bounding box center [241, 378] width 276 height 38
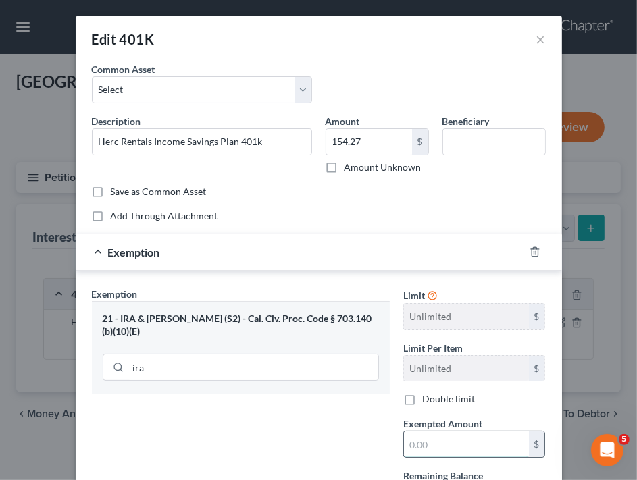
click at [443, 445] on input "text" at bounding box center [466, 445] width 125 height 26
type input "154.27"
click at [459, 141] on input "text" at bounding box center [494, 142] width 102 height 26
type input "O"
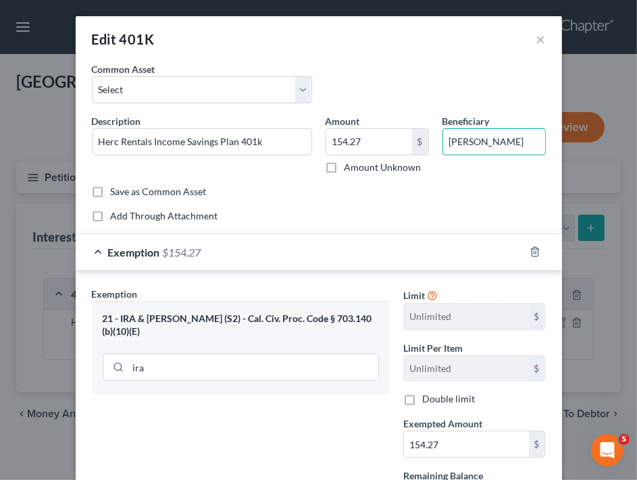
type input "[PERSON_NAME]"
click at [149, 253] on span "Exemption" at bounding box center [134, 252] width 52 height 13
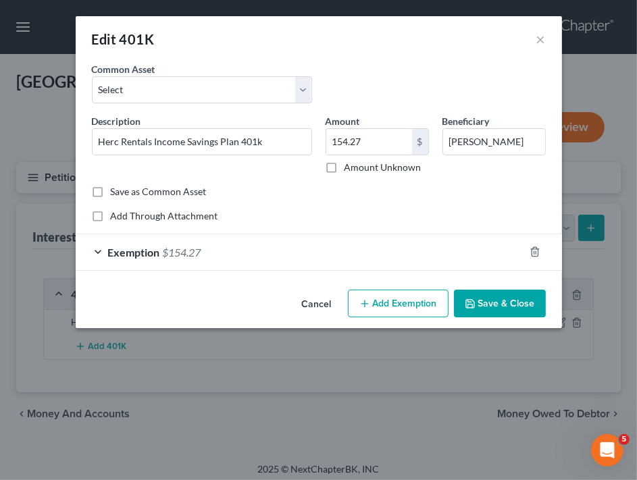
click at [513, 320] on div "Cancel Add Exemption Save & Close" at bounding box center [319, 306] width 487 height 45
click at [514, 299] on button "Save & Close" at bounding box center [500, 304] width 92 height 28
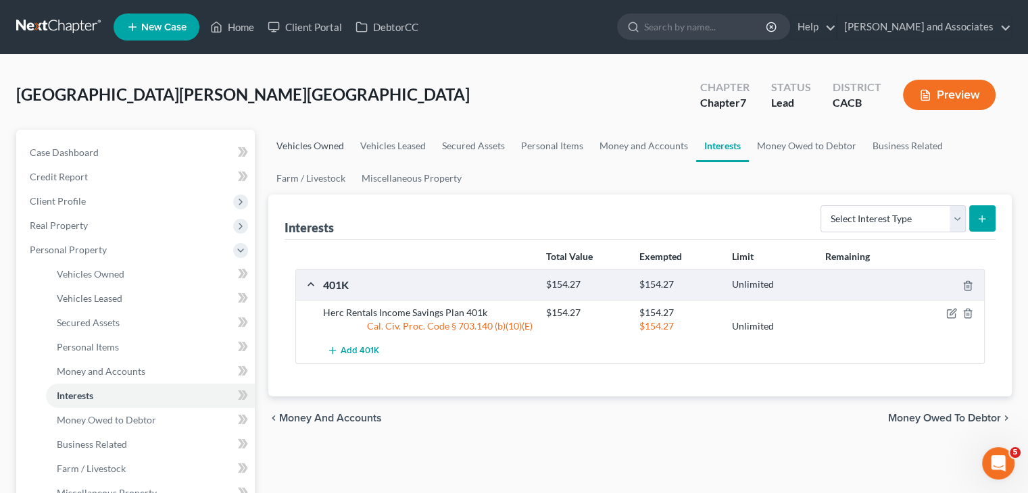
click at [319, 144] on link "Vehicles Owned" at bounding box center [310, 146] width 84 height 32
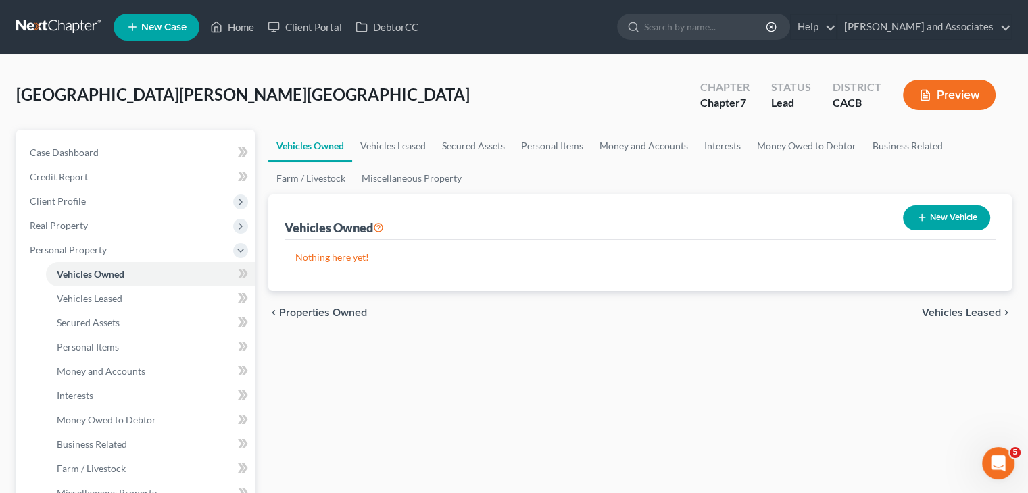
click at [658, 214] on button "New Vehicle" at bounding box center [946, 217] width 87 height 25
select select "0"
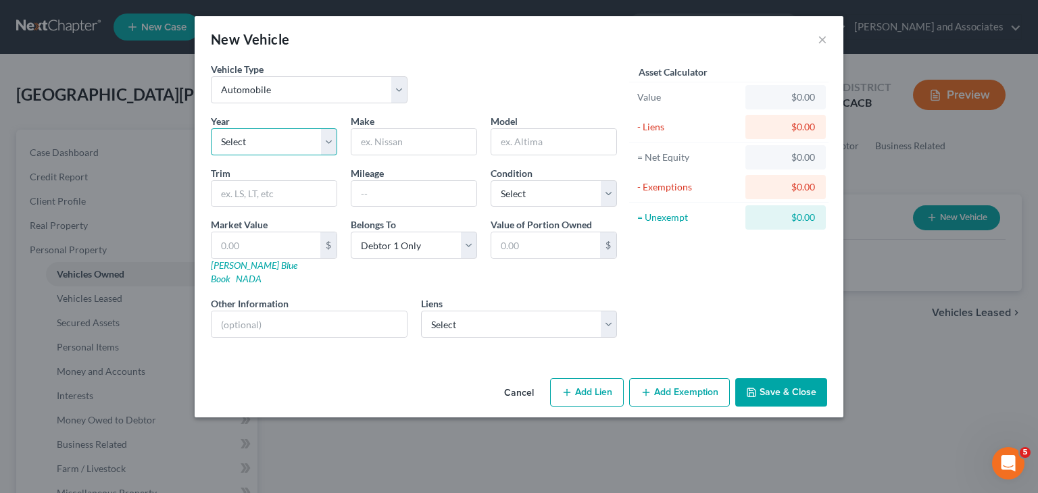
click at [302, 153] on select "Select 2026 2025 2024 2023 2022 2021 2020 2019 2018 2017 2016 2015 2014 2013 20…" at bounding box center [274, 141] width 126 height 27
select select "7"
click at [211, 128] on select "Select 2026 2025 2024 2023 2022 2021 2020 2019 2018 2017 2016 2015 2014 2013 20…" at bounding box center [274, 141] width 126 height 27
click at [380, 142] on input "text" at bounding box center [413, 142] width 125 height 26
type input "Dodge"
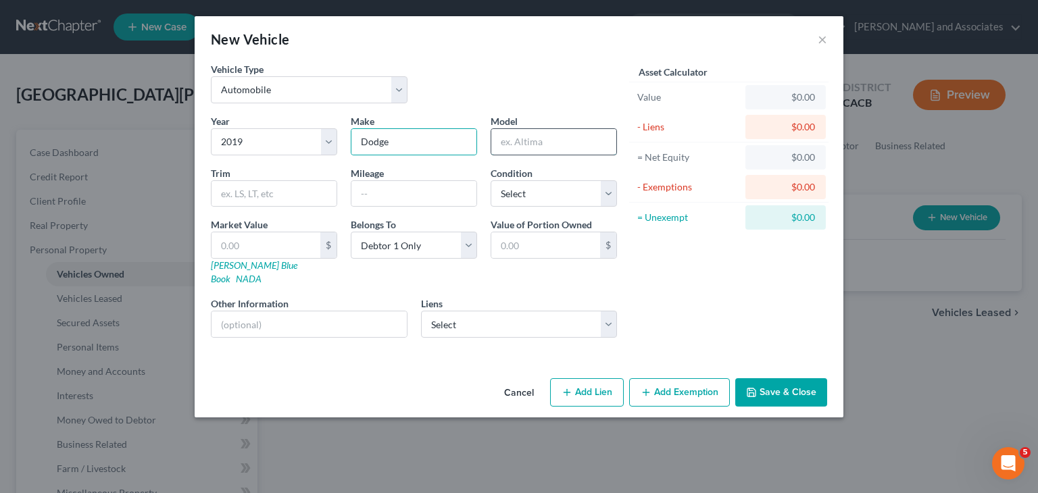
click at [560, 139] on input "text" at bounding box center [553, 142] width 125 height 26
type input "Charger"
click at [658, 378] on button "Save & Close" at bounding box center [781, 392] width 92 height 28
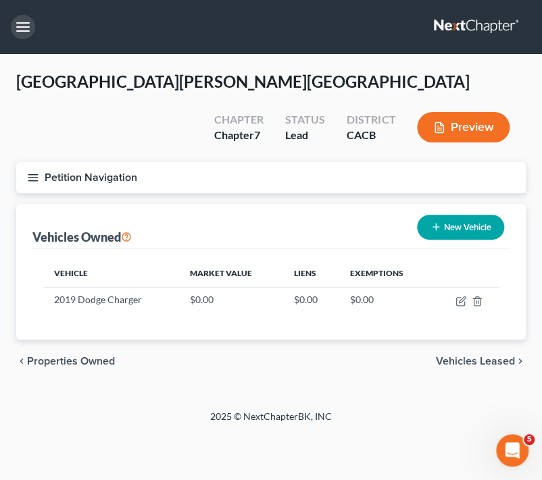
click at [24, 28] on button "button" at bounding box center [23, 27] width 24 height 24
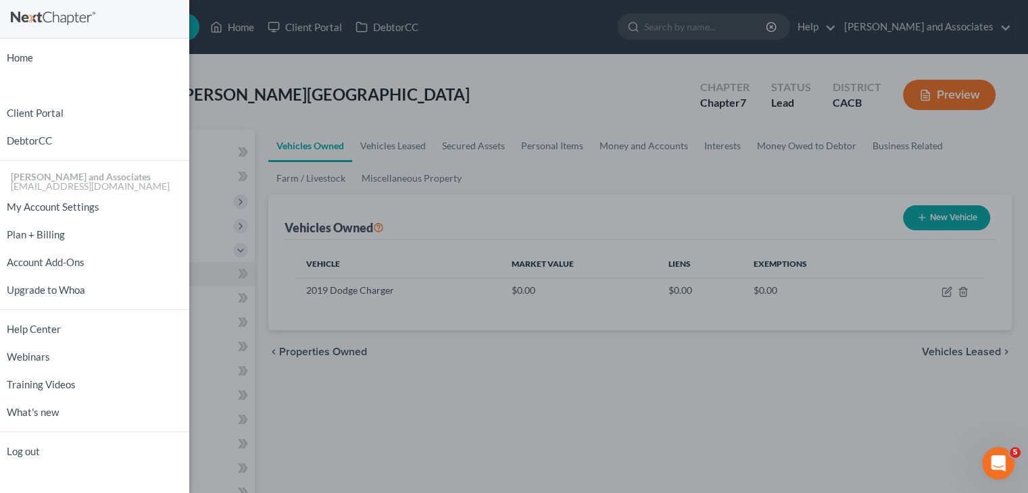
click at [262, 219] on div "Home New Case Client Portal DebtorCC [PERSON_NAME] and Associates [EMAIL_ADDRES…" at bounding box center [514, 246] width 1028 height 493
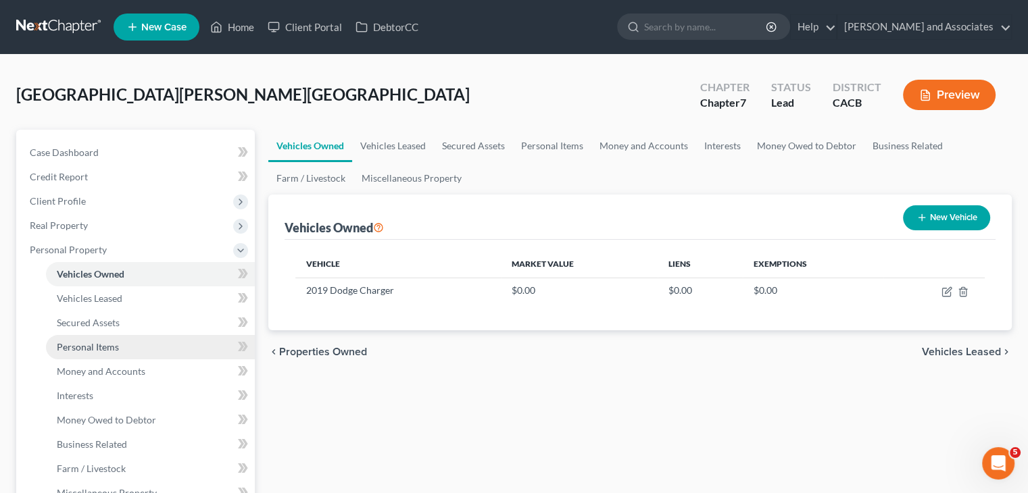
scroll to position [432, 0]
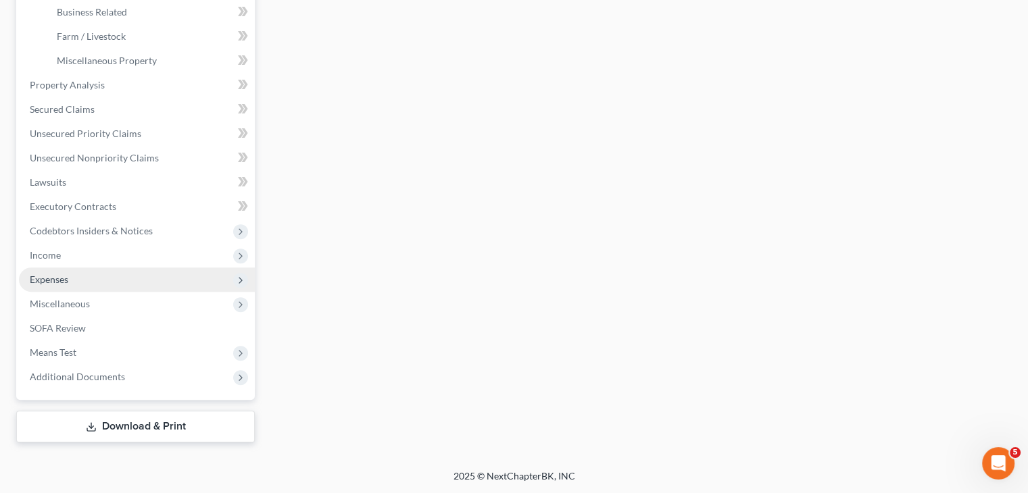
click at [64, 278] on span "Expenses" at bounding box center [49, 279] width 39 height 11
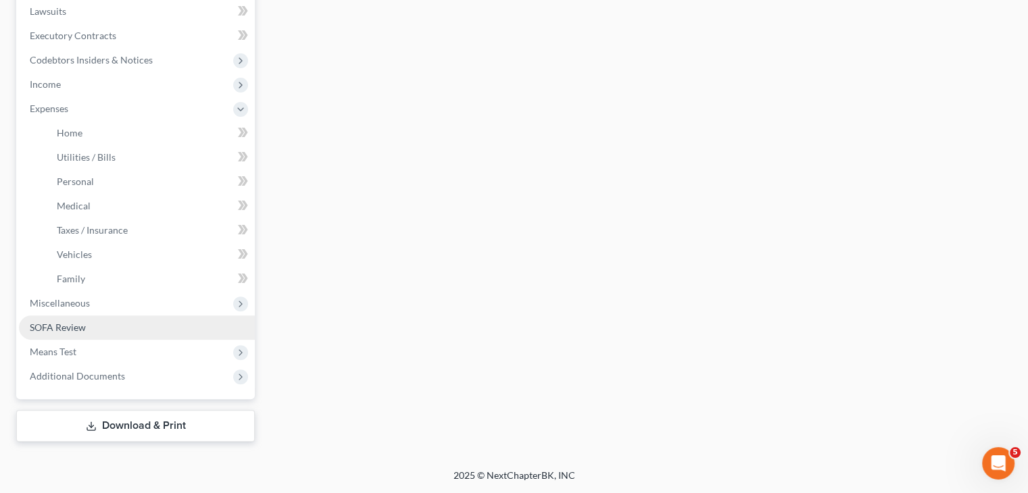
scroll to position [360, 0]
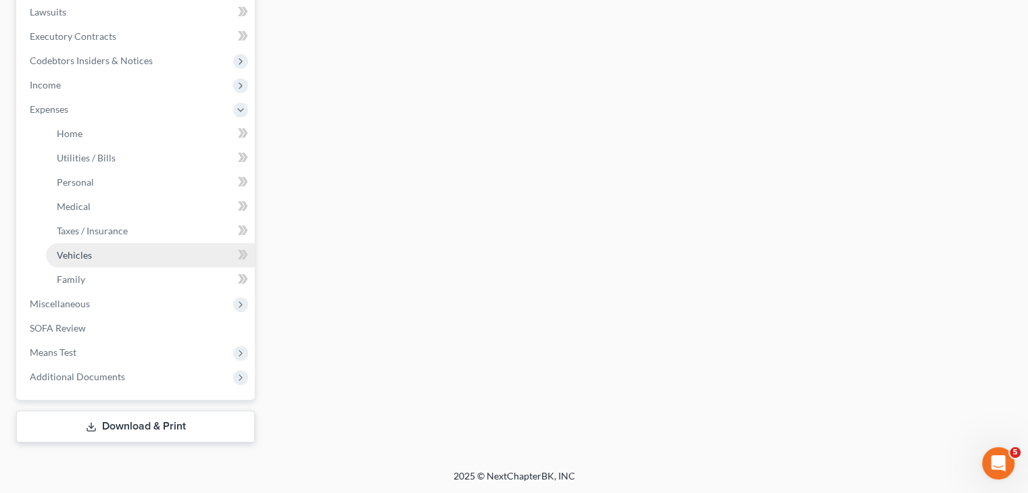
click at [108, 249] on link "Vehicles" at bounding box center [150, 255] width 209 height 24
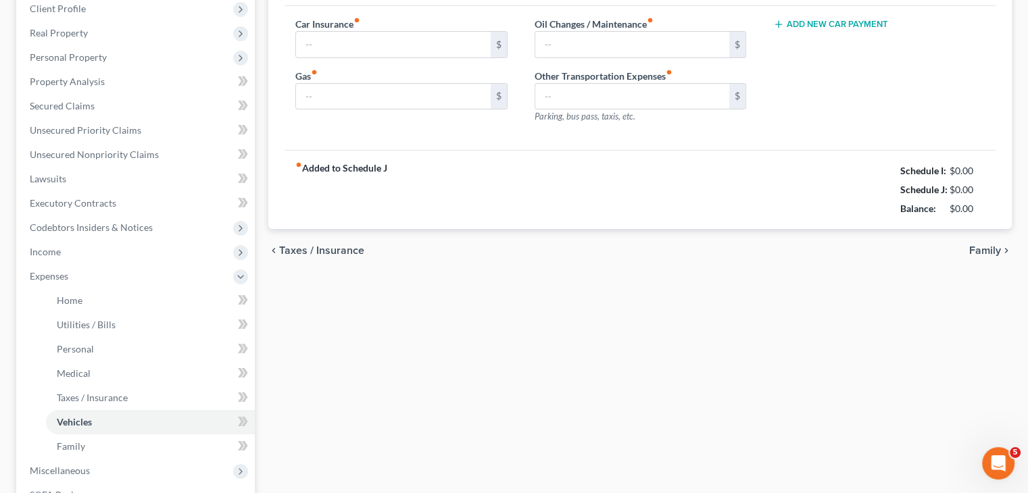
type input "160.00"
type input "250.00"
type input "80.00"
type input "0.00"
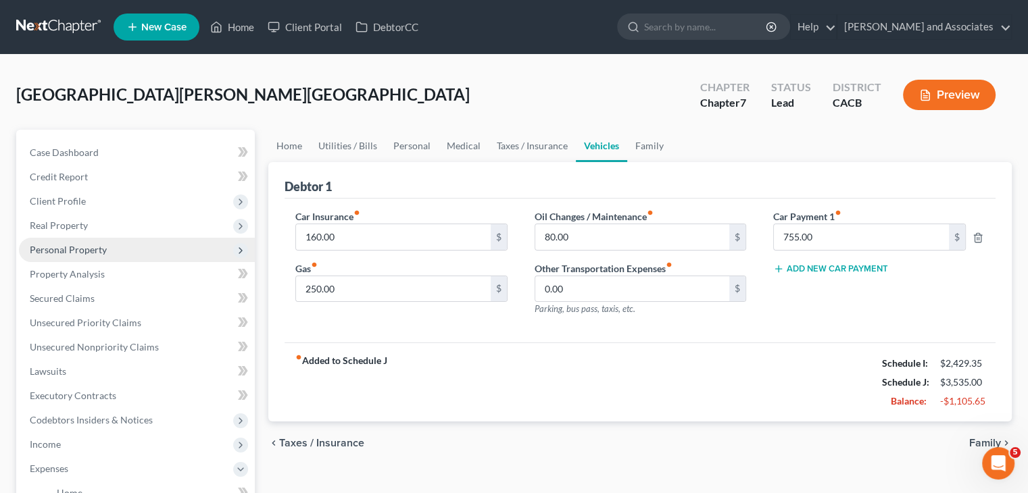
click at [117, 253] on span "Personal Property" at bounding box center [137, 250] width 236 height 24
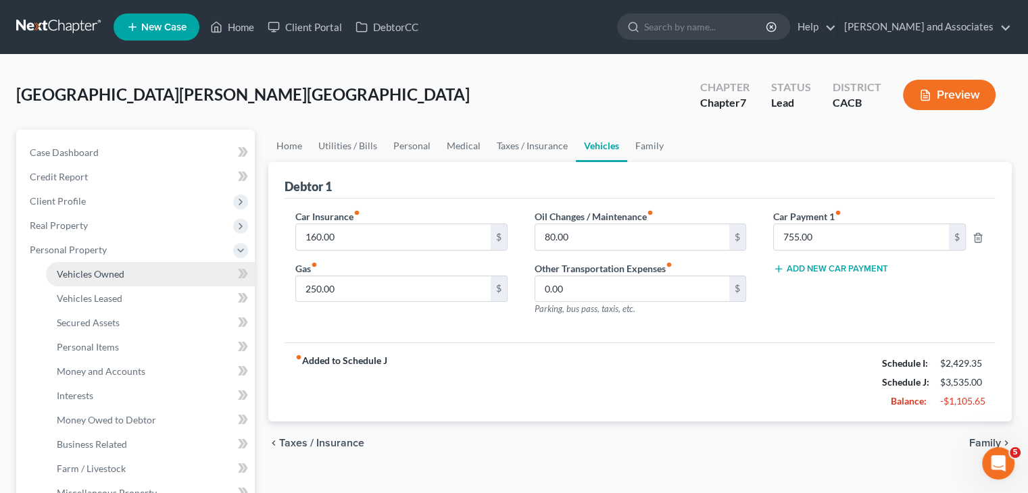
click at [135, 274] on link "Vehicles Owned" at bounding box center [150, 274] width 209 height 24
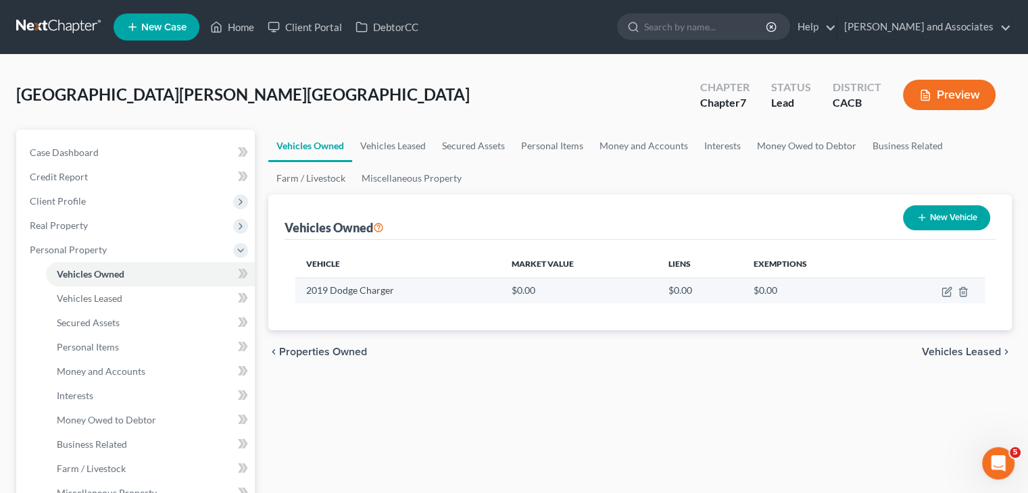
click at [658, 297] on td at bounding box center [933, 291] width 101 height 26
click at [658, 294] on icon "button" at bounding box center [946, 292] width 11 height 11
select select "0"
select select "7"
select select "0"
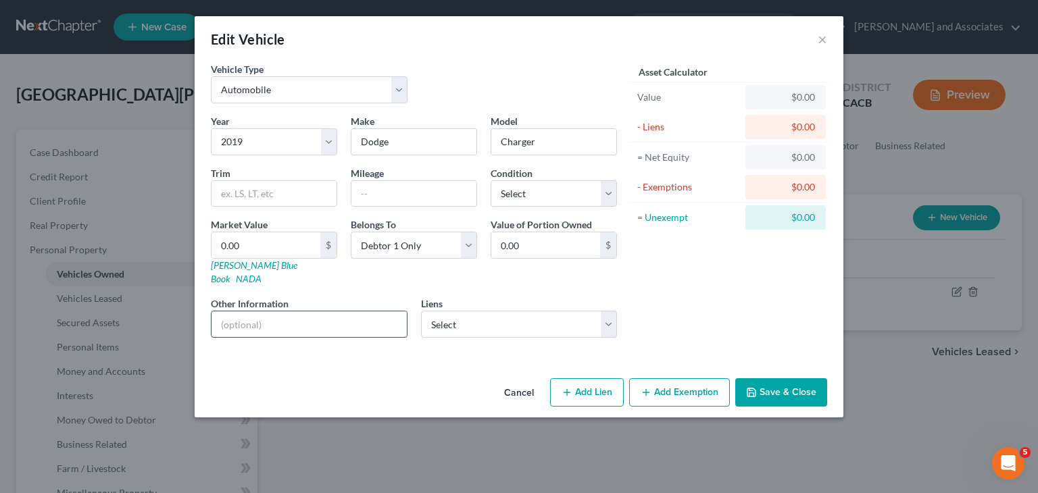
click at [351, 312] on input "text" at bounding box center [309, 325] width 195 height 26
click at [230, 313] on input "21438.54" at bounding box center [309, 325] width 195 height 26
click at [218, 312] on input "21,438.54" at bounding box center [309, 325] width 195 height 26
type input "balance of 21,438.54"
click at [555, 311] on select "Select Coasthills Credit Unio - $8,873.00" at bounding box center [519, 324] width 197 height 27
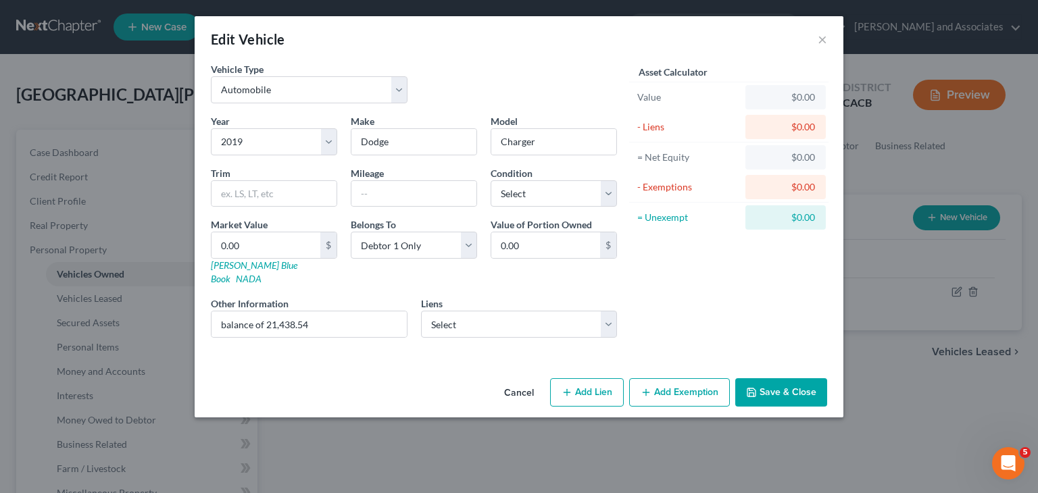
click at [658, 292] on div "Asset Calculator Value $0.00 - Liens $0.00 = Net Equity $0.00 - Exemptions $0.0…" at bounding box center [729, 205] width 210 height 287
click at [658, 378] on button "Save & Close" at bounding box center [781, 392] width 92 height 28
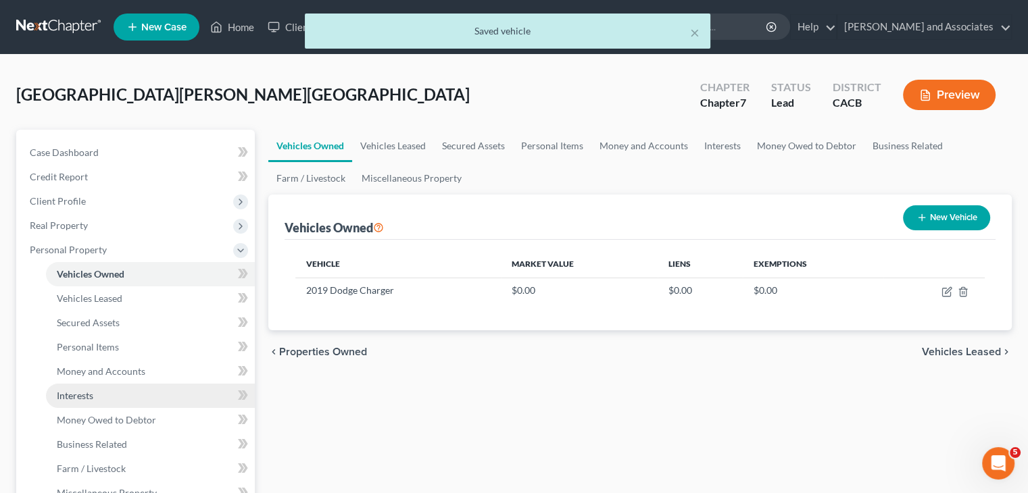
scroll to position [135, 0]
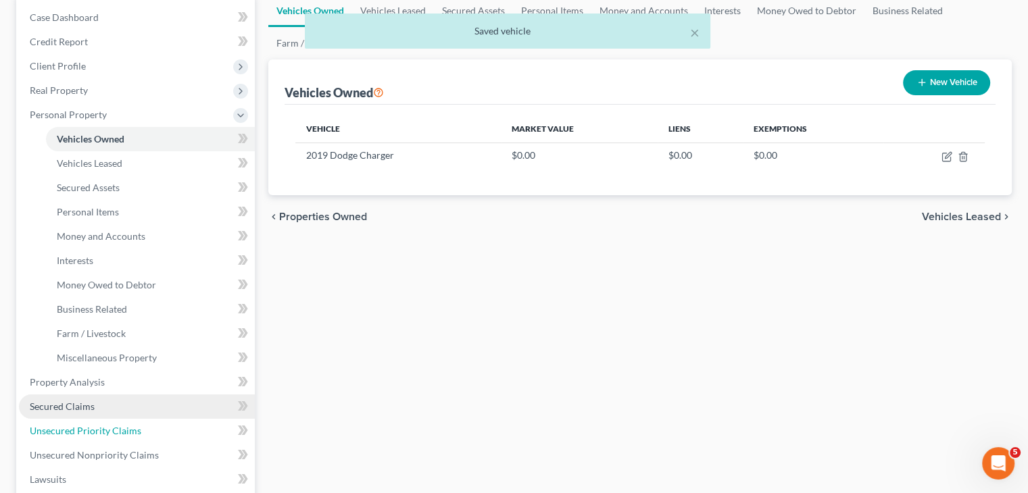
click at [89, 420] on link "Unsecured Priority Claims" at bounding box center [137, 431] width 236 height 24
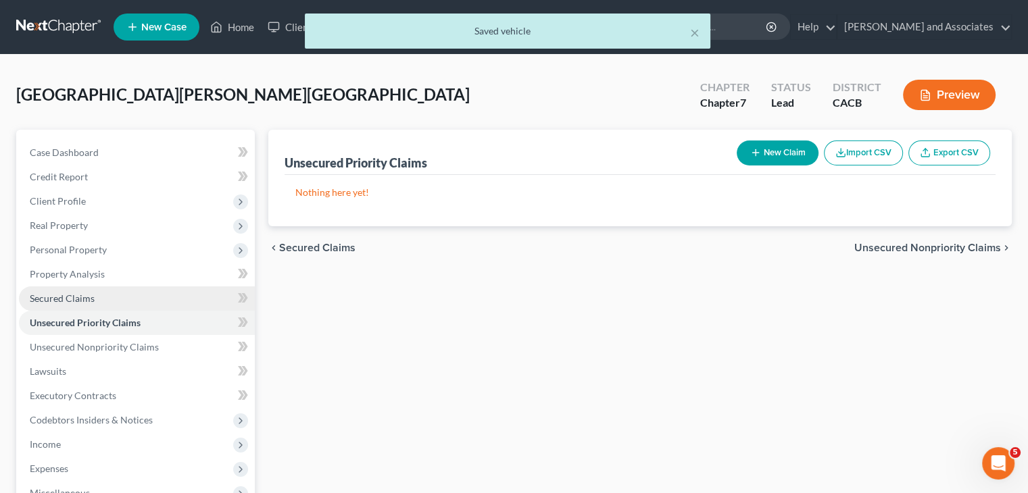
click at [102, 295] on link "Secured Claims" at bounding box center [137, 299] width 236 height 24
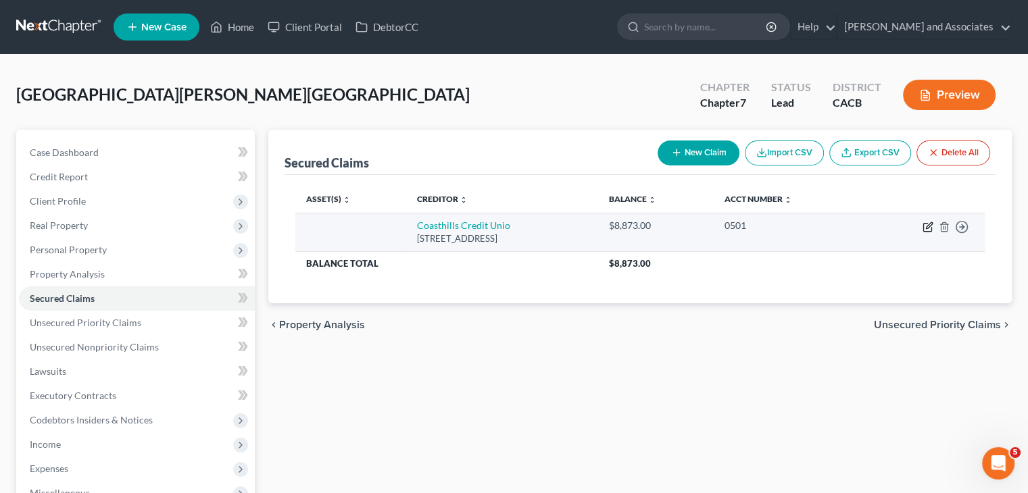
click at [658, 226] on icon "button" at bounding box center [927, 228] width 8 height 8
select select "4"
select select "0"
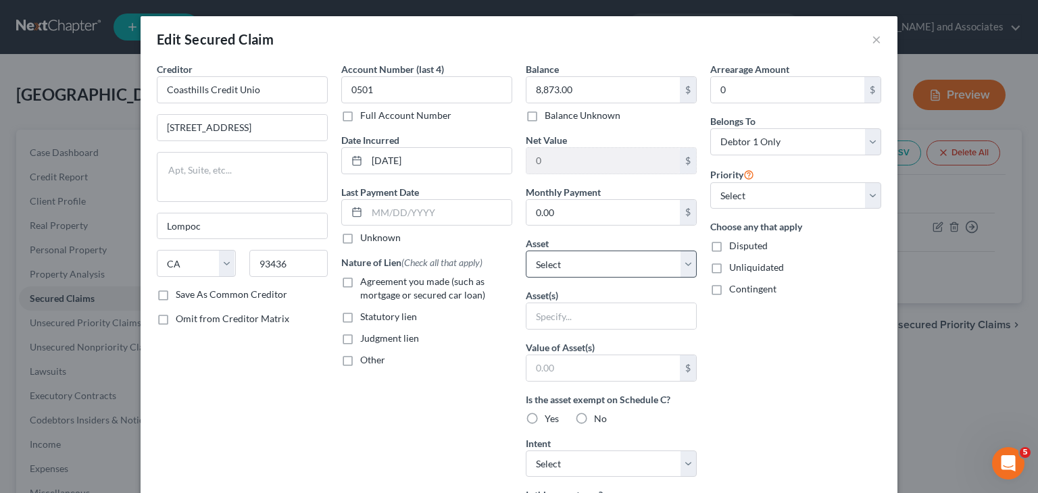
scroll to position [266, 0]
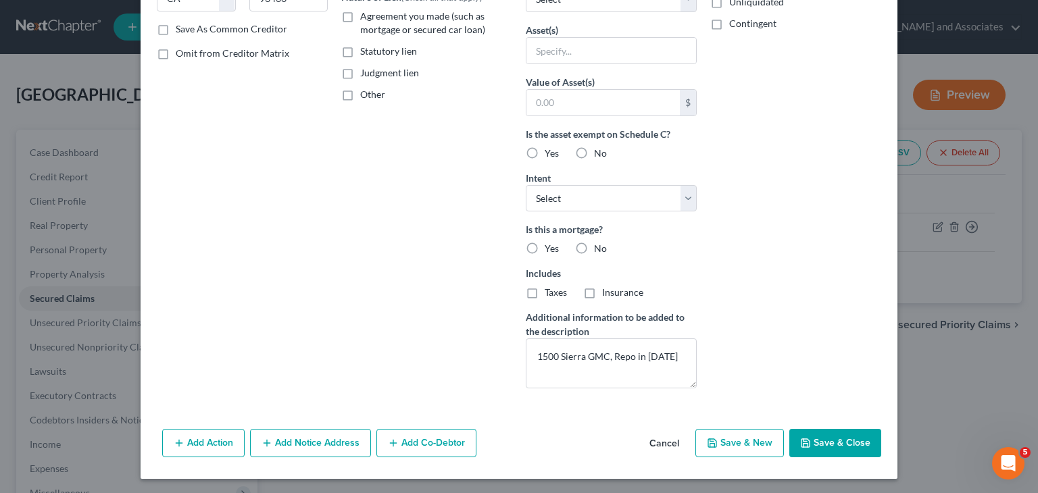
click at [658, 443] on button "Cancel" at bounding box center [664, 443] width 51 height 27
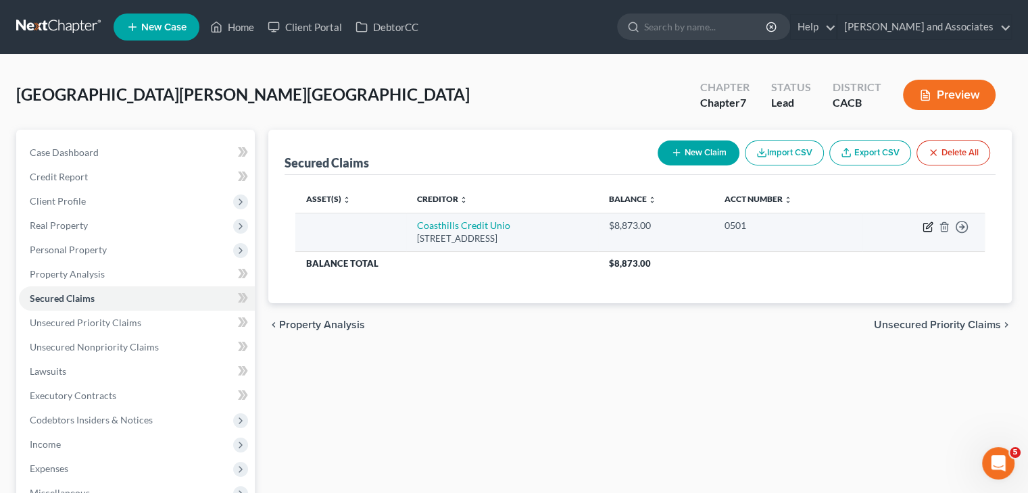
click at [658, 230] on icon "button" at bounding box center [927, 228] width 8 height 8
select select "4"
select select "0"
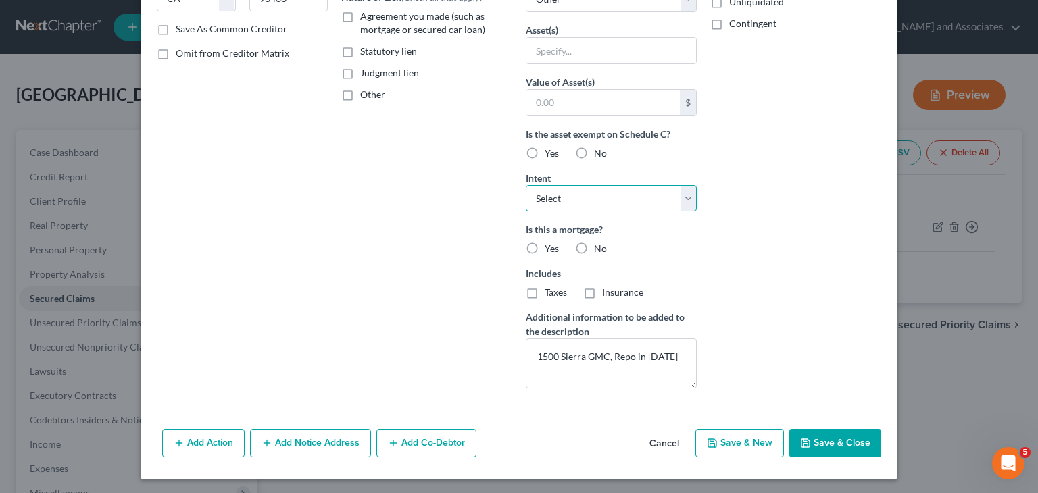
click at [605, 198] on select "Select Surrender Redeem Reaffirm Avoid Other" at bounding box center [611, 198] width 171 height 27
click at [421, 214] on div "Account Number (last 4) 0501 Full Account Number Date Incurred [DATE] Last Paym…" at bounding box center [427, 98] width 184 height 603
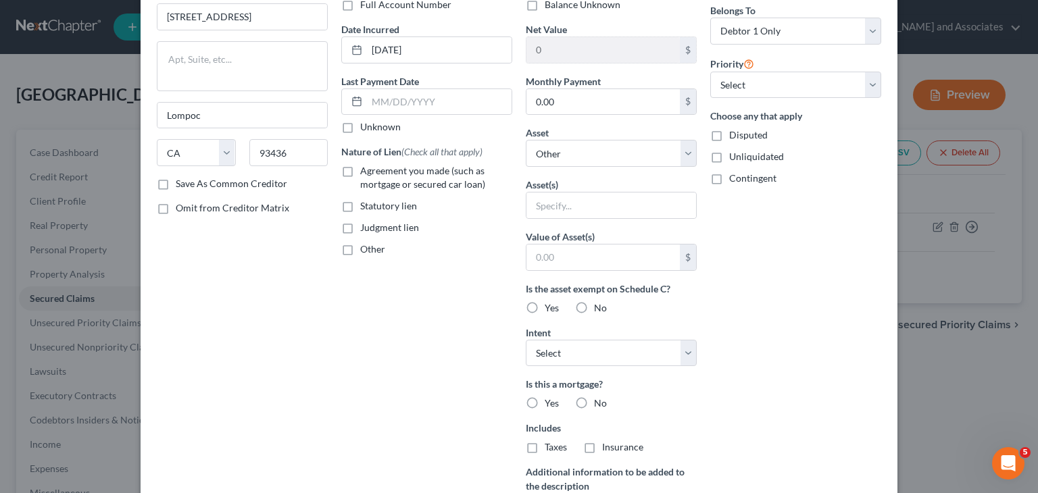
scroll to position [0, 0]
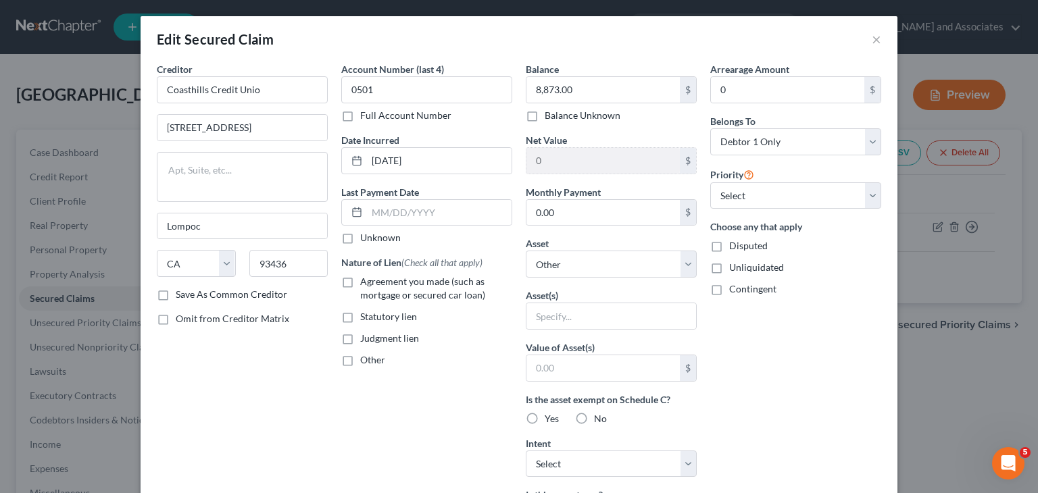
click at [360, 283] on label "Agreement you made (such as mortgage or secured car loan)" at bounding box center [436, 288] width 152 height 27
click at [366, 283] on input "Agreement you made (such as mortgage or secured car loan)" at bounding box center [370, 279] width 9 height 9
checkbox input "true"
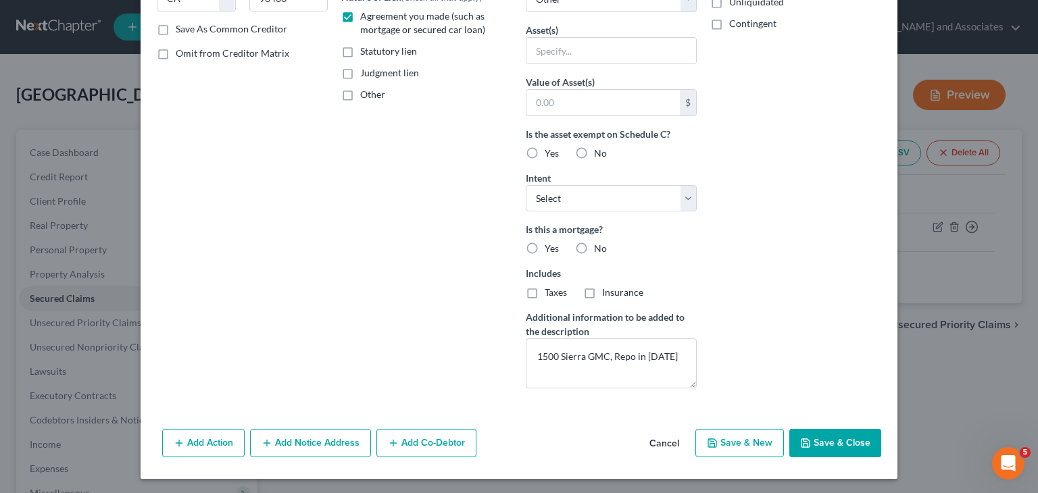
click at [658, 429] on button "Save & Close" at bounding box center [835, 443] width 92 height 28
select select
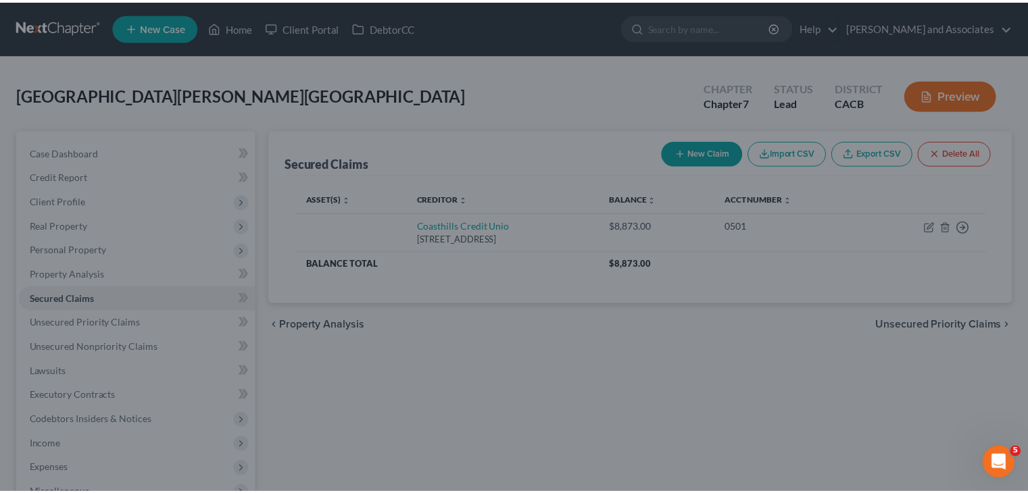
scroll to position [119, 0]
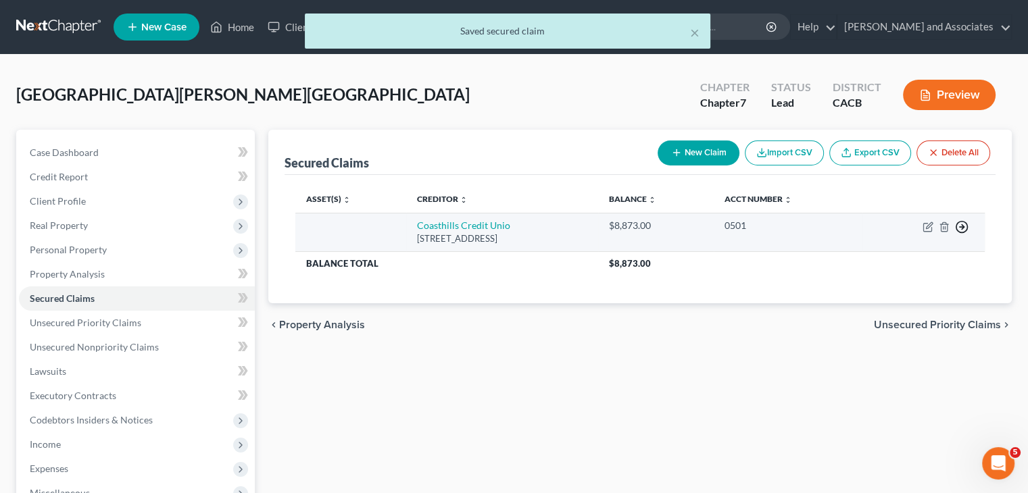
click at [658, 228] on icon "button" at bounding box center [962, 227] width 14 height 14
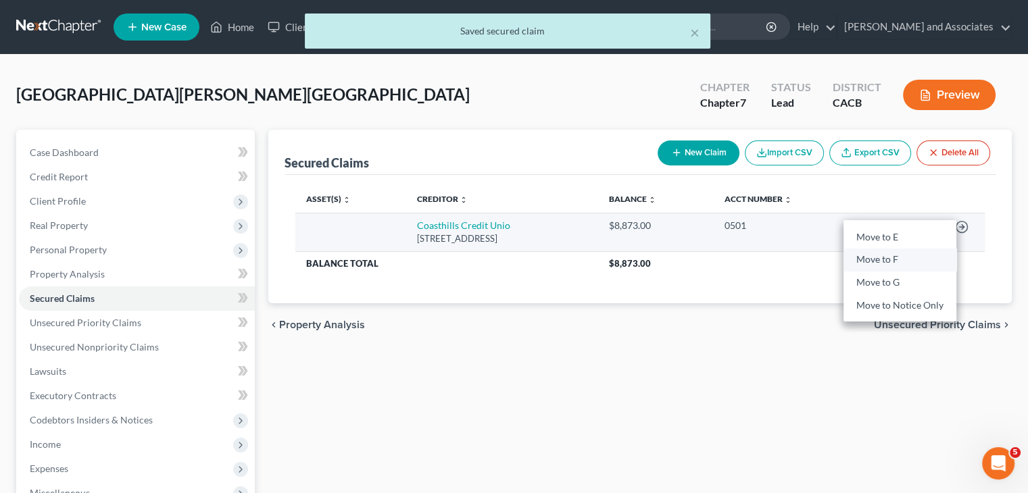
click at [658, 255] on link "Move to F" at bounding box center [899, 260] width 113 height 23
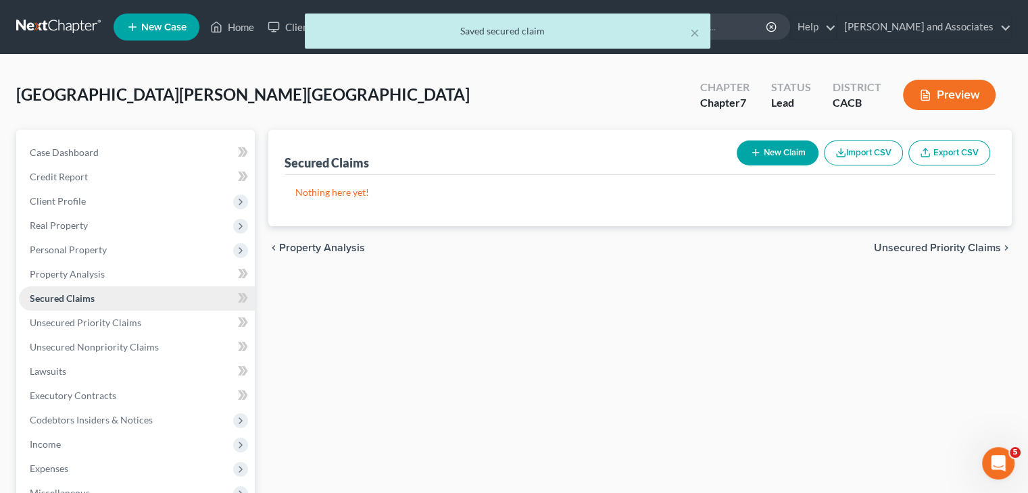
scroll to position [135, 0]
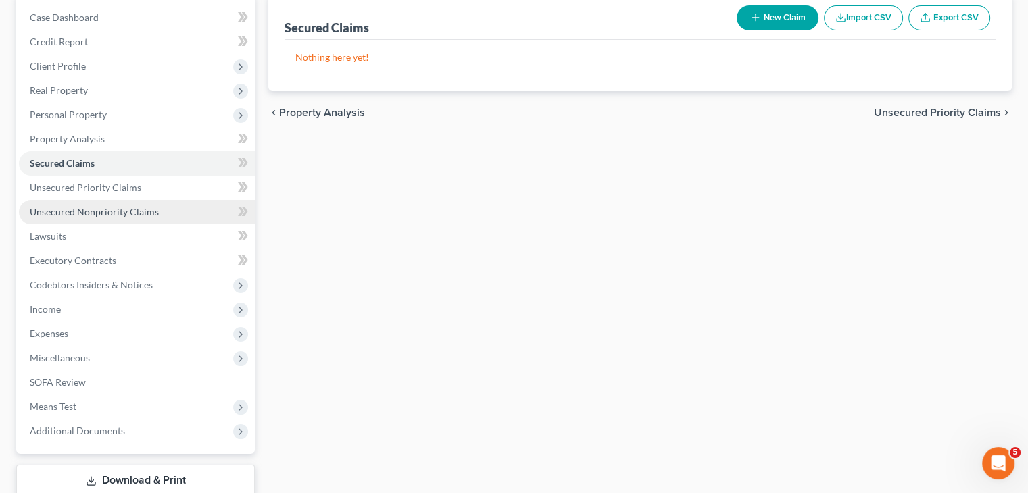
click at [105, 203] on link "Unsecured Nonpriority Claims" at bounding box center [137, 212] width 236 height 24
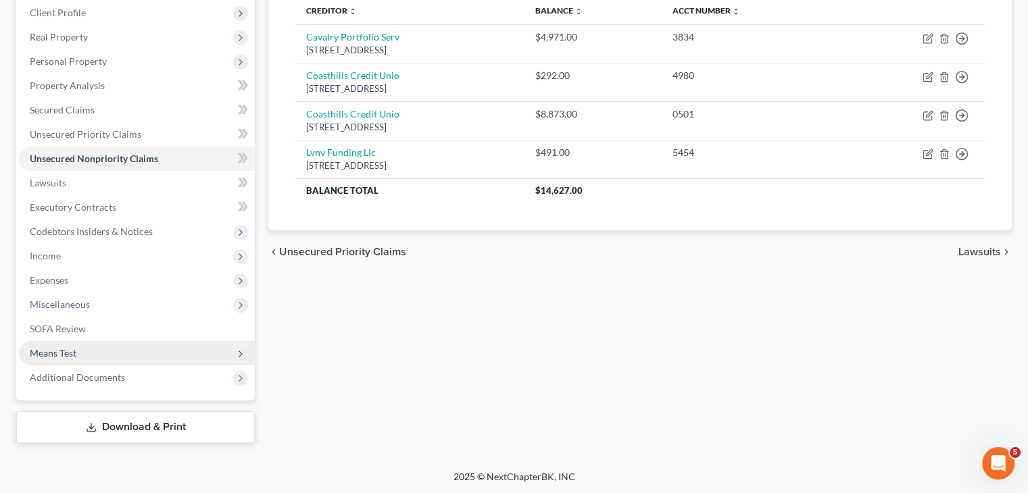
scroll to position [189, 0]
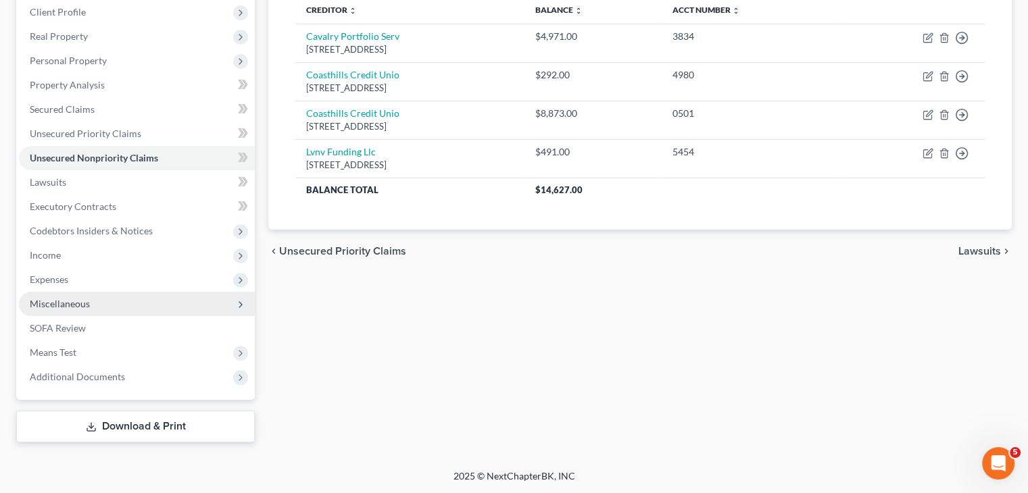
click at [133, 307] on span "Miscellaneous" at bounding box center [137, 304] width 236 height 24
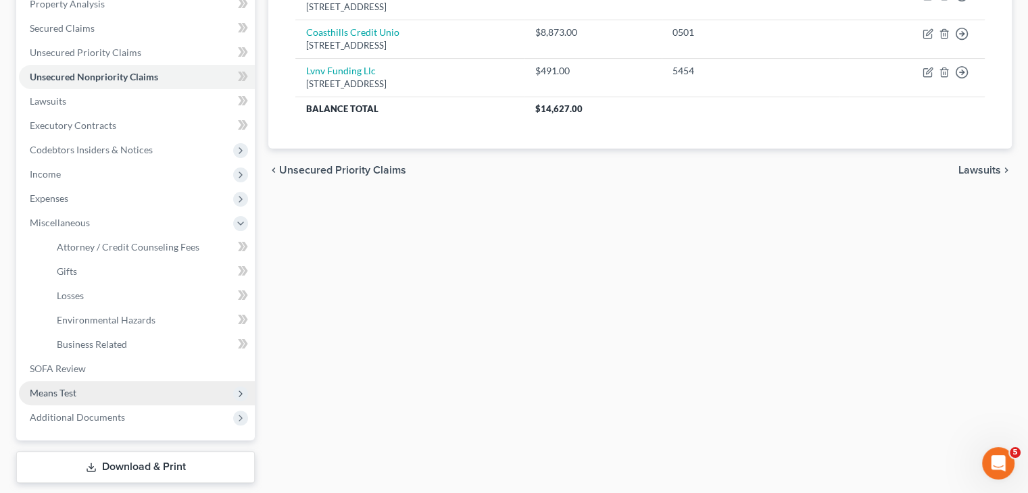
scroll to position [311, 0]
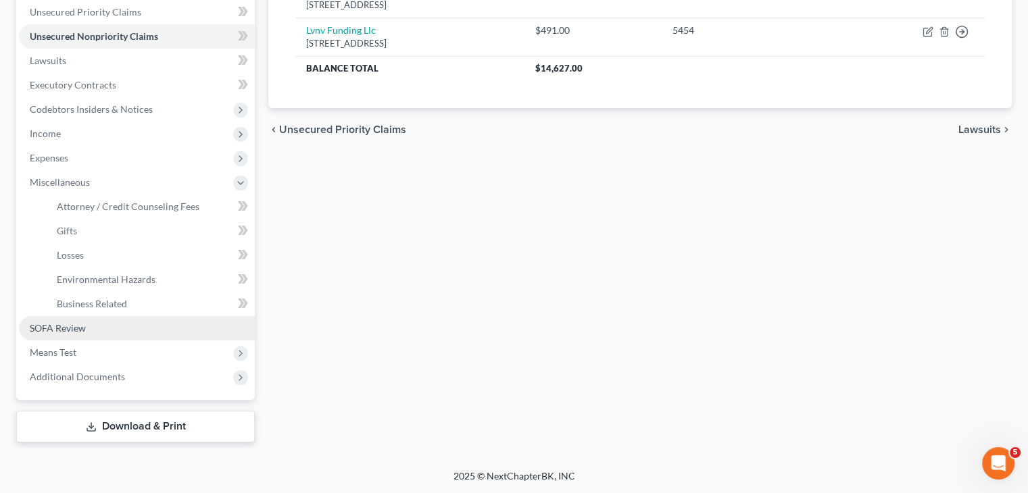
click at [91, 324] on link "SOFA Review" at bounding box center [137, 328] width 236 height 24
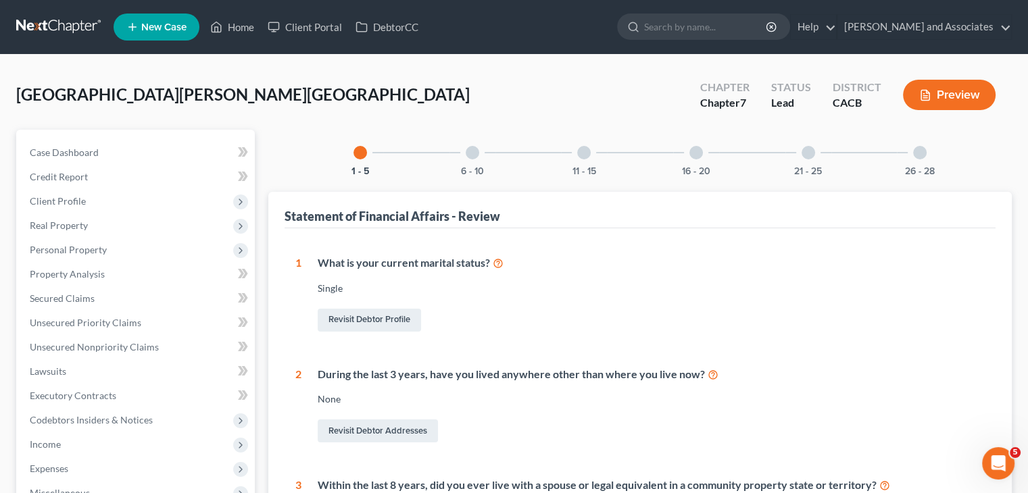
click at [475, 155] on div at bounding box center [473, 153] width 14 height 14
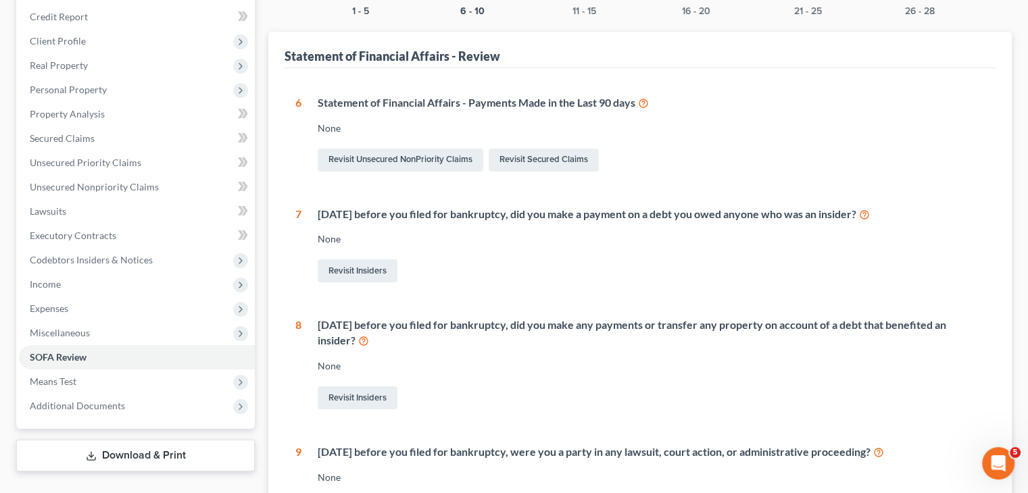
scroll to position [405, 0]
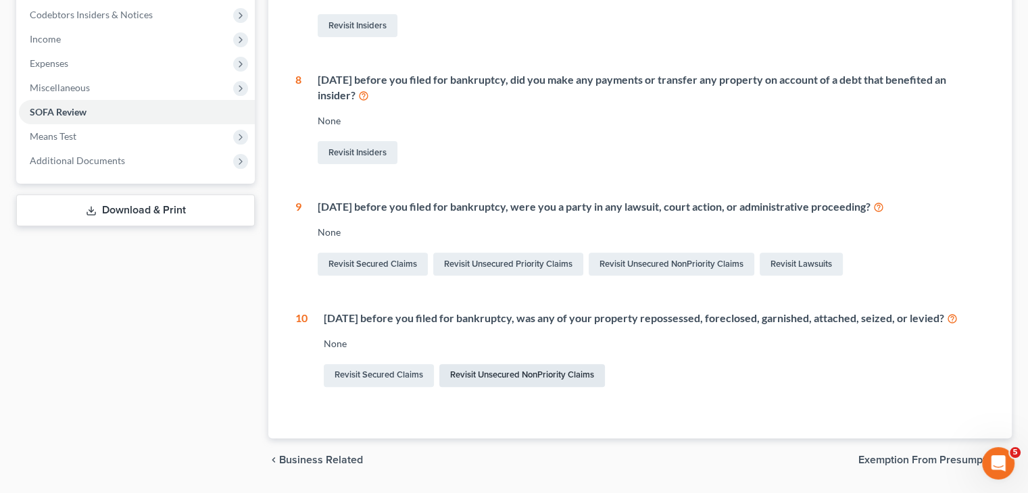
click at [485, 370] on link "Revisit Unsecured NonPriority Claims" at bounding box center [522, 375] width 166 height 23
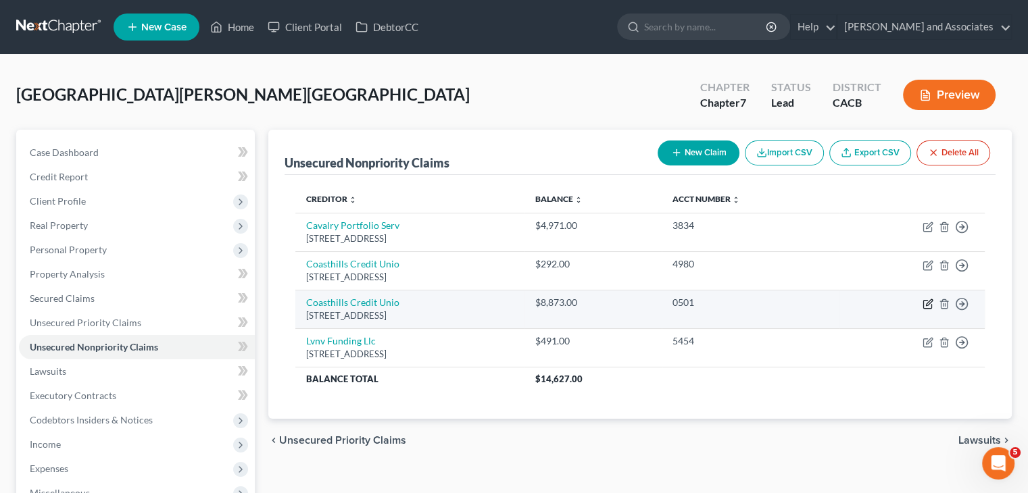
click at [658, 305] on icon "button" at bounding box center [927, 304] width 11 height 11
select select "4"
select select "0"
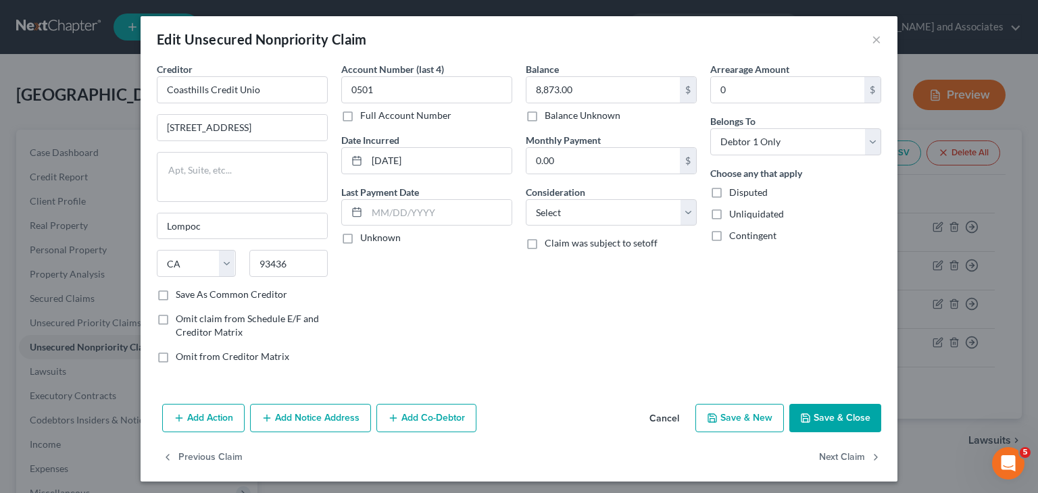
click at [616, 228] on div "Balance 8,873.00 $ Balance Unknown Balance Undetermined 8,873.00 $ Balance Unkn…" at bounding box center [611, 218] width 184 height 312
click at [645, 220] on select "Select Cable / Satellite Services Collection Agency Credit Card Debt Debt Couns…" at bounding box center [611, 212] width 171 height 27
click at [444, 343] on div "Account Number (last 4) 0501 Full Account Number Date Incurred [DATE] Last Paym…" at bounding box center [427, 218] width 184 height 312
click at [621, 211] on select "Select Cable / Satellite Services Collection Agency Credit Card Debt Debt Couns…" at bounding box center [611, 212] width 171 height 27
click at [450, 289] on div "Account Number (last 4) 0501 Full Account Number Date Incurred [DATE] Last Paym…" at bounding box center [427, 218] width 184 height 312
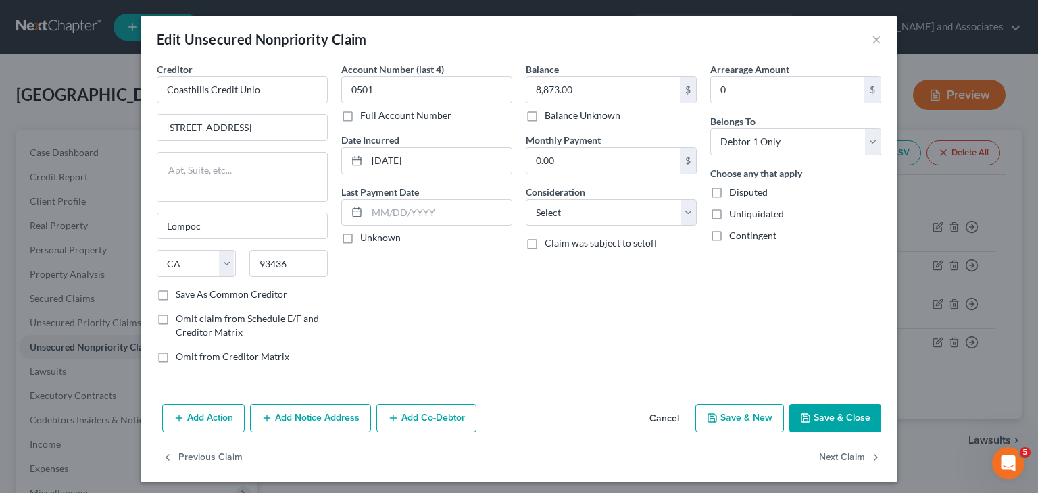
click at [658, 40] on div "Edit Unsecured Nonpriority Claim ×" at bounding box center [519, 39] width 757 height 46
click at [658, 47] on button "×" at bounding box center [876, 39] width 9 height 16
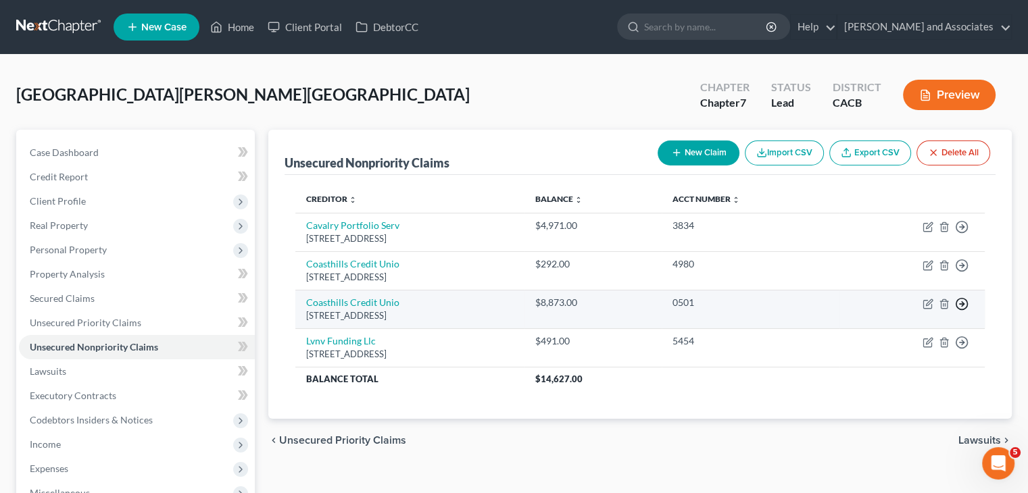
click at [658, 303] on icon "button" at bounding box center [962, 304] width 14 height 14
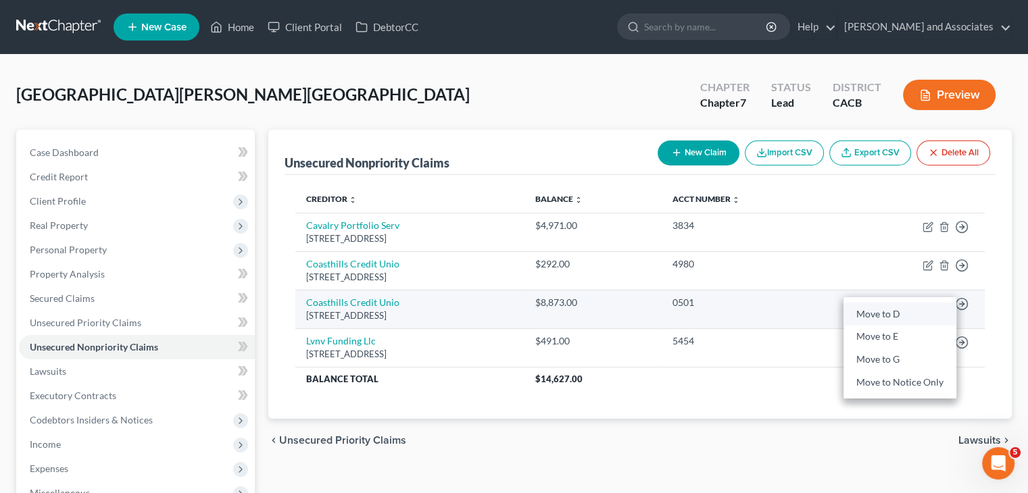
click at [658, 314] on link "Move to D" at bounding box center [899, 314] width 113 height 23
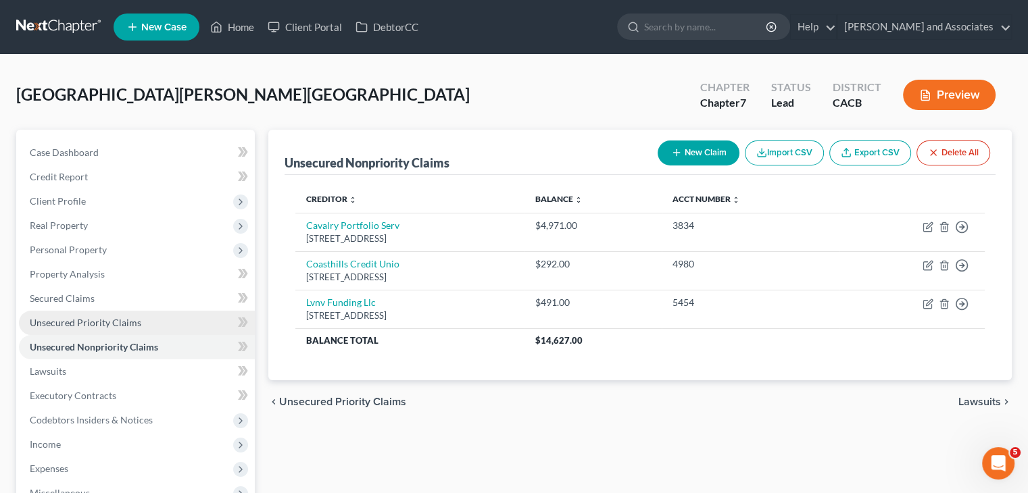
click at [99, 321] on span "Unsecured Priority Claims" at bounding box center [86, 322] width 112 height 11
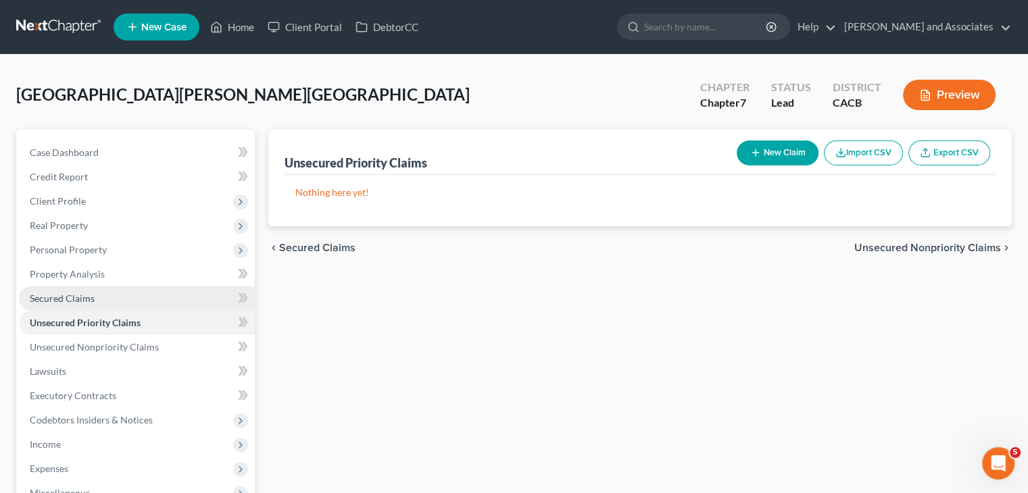
click at [103, 299] on link "Secured Claims" at bounding box center [137, 299] width 236 height 24
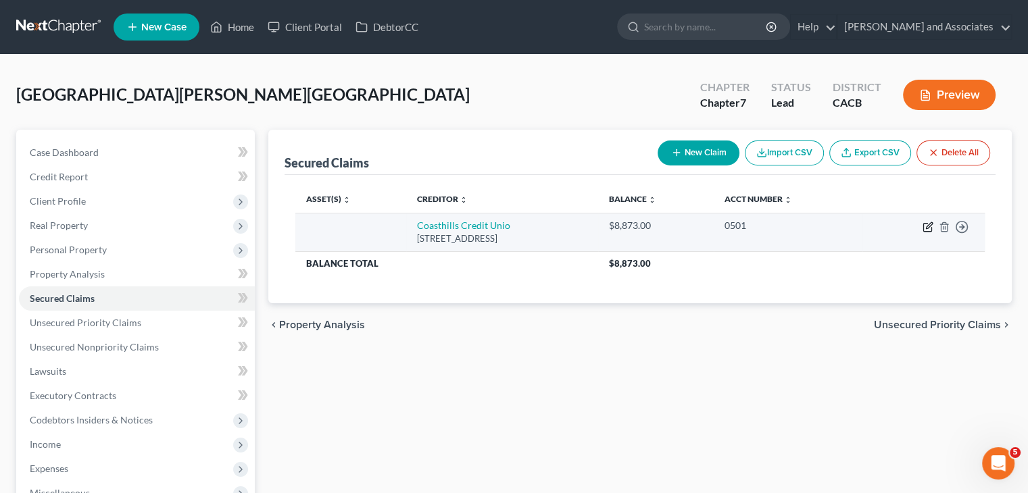
click at [658, 228] on icon "button" at bounding box center [927, 227] width 11 height 11
select select "4"
select select "0"
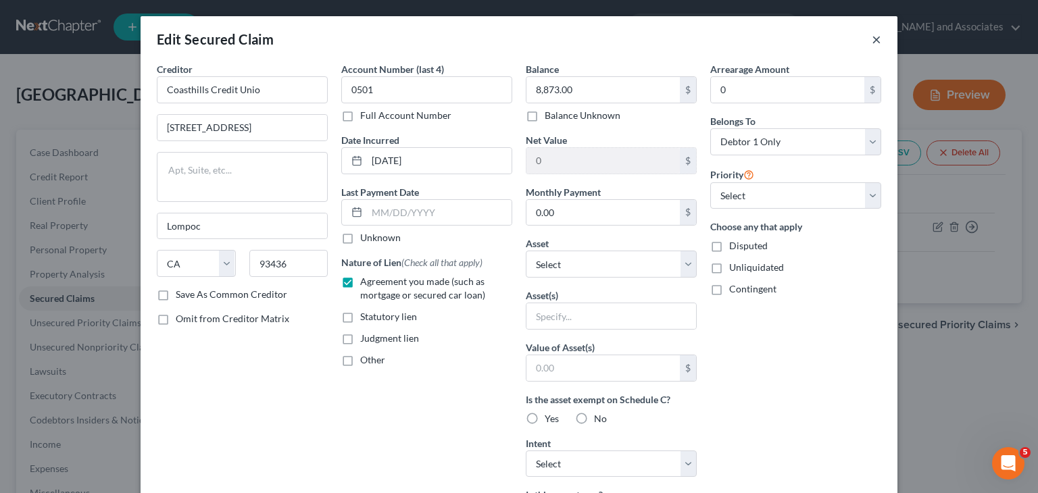
click at [658, 40] on button "×" at bounding box center [876, 39] width 9 height 16
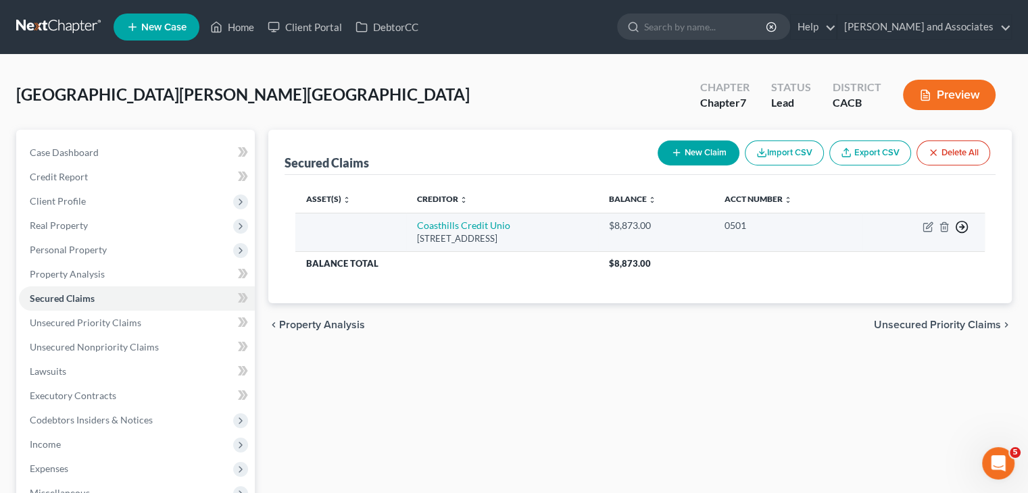
click at [658, 221] on icon "button" at bounding box center [962, 227] width 14 height 14
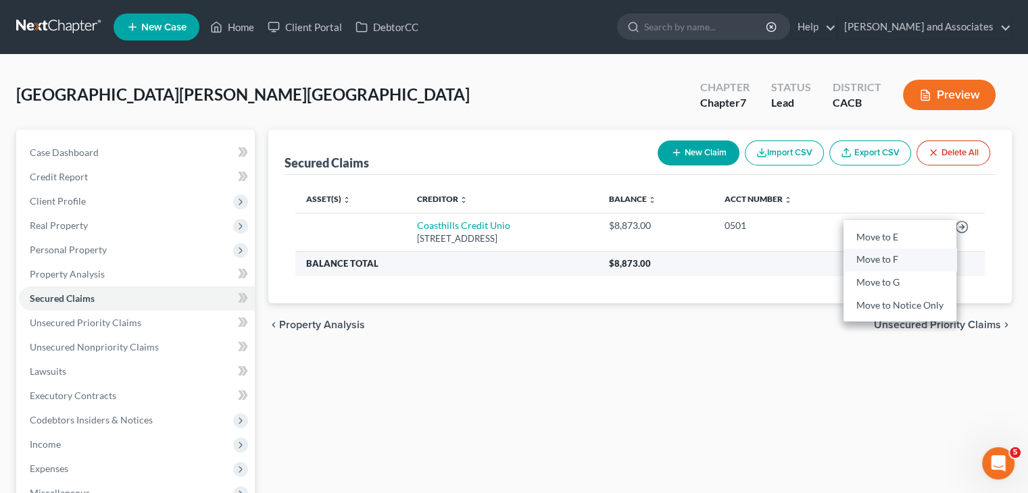
drag, startPoint x: 893, startPoint y: 259, endPoint x: 884, endPoint y: 260, distance: 8.8
click at [658, 259] on link "Move to F" at bounding box center [899, 260] width 113 height 23
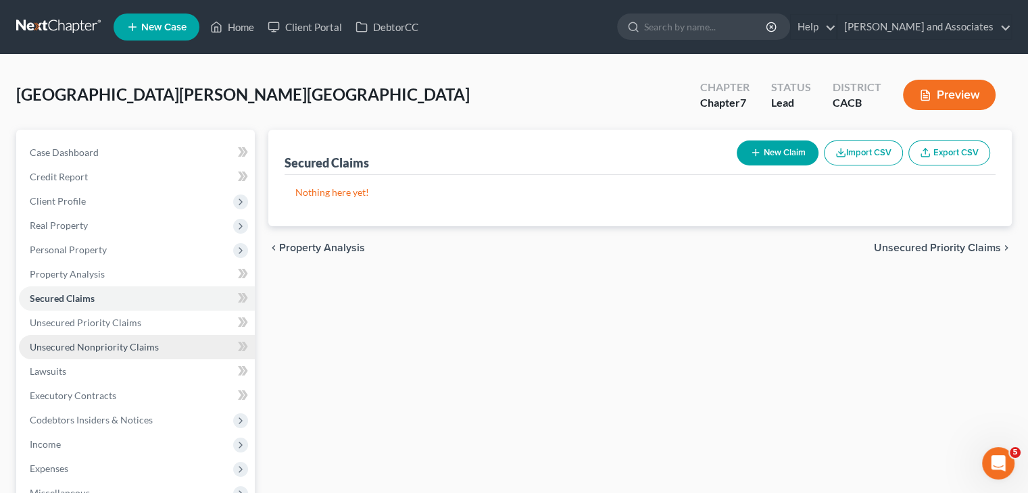
click at [66, 345] on span "Unsecured Nonpriority Claims" at bounding box center [94, 346] width 129 height 11
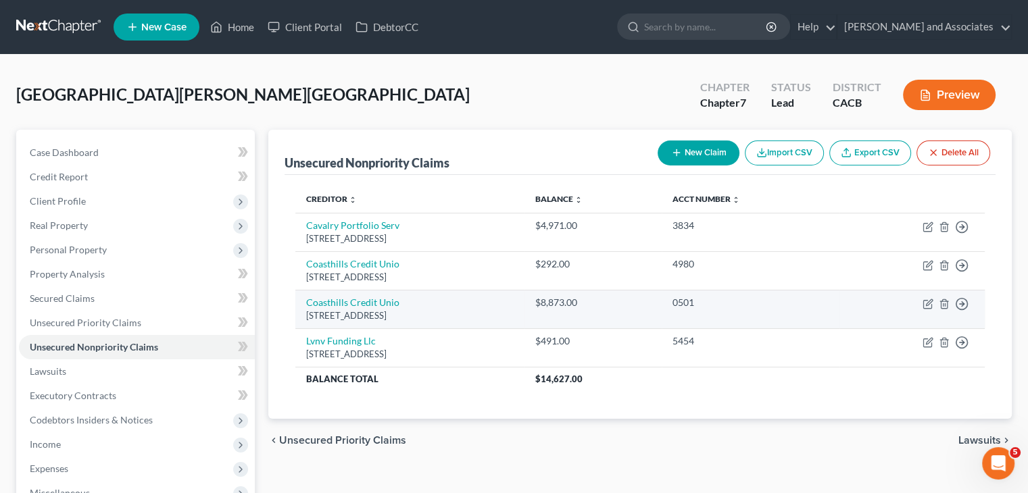
click at [658, 304] on td "Move to D Move to E Move to G Move to Notice Only" at bounding box center [911, 309] width 145 height 39
click at [658, 302] on td "Move to D Move to E Move to G Move to Notice Only" at bounding box center [911, 309] width 145 height 39
click at [658, 301] on icon "button" at bounding box center [927, 304] width 11 height 11
select select "4"
select select "0"
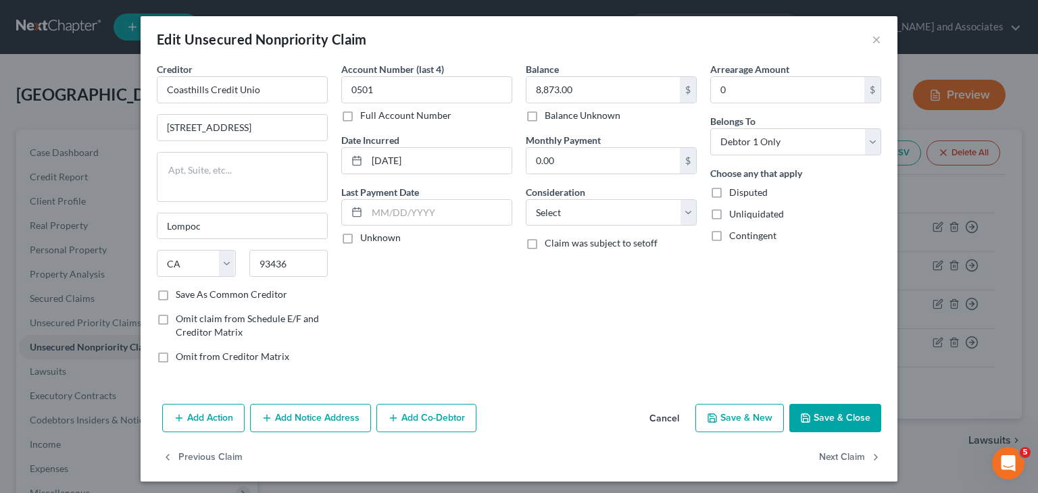
click at [187, 414] on button "Add Action" at bounding box center [203, 418] width 82 height 28
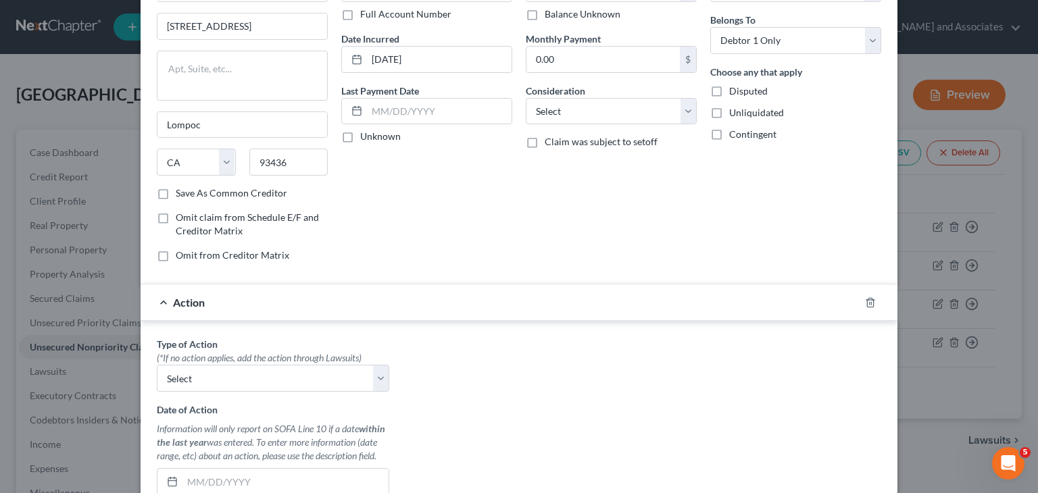
scroll to position [135, 0]
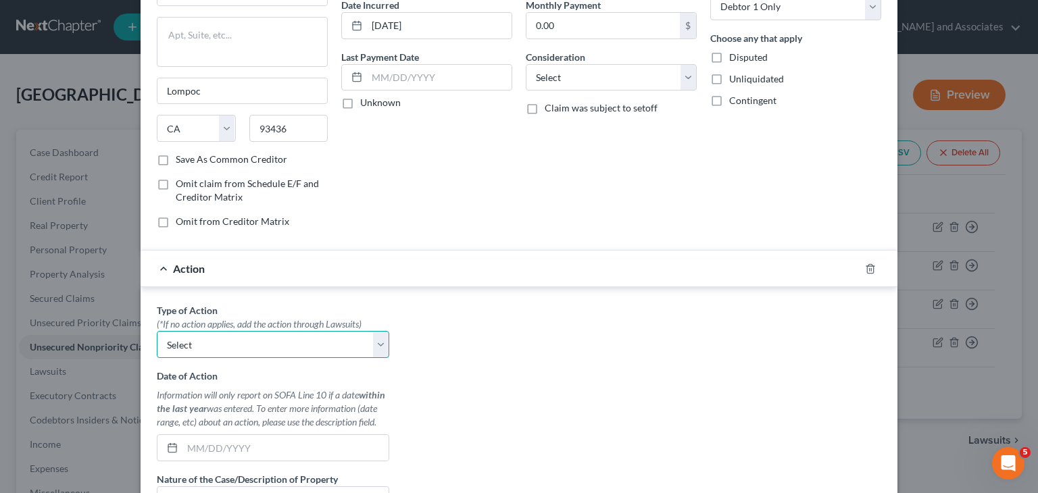
click at [318, 347] on select "Select Repossession Garnishment Foreclosure Personal Injury Attached, Seized, O…" at bounding box center [273, 344] width 232 height 27
select select "0"
click at [157, 331] on select "Select Repossession Garnishment Foreclosure Personal Injury Attached, Seized, O…" at bounding box center [273, 344] width 232 height 27
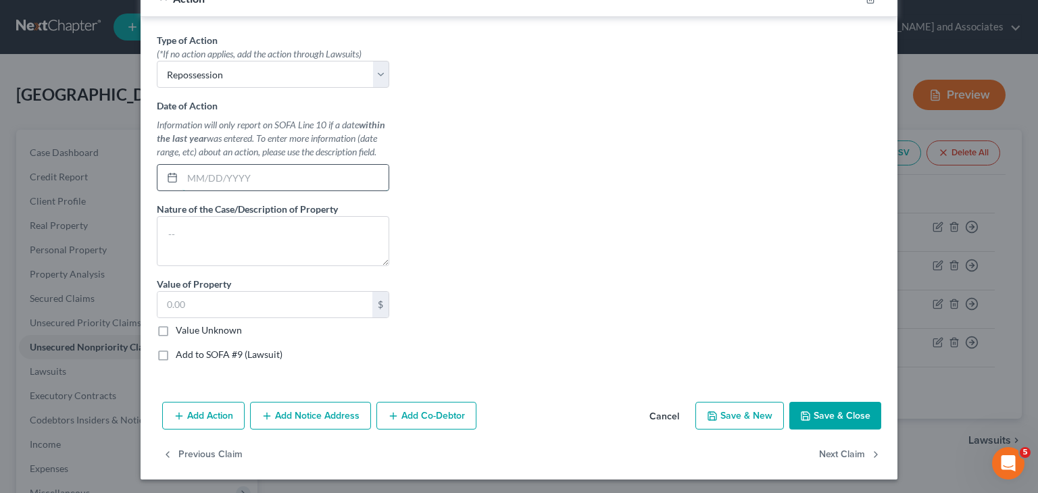
click at [300, 180] on input "text" at bounding box center [285, 178] width 206 height 26
type input "[DATE]"
click at [264, 238] on textarea at bounding box center [273, 241] width 232 height 50
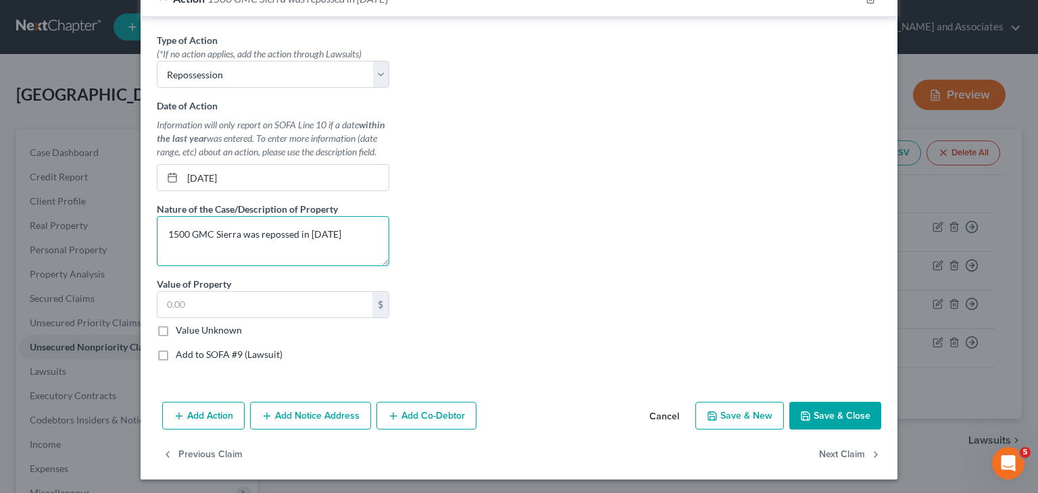
click at [275, 233] on textarea "1500 GMC Sierra was repossed in [DATE]" at bounding box center [273, 241] width 232 height 50
type textarea "1500 GMC Sierra was repossessed in [DATE]"
click at [262, 311] on input "text" at bounding box center [264, 305] width 215 height 26
click at [167, 324] on div "Value Unknown" at bounding box center [273, 331] width 232 height 14
drag, startPoint x: 163, startPoint y: 326, endPoint x: 214, endPoint y: 324, distance: 51.4
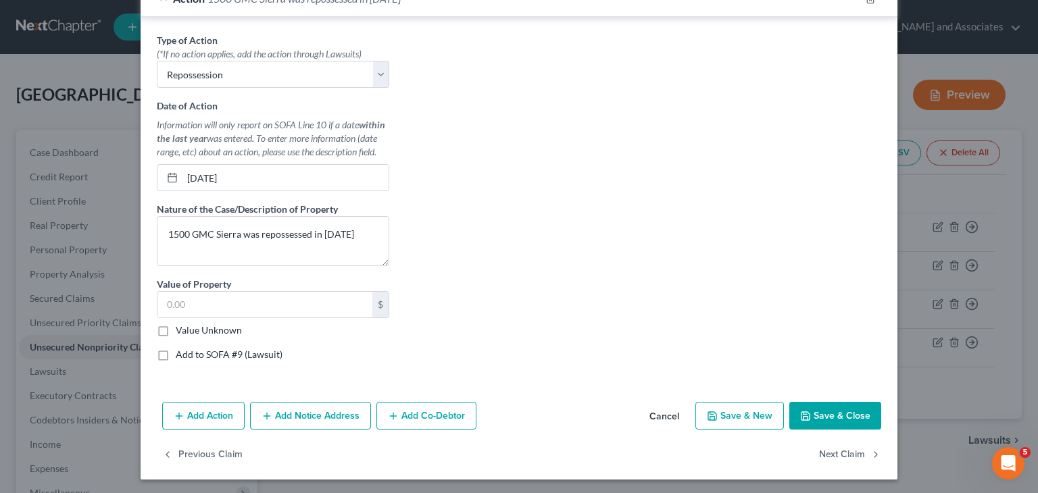
click at [176, 326] on label "Value Unknown" at bounding box center [209, 331] width 66 height 14
click at [181, 326] on input "Value Unknown" at bounding box center [185, 328] width 9 height 9
checkbox input "true"
type input "0.00"
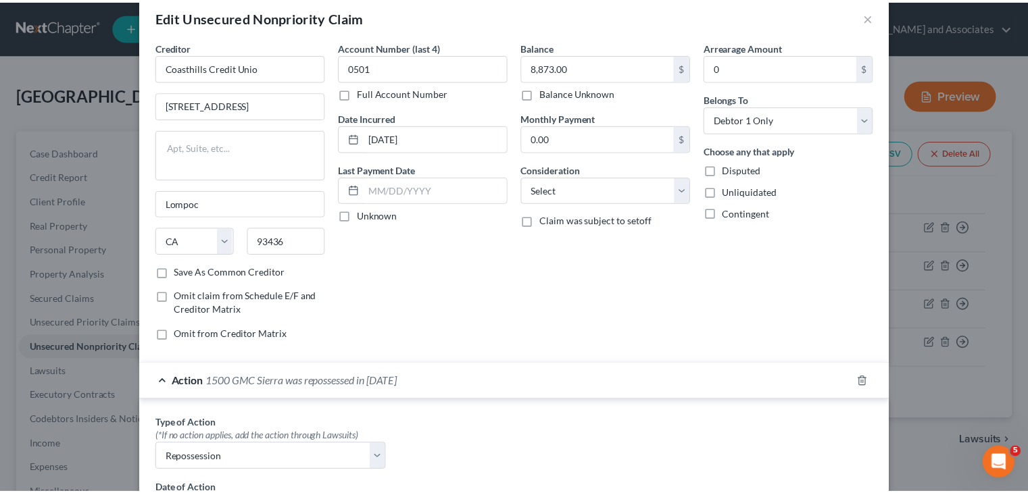
scroll to position [0, 0]
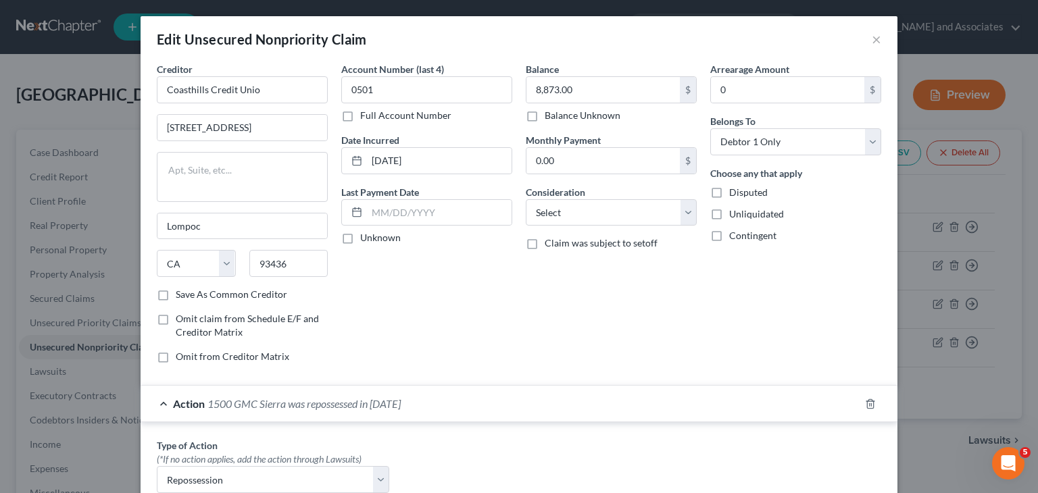
click at [189, 400] on span "Action" at bounding box center [189, 403] width 32 height 13
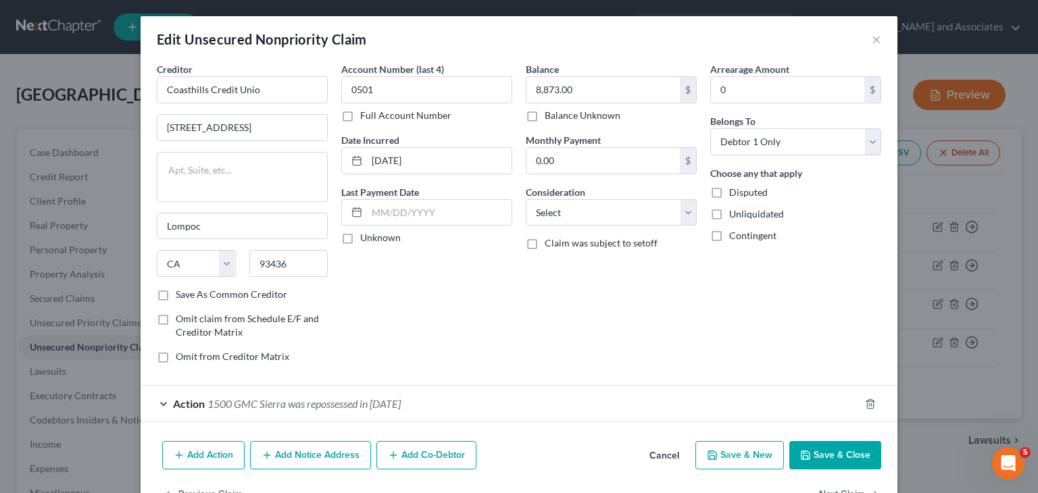
click at [658, 448] on button "Save & Close" at bounding box center [835, 455] width 92 height 28
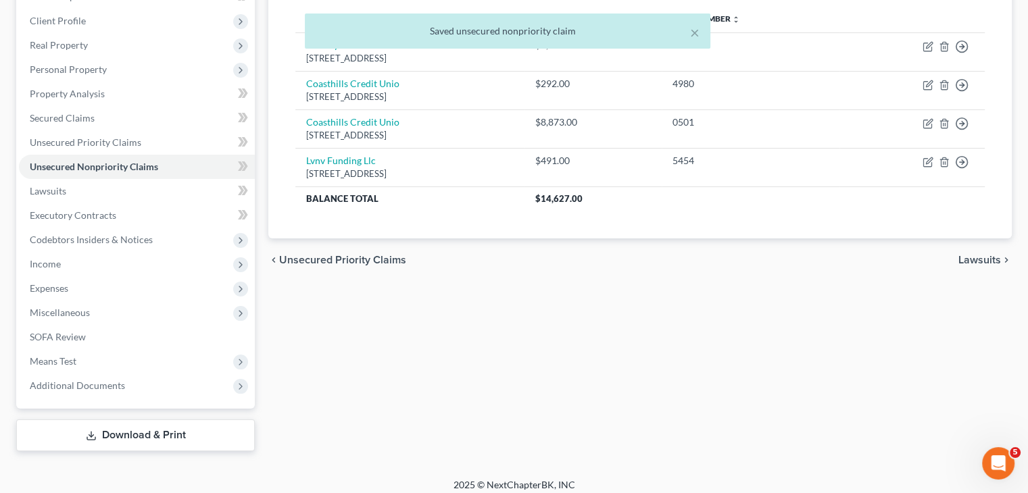
scroll to position [189, 0]
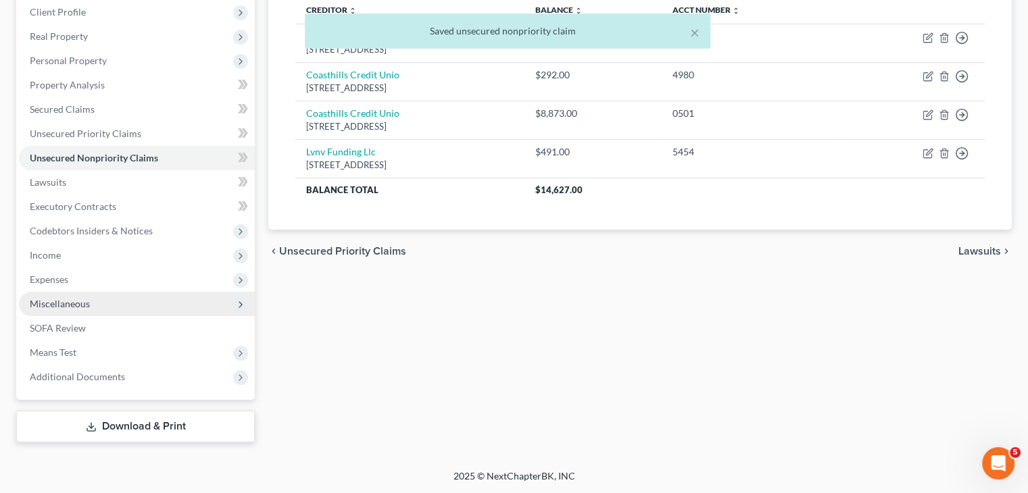
click at [150, 309] on span "Miscellaneous" at bounding box center [137, 304] width 236 height 24
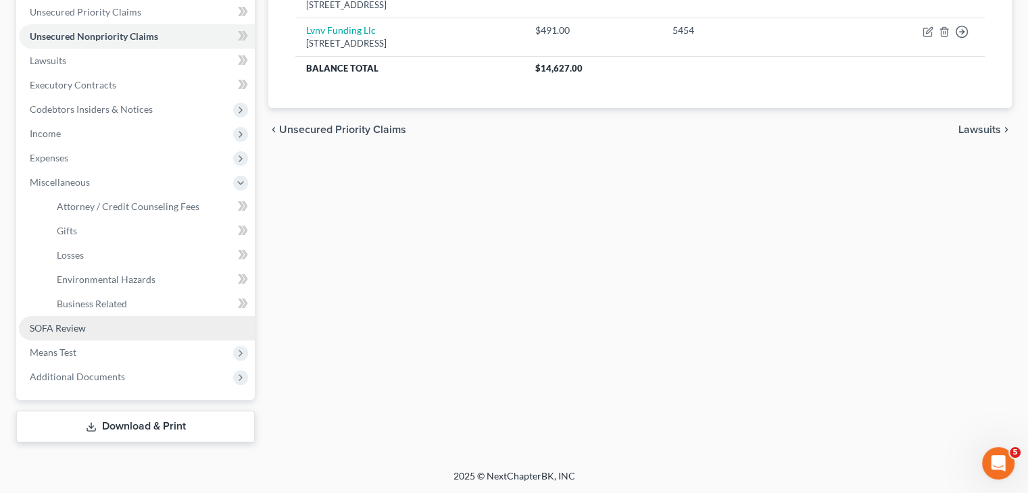
click at [104, 332] on link "SOFA Review" at bounding box center [137, 328] width 236 height 24
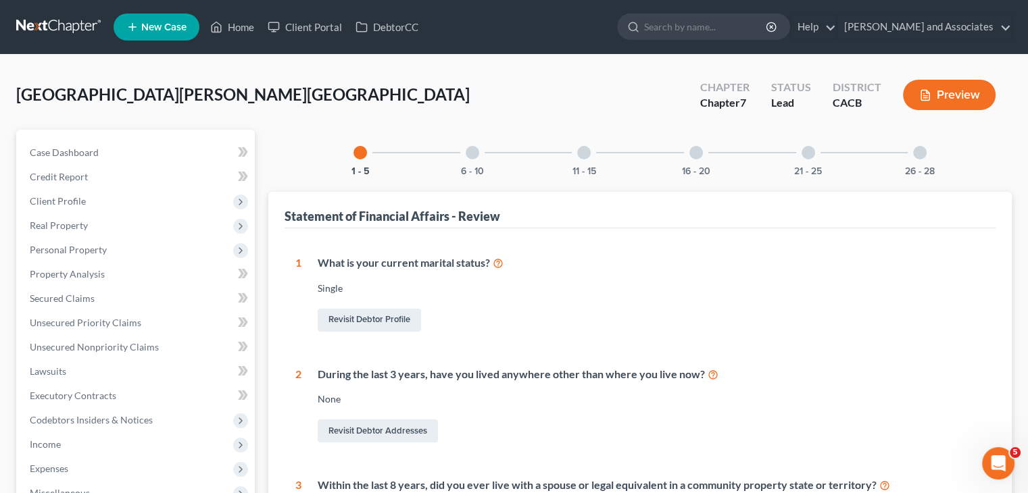
click at [464, 155] on div "6 - 10" at bounding box center [472, 153] width 46 height 46
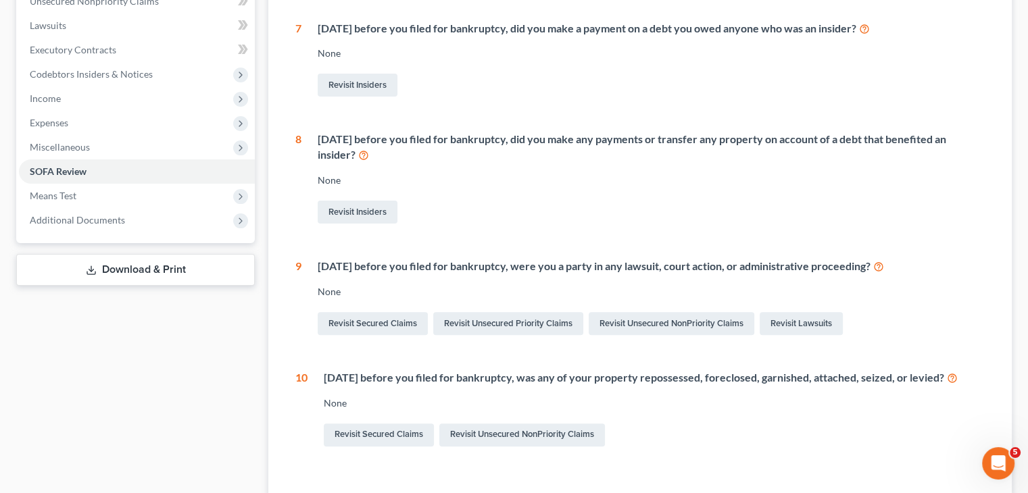
scroll to position [445, 0]
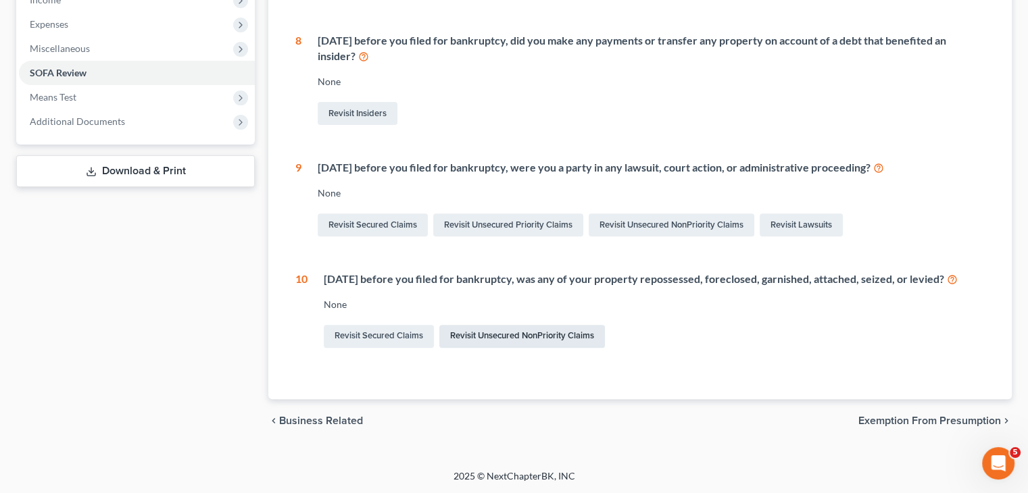
click at [510, 336] on link "Revisit Unsecured NonPriority Claims" at bounding box center [522, 336] width 166 height 23
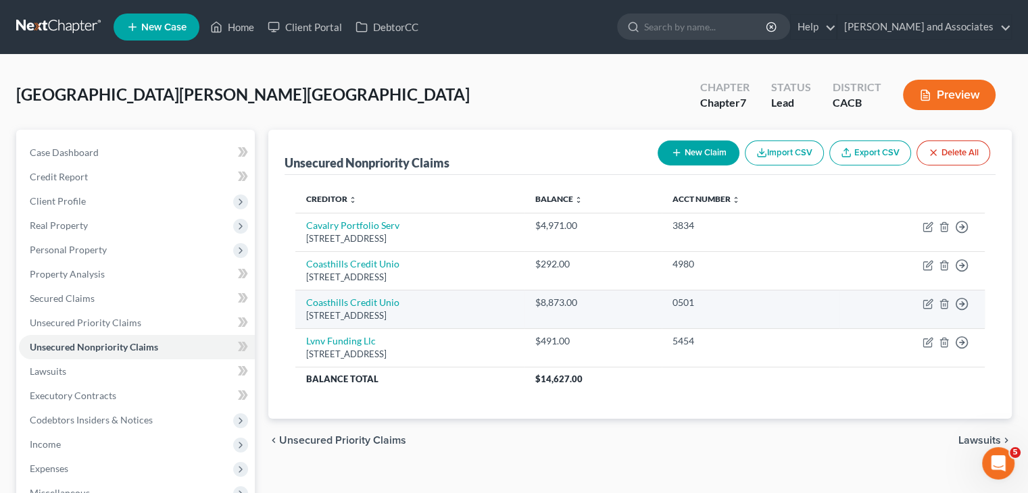
click at [658, 301] on td "Move to D Move to E Move to G Move to Notice Only" at bounding box center [911, 309] width 145 height 39
click at [658, 302] on icon "button" at bounding box center [927, 304] width 11 height 11
select select "4"
select select "0"
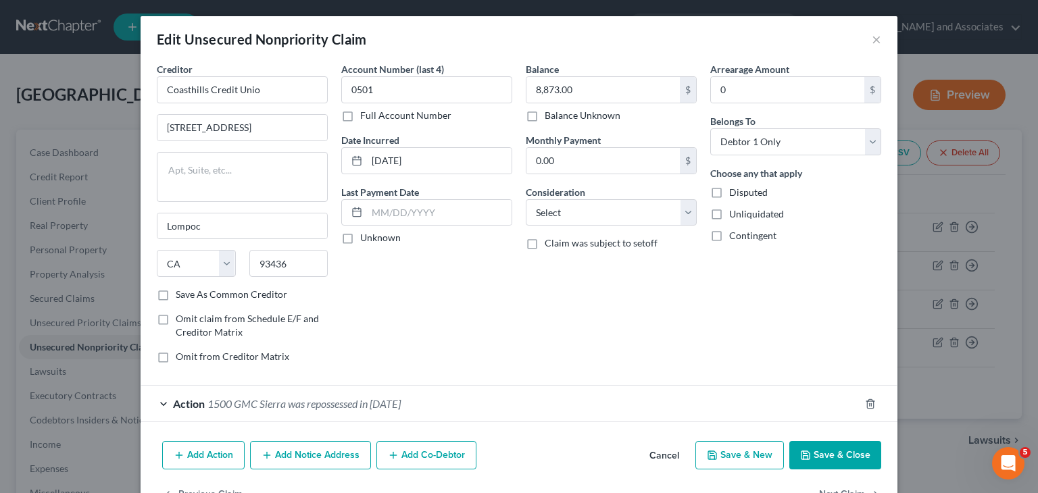
click at [658, 455] on button "Save & Close" at bounding box center [835, 455] width 92 height 28
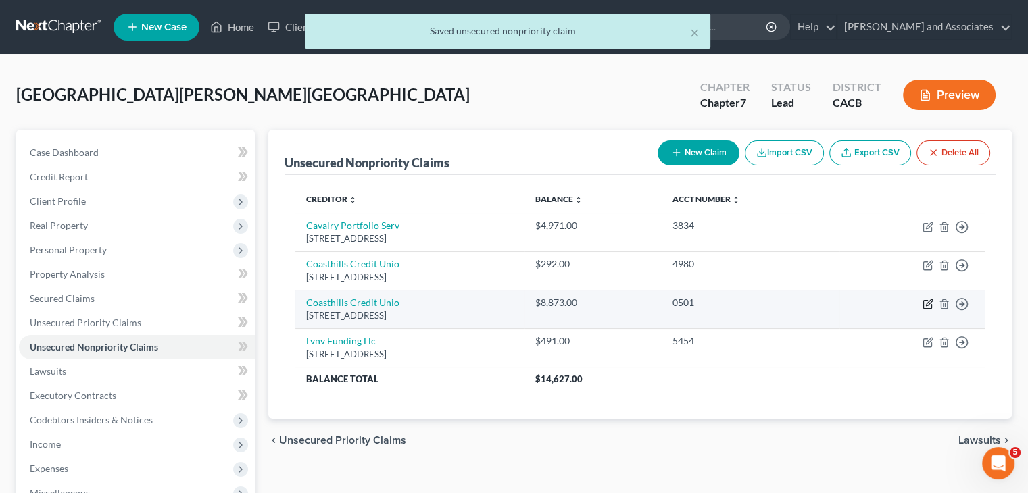
click at [658, 303] on icon "button" at bounding box center [929, 302] width 6 height 6
select select "4"
select select "0"
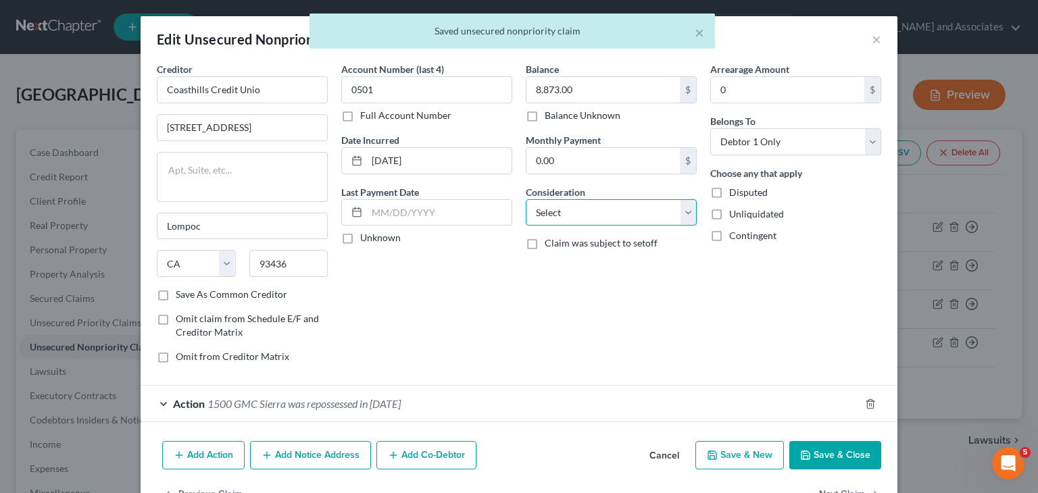
click at [646, 214] on select "Select Cable / Satellite Services Collection Agency Credit Card Debt Debt Couns…" at bounding box center [611, 212] width 171 height 27
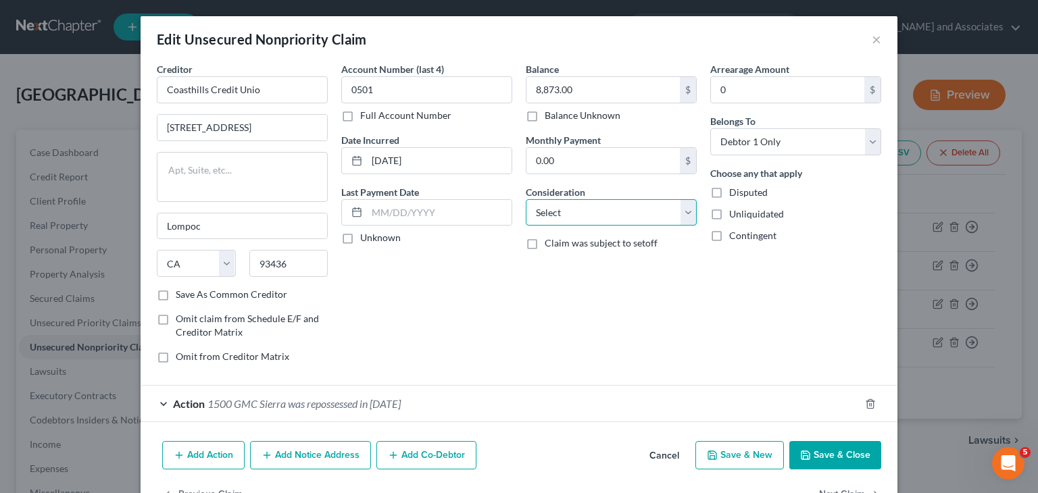
select select "14"
click at [526, 199] on select "Select Cable / Satellite Services Collection Agency Credit Card Debt Debt Couns…" at bounding box center [611, 212] width 171 height 27
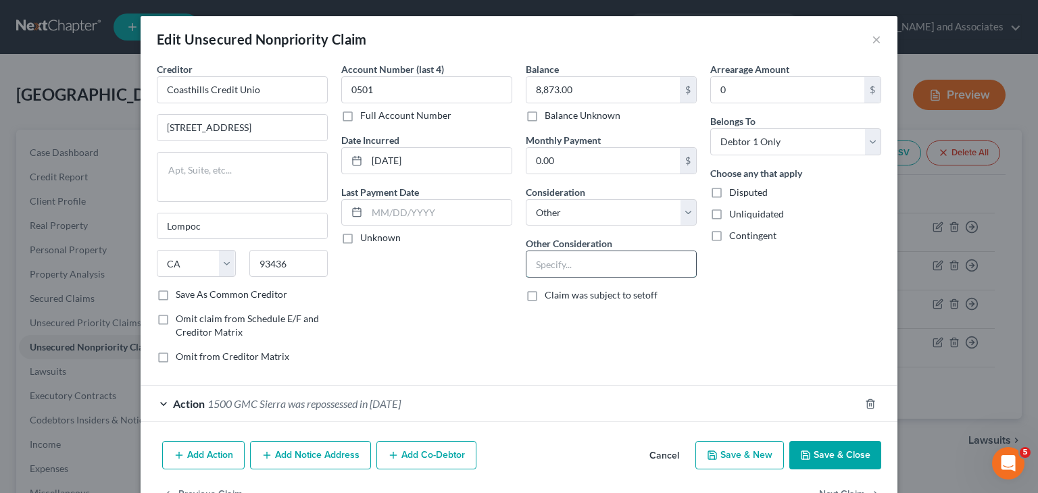
click at [601, 266] on input "text" at bounding box center [611, 264] width 170 height 26
type input "1"
type input "Repossession"
click at [658, 449] on button "Save & Close" at bounding box center [835, 455] width 92 height 28
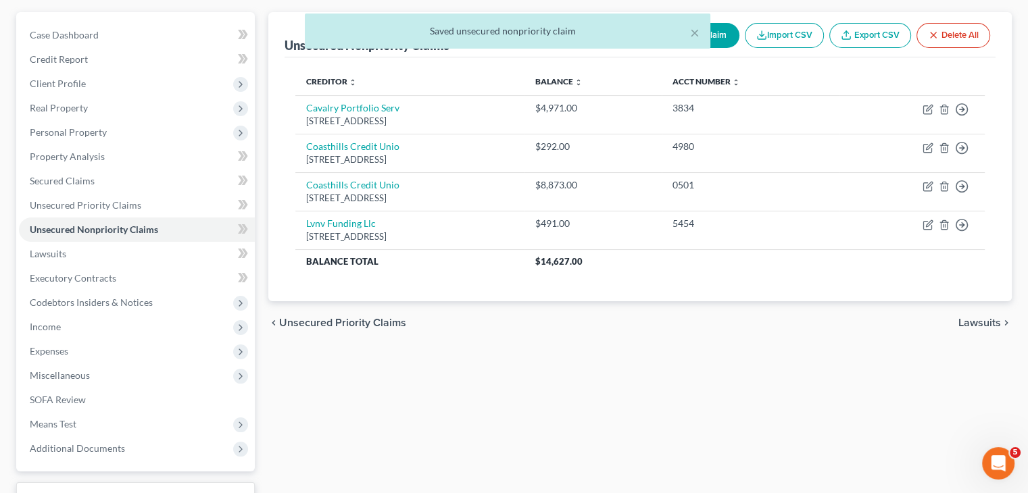
scroll to position [189, 0]
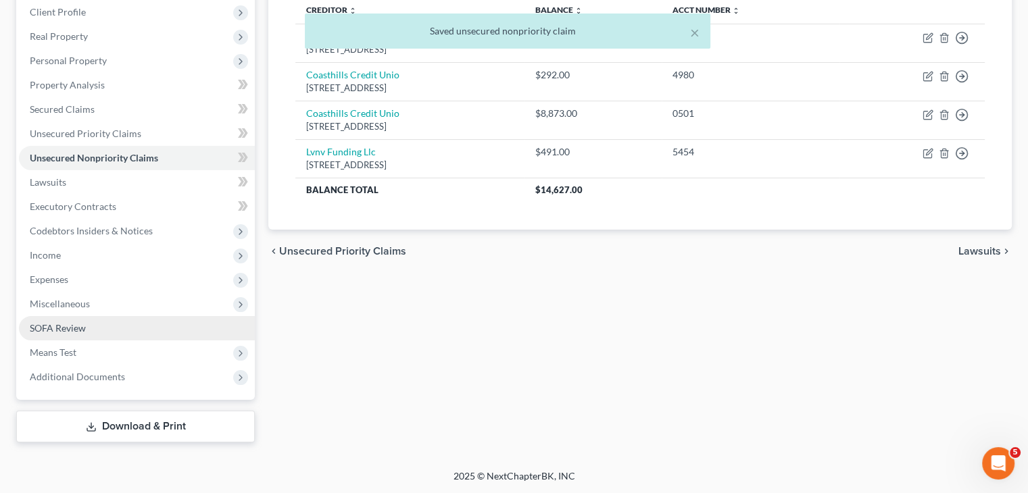
click at [164, 319] on link "SOFA Review" at bounding box center [137, 328] width 236 height 24
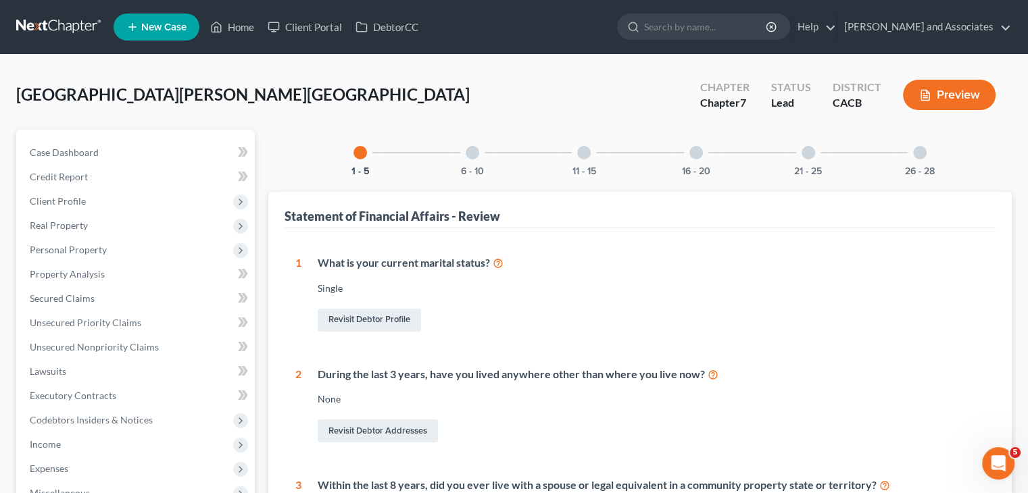
click at [474, 157] on div at bounding box center [473, 153] width 14 height 14
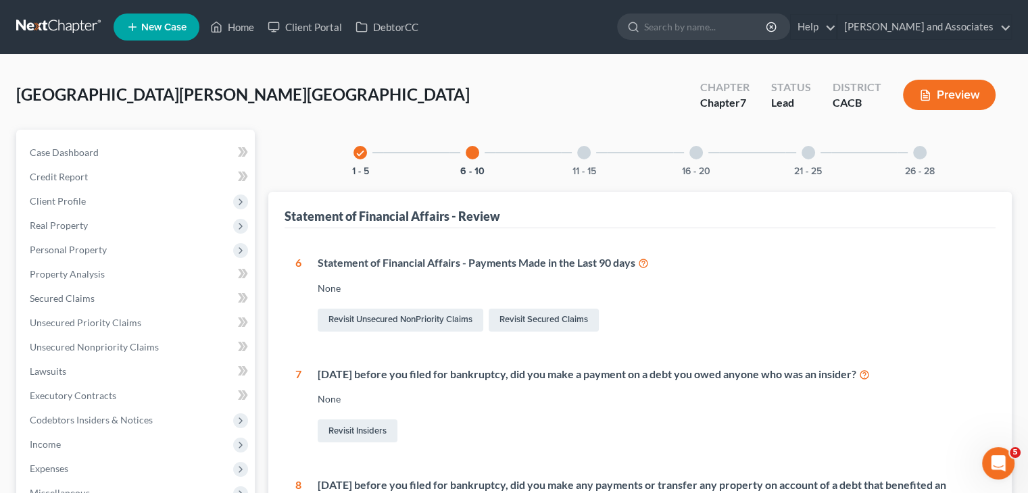
click at [588, 149] on div at bounding box center [584, 153] width 14 height 14
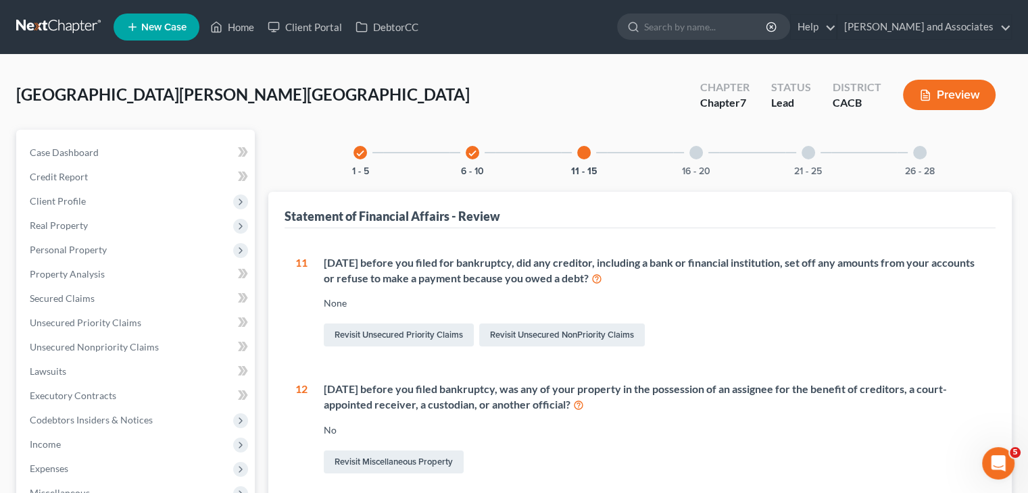
click at [478, 158] on div "check 6 - 10" at bounding box center [472, 153] width 46 height 46
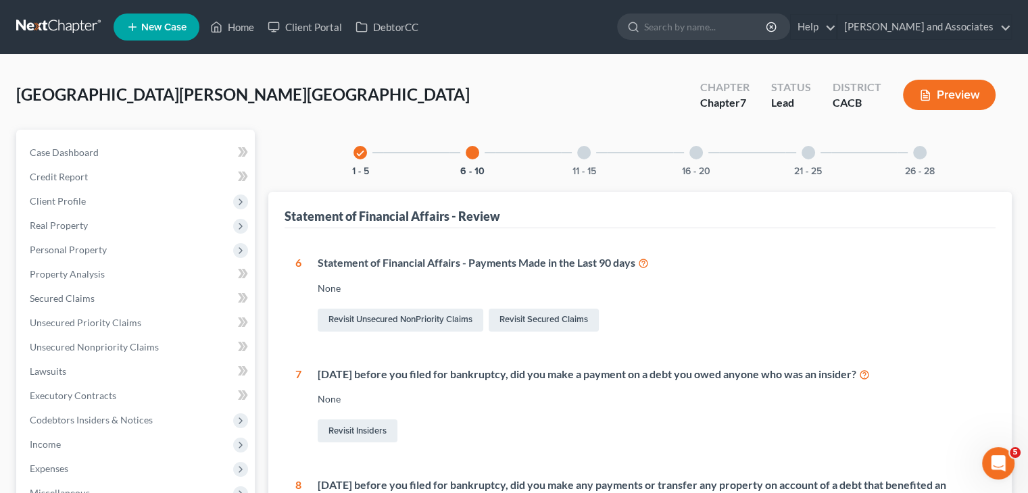
click at [362, 164] on div "check 1 - 5" at bounding box center [360, 153] width 46 height 46
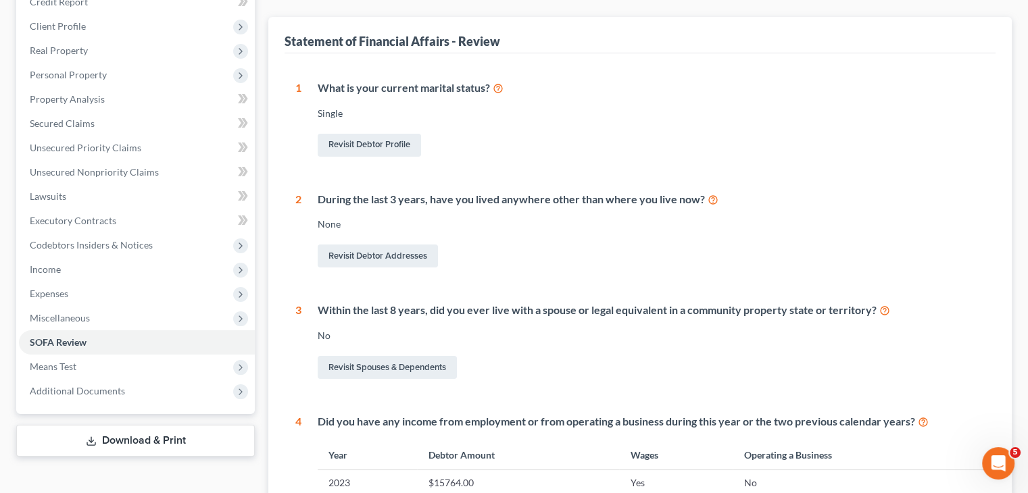
scroll to position [405, 0]
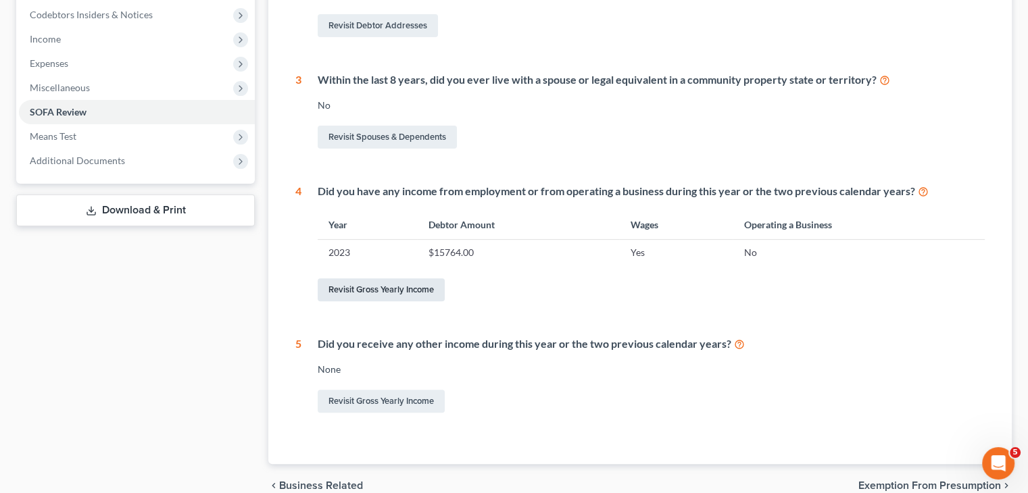
click at [397, 287] on link "Revisit Gross Yearly Income" at bounding box center [381, 289] width 127 height 23
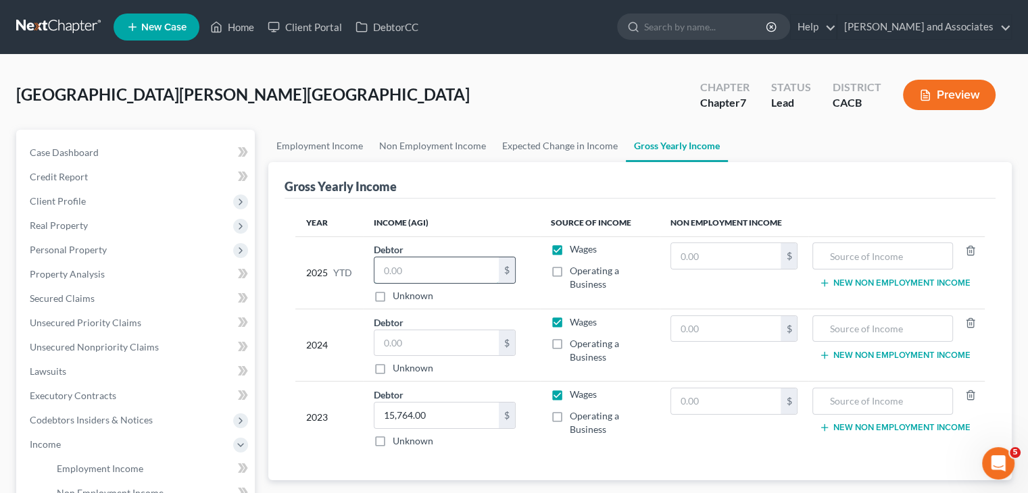
click at [442, 266] on input "text" at bounding box center [436, 270] width 124 height 26
type input "14,518.09"
click at [528, 139] on link "Expected Change in Income" at bounding box center [560, 146] width 132 height 32
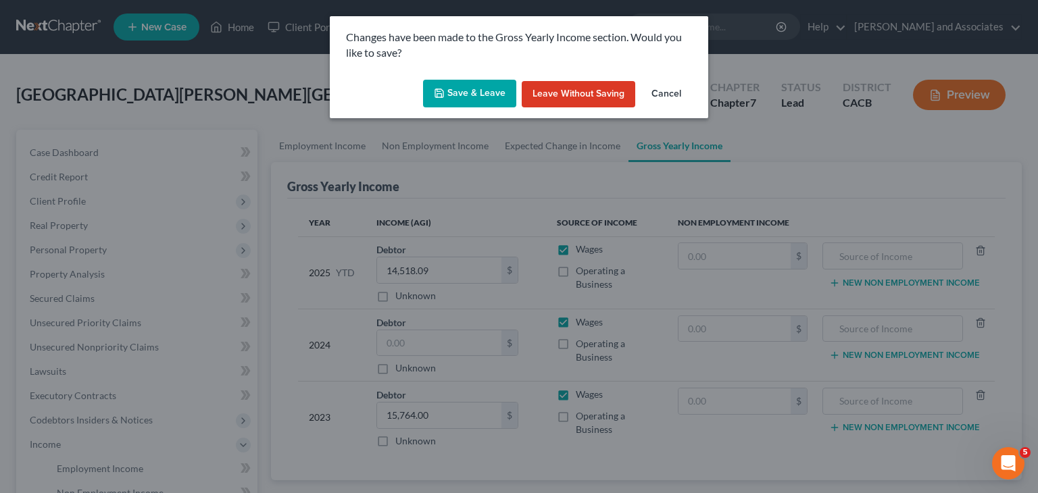
click at [468, 95] on button "Save & Leave" at bounding box center [469, 94] width 93 height 28
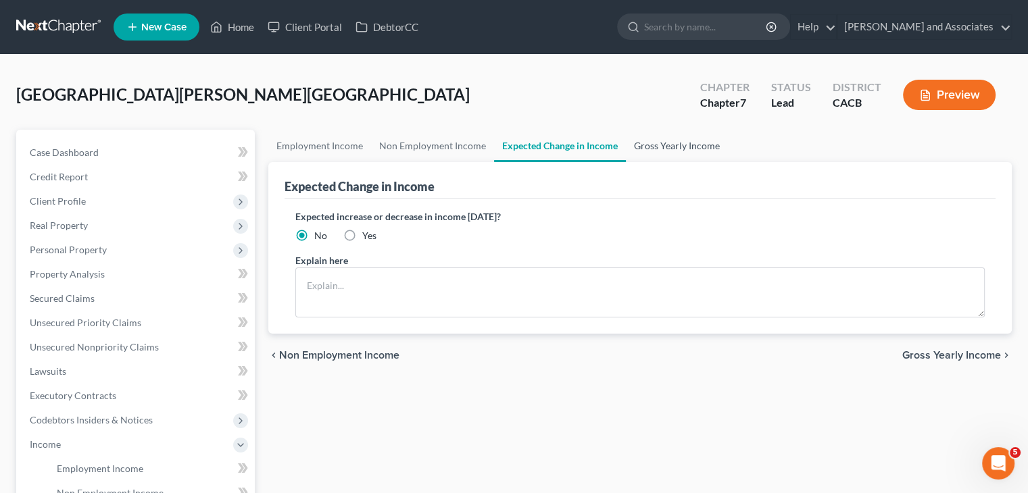
click at [633, 137] on link "Gross Yearly Income" at bounding box center [677, 146] width 102 height 32
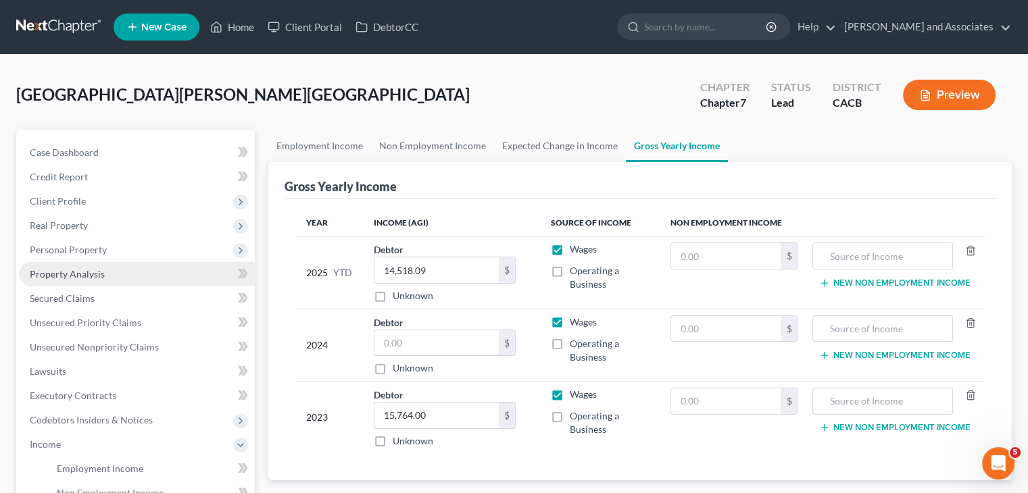
click at [121, 268] on link "Property Analysis" at bounding box center [137, 274] width 236 height 24
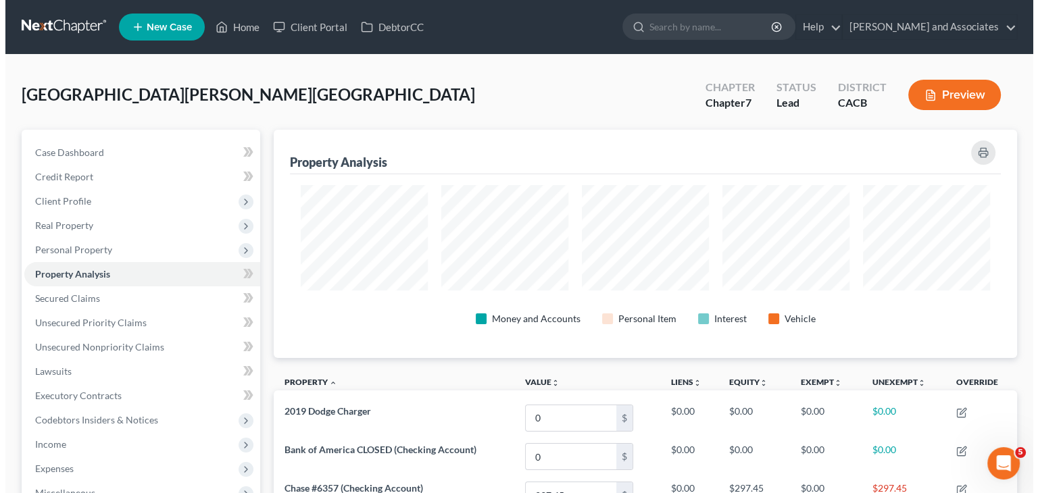
scroll to position [228, 743]
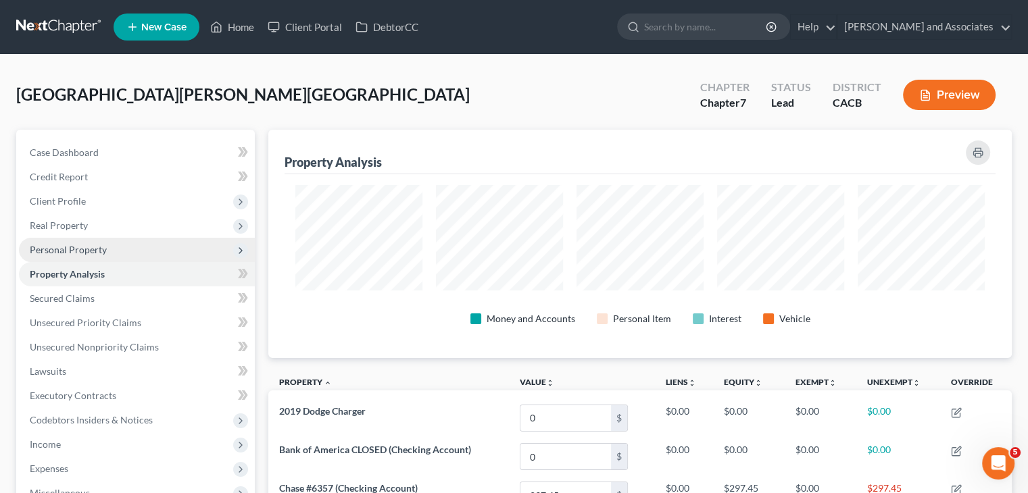
click at [158, 254] on span "Personal Property" at bounding box center [137, 250] width 236 height 24
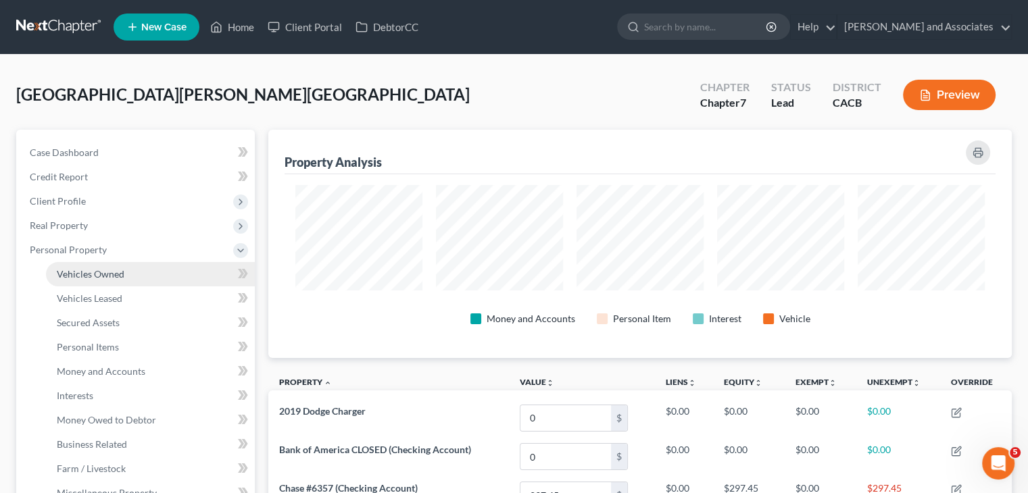
click at [180, 279] on link "Vehicles Owned" at bounding box center [150, 274] width 209 height 24
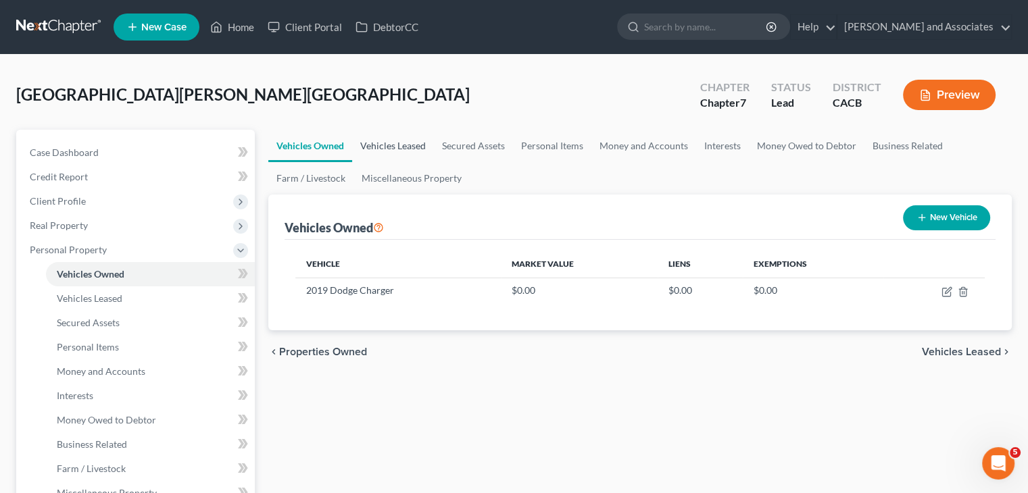
click at [401, 145] on link "Vehicles Leased" at bounding box center [393, 146] width 82 height 32
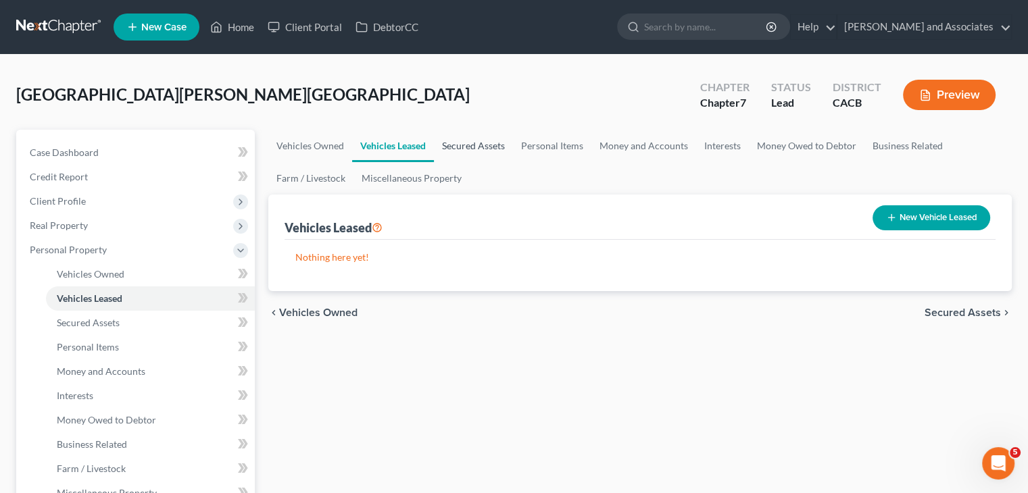
click at [476, 149] on link "Secured Assets" at bounding box center [473, 146] width 79 height 32
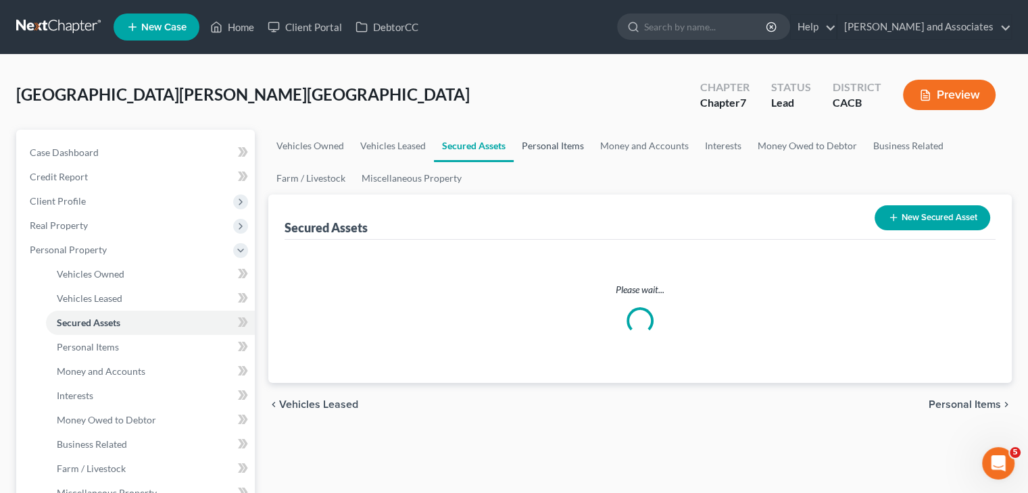
click at [541, 149] on link "Personal Items" at bounding box center [553, 146] width 78 height 32
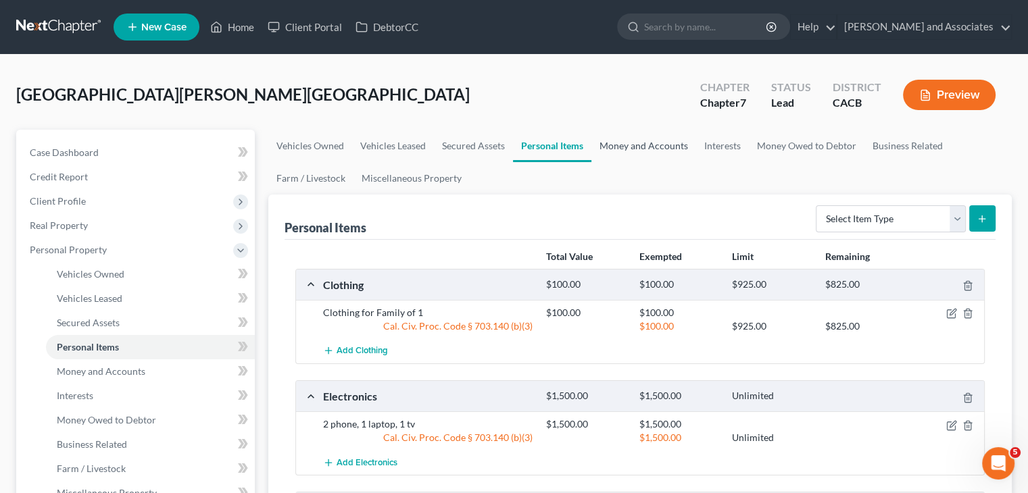
click at [631, 149] on link "Money and Accounts" at bounding box center [643, 146] width 105 height 32
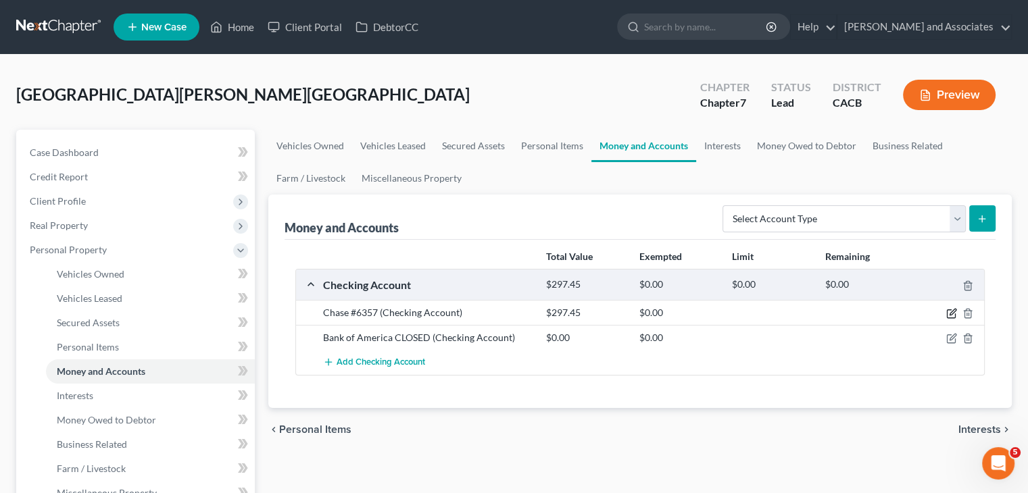
click at [658, 314] on icon "button" at bounding box center [951, 313] width 11 height 11
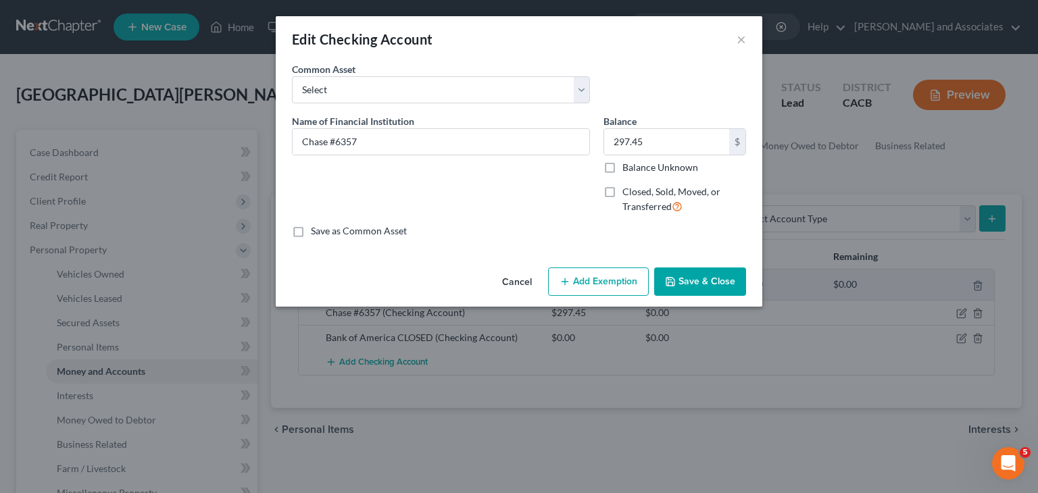
click at [608, 287] on button "Add Exemption" at bounding box center [598, 282] width 101 height 28
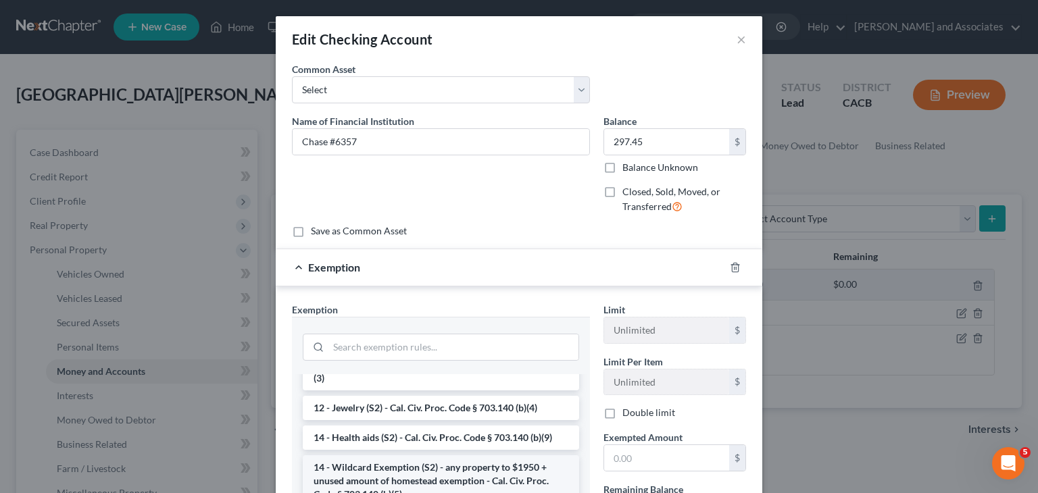
scroll to position [270, 0]
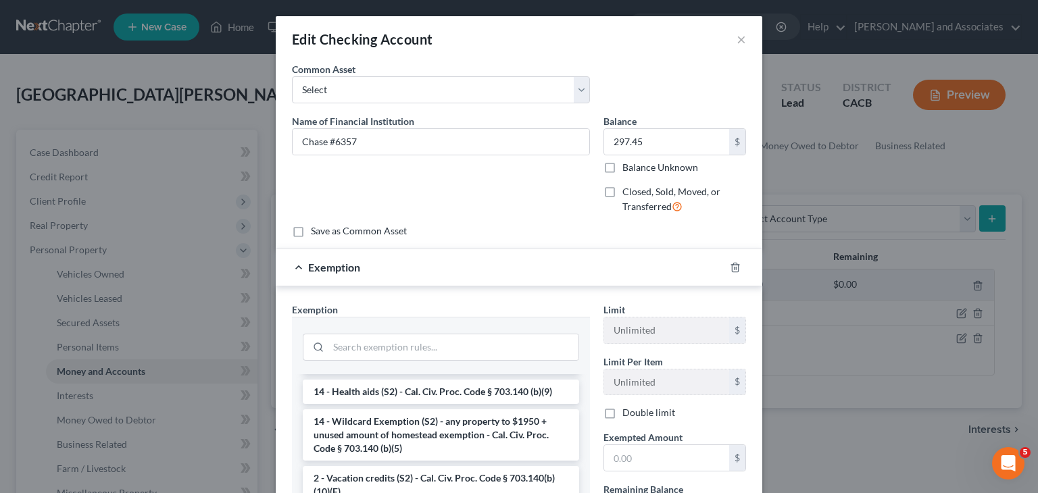
drag, startPoint x: 441, startPoint y: 422, endPoint x: 499, endPoint y: 416, distance: 59.2
click at [447, 422] on li "14 - Wildcard Exemption (S2) - any property to $1950 + unused amount of homeste…" at bounding box center [441, 435] width 276 height 51
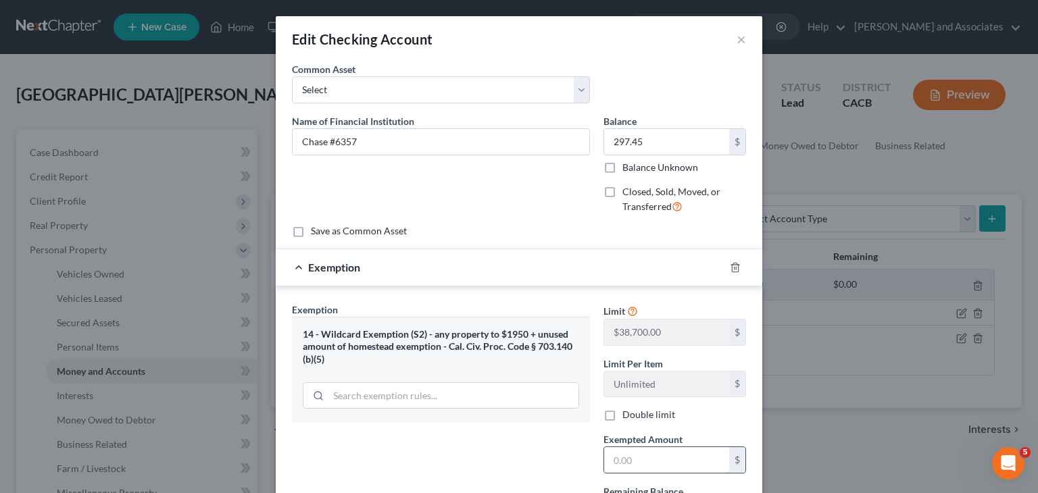
click at [620, 455] on input "text" at bounding box center [666, 460] width 125 height 26
type input "297.45"
click at [293, 260] on div "Exemption $297.45" at bounding box center [500, 267] width 449 height 36
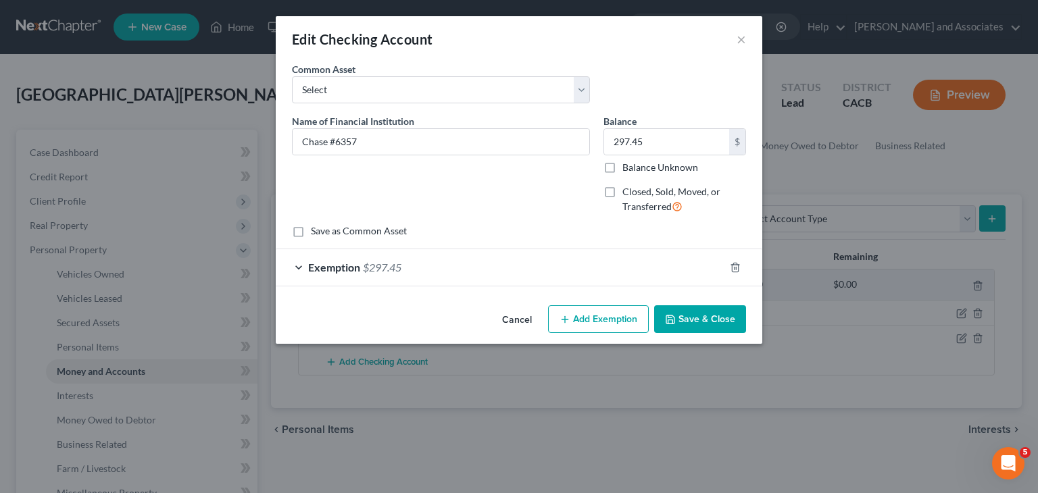
click at [658, 330] on button "Save & Close" at bounding box center [700, 319] width 92 height 28
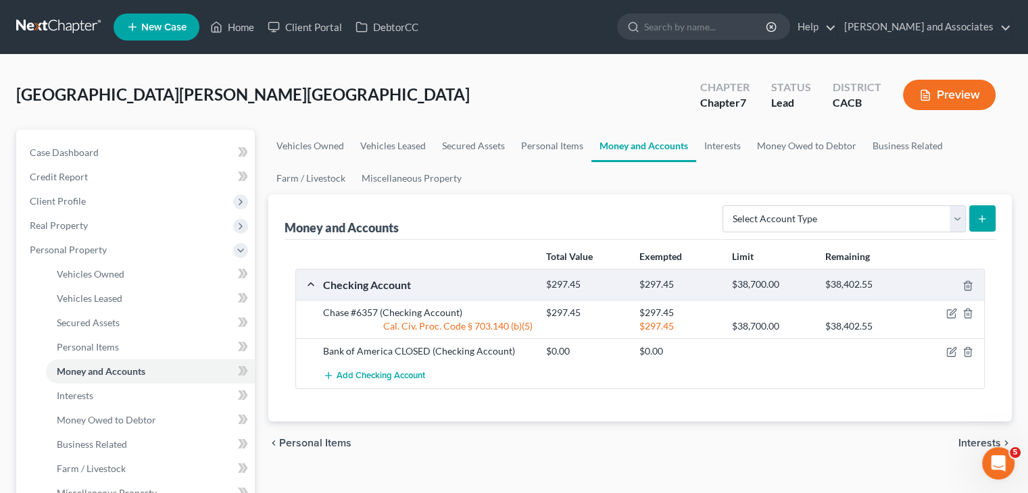
click at [658, 351] on div at bounding box center [948, 352] width 74 height 14
click at [658, 351] on icon "button" at bounding box center [951, 352] width 11 height 11
select select "4"
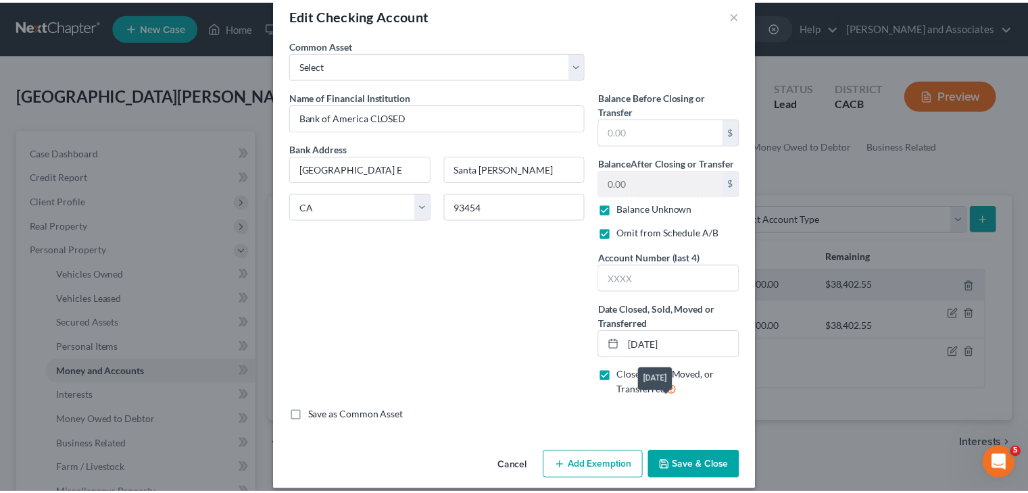
scroll to position [37, 0]
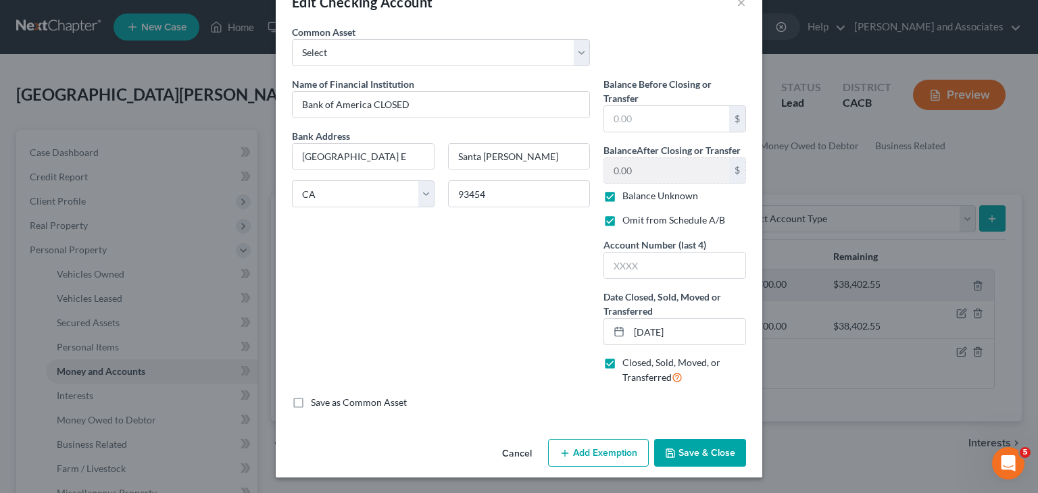
click at [658, 453] on button "Save & Close" at bounding box center [700, 453] width 92 height 28
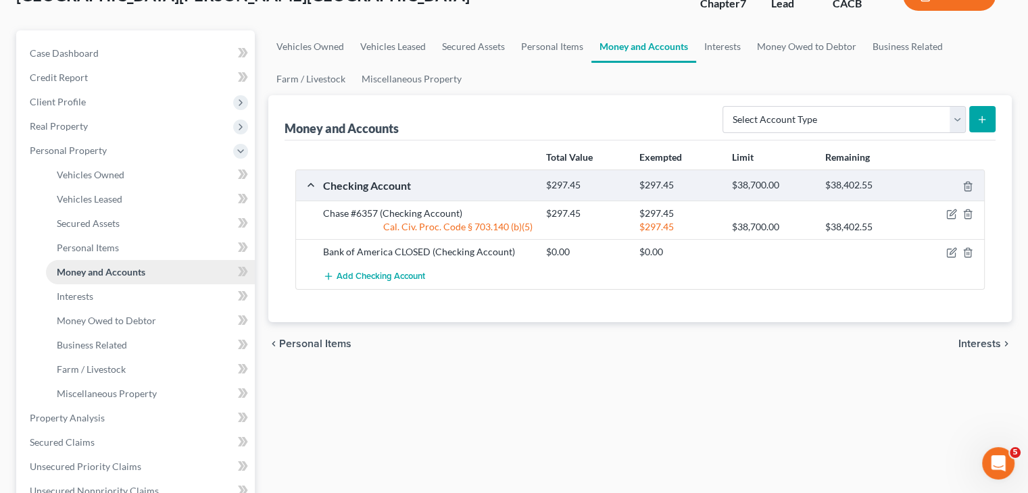
scroll to position [135, 0]
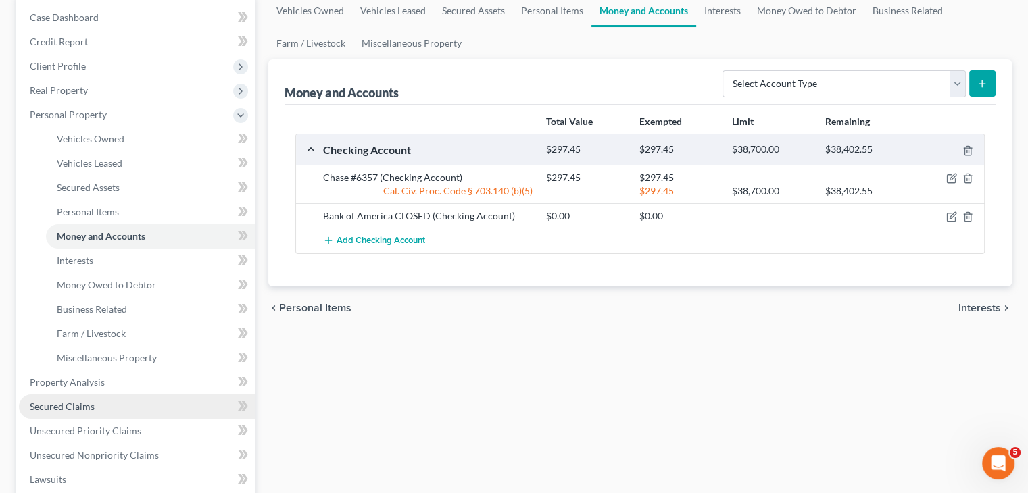
click at [79, 398] on link "Secured Claims" at bounding box center [137, 407] width 236 height 24
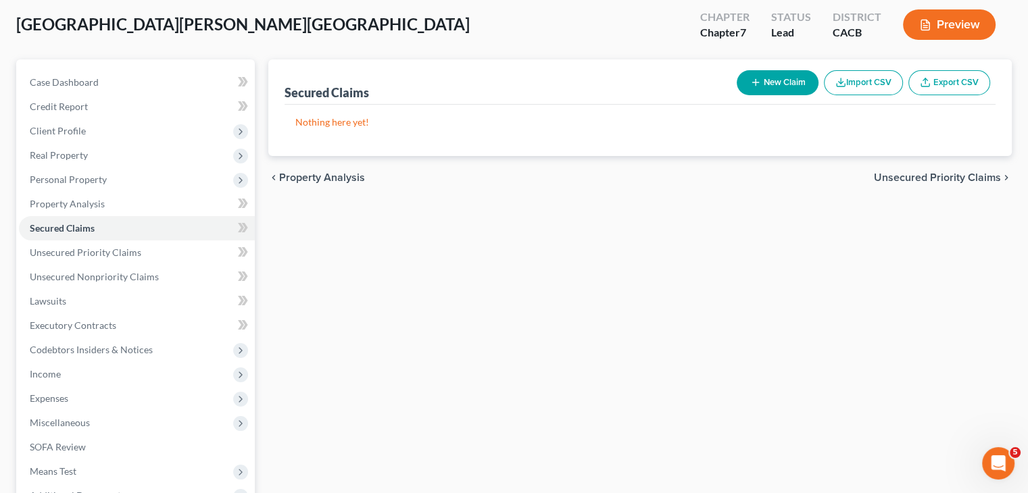
scroll to position [135, 0]
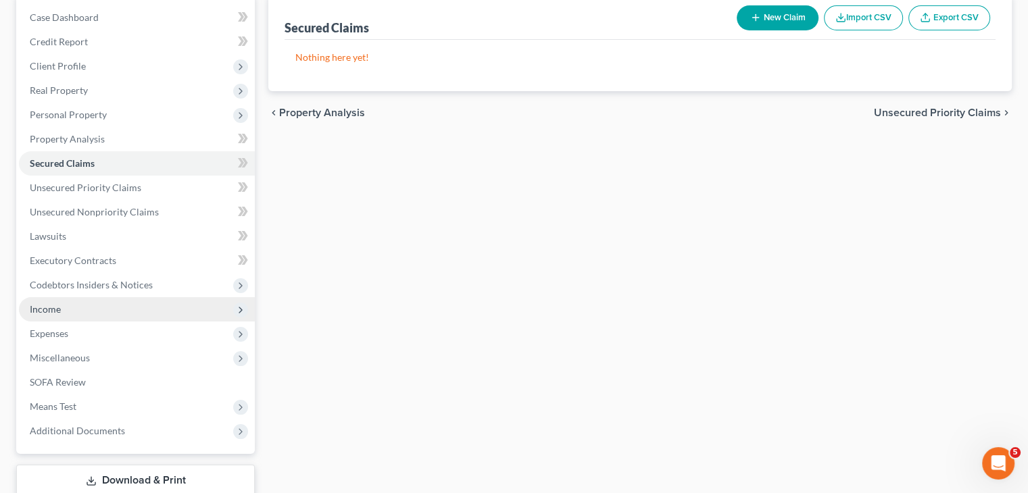
click at [97, 313] on span "Income" at bounding box center [137, 309] width 236 height 24
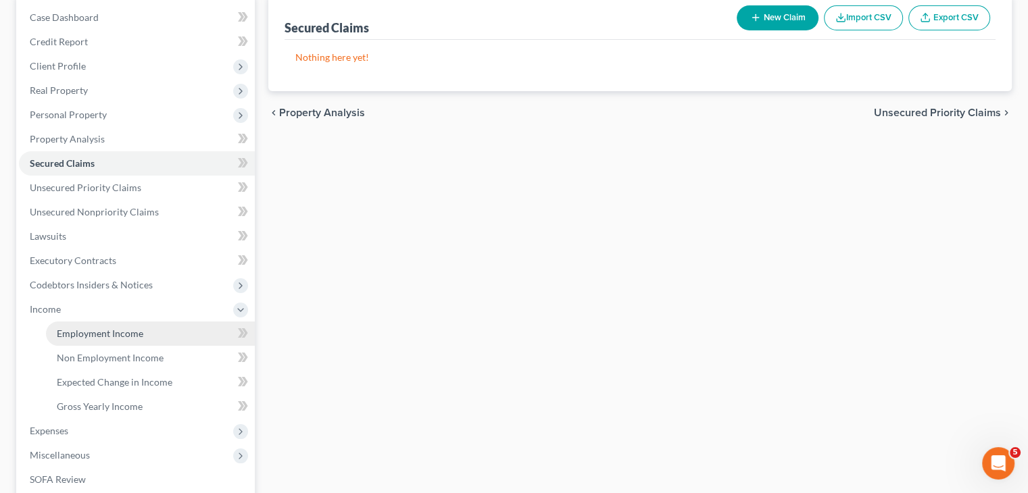
click at [144, 327] on link "Employment Income" at bounding box center [150, 334] width 209 height 24
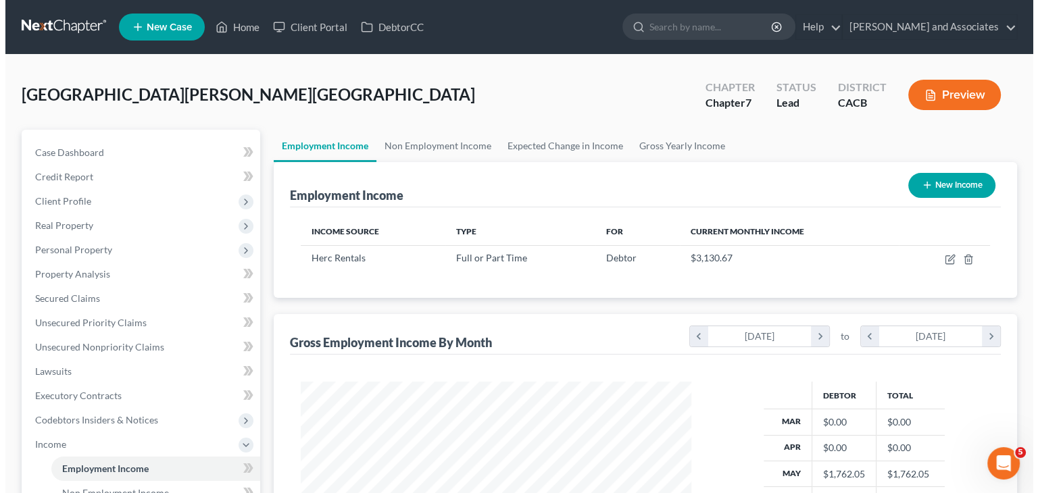
scroll to position [241, 417]
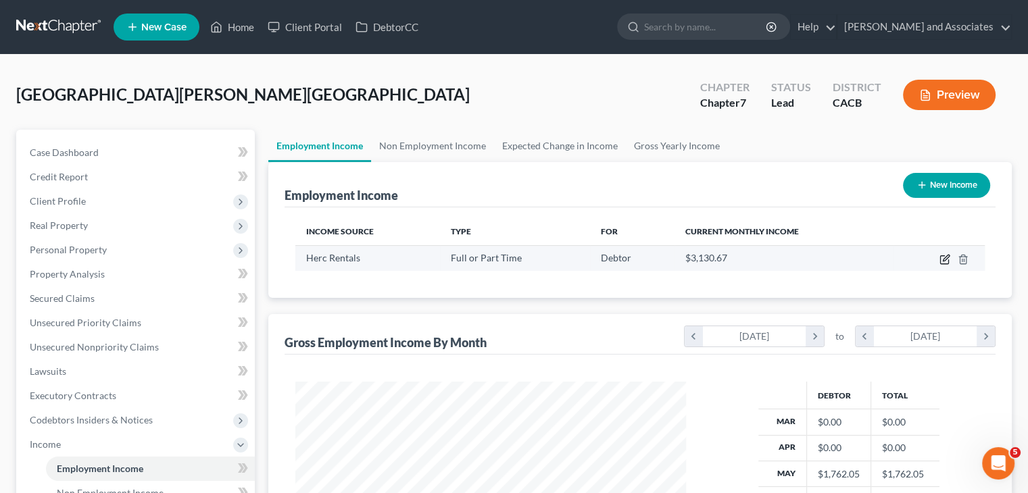
click at [658, 258] on icon "button" at bounding box center [944, 259] width 11 height 11
select select "0"
select select "9"
select select "3"
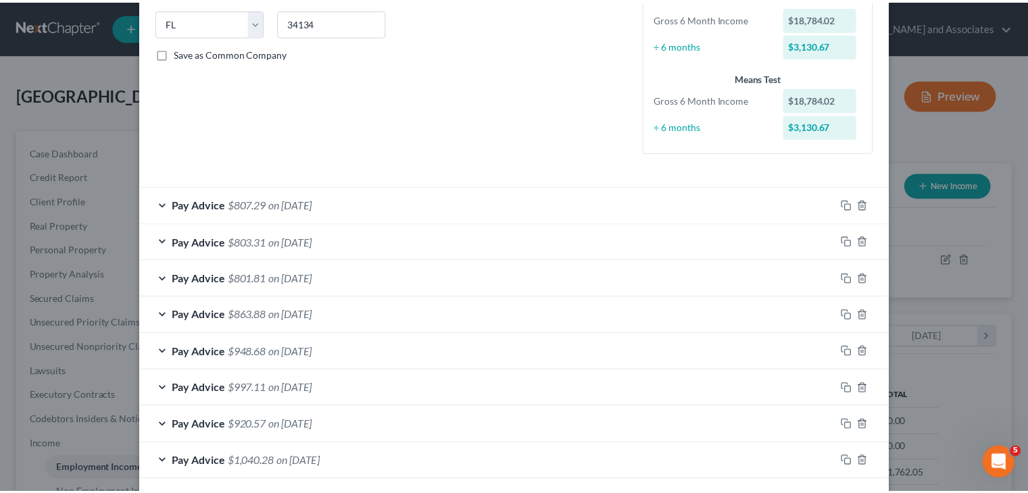
scroll to position [586, 0]
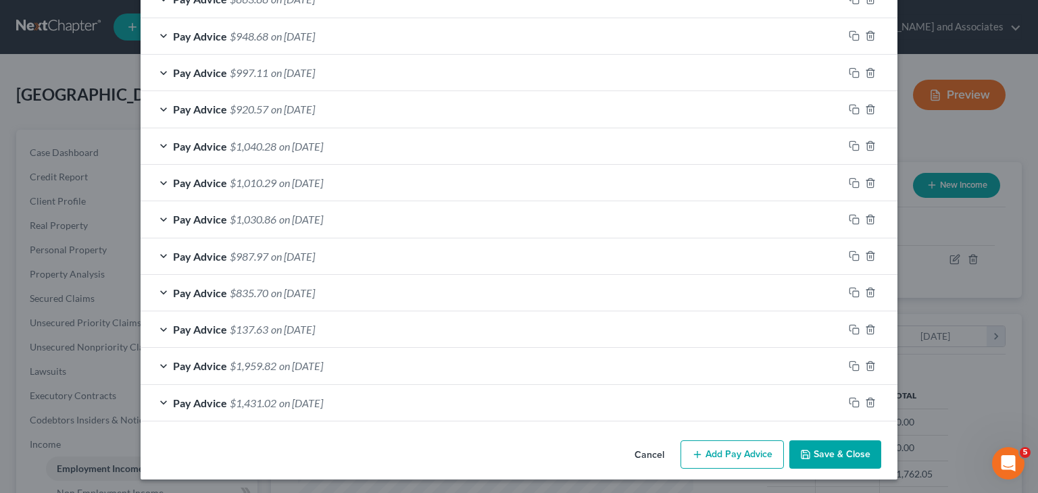
click at [658, 444] on button "Save & Close" at bounding box center [835, 455] width 92 height 28
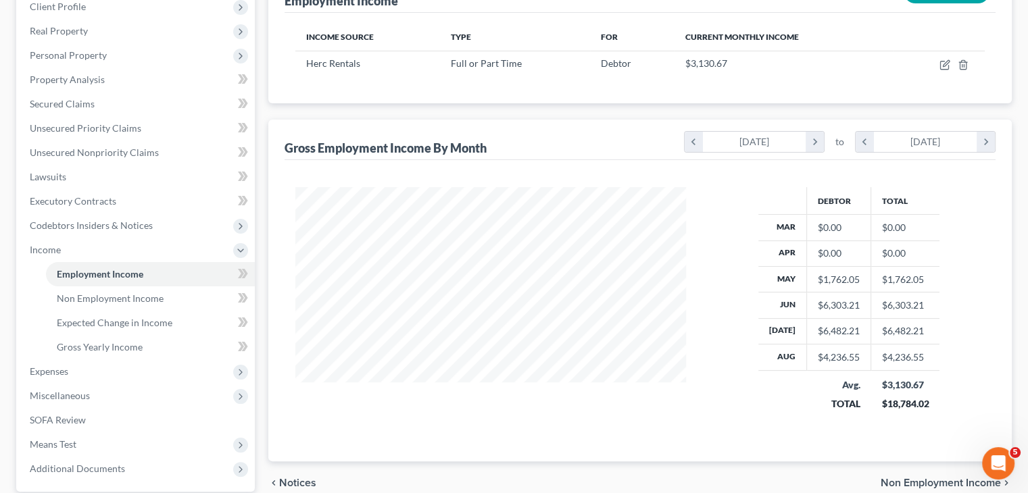
scroll to position [287, 0]
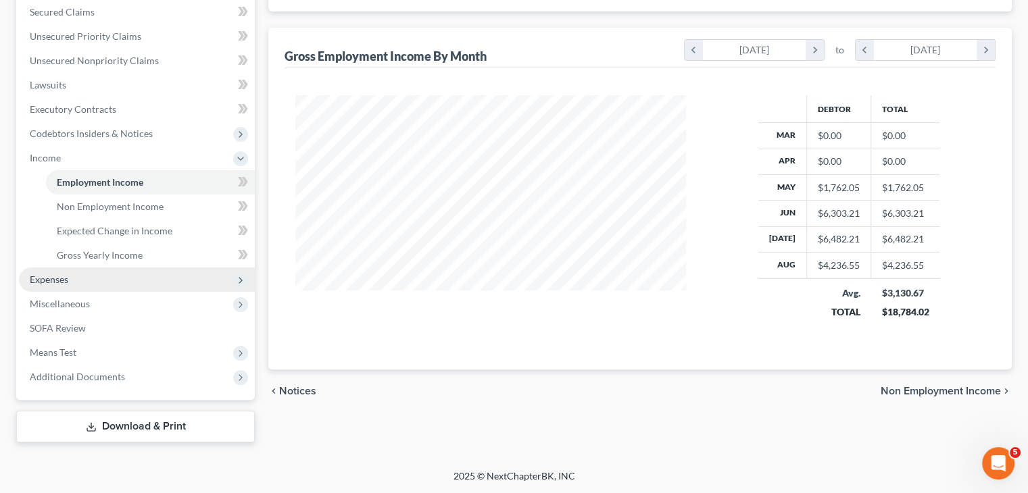
click at [111, 284] on span "Expenses" at bounding box center [137, 280] width 236 height 24
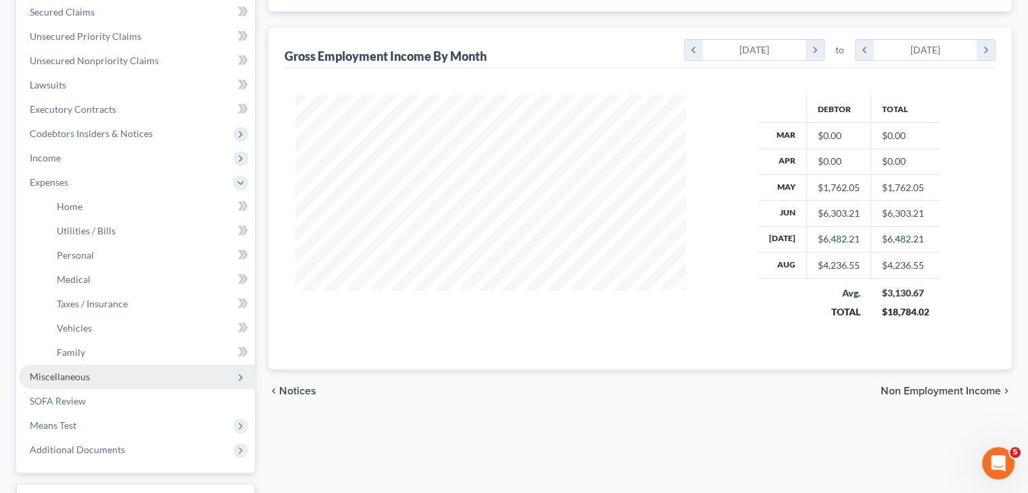
click at [123, 387] on span "Miscellaneous" at bounding box center [137, 377] width 236 height 24
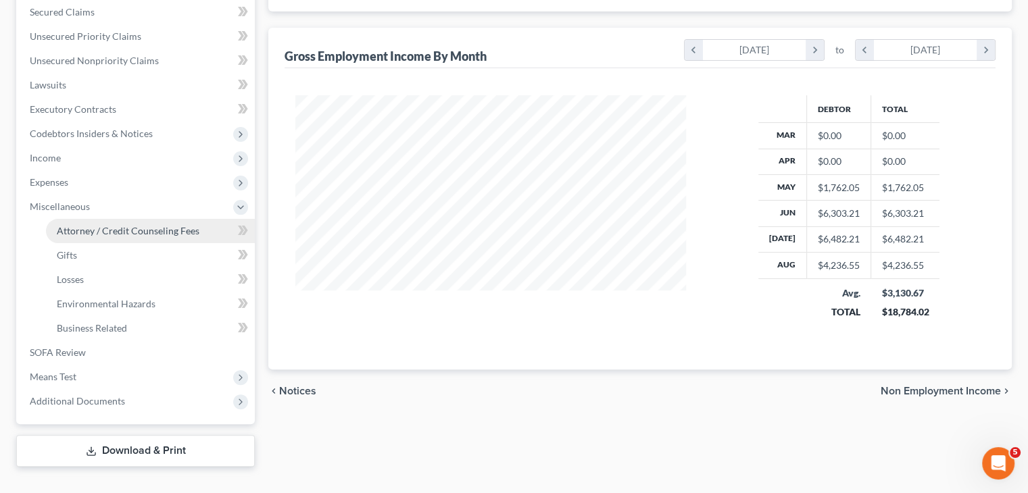
click at [205, 230] on link "Attorney / Credit Counseling Fees" at bounding box center [150, 231] width 209 height 24
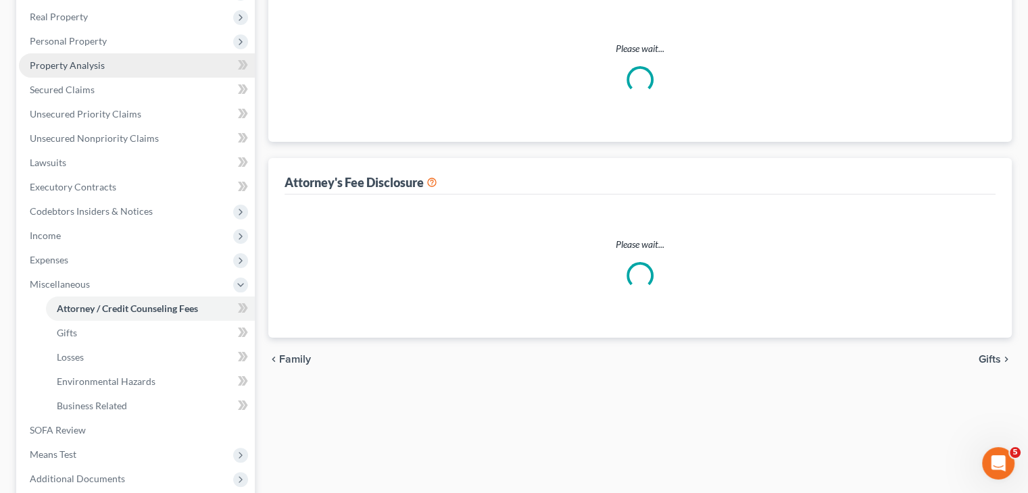
scroll to position [16, 0]
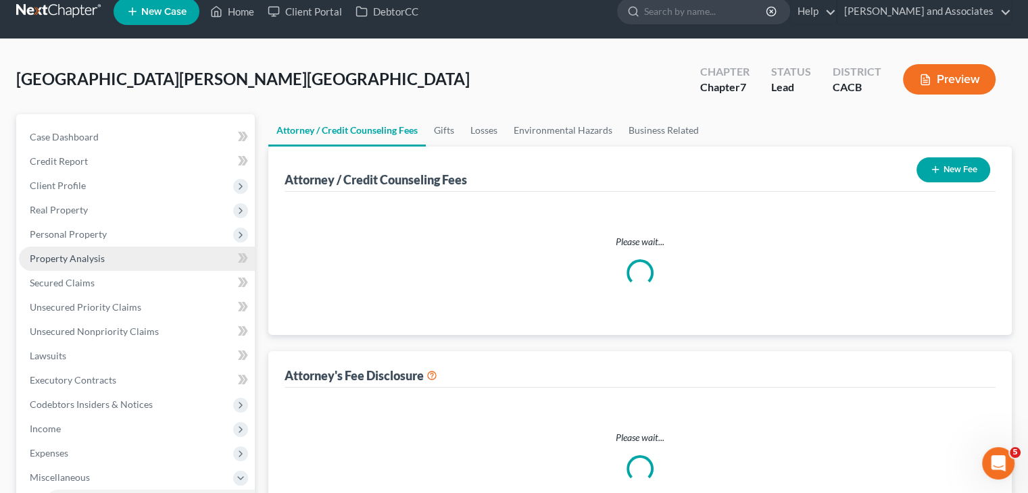
select select "0"
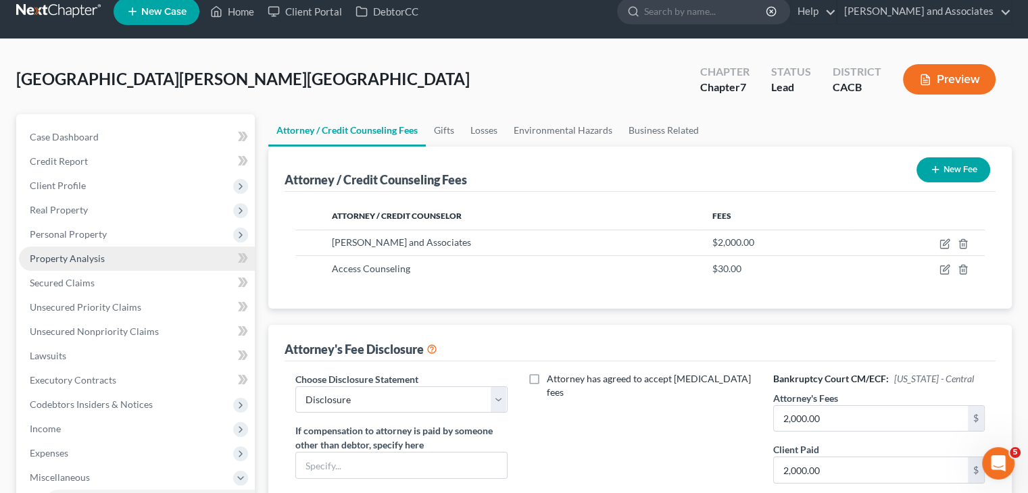
scroll to position [0, 0]
